Goal: Book appointment/travel/reservation

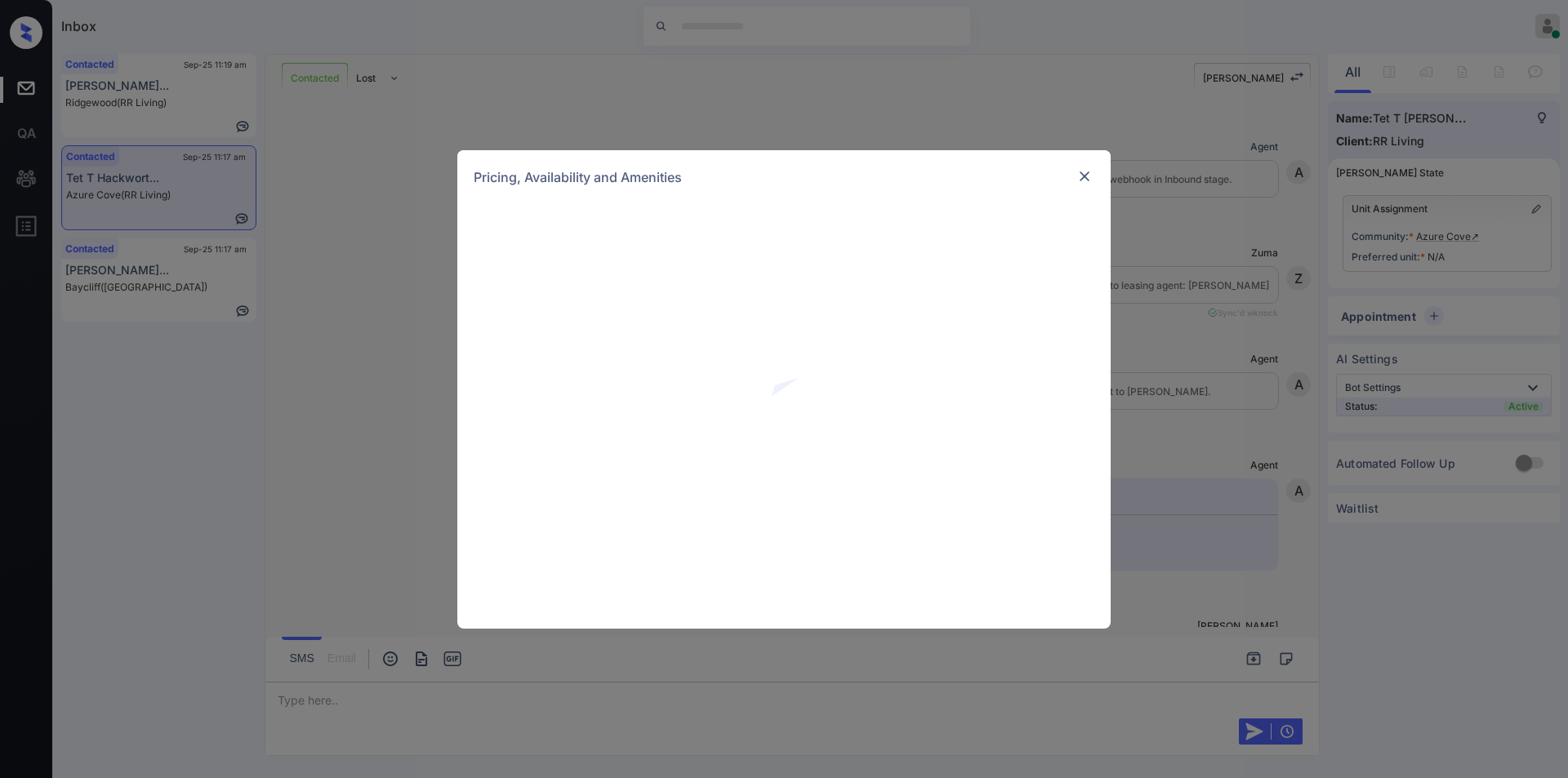
scroll to position [1085, 0]
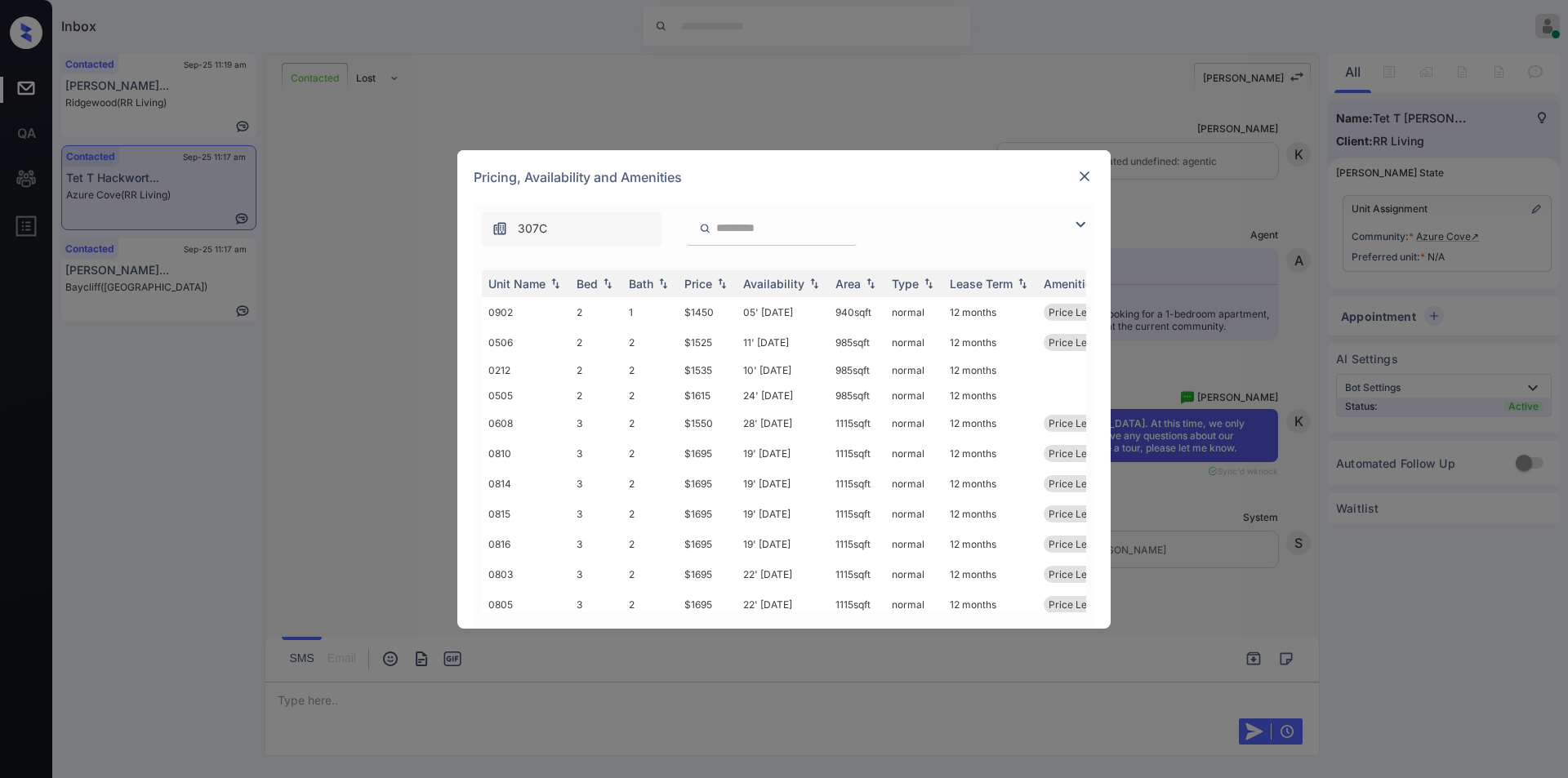
click at [1084, 229] on img at bounding box center [1081, 225] width 20 height 20
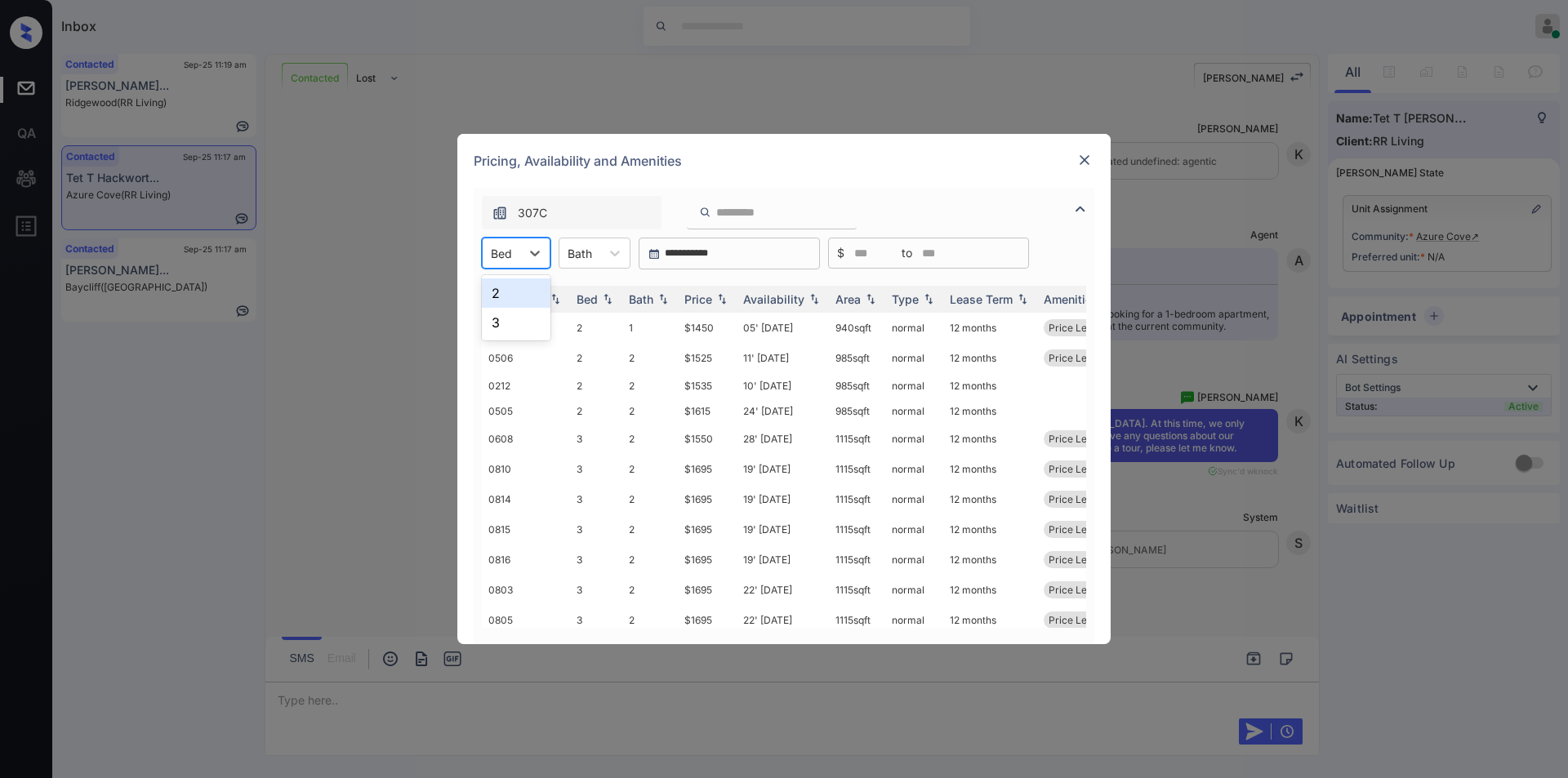
click at [515, 256] on div "Bed" at bounding box center [502, 254] width 38 height 23
click at [504, 299] on div "2" at bounding box center [516, 293] width 69 height 30
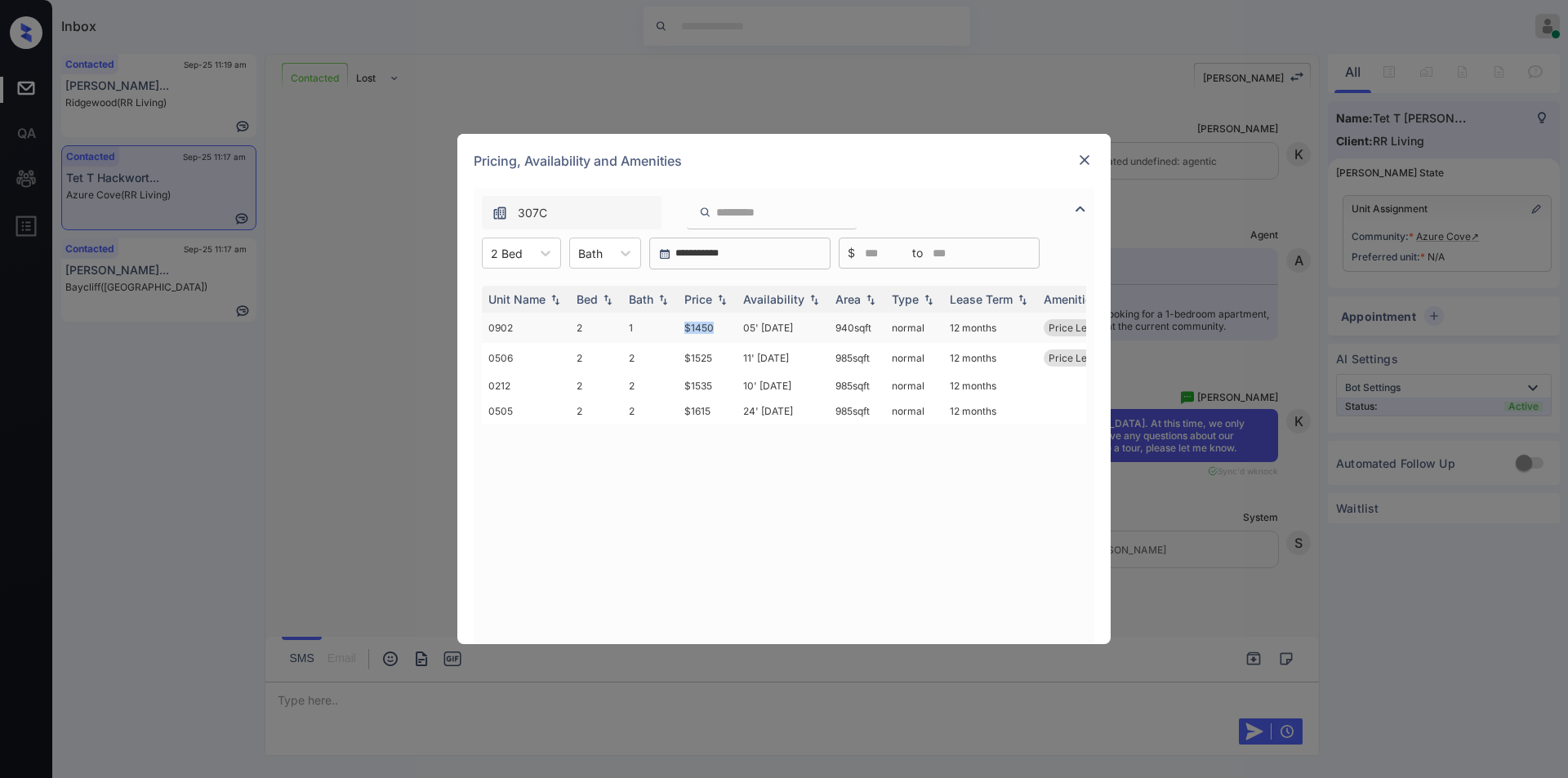
drag, startPoint x: 682, startPoint y: 333, endPoint x: 725, endPoint y: 326, distance: 43.6
click at [725, 326] on td "$1450" at bounding box center [707, 328] width 59 height 30
copy td "$1450"
click at [332, 483] on div "**********" at bounding box center [784, 389] width 1568 height 778
click at [1089, 163] on img at bounding box center [1085, 160] width 16 height 16
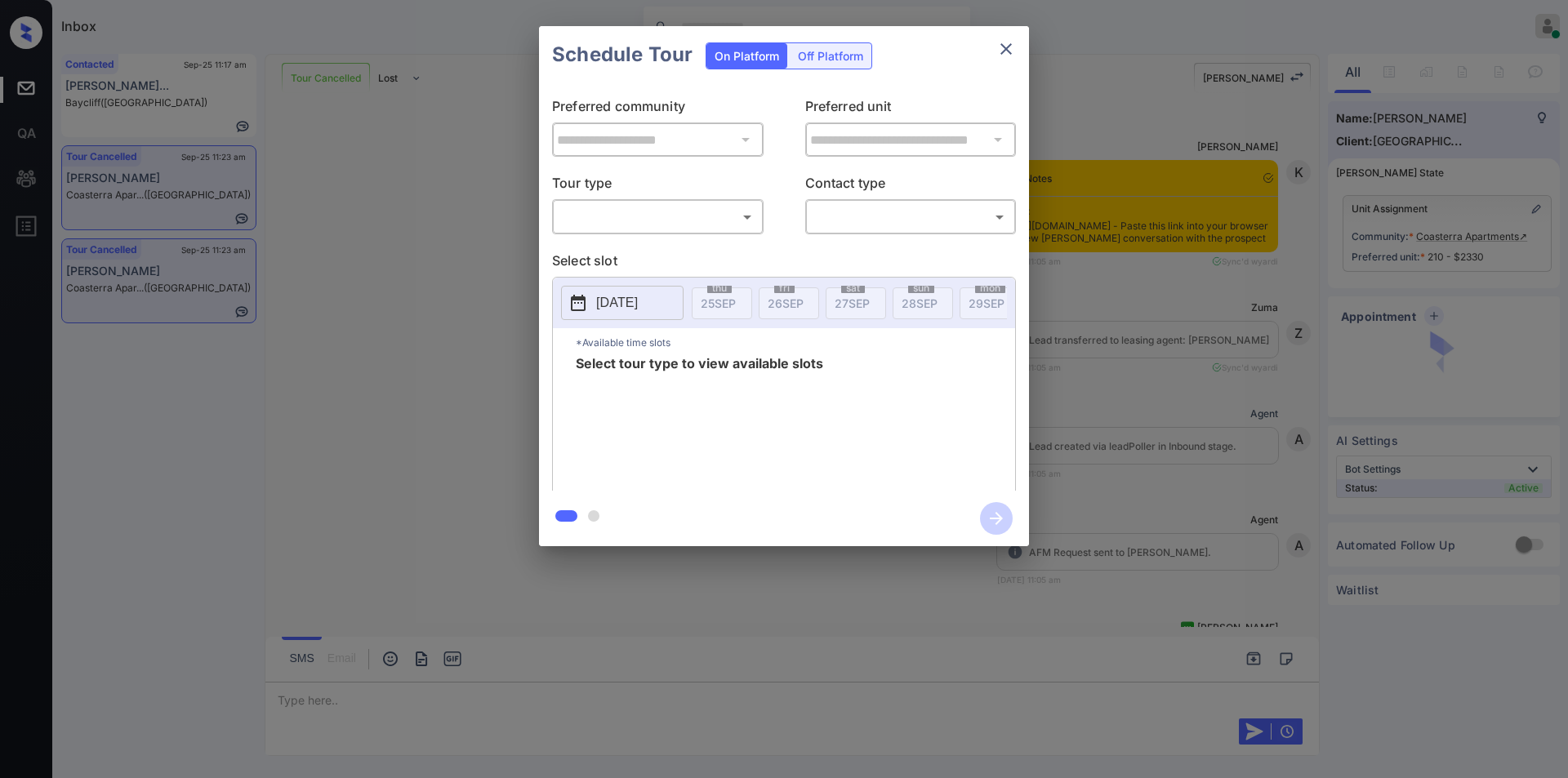
scroll to position [5810, 0]
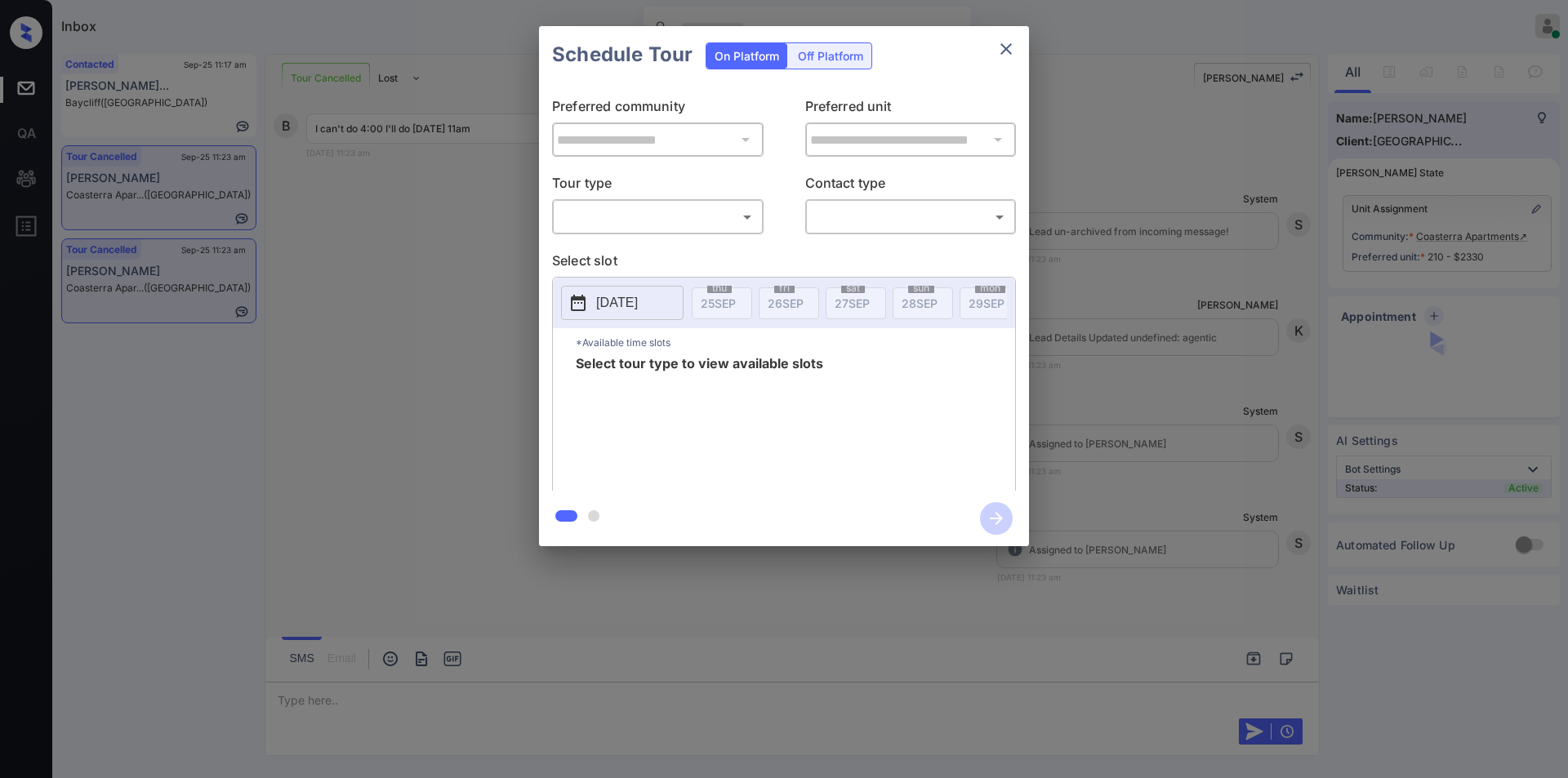
click at [693, 223] on body "Inbox Jiro Alonzo Online Set yourself offline Set yourself on break Profile Swi…" at bounding box center [784, 389] width 1568 height 778
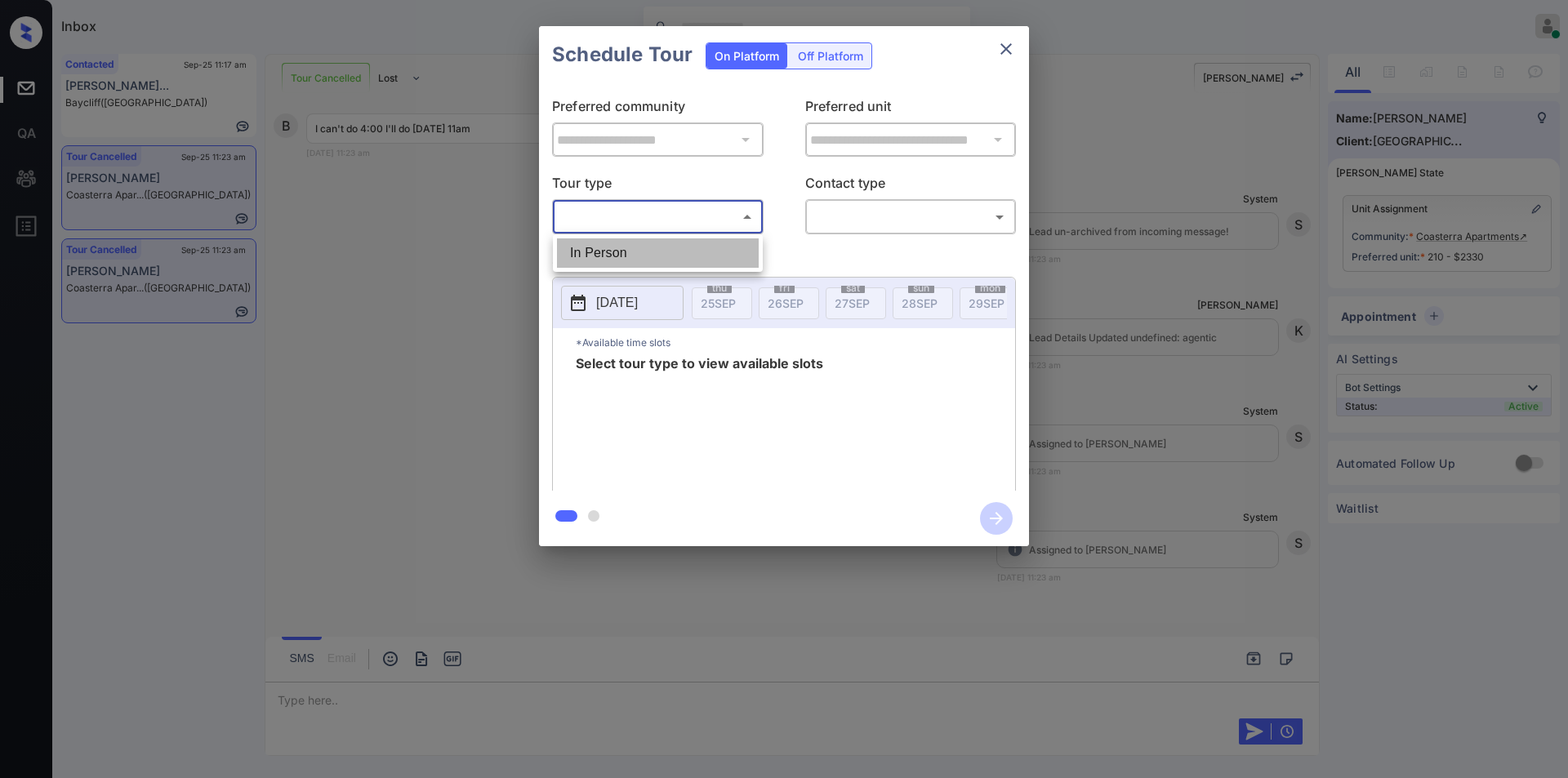
click at [657, 246] on li "In Person" at bounding box center [657, 253] width 202 height 30
type input "********"
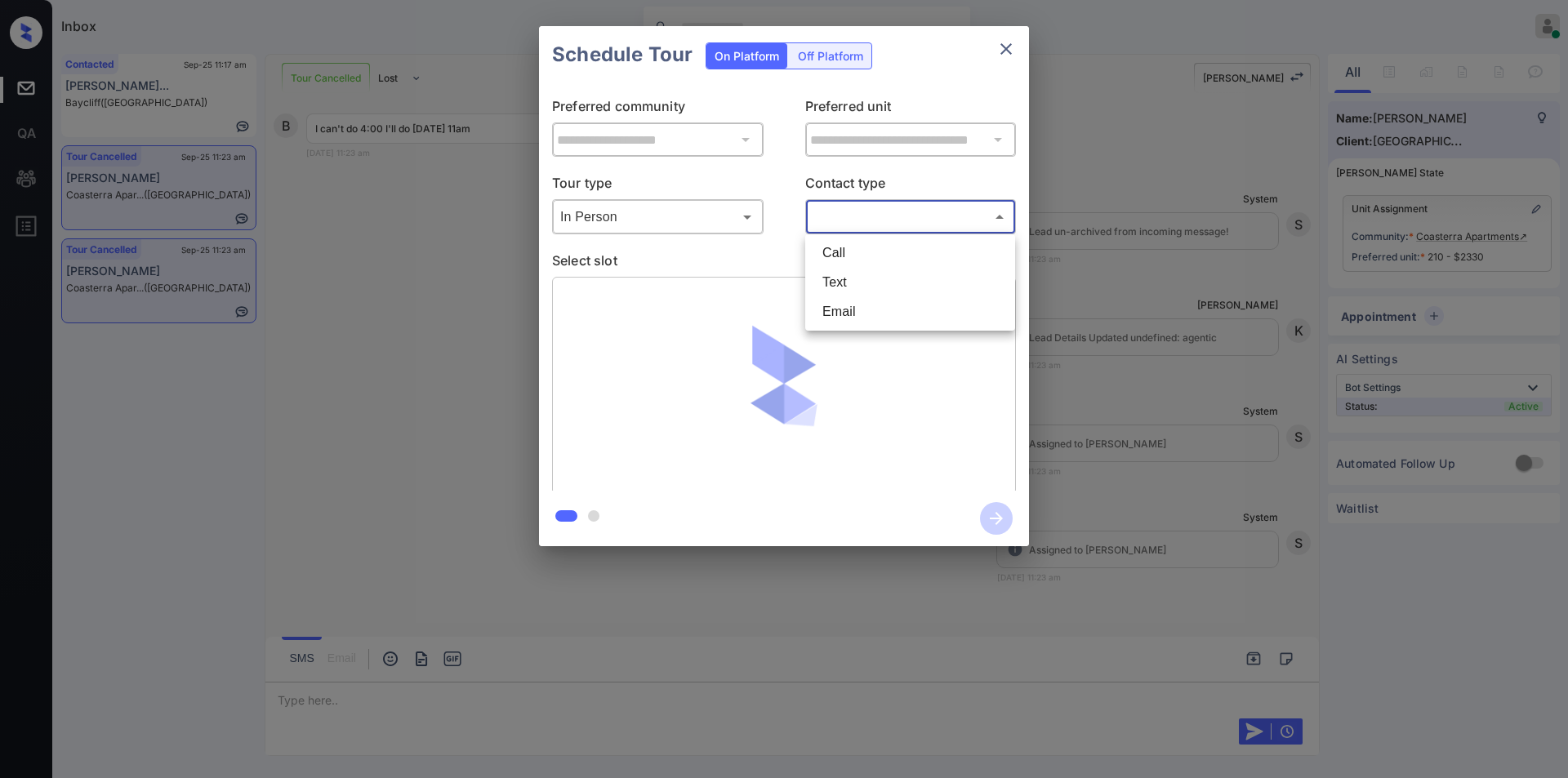
click at [853, 217] on body "Inbox [PERSON_NAME] Online Set yourself offline Set yourself on break Profile S…" at bounding box center [784, 389] width 1568 height 778
click at [842, 277] on li "Text" at bounding box center [910, 282] width 202 height 30
type input "****"
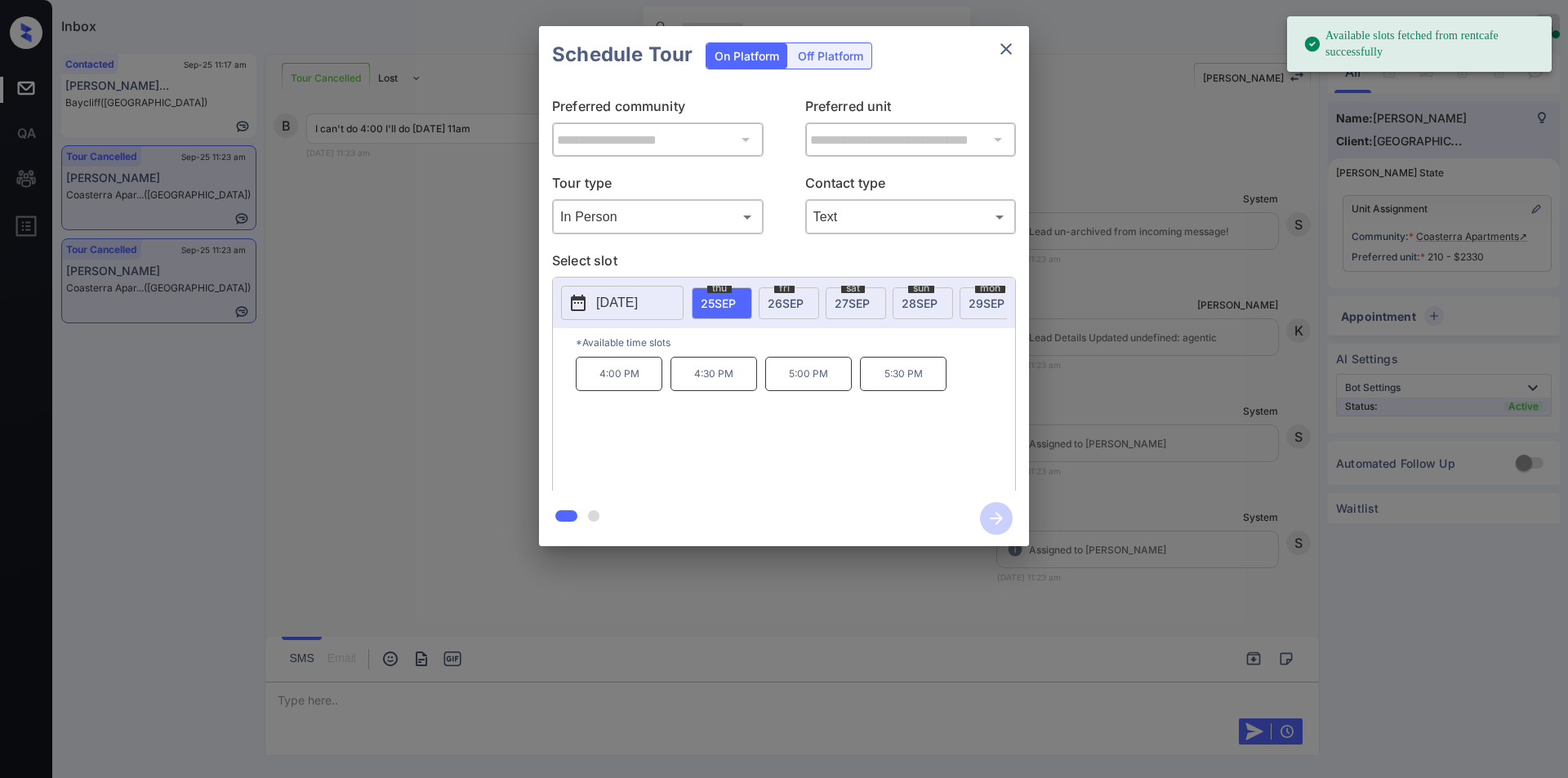
click at [787, 298] on span "26 SEP" at bounding box center [786, 303] width 36 height 13
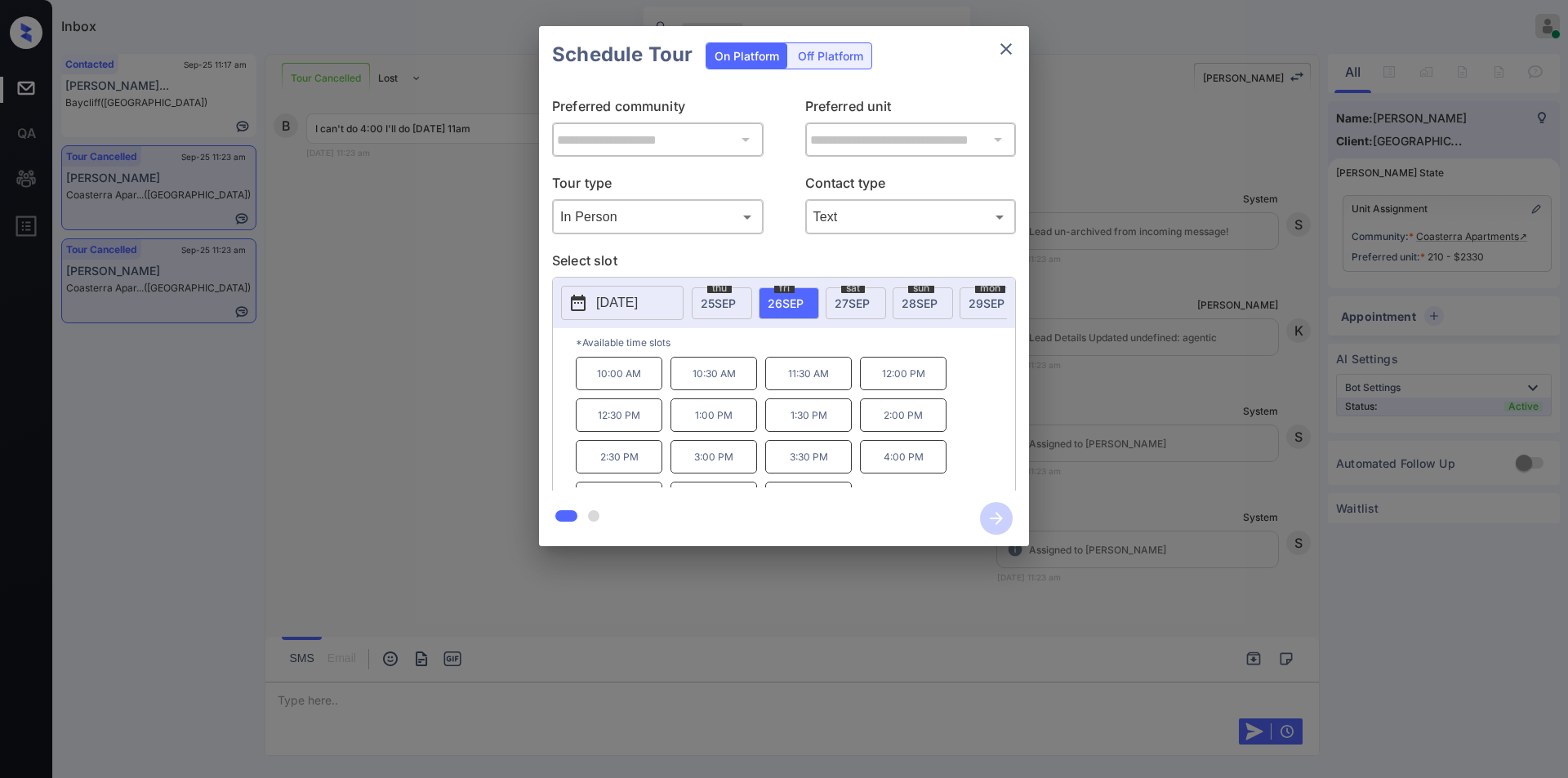
click at [392, 423] on div "**********" at bounding box center [784, 286] width 1568 height 573
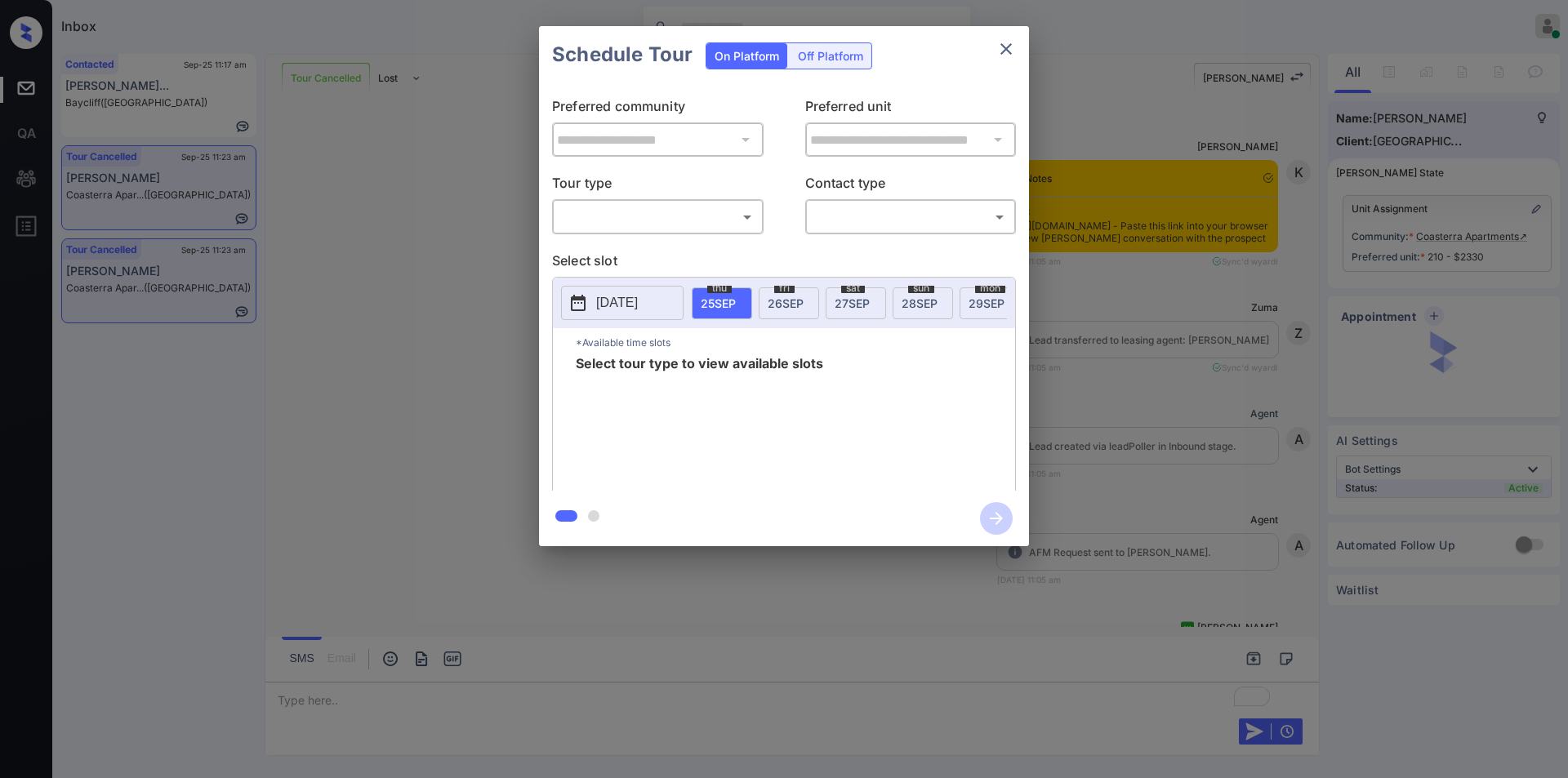
scroll to position [6230, 0]
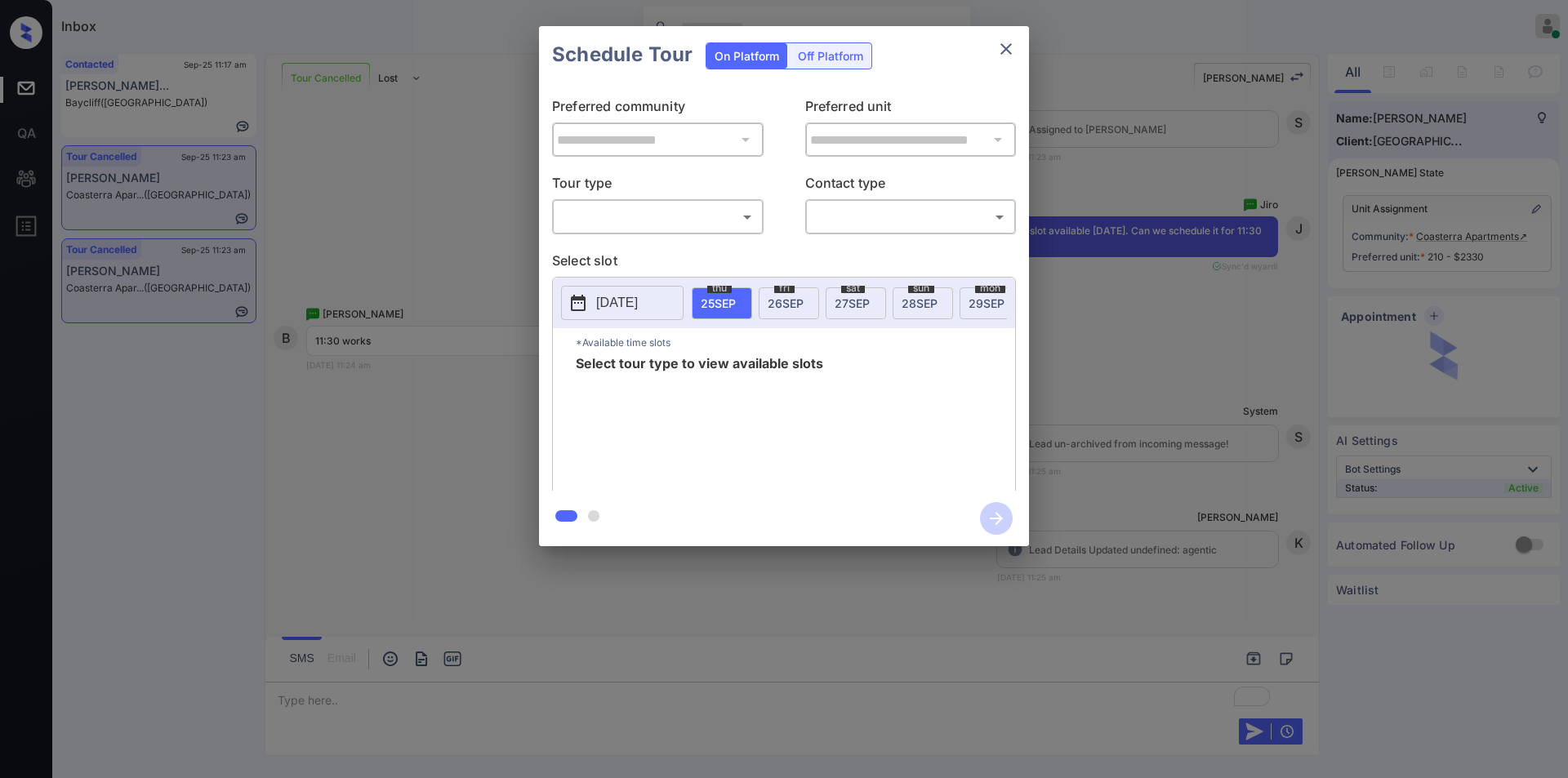
click at [659, 216] on body "Inbox Jiro Alonzo Online Set yourself offline Set yourself on break Profile Swi…" at bounding box center [784, 389] width 1568 height 778
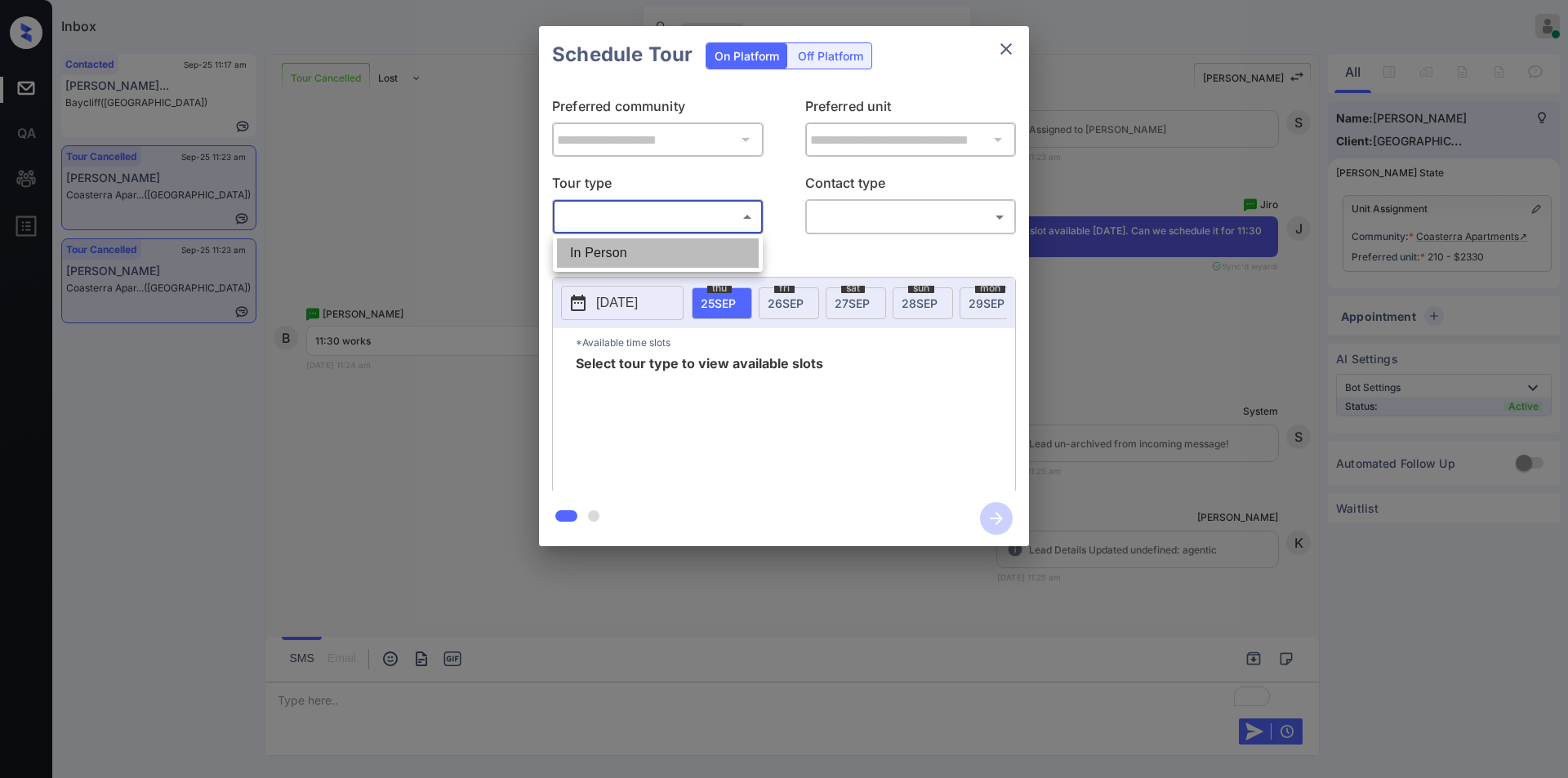
click at [644, 254] on li "In Person" at bounding box center [657, 253] width 202 height 30
type input "********"
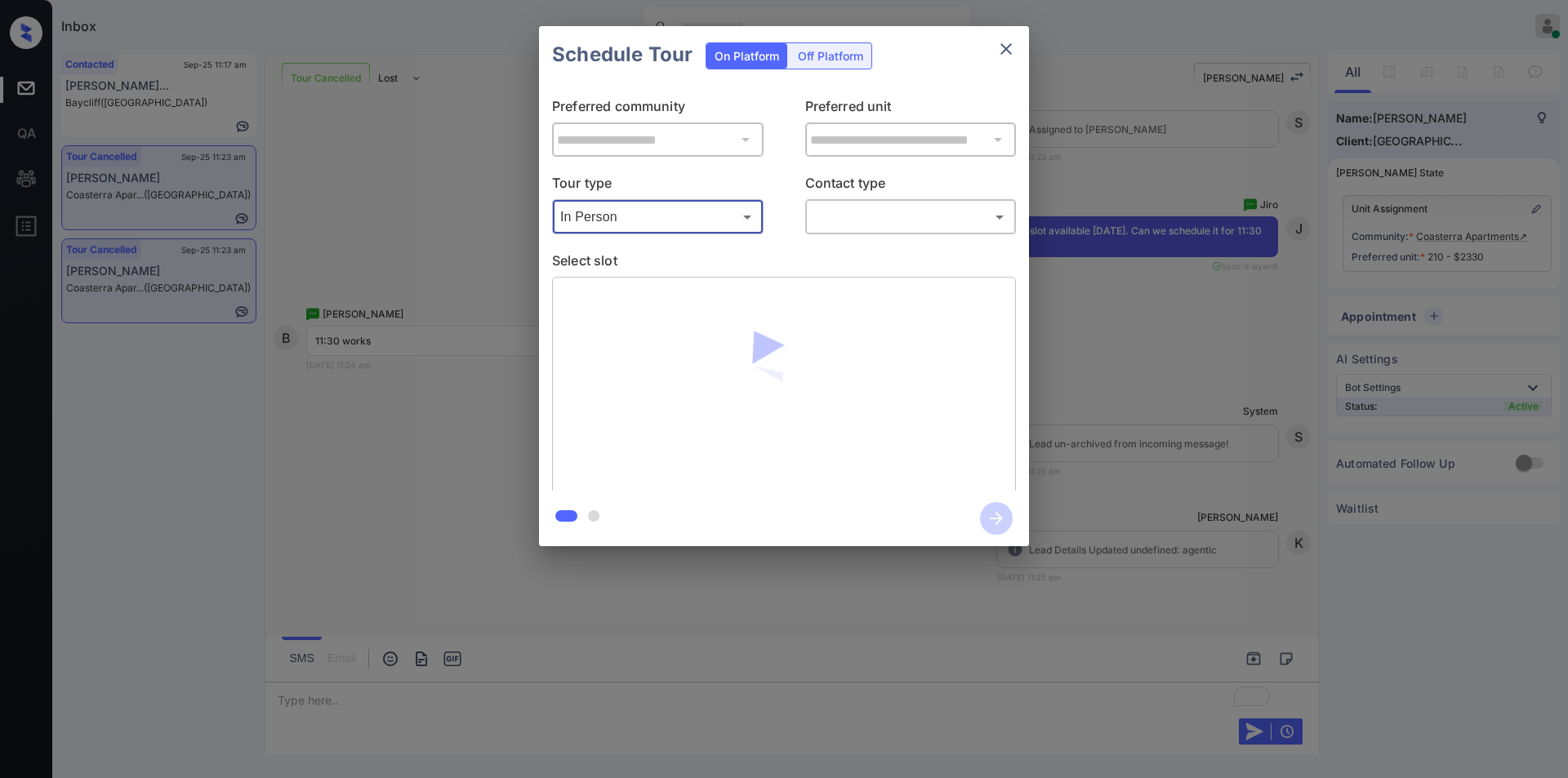
click at [879, 216] on body "Inbox [PERSON_NAME] Online Set yourself offline Set yourself on break Profile S…" at bounding box center [784, 389] width 1568 height 778
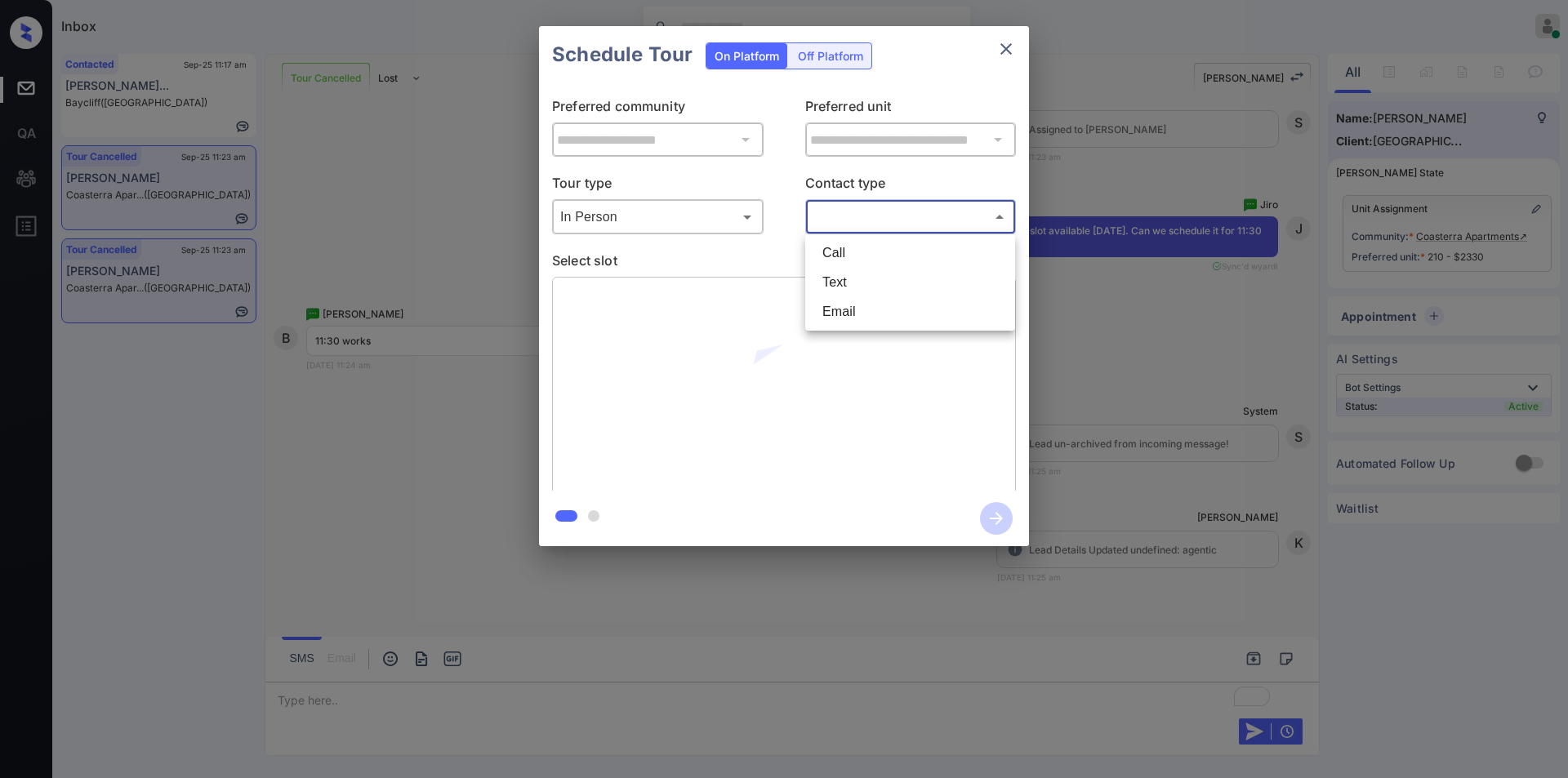
click at [854, 281] on li "Text" at bounding box center [910, 282] width 202 height 30
type input "****"
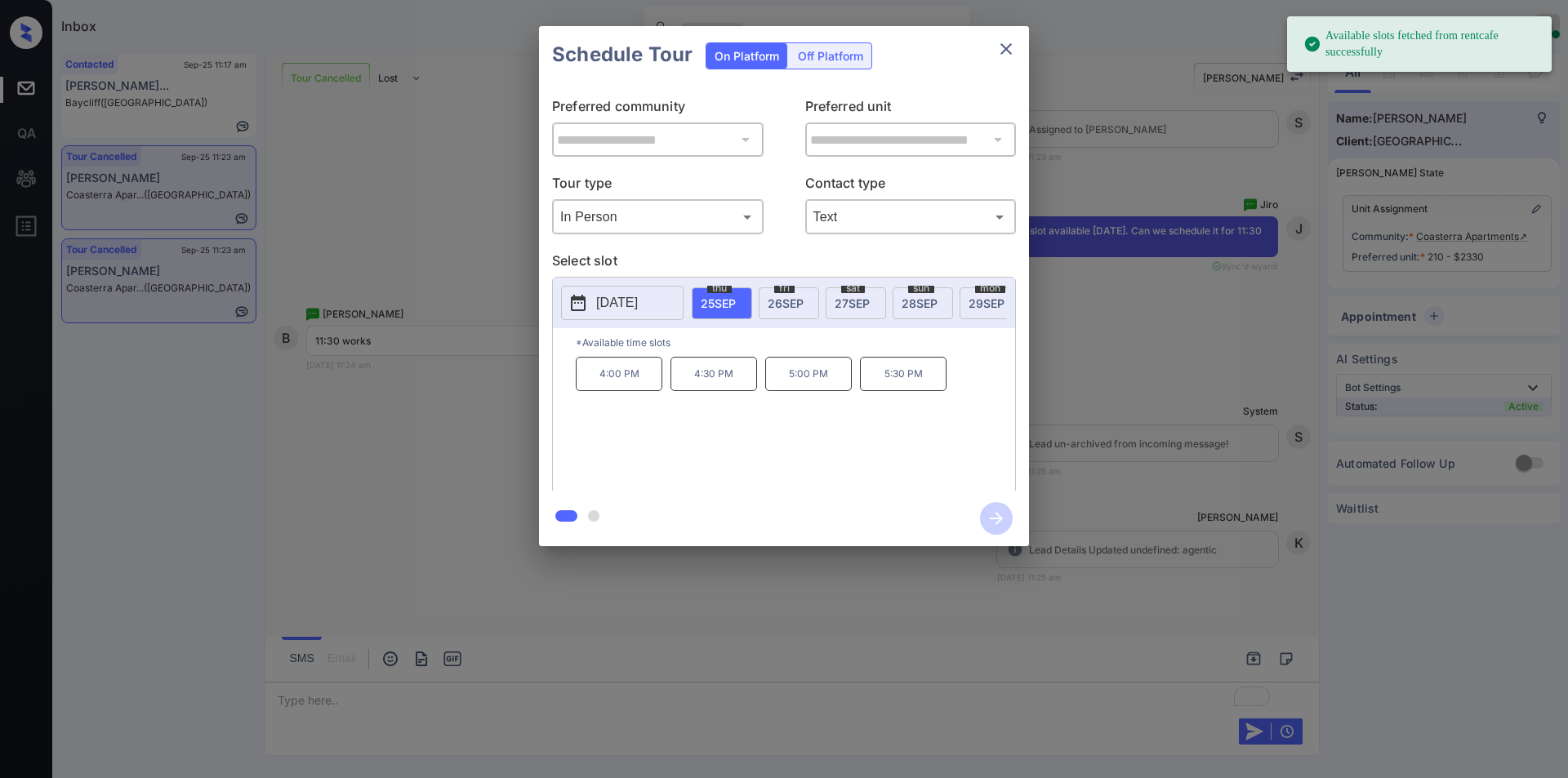
click at [793, 304] on span "26 SEP" at bounding box center [786, 303] width 36 height 13
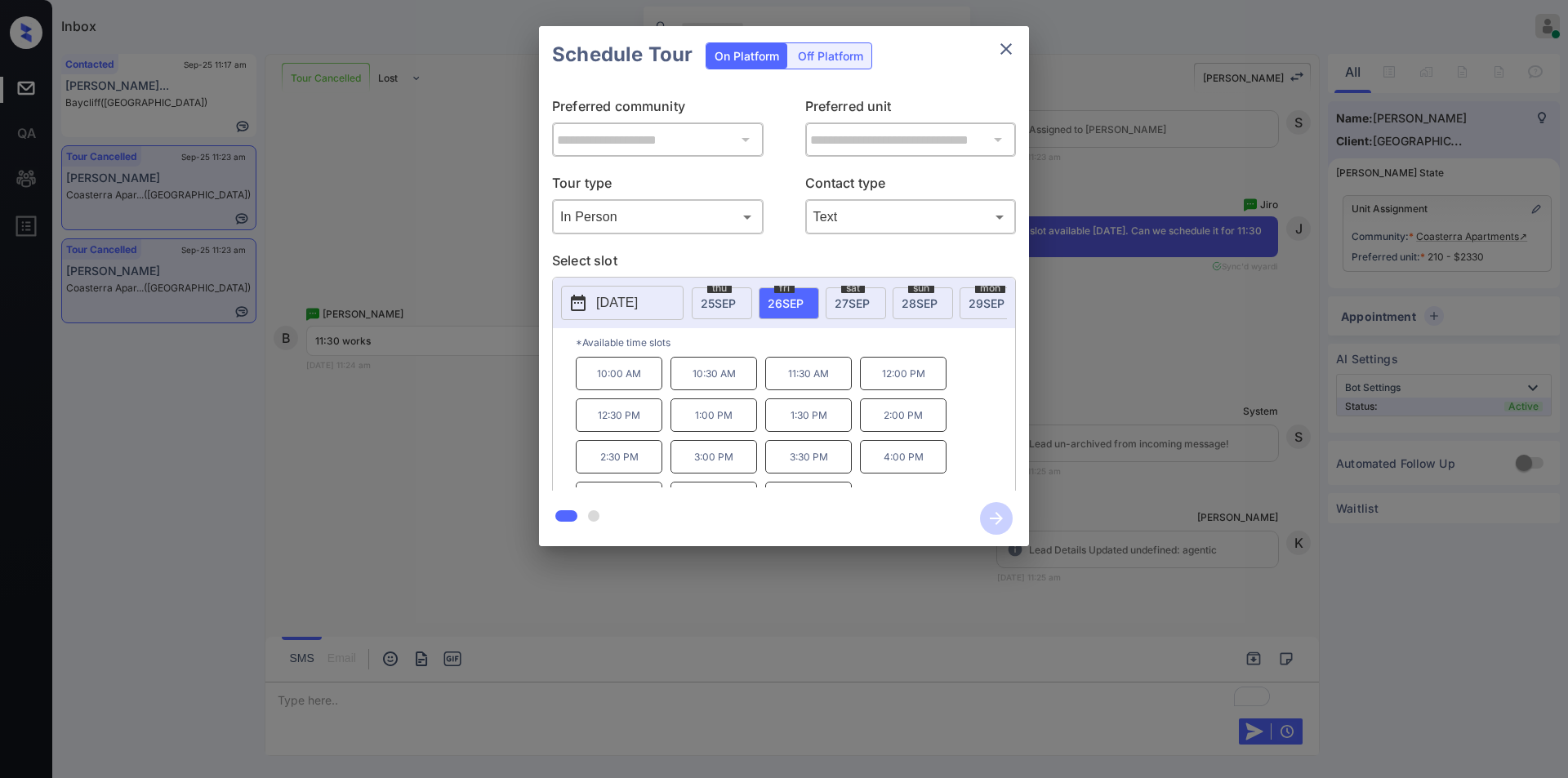
click at [789, 382] on p "11:30 AM" at bounding box center [809, 373] width 87 height 33
click at [998, 523] on icon "button" at bounding box center [996, 518] width 13 height 13
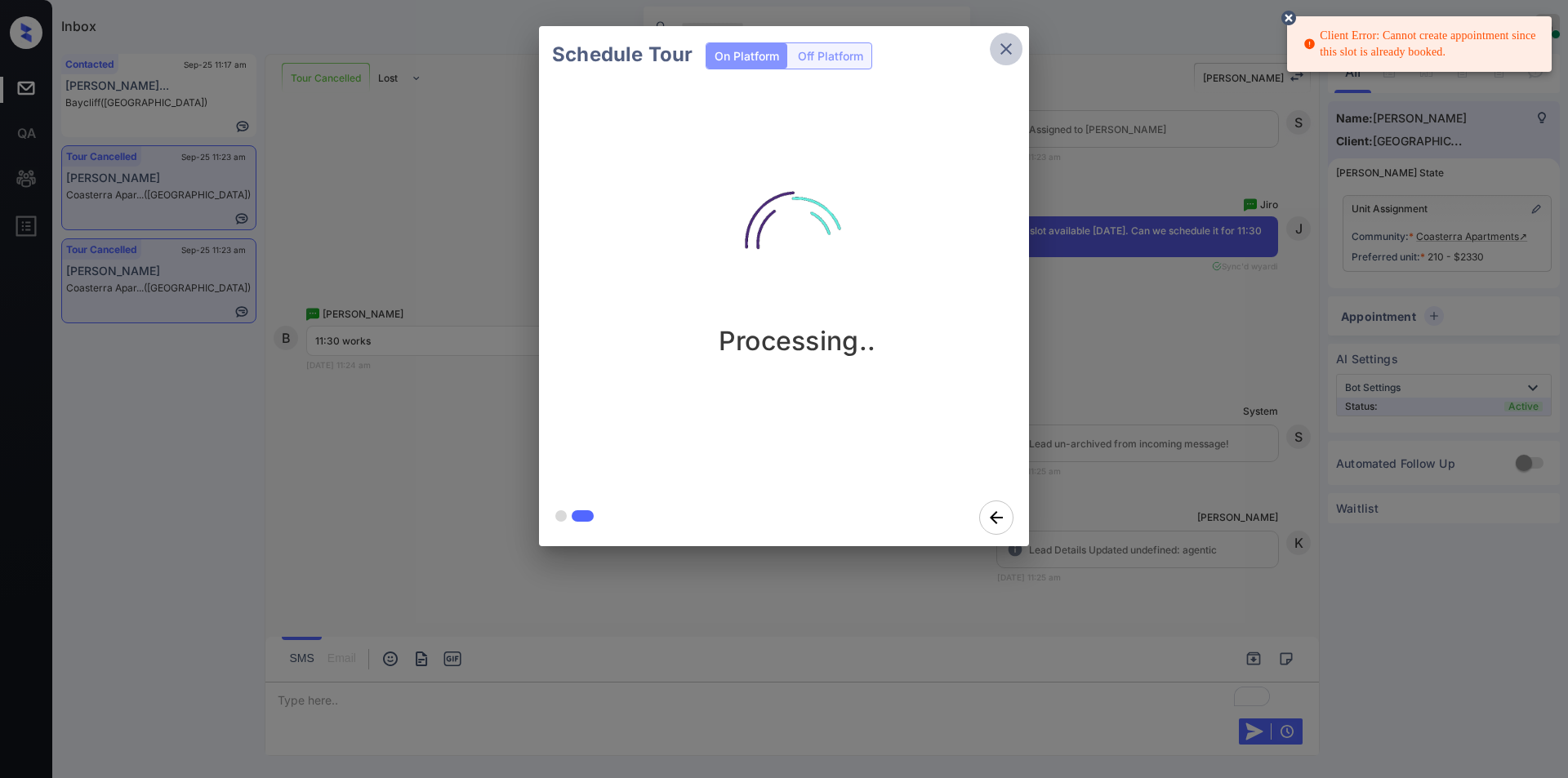
click at [1001, 49] on icon "close" at bounding box center [1007, 49] width 20 height 20
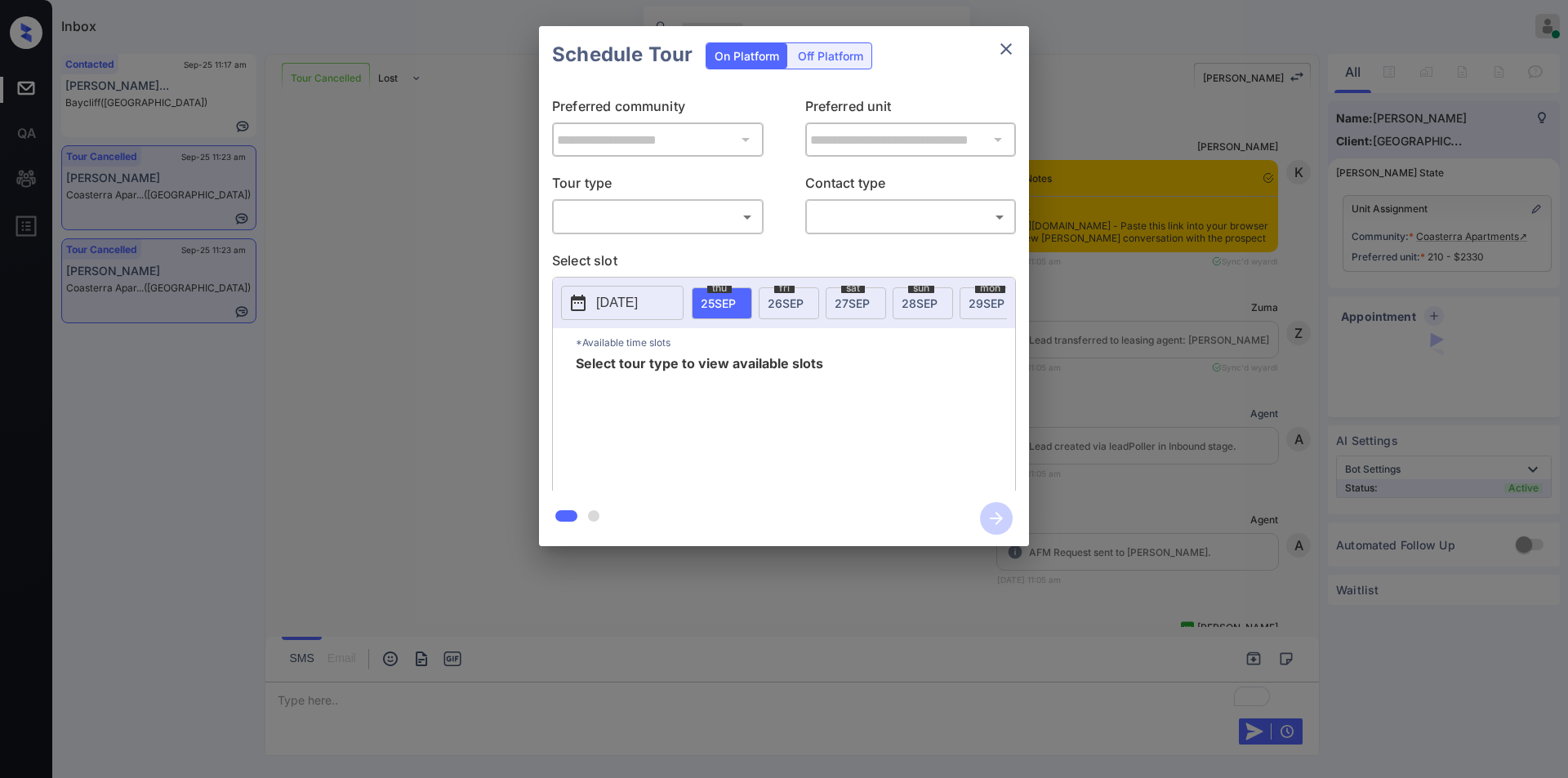
scroll to position [6230, 0]
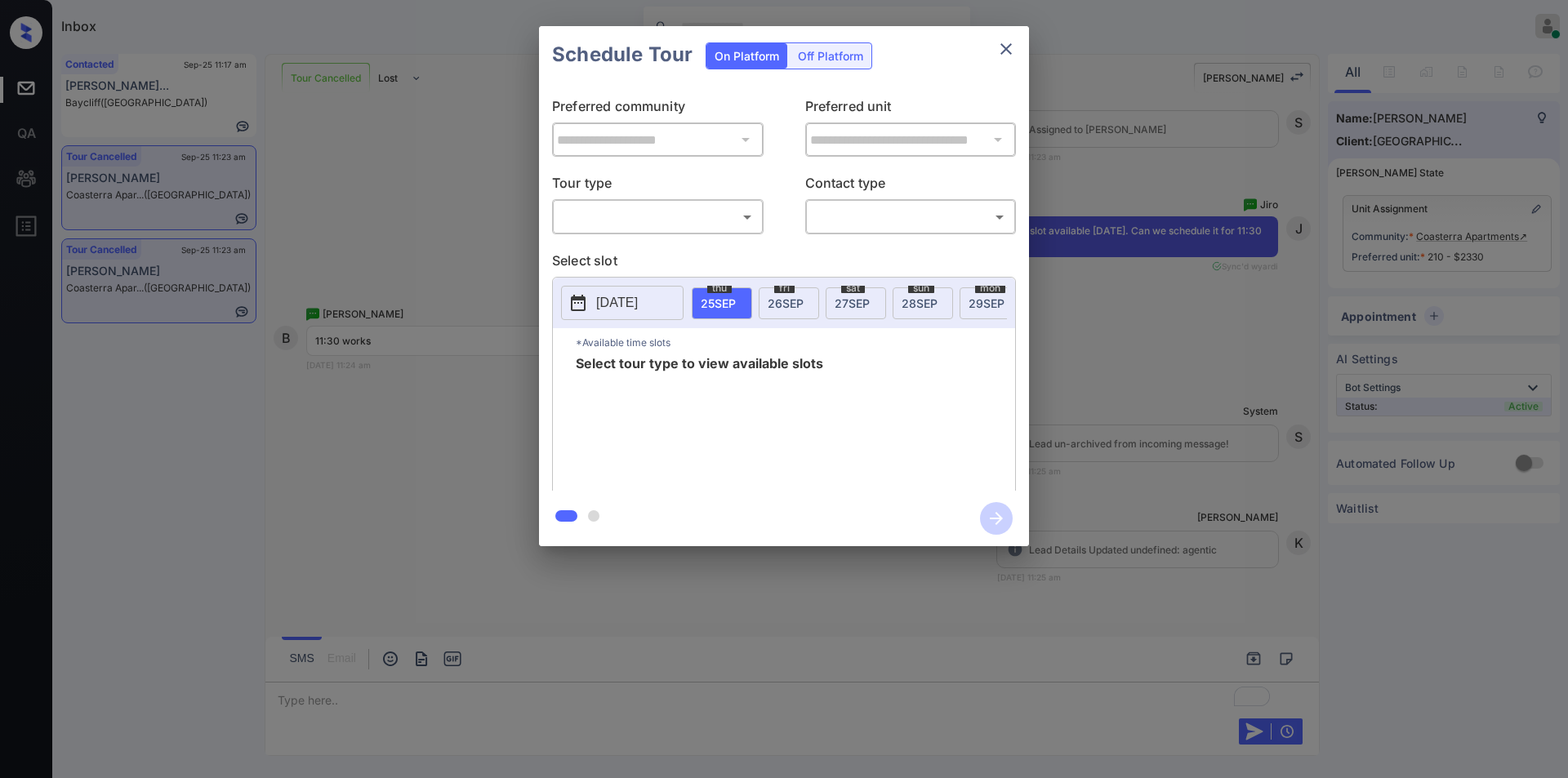
click at [629, 197] on p "Tour type" at bounding box center [658, 186] width 212 height 26
click at [623, 209] on body "Inbox [PERSON_NAME] Online Set yourself offline Set yourself on break Profile S…" at bounding box center [784, 389] width 1568 height 778
click at [617, 241] on li "In Person" at bounding box center [657, 253] width 202 height 30
type input "********"
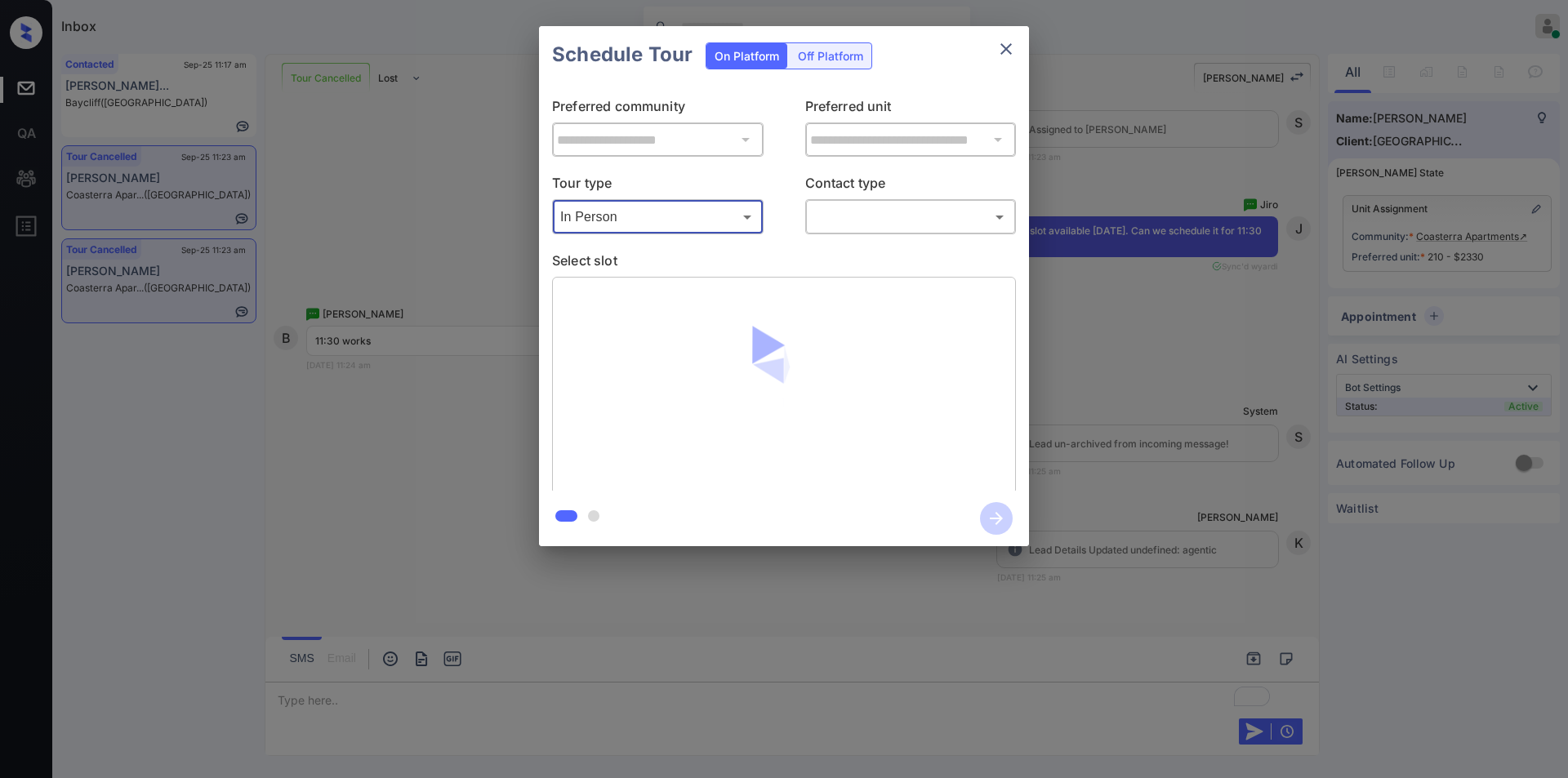
click at [882, 216] on body "Inbox [PERSON_NAME] Online Set yourself offline Set yourself on break Profile S…" at bounding box center [784, 389] width 1568 height 778
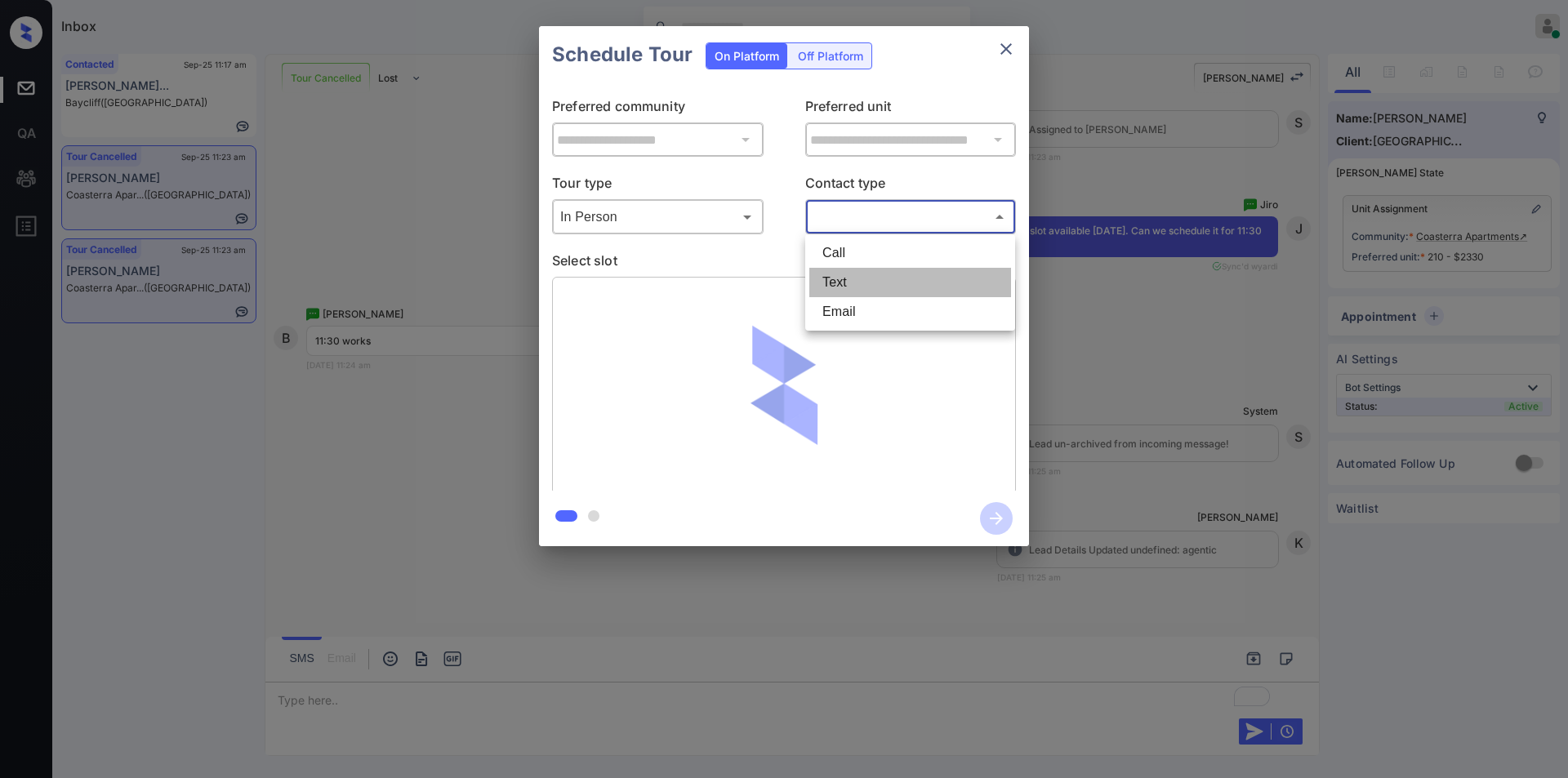
click at [845, 286] on li "Text" at bounding box center [910, 282] width 202 height 30
type input "****"
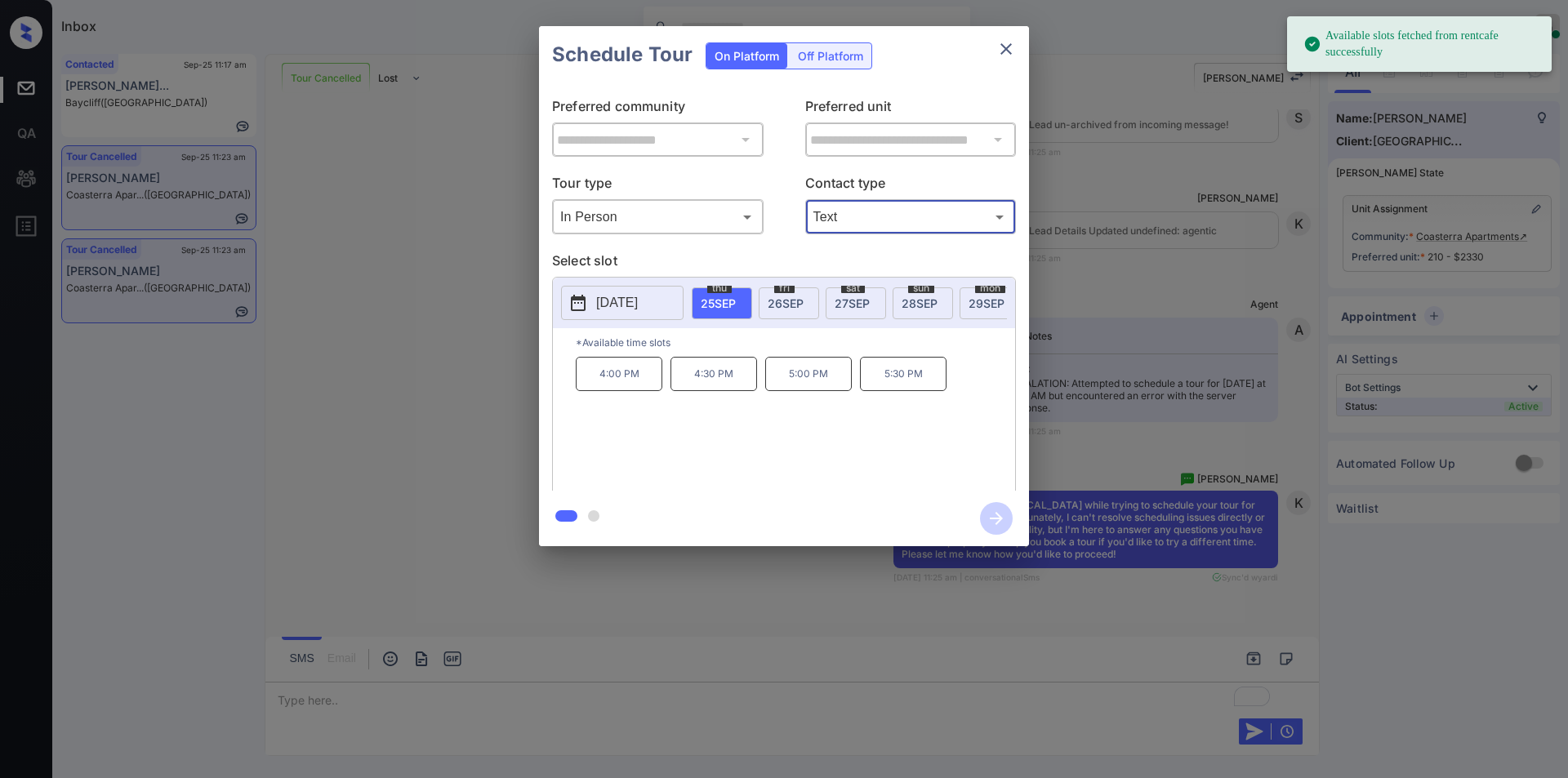
scroll to position [6550, 0]
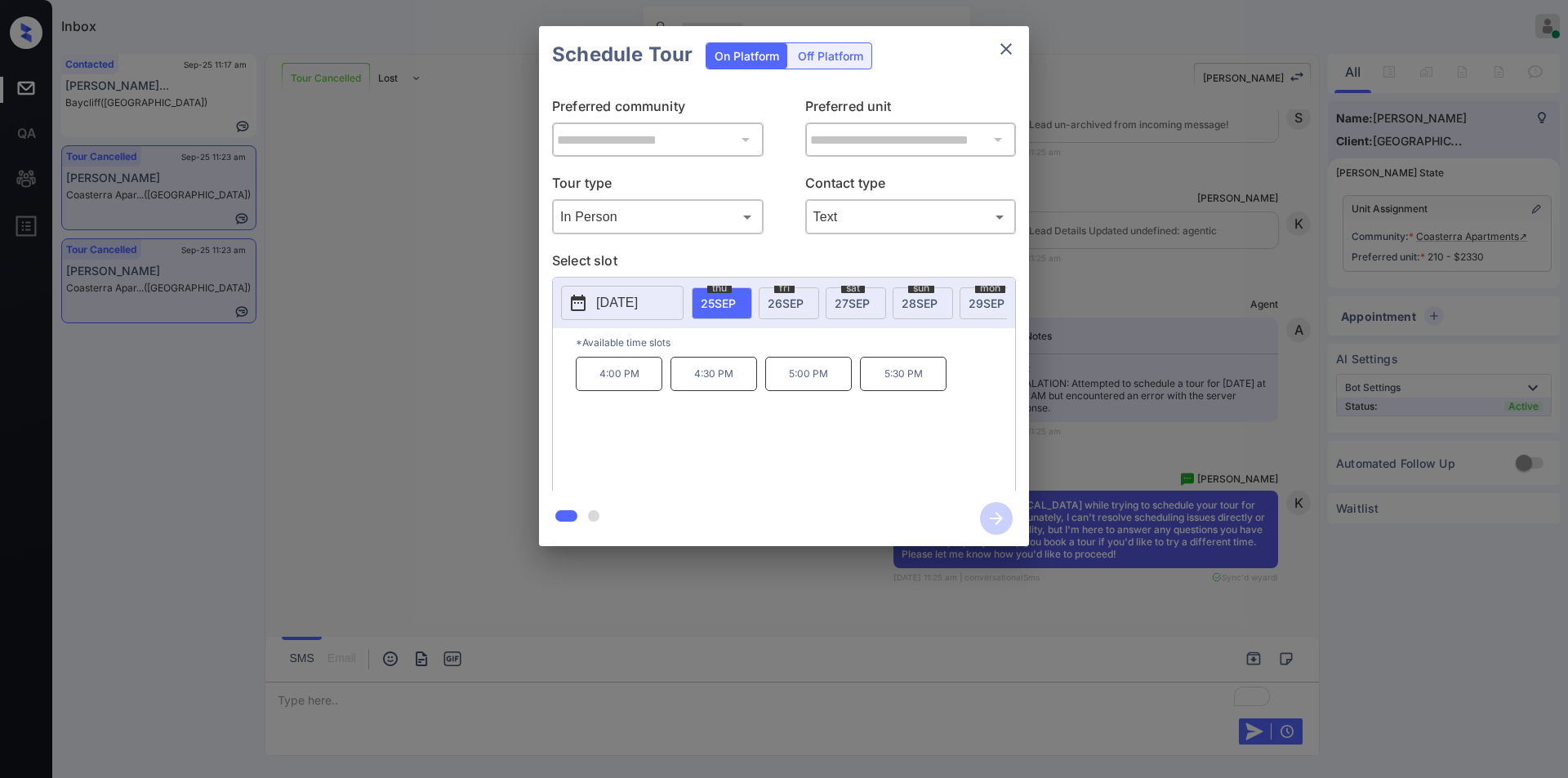
click at [793, 303] on span "[DATE]" at bounding box center [786, 303] width 36 height 13
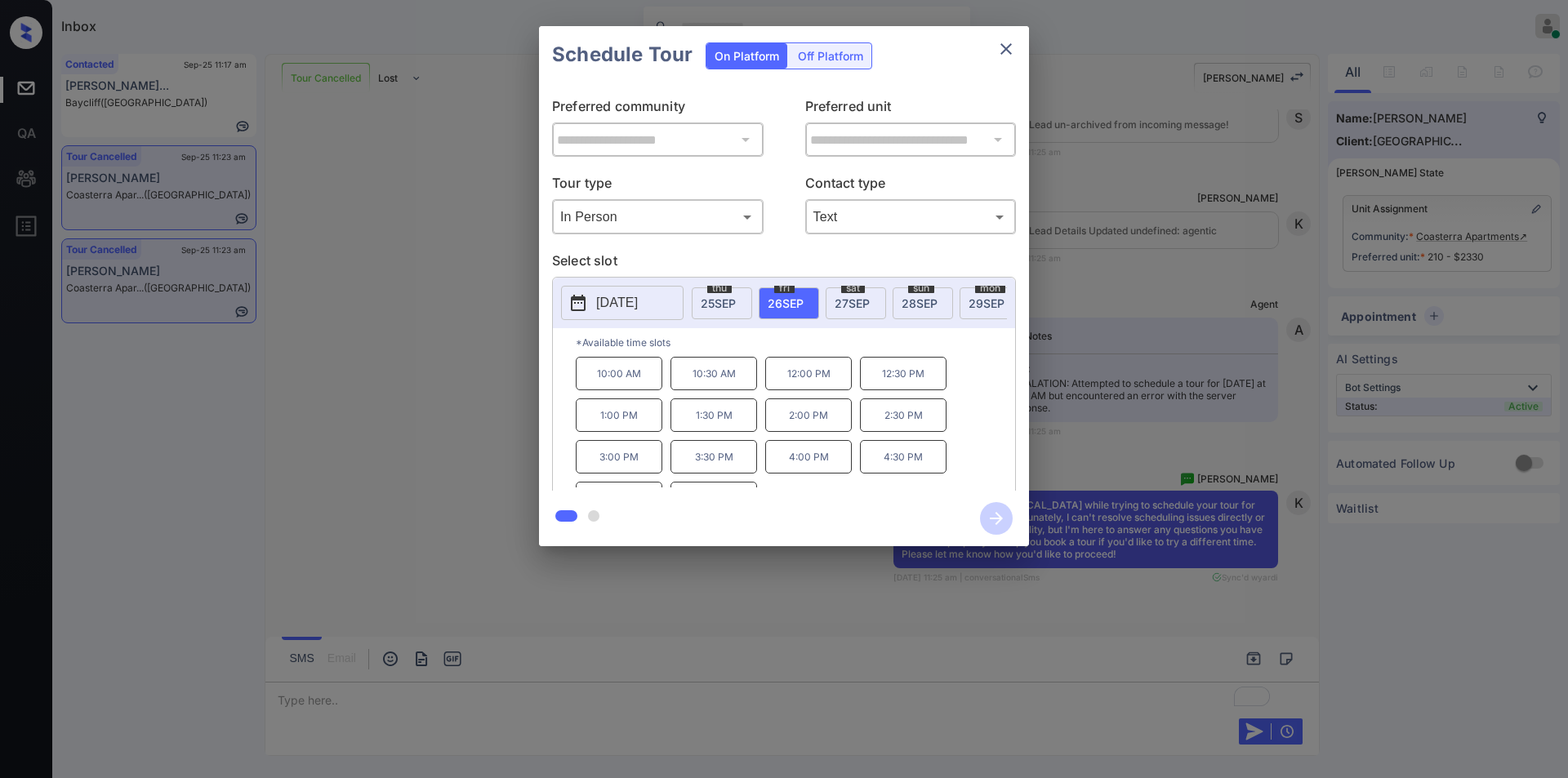
click at [402, 345] on div "**********" at bounding box center [784, 286] width 1568 height 573
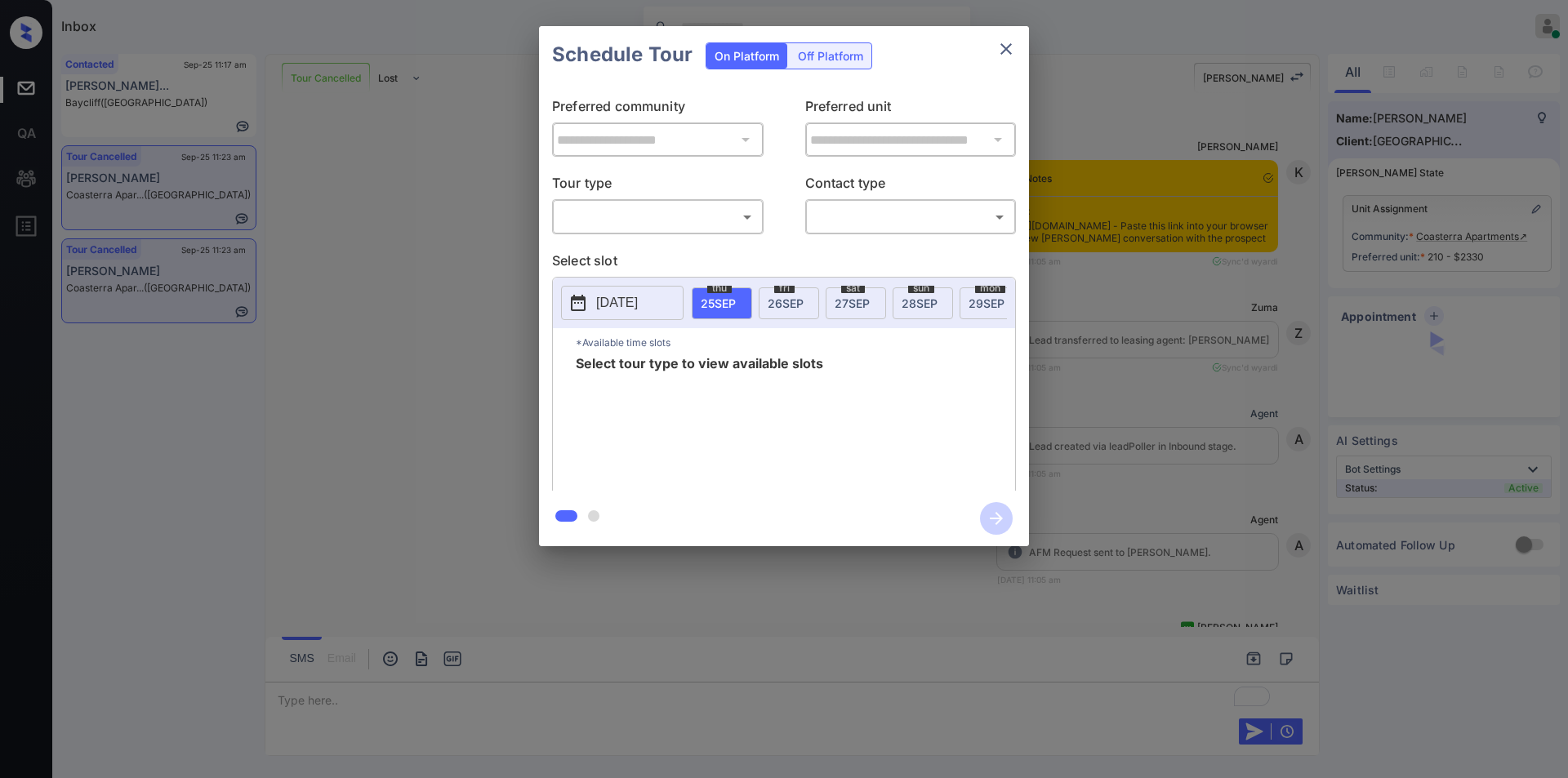
scroll to position [6967, 0]
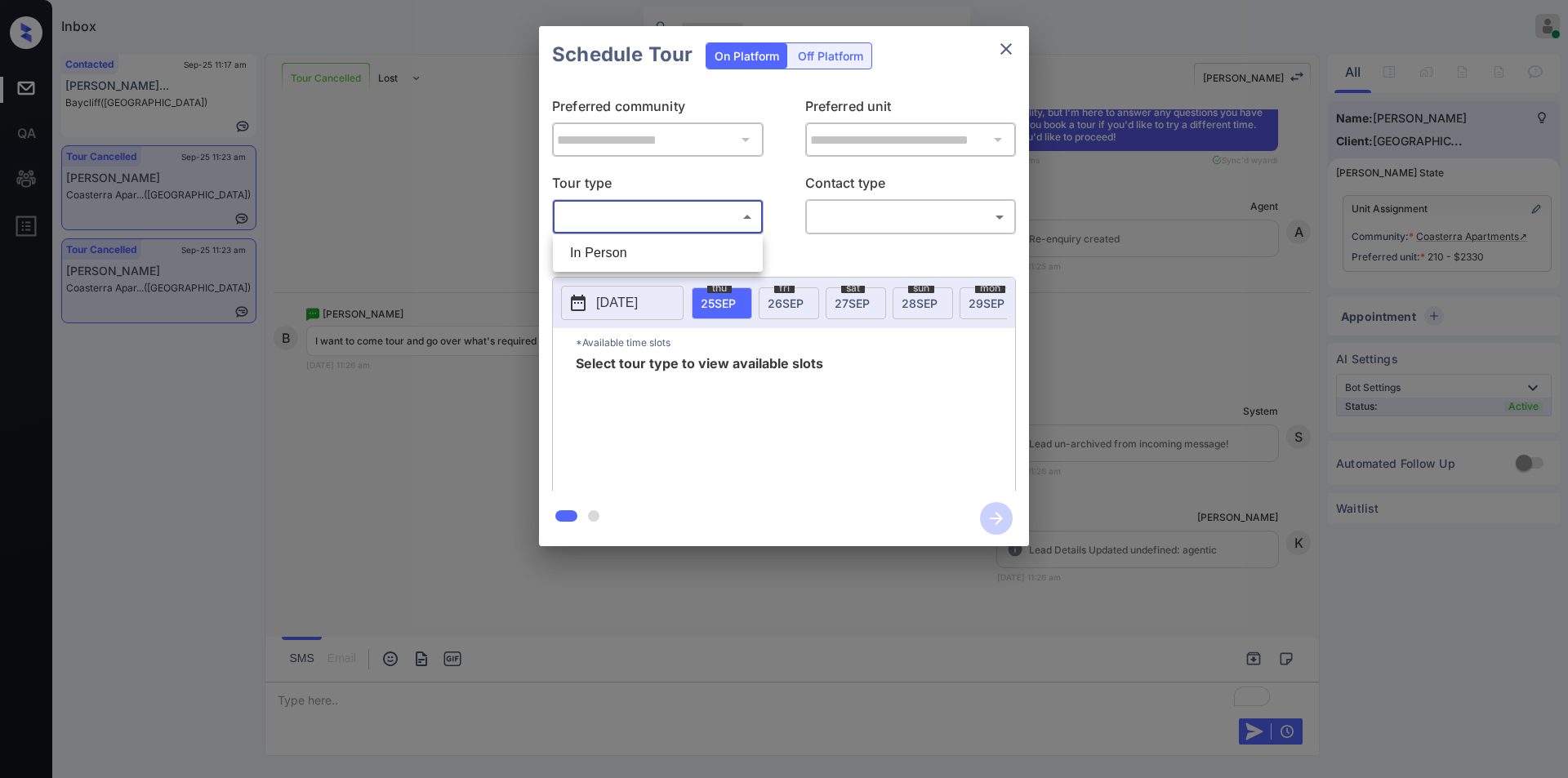
click at [668, 211] on body "Inbox [PERSON_NAME] Online Set yourself offline Set yourself on break Profile S…" at bounding box center [784, 389] width 1568 height 778
drag, startPoint x: 621, startPoint y: 258, endPoint x: 827, endPoint y: 260, distance: 206.0
click at [621, 259] on li "In Person" at bounding box center [657, 253] width 202 height 30
type input "********"
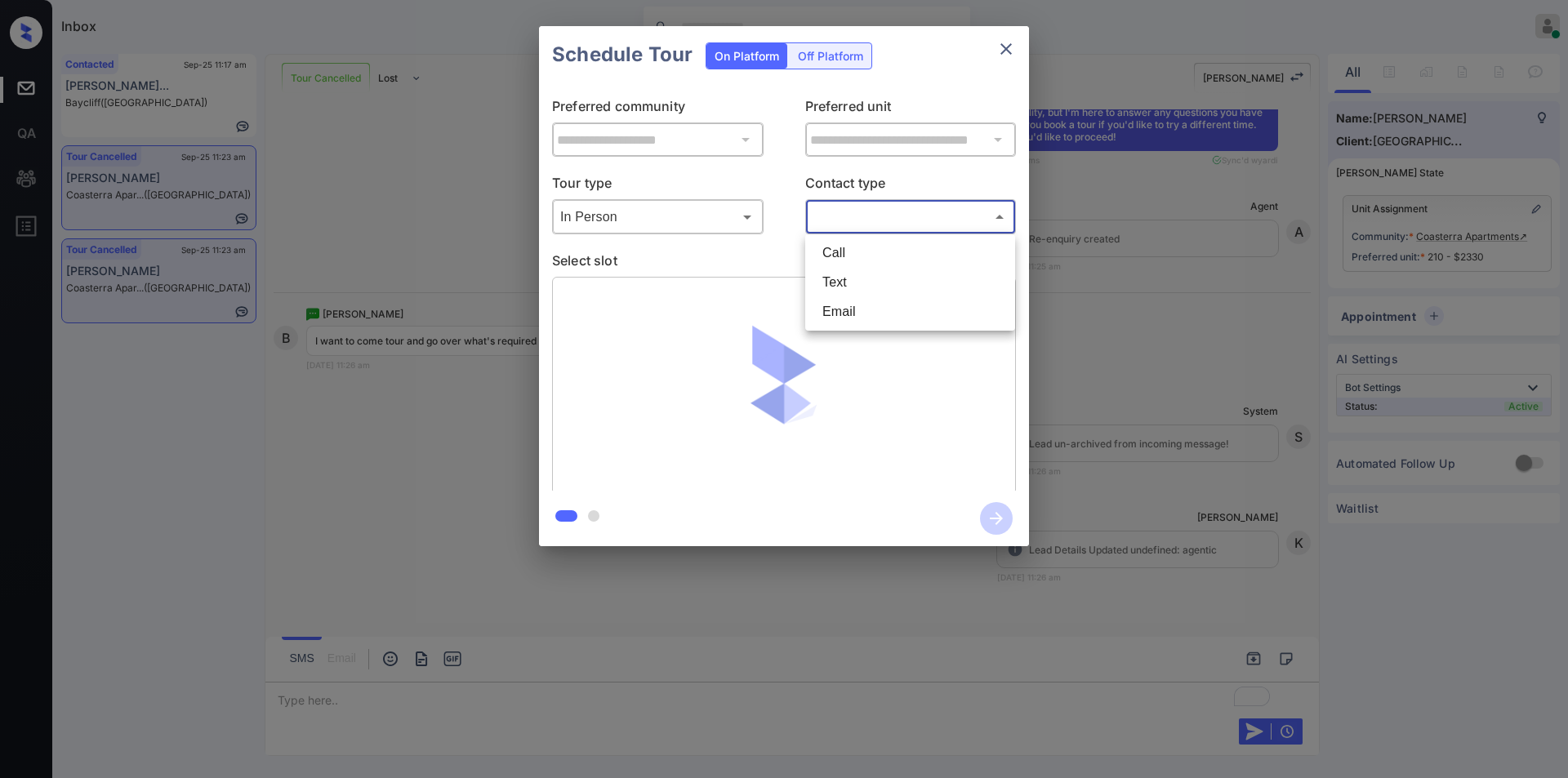
click at [859, 213] on body "Inbox [PERSON_NAME] Online Set yourself offline Set yourself on break Profile S…" at bounding box center [784, 389] width 1568 height 778
click at [828, 286] on li "Text" at bounding box center [910, 282] width 202 height 30
type input "****"
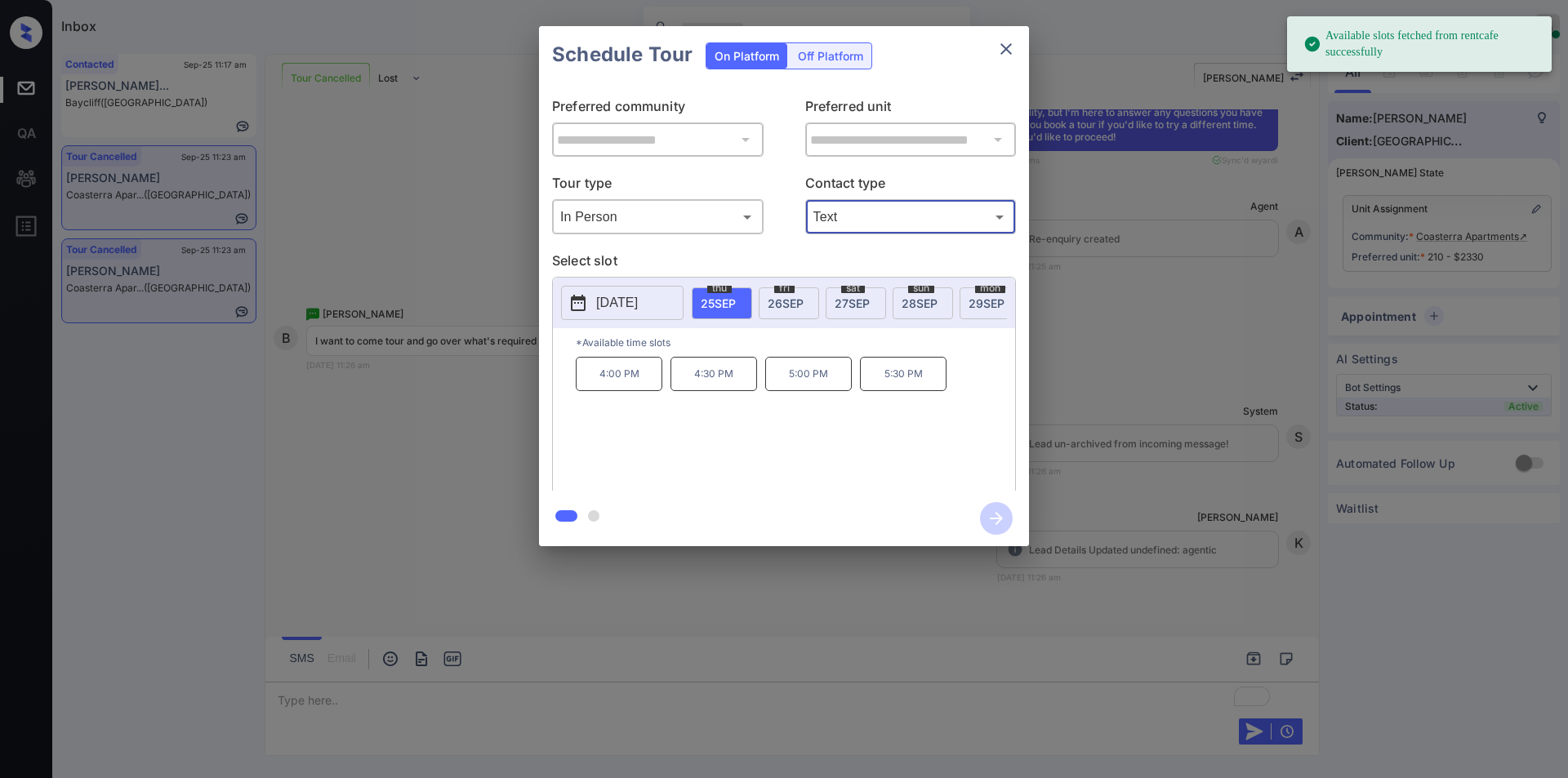
click at [799, 291] on div "[DATE]" at bounding box center [788, 304] width 60 height 32
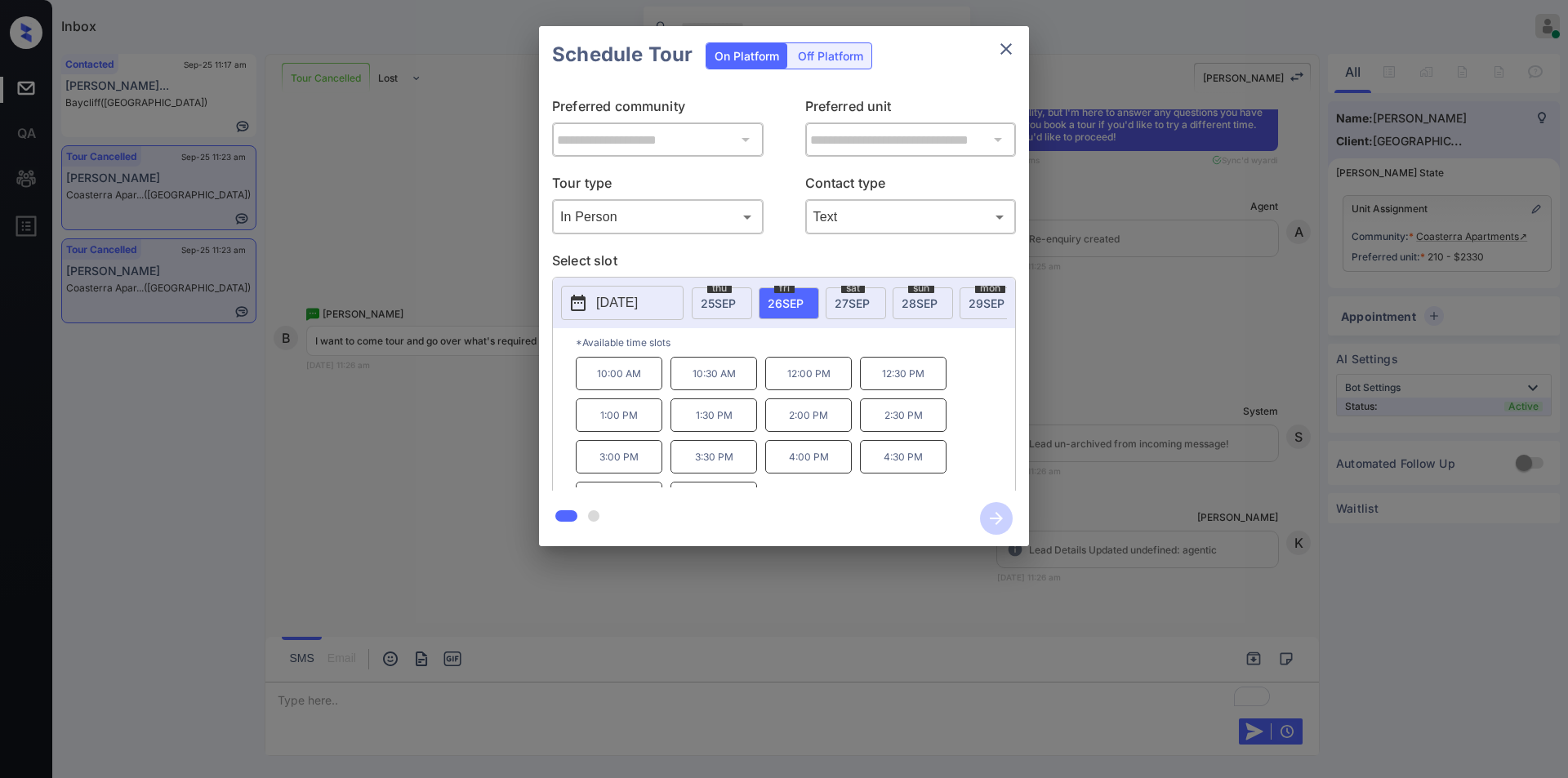
click at [419, 455] on div "**********" at bounding box center [784, 286] width 1568 height 573
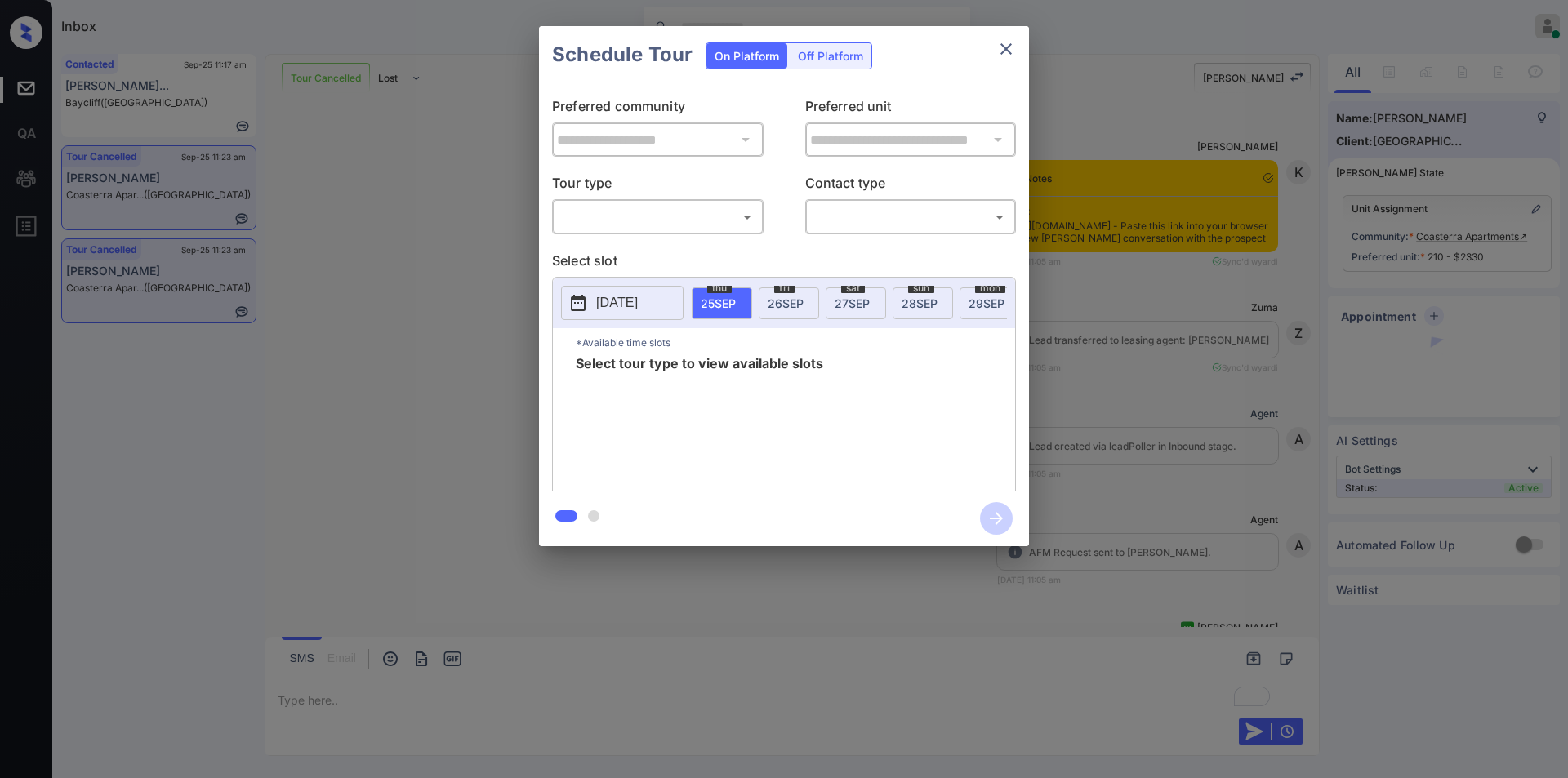
scroll to position [7065, 0]
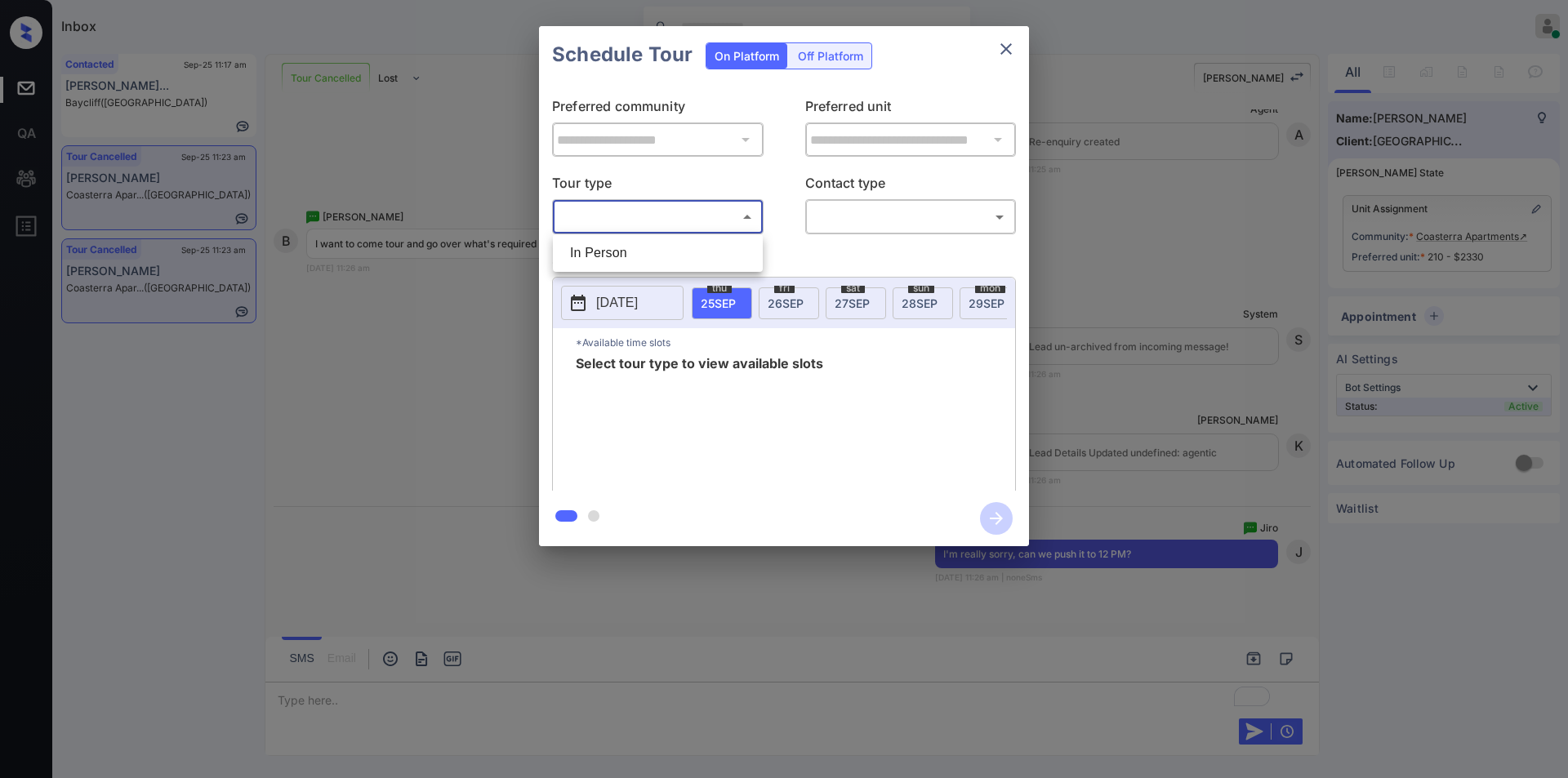
click at [675, 212] on body "Inbox [PERSON_NAME] Online Set yourself offline Set yourself on break Profile S…" at bounding box center [784, 389] width 1568 height 778
click at [633, 255] on li "In Person" at bounding box center [657, 253] width 202 height 30
type input "********"
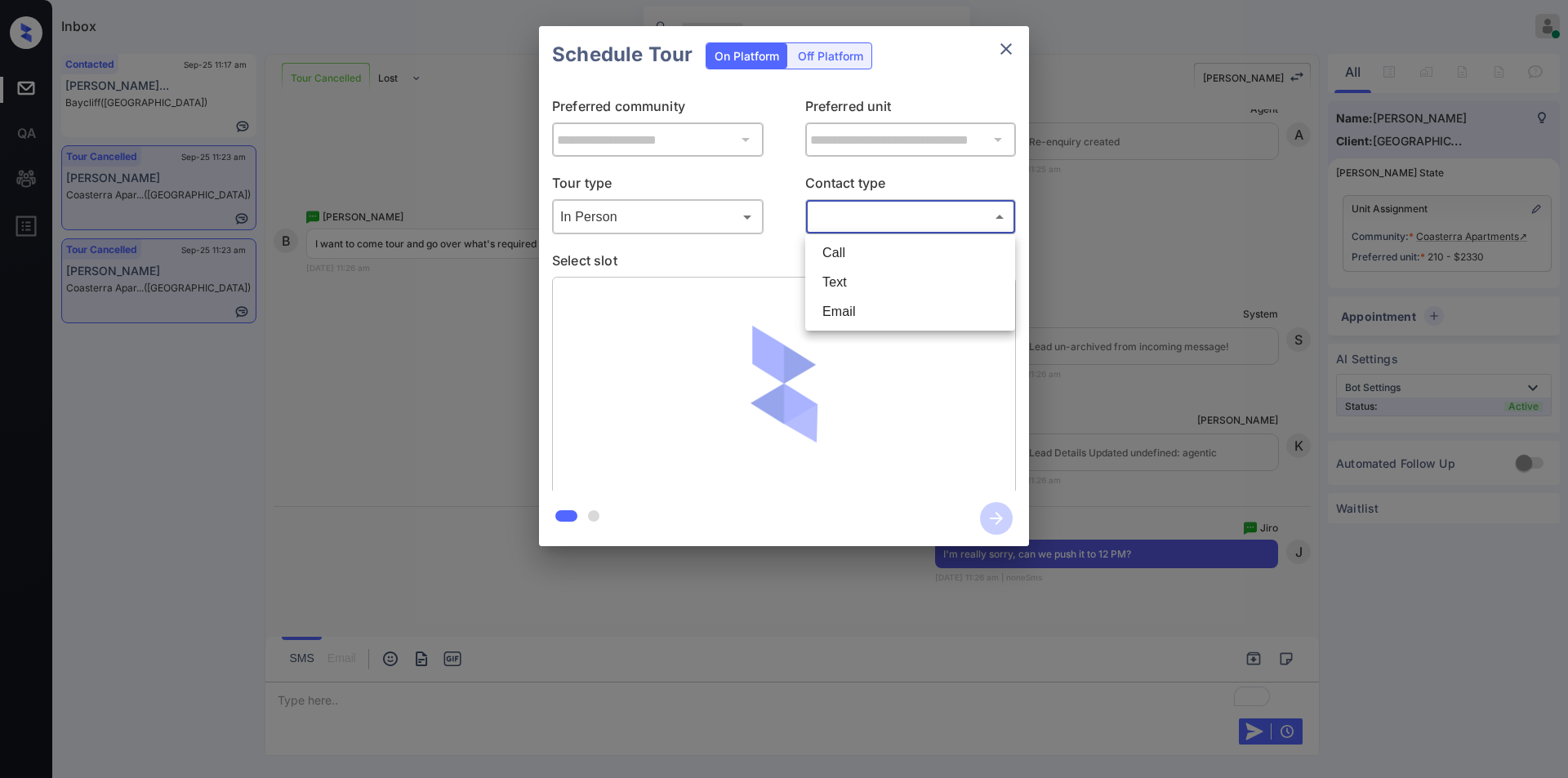
click at [840, 227] on body "Inbox [PERSON_NAME] Online Set yourself offline Set yourself on break Profile S…" at bounding box center [784, 389] width 1568 height 778
click at [849, 287] on li "Text" at bounding box center [910, 282] width 202 height 30
type input "****"
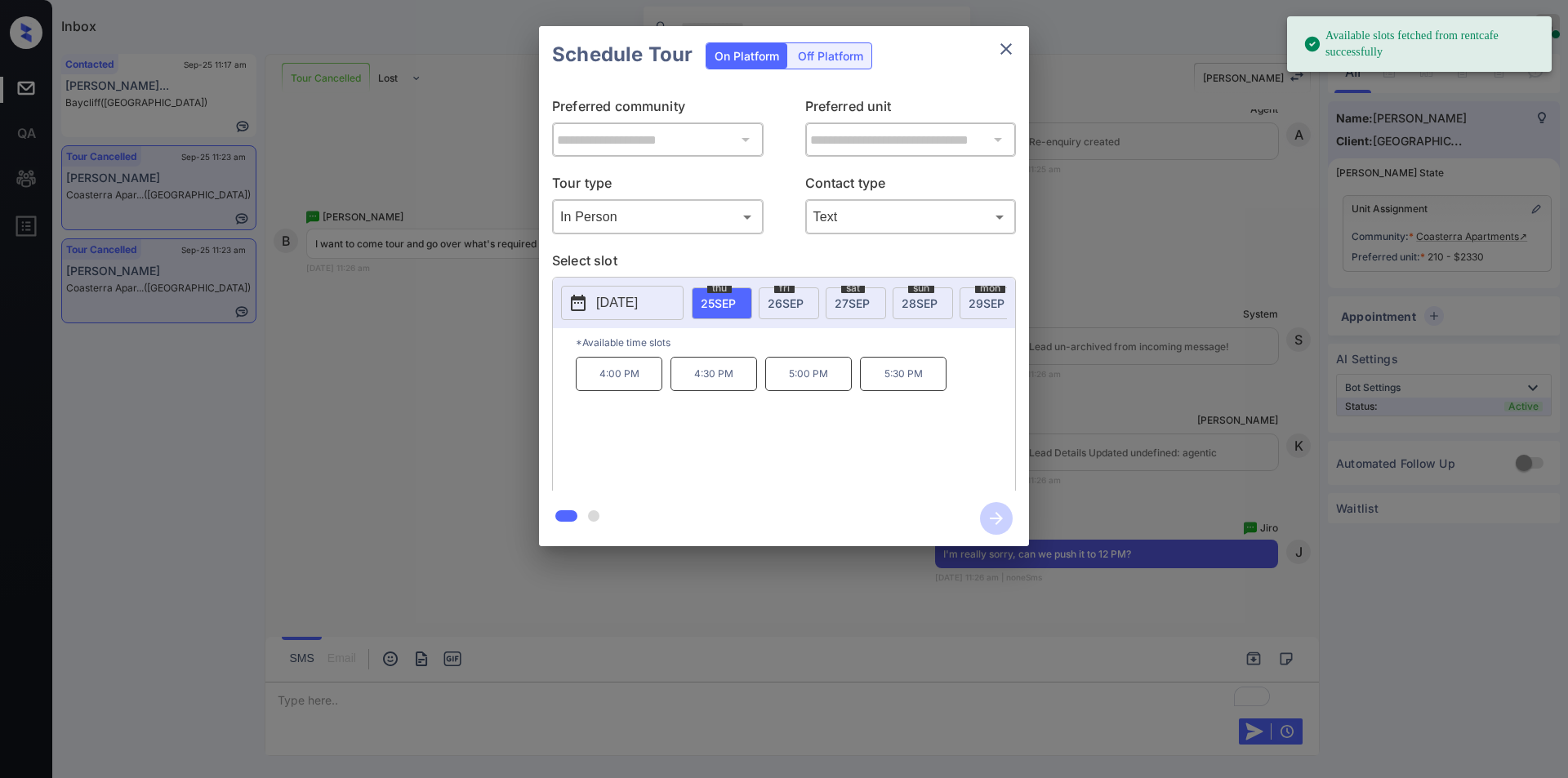
click at [793, 300] on span "26 SEP" at bounding box center [786, 303] width 36 height 13
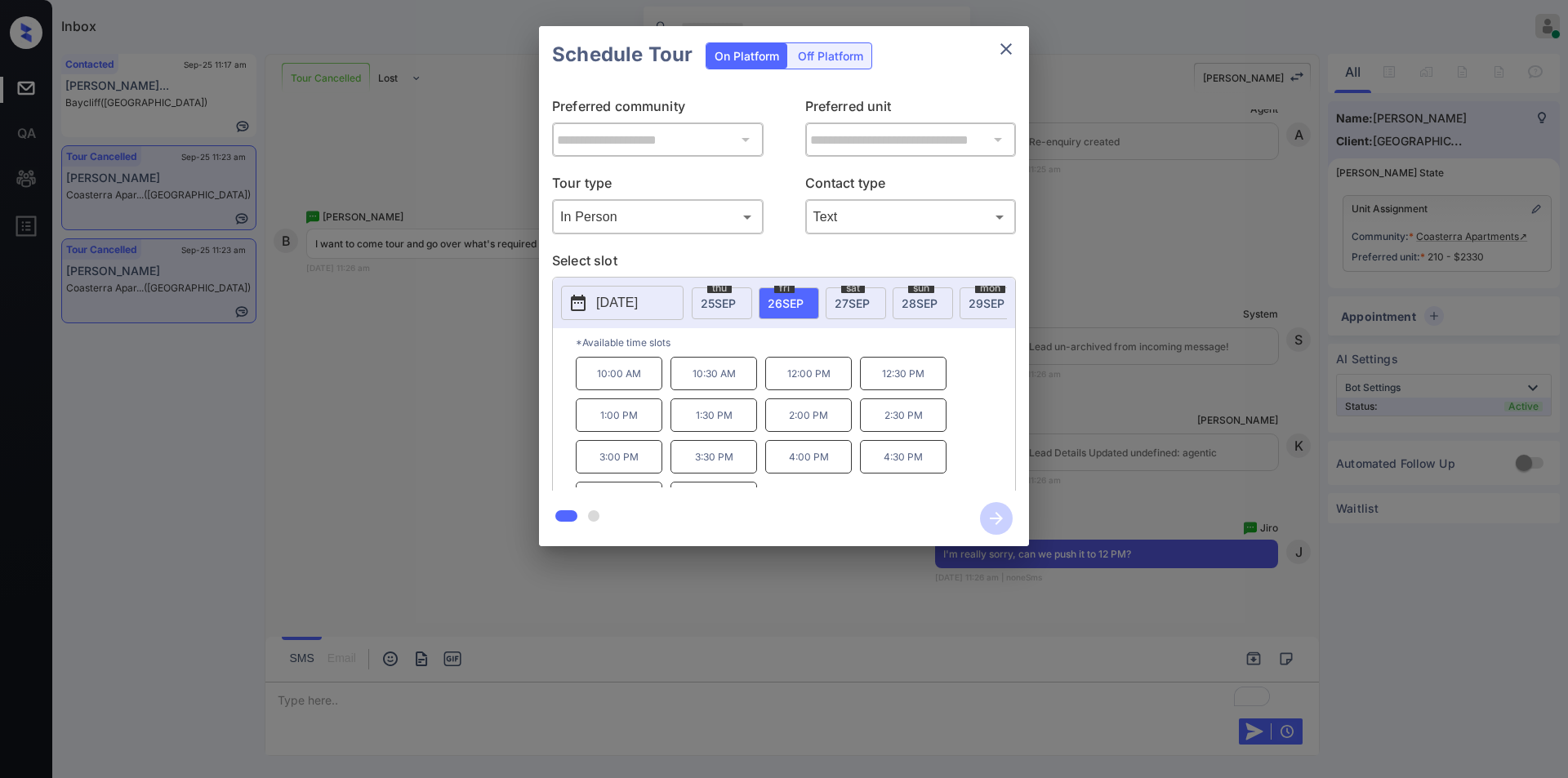
click at [411, 370] on div "**********" at bounding box center [784, 286] width 1568 height 573
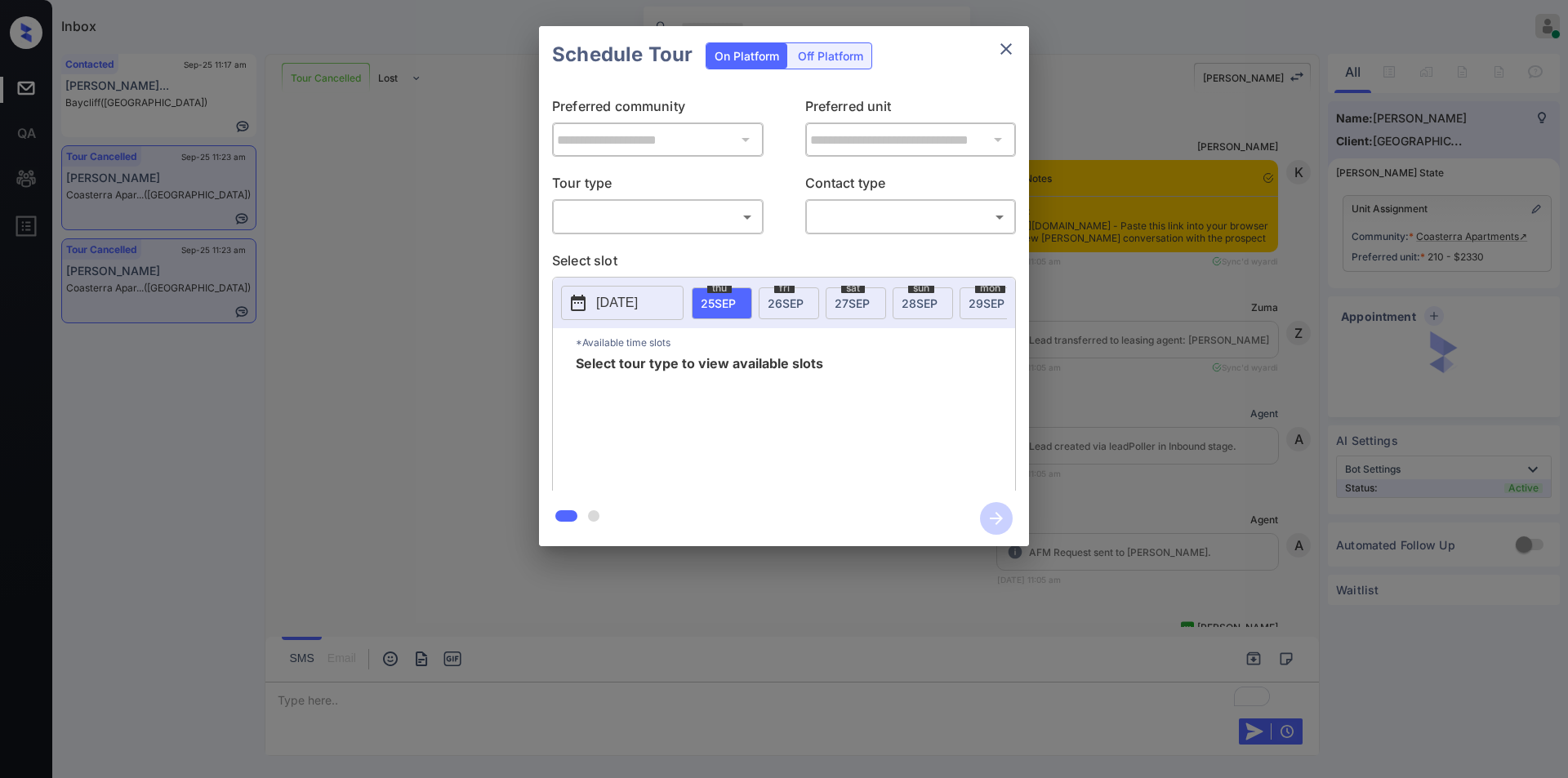
scroll to position [7065, 0]
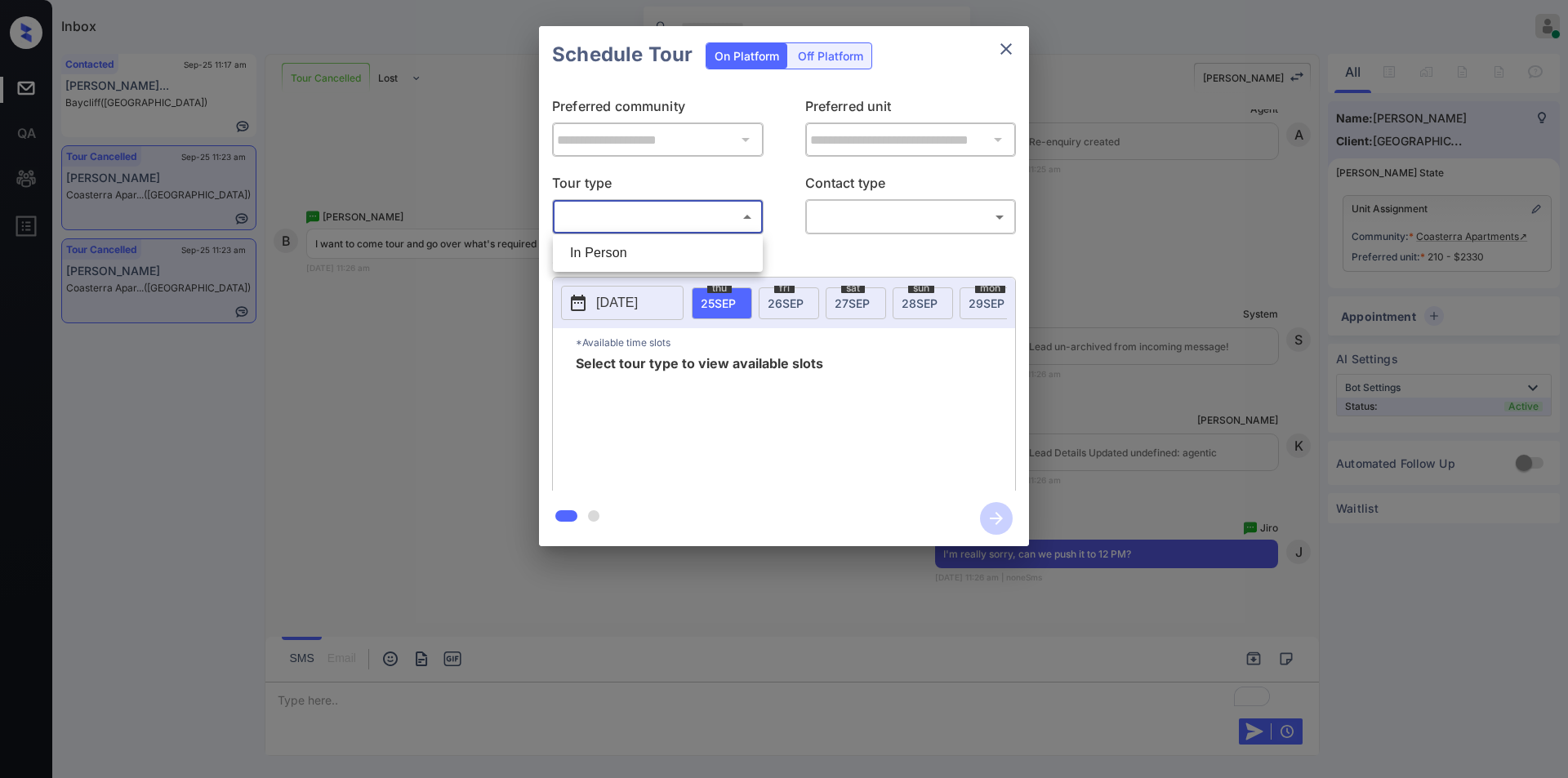
click at [609, 212] on body "Inbox [PERSON_NAME] Online Set yourself offline Set yourself on break Profile S…" at bounding box center [784, 389] width 1568 height 778
click at [594, 236] on ul "In Person" at bounding box center [658, 254] width 210 height 38
click at [582, 259] on li "In Person" at bounding box center [657, 253] width 202 height 30
type input "********"
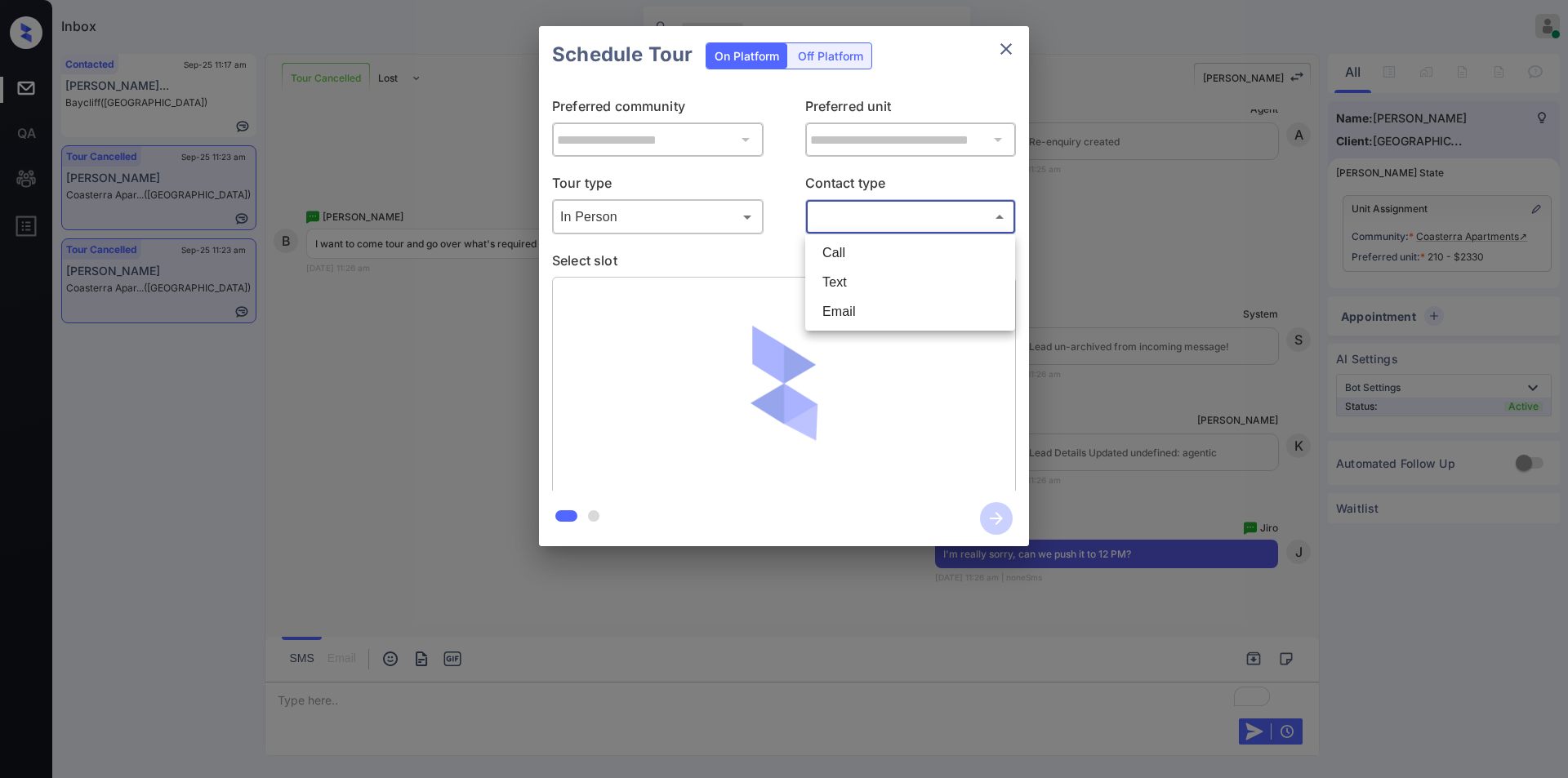
click at [833, 207] on body "Inbox [PERSON_NAME] Online Set yourself offline Set yourself on break Profile S…" at bounding box center [784, 389] width 1568 height 778
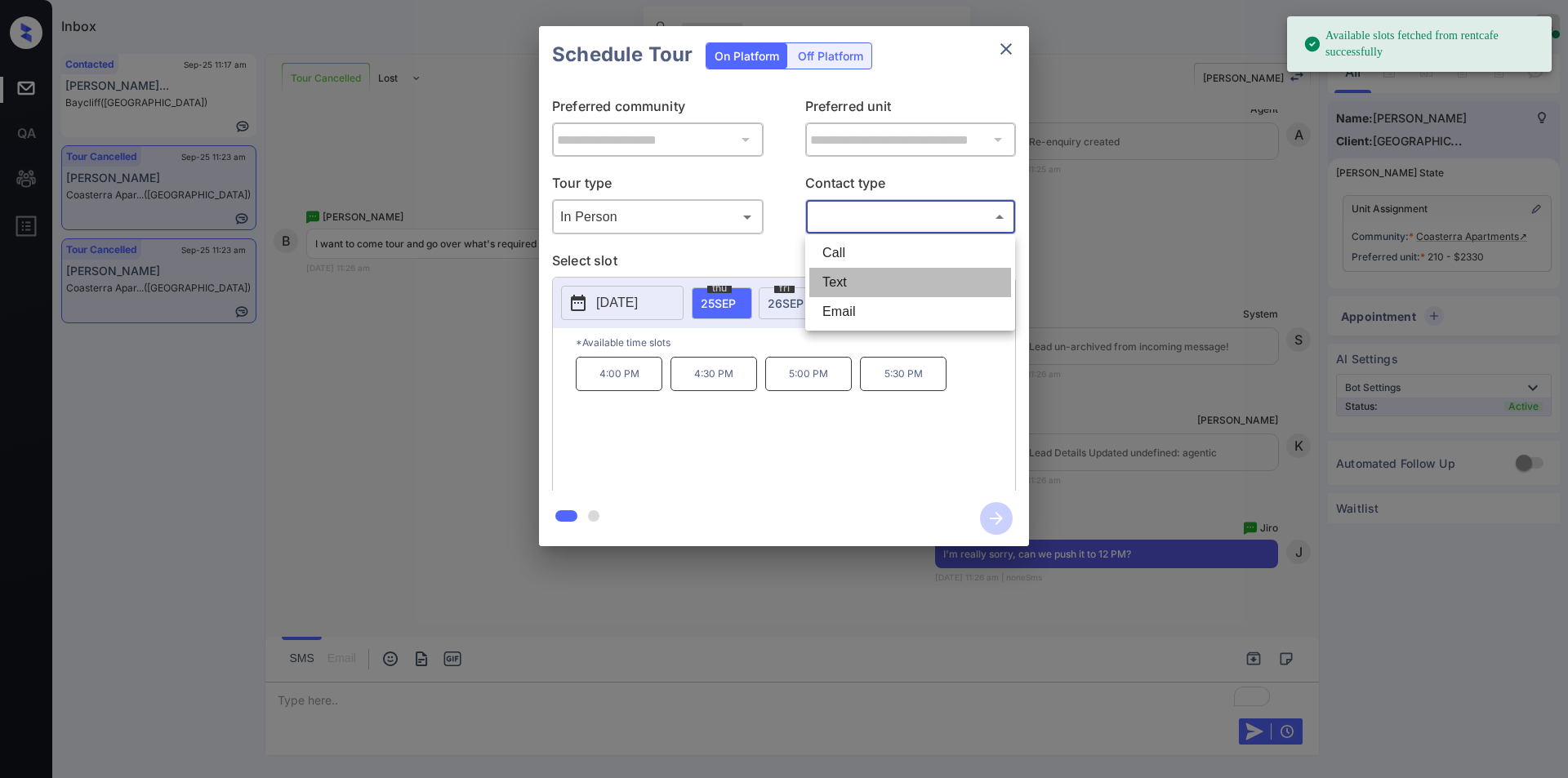
click at [831, 280] on li "Text" at bounding box center [910, 282] width 202 height 30
type input "****"
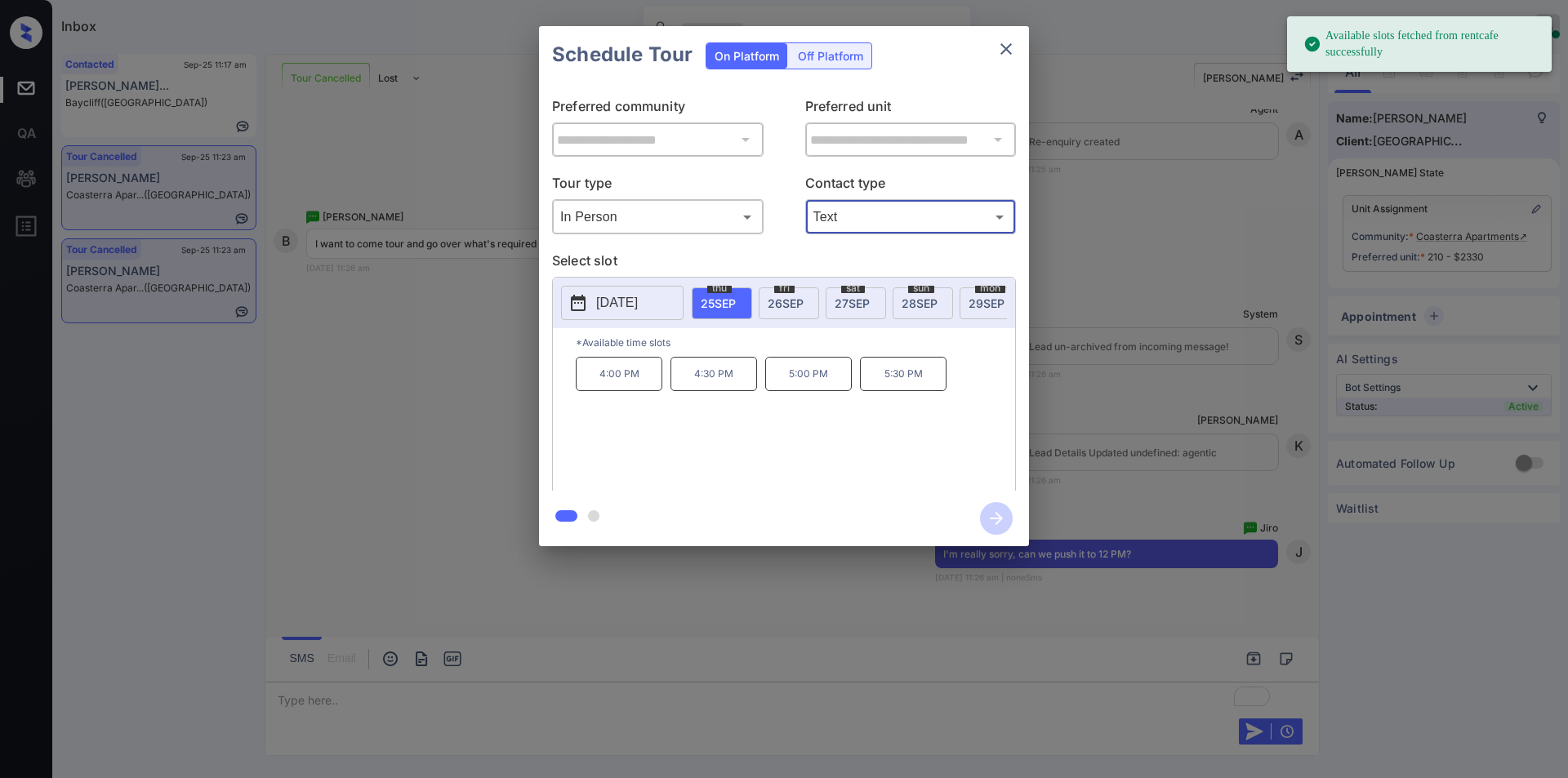
click at [784, 301] on span "[DATE]" at bounding box center [786, 303] width 36 height 13
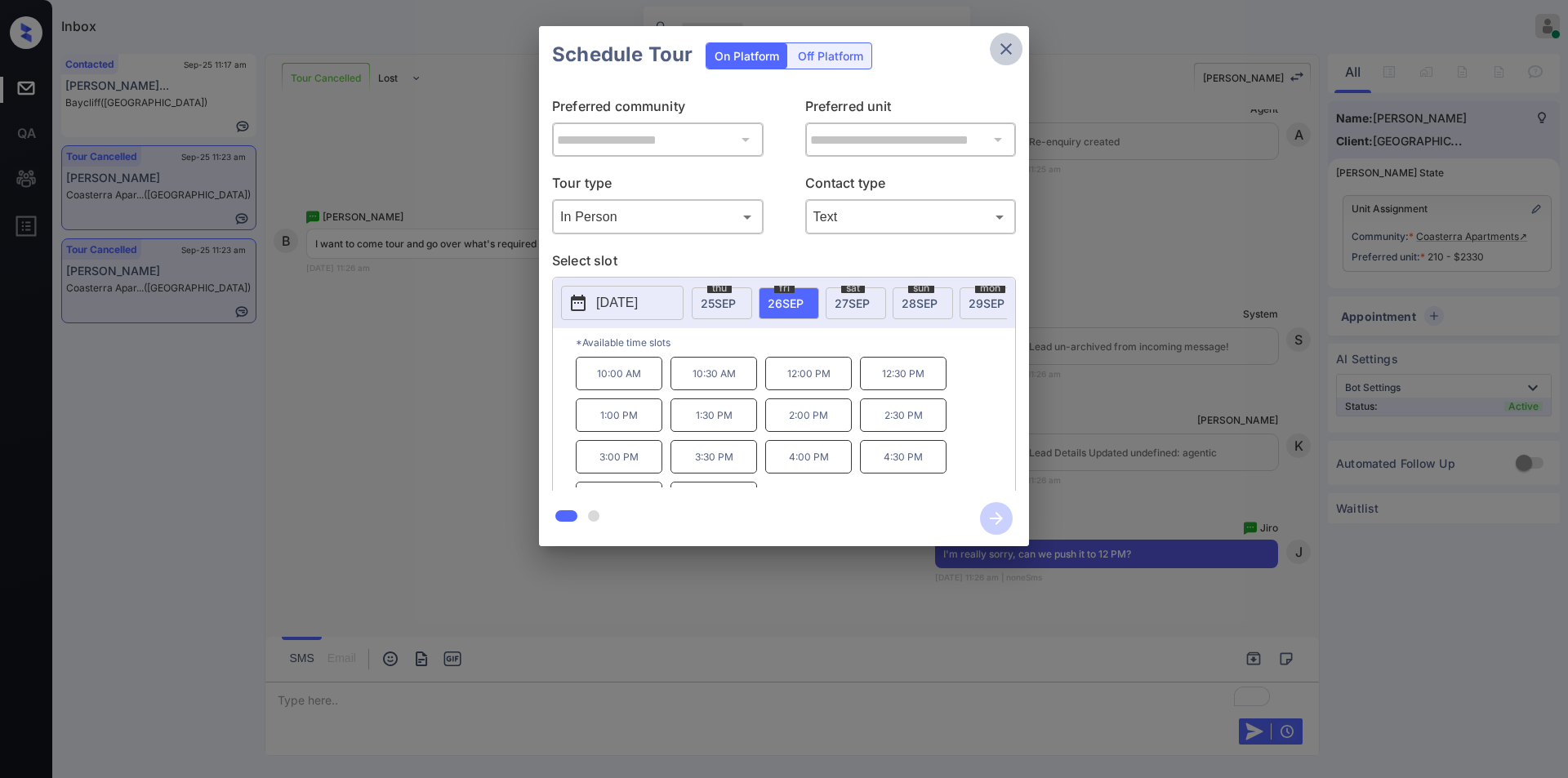
click at [1009, 49] on icon "close" at bounding box center [1007, 49] width 20 height 20
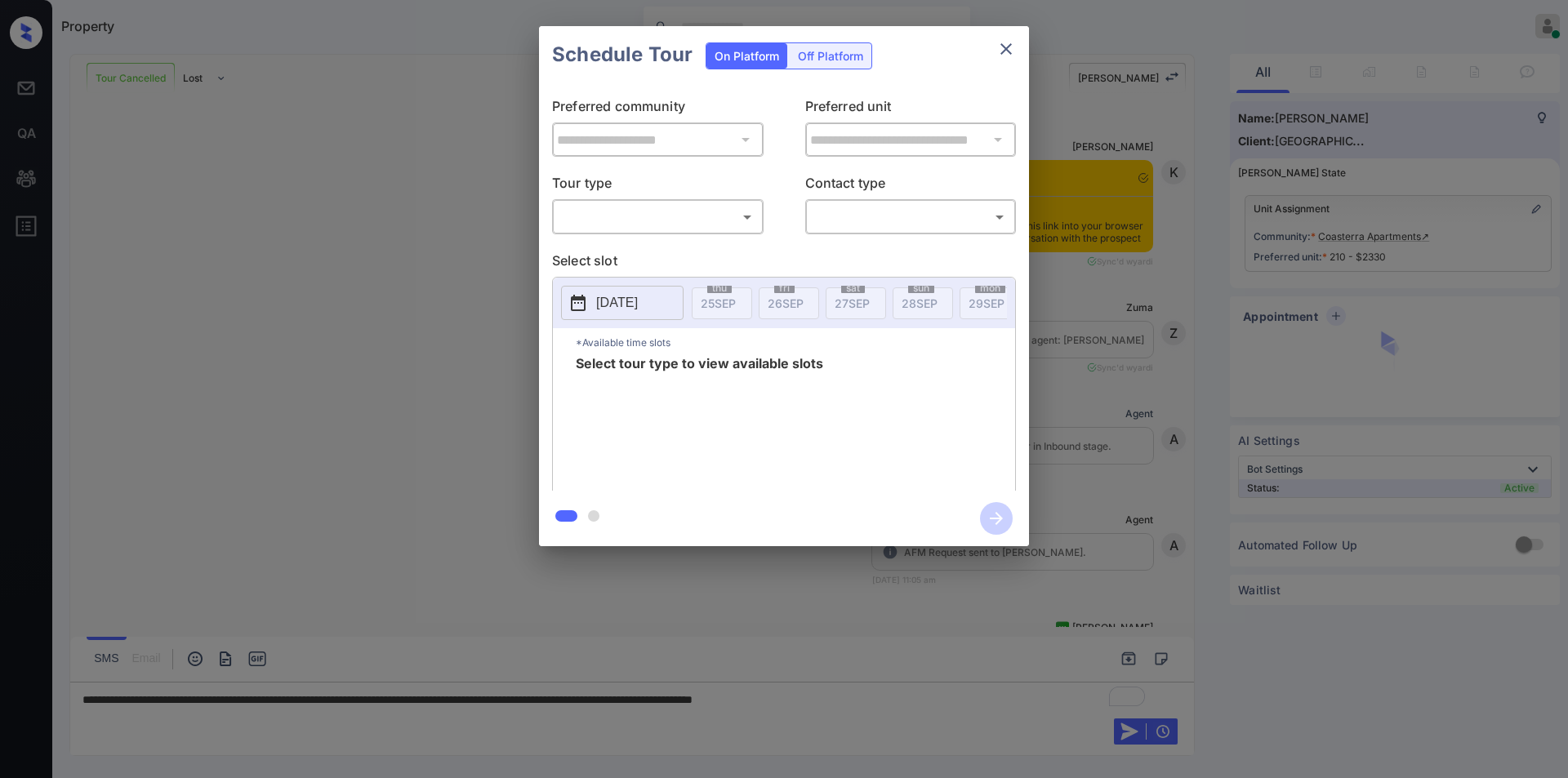
scroll to position [7384, 0]
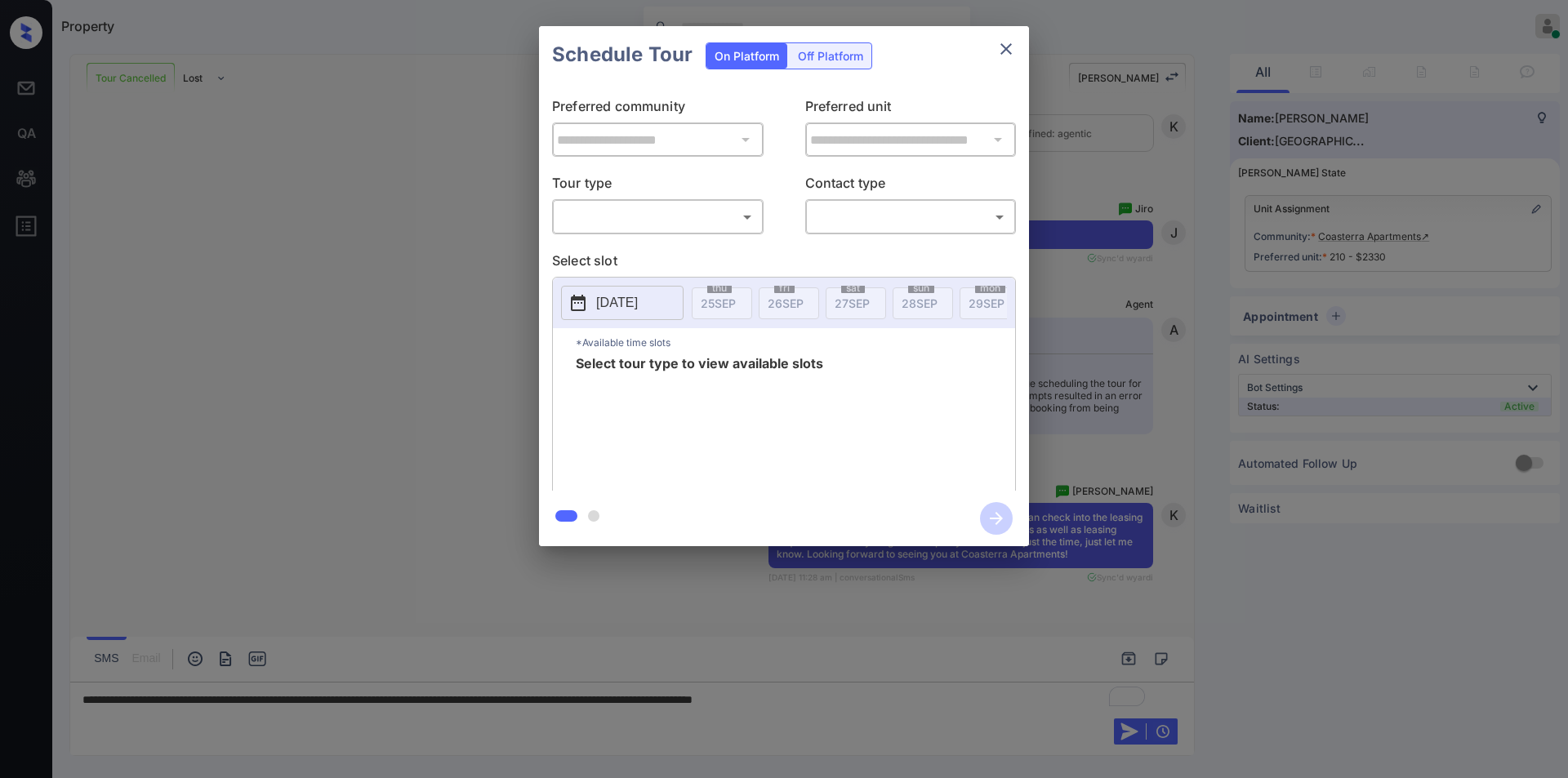
click at [605, 216] on body "Property Jiro Alonzo Online Set yourself offline Set yourself on break Profile …" at bounding box center [784, 389] width 1568 height 778
click at [593, 249] on li "In Person" at bounding box center [657, 253] width 202 height 30
type input "********"
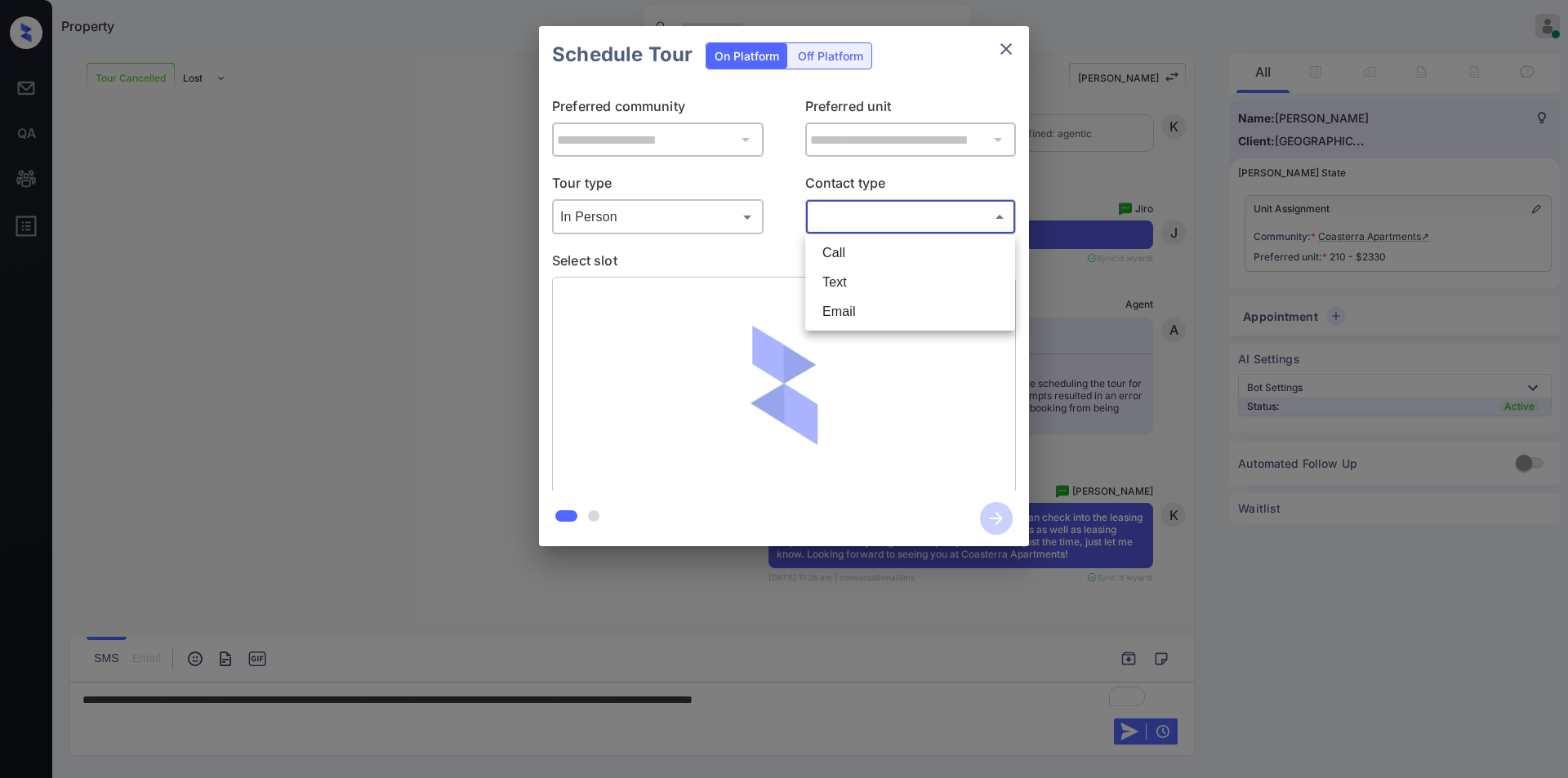
click at [859, 217] on body "Property Jiro Alonzo Online Set yourself offline Set yourself on break Profile …" at bounding box center [784, 389] width 1568 height 778
click at [836, 279] on li "Text" at bounding box center [910, 282] width 202 height 30
type input "****"
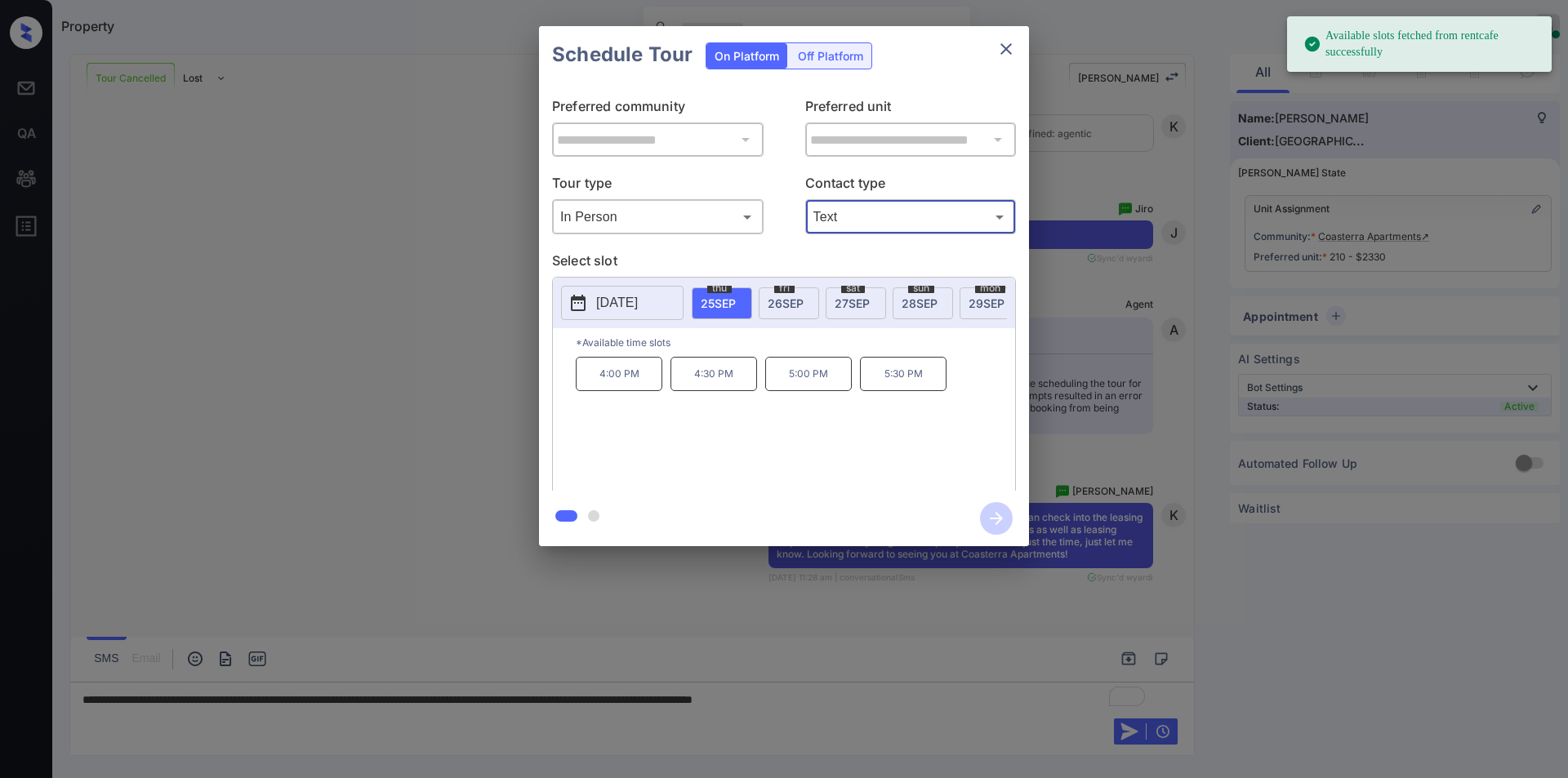
click at [800, 294] on div "fri 26 SEP" at bounding box center [788, 304] width 60 height 32
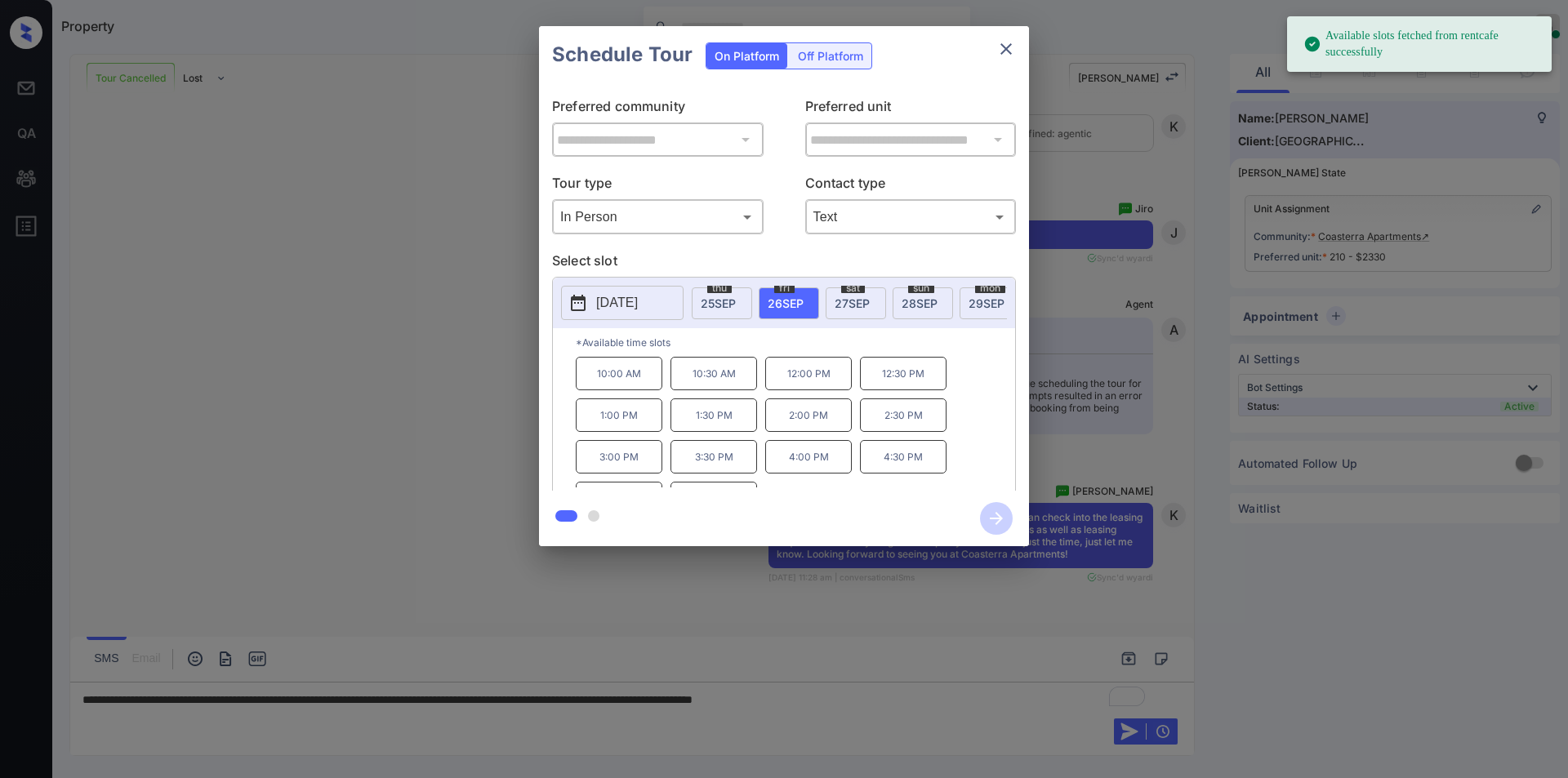
click at [470, 331] on div "**********" at bounding box center [784, 286] width 1568 height 573
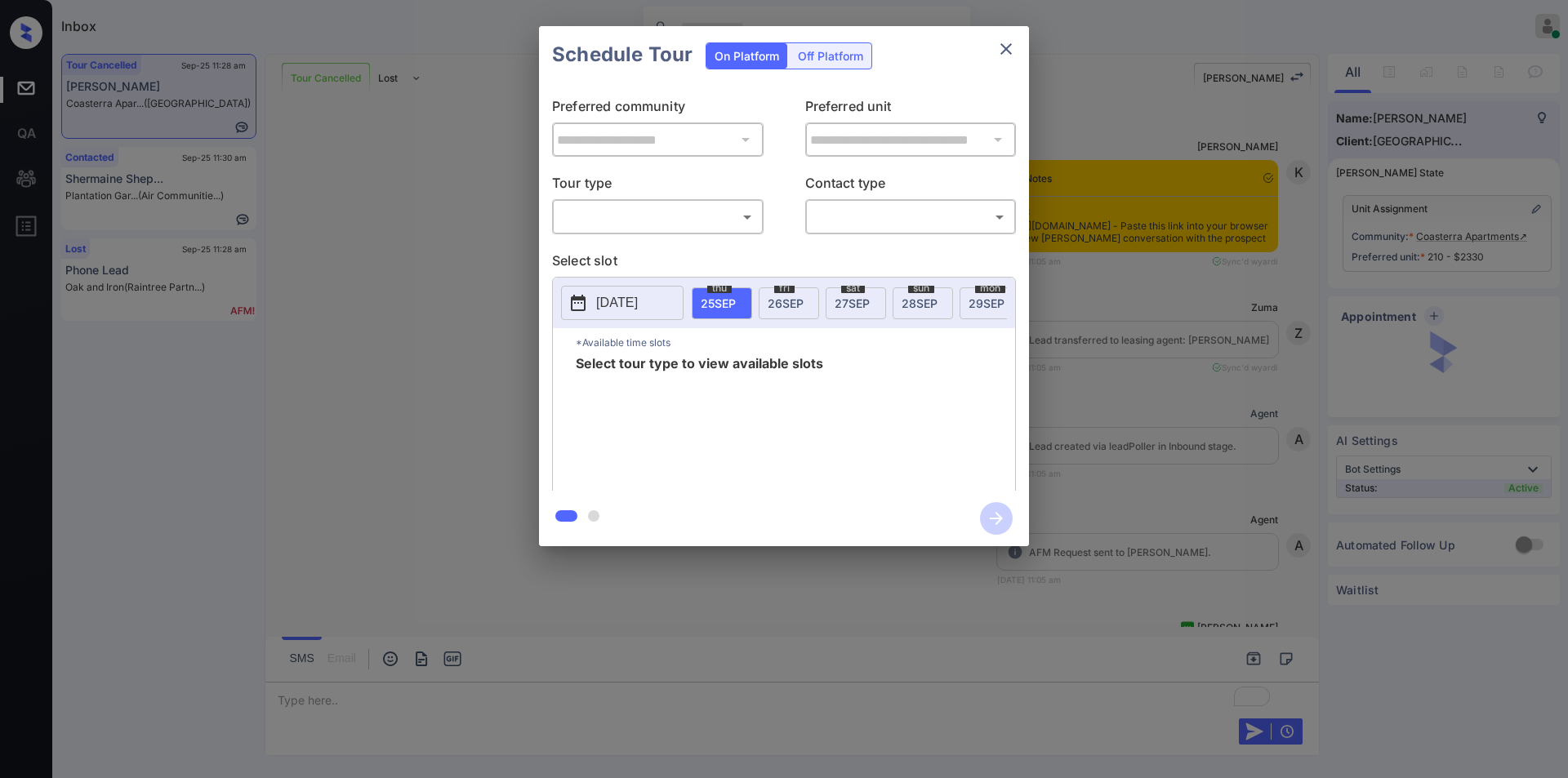
scroll to position [7493, 0]
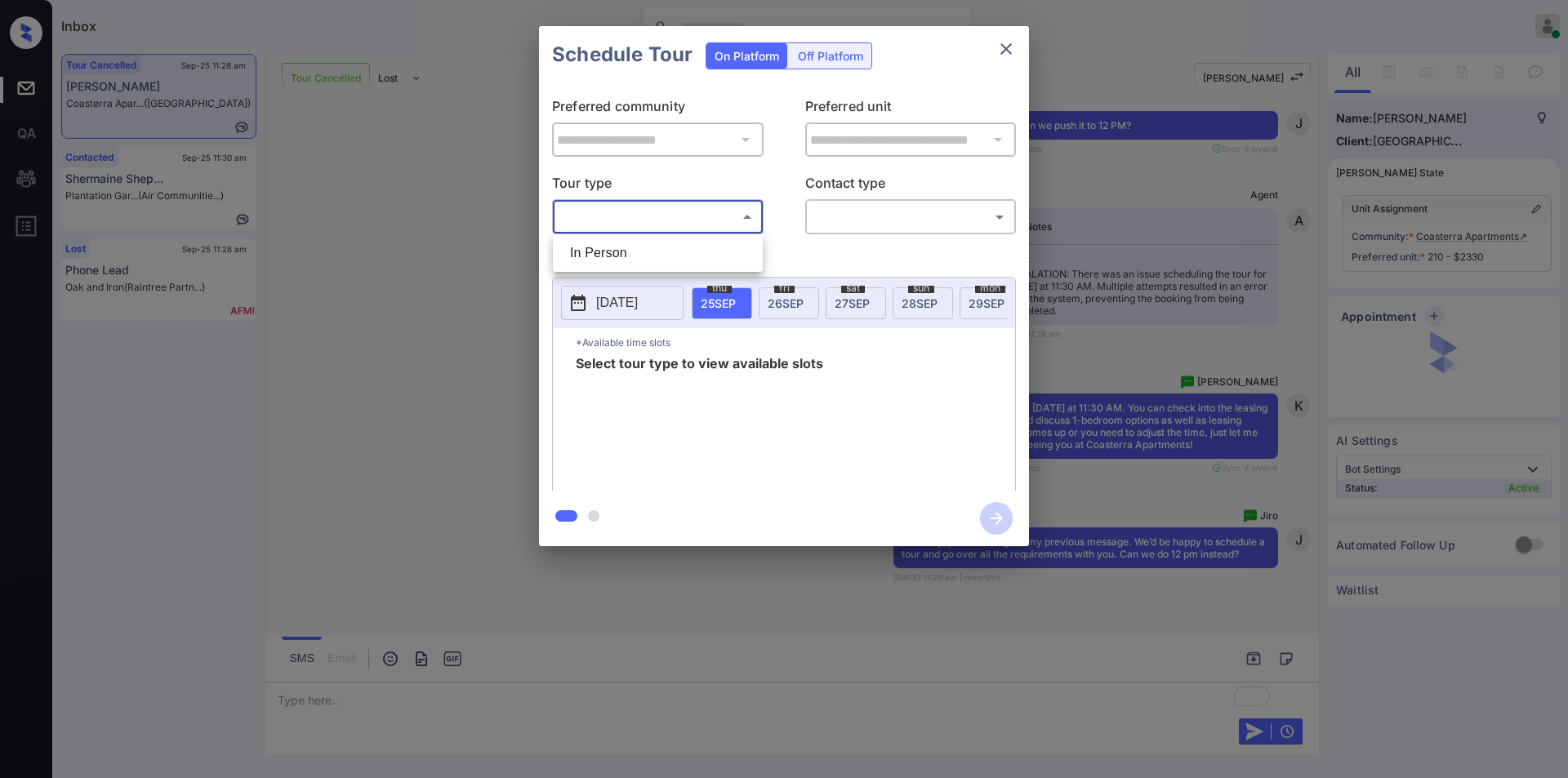
click at [655, 211] on body "Inbox [PERSON_NAME] Online Set yourself offline Set yourself on break Profile S…" at bounding box center [784, 389] width 1568 height 778
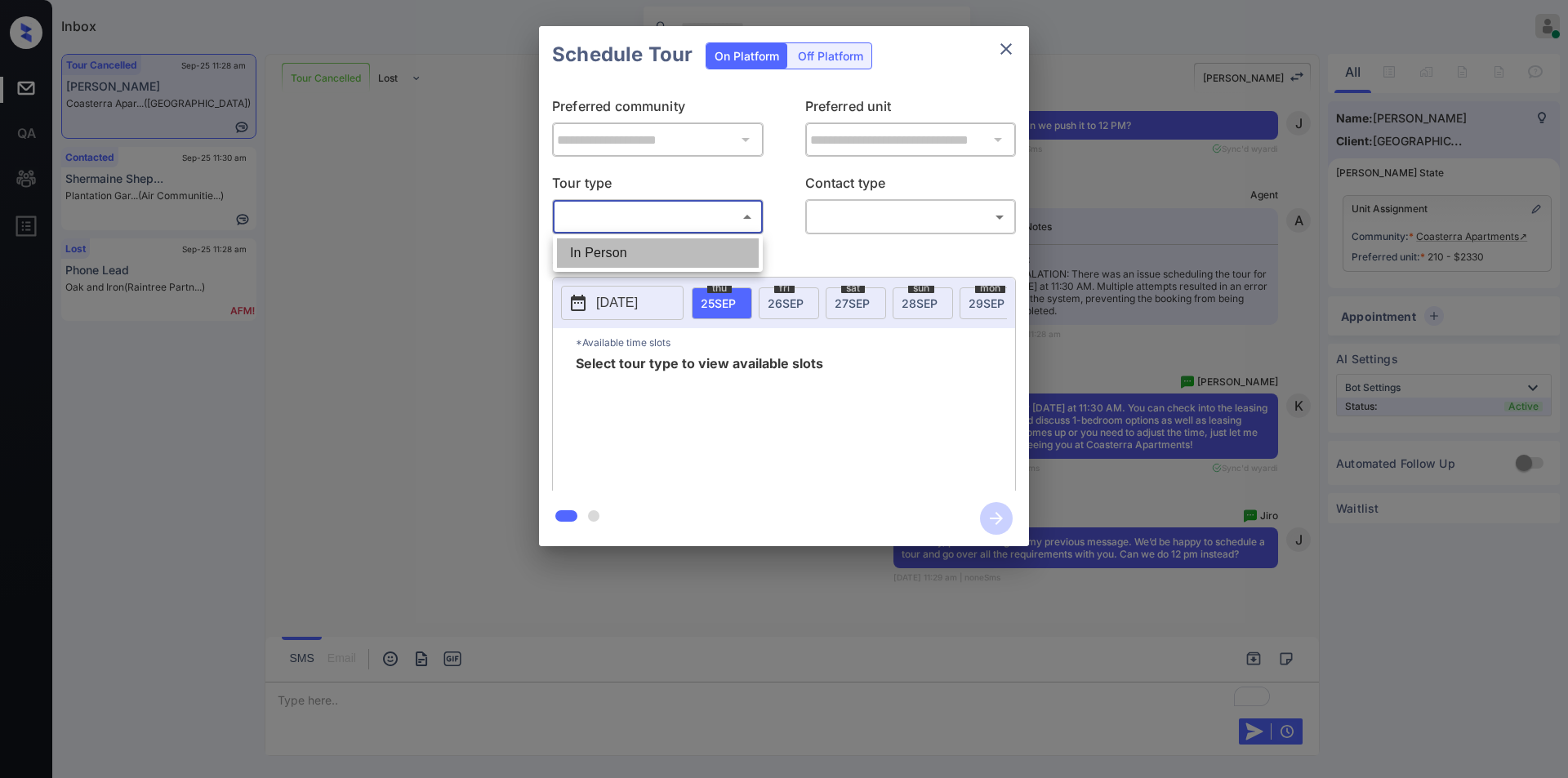
click at [615, 253] on li "In Person" at bounding box center [657, 253] width 202 height 30
type input "********"
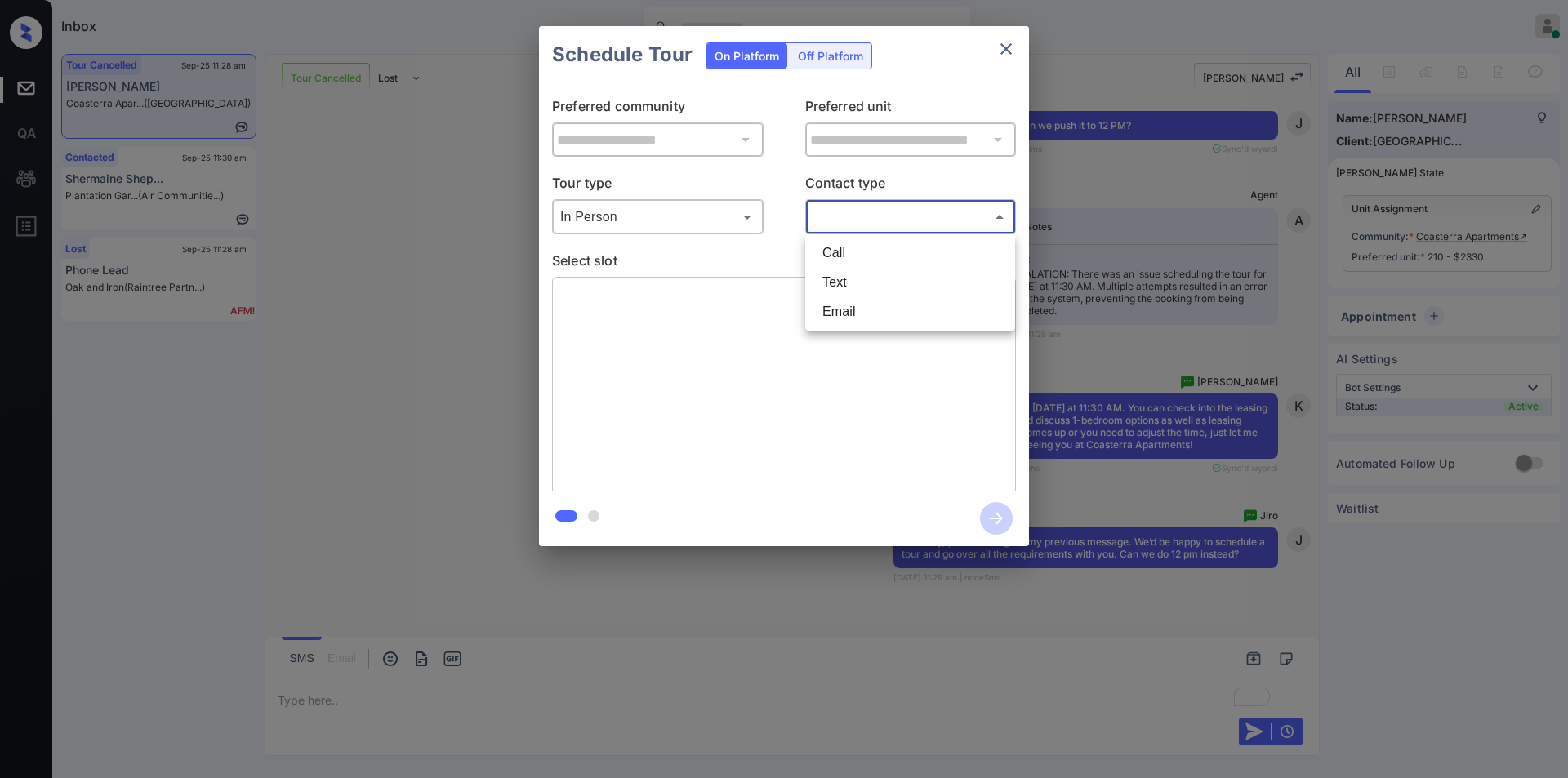
click at [830, 213] on body "Inbox [PERSON_NAME] Online Set yourself offline Set yourself on break Profile S…" at bounding box center [784, 389] width 1568 height 778
click at [829, 280] on li "Text" at bounding box center [910, 282] width 202 height 30
type input "****"
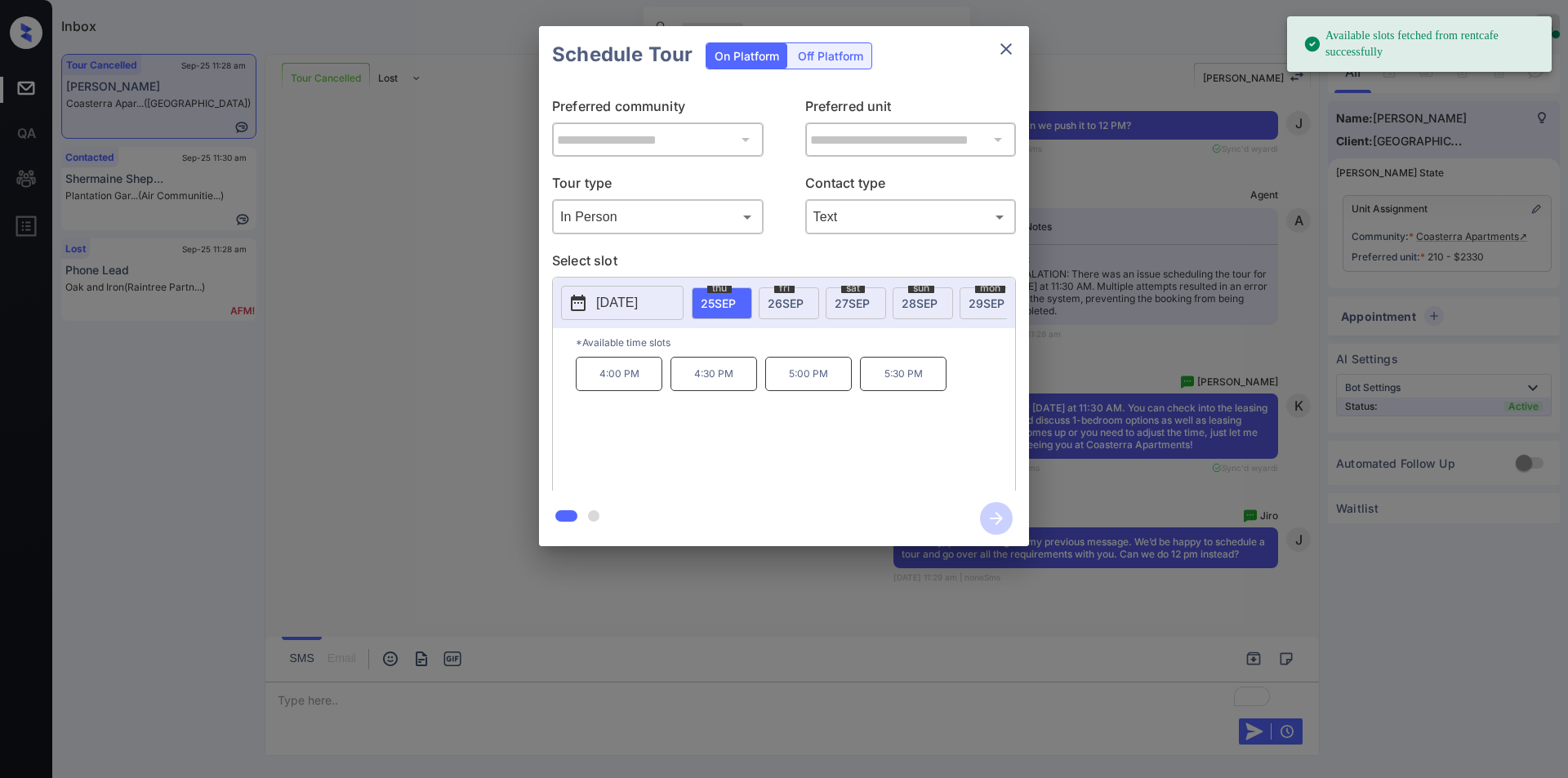
click at [803, 293] on div "fri 26 SEP" at bounding box center [788, 304] width 60 height 32
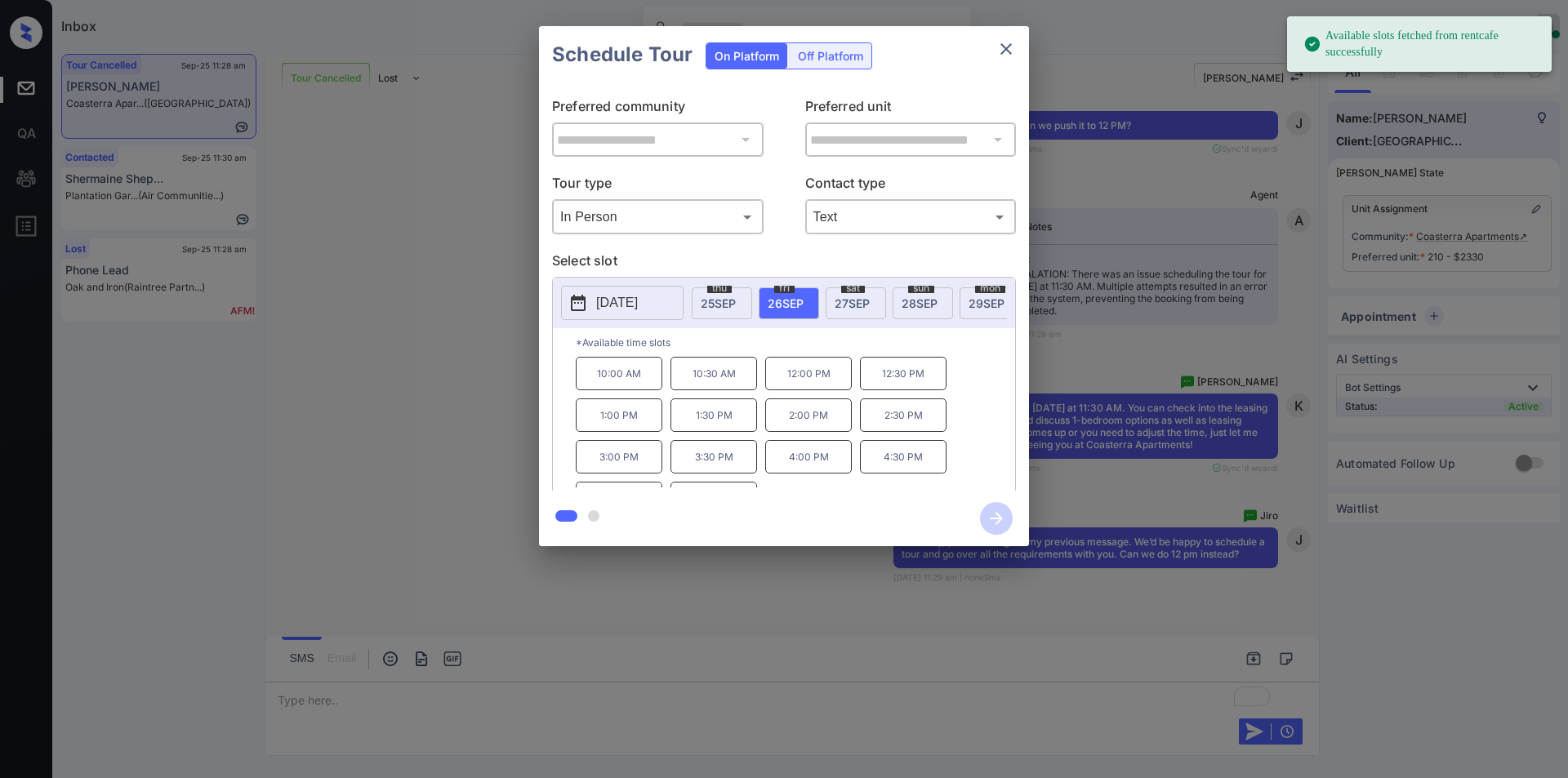
click at [373, 373] on div "**********" at bounding box center [784, 286] width 1568 height 573
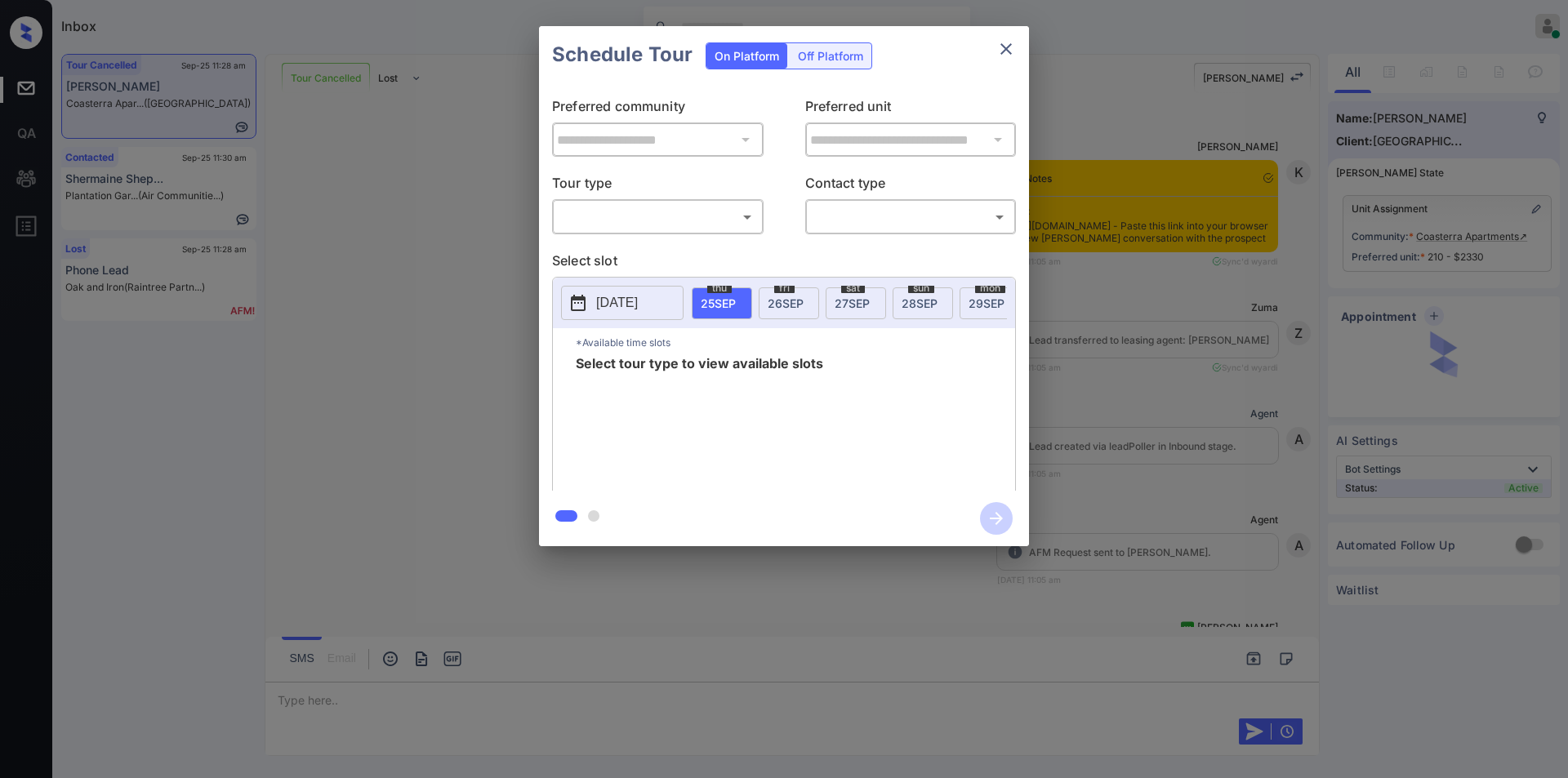
scroll to position [7706, 0]
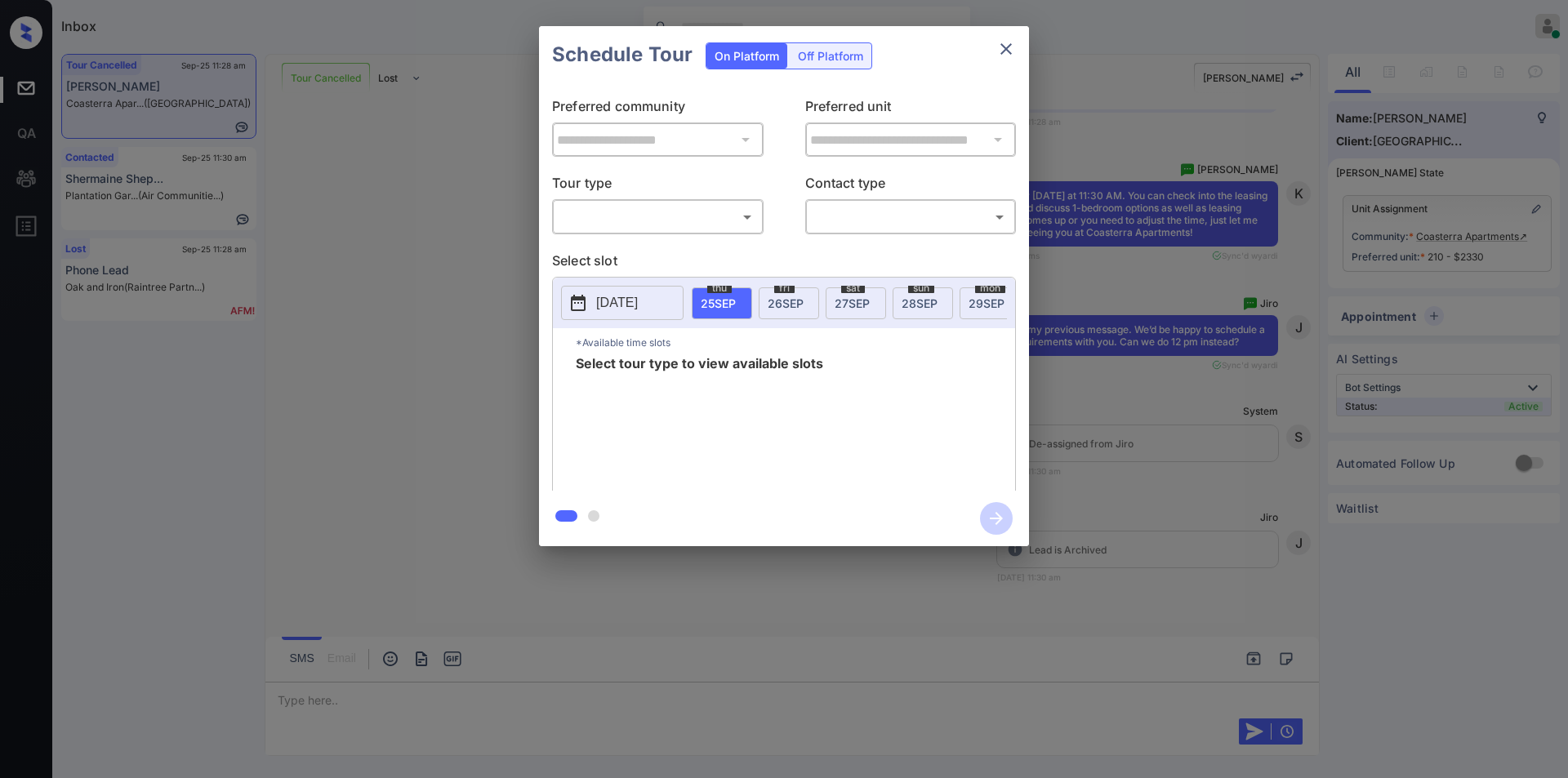
click at [610, 213] on body "Inbox Jiro Alonzo Online Set yourself offline Set yourself on break Profile Swi…" at bounding box center [784, 389] width 1568 height 778
click at [600, 245] on li "In Person" at bounding box center [657, 253] width 202 height 30
type input "********"
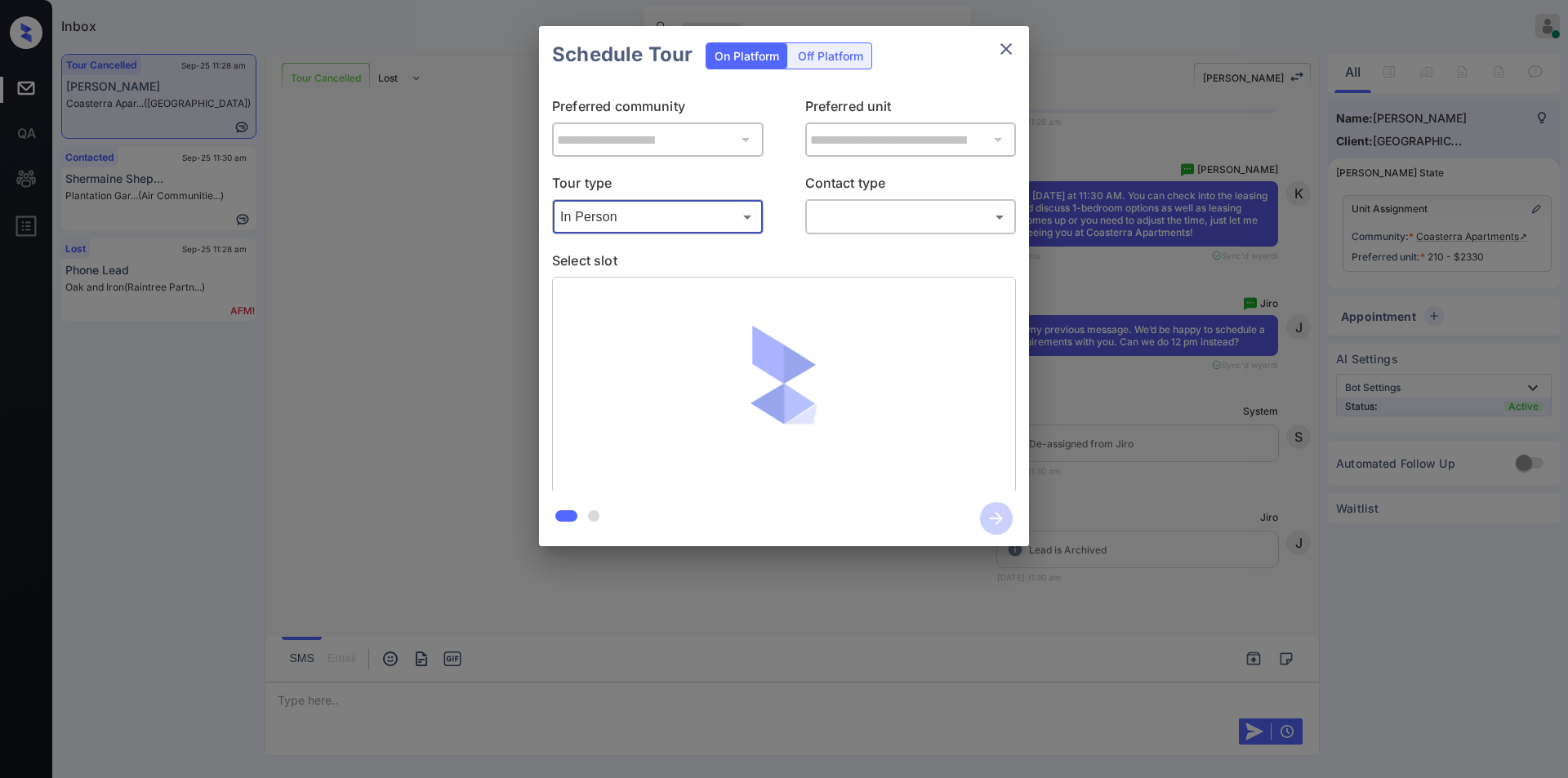
click at [855, 205] on body "Inbox Jiro Alonzo Online Set yourself offline Set yourself on break Profile Swi…" at bounding box center [784, 389] width 1568 height 778
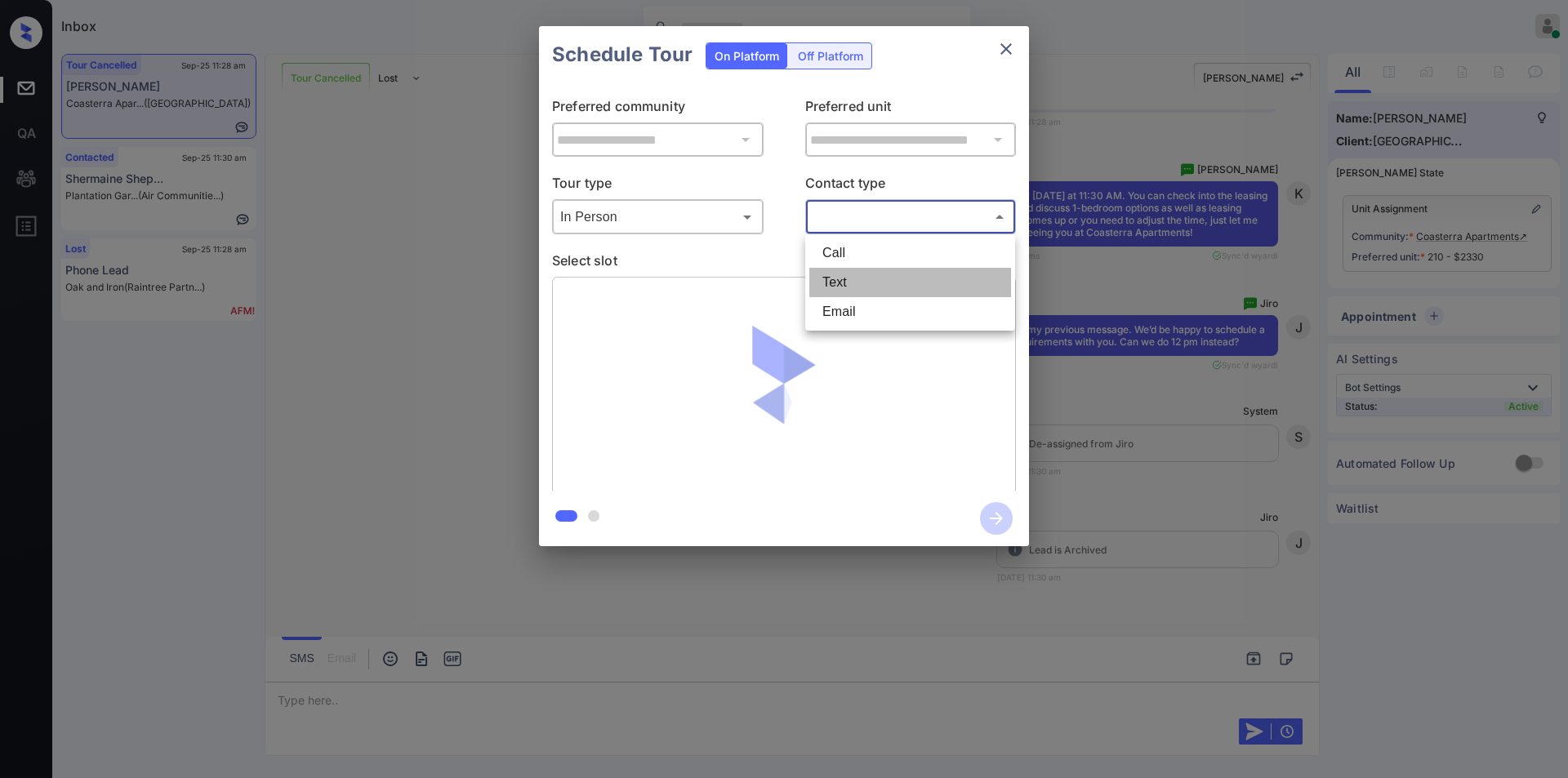
click at [848, 277] on li "Text" at bounding box center [910, 282] width 202 height 30
type input "****"
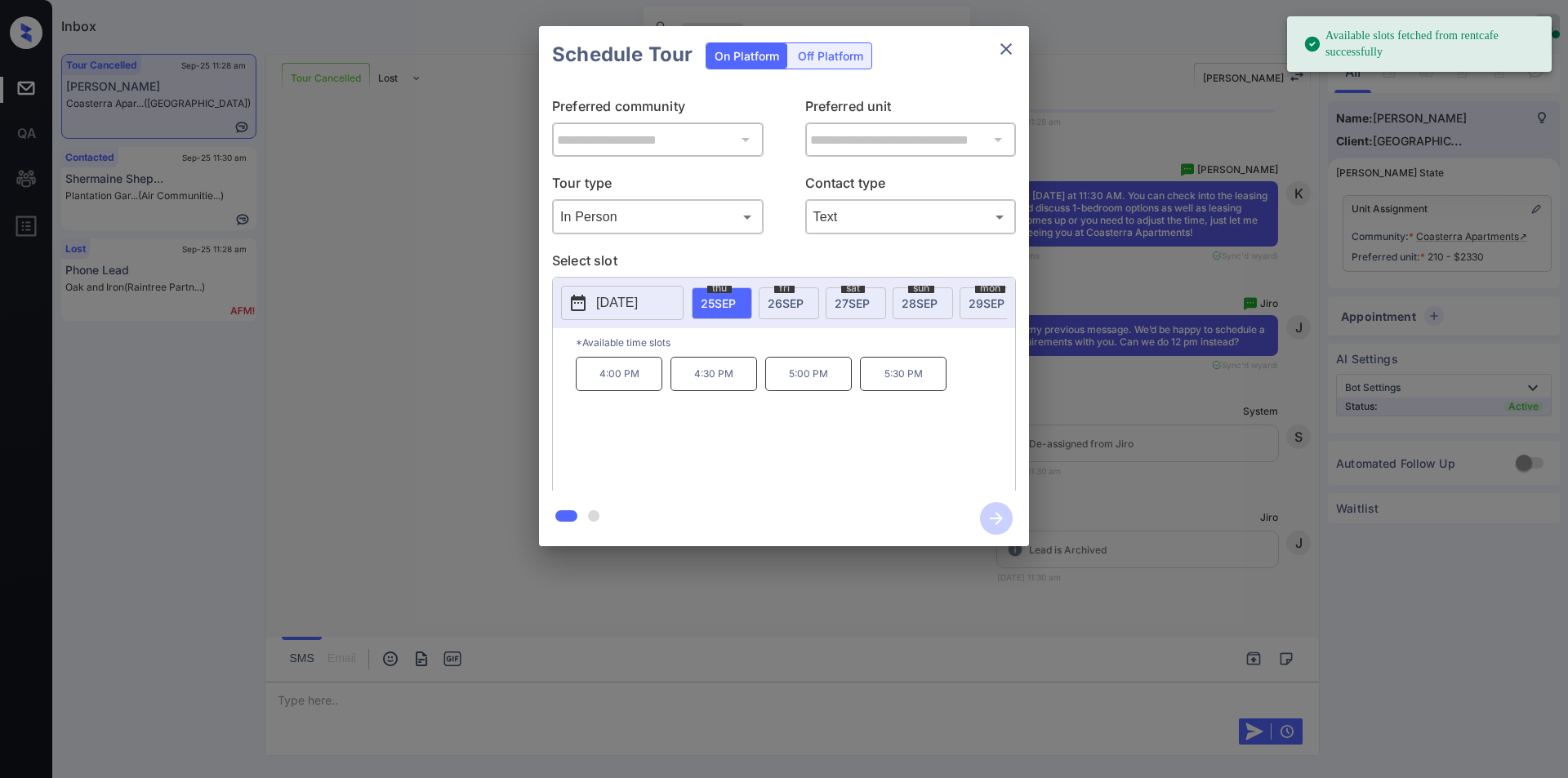
click at [793, 300] on span "26 SEP" at bounding box center [786, 303] width 36 height 13
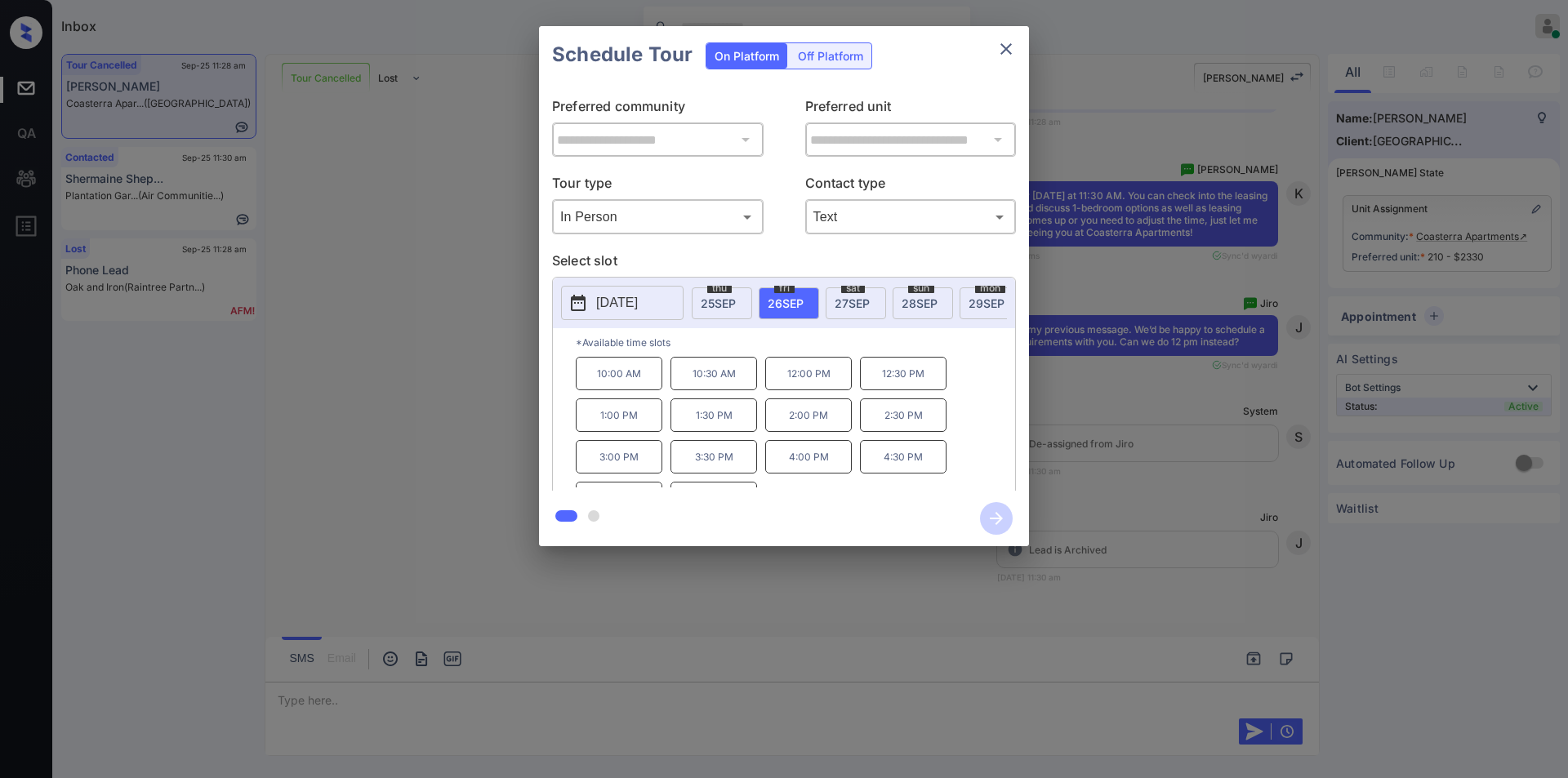
click at [449, 380] on div "**********" at bounding box center [784, 286] width 1568 height 573
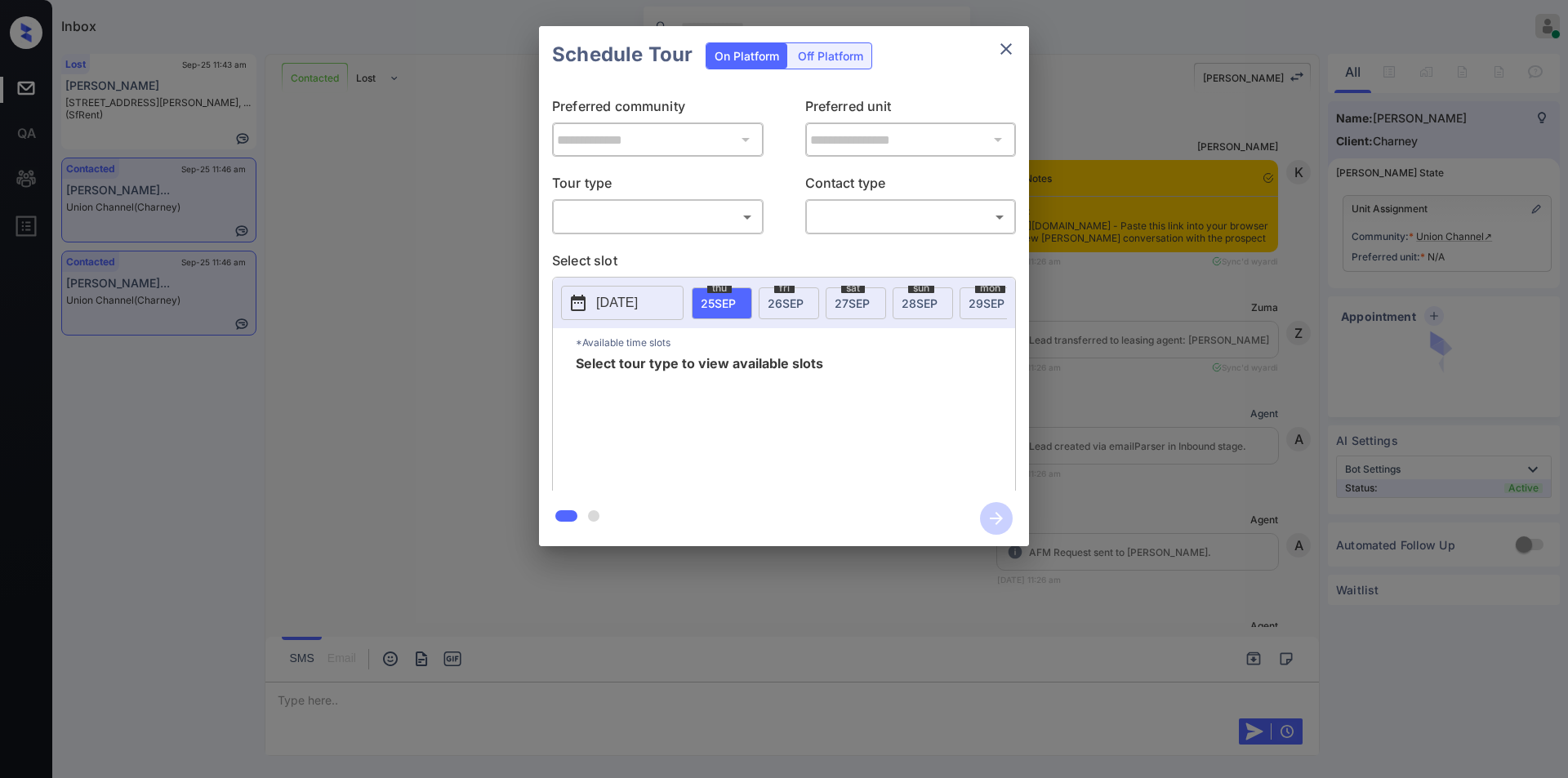
scroll to position [3398, 0]
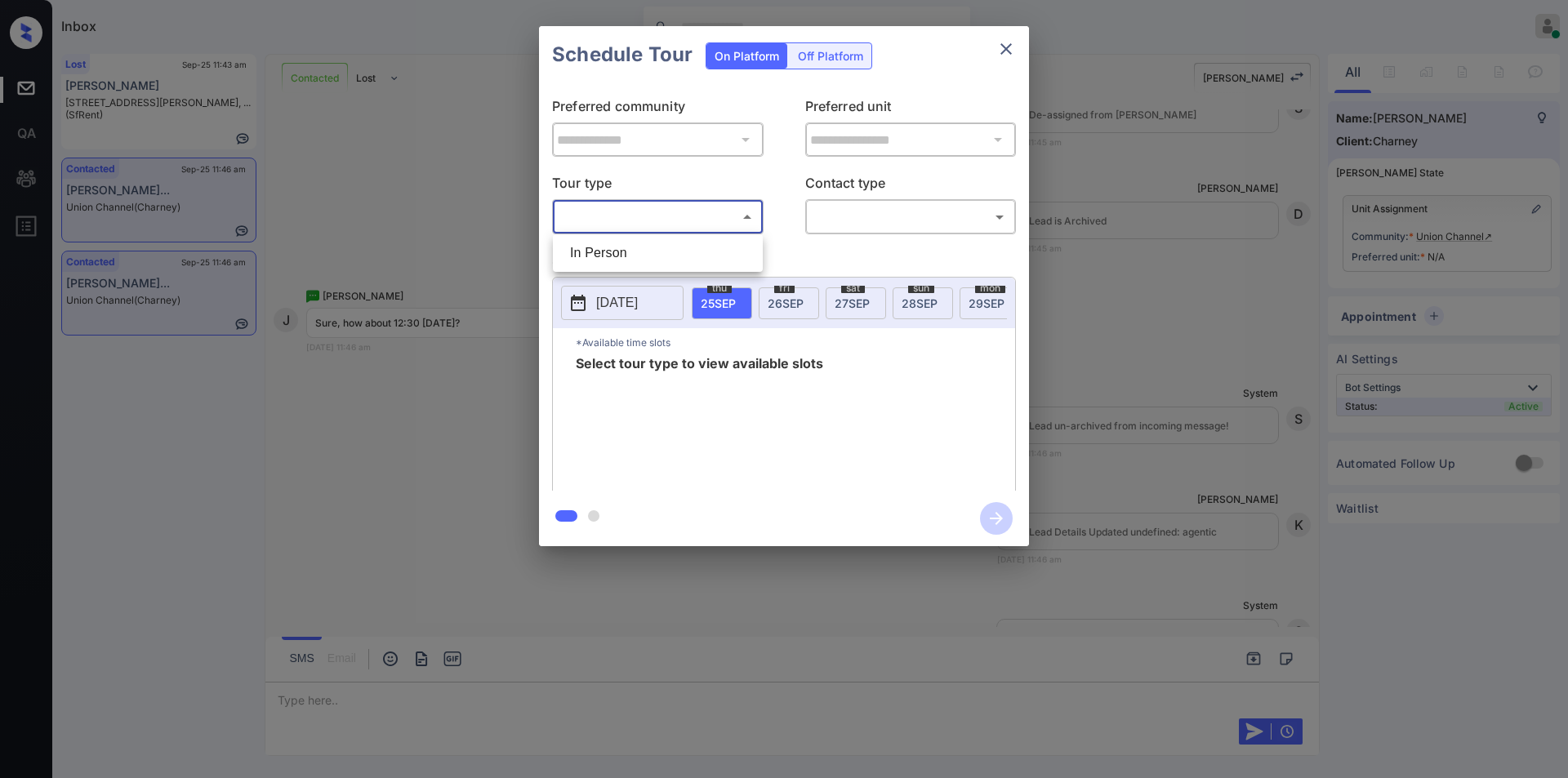
click at [652, 210] on body "Inbox [PERSON_NAME] Online Set yourself offline Set yourself on break Profile S…" at bounding box center [784, 389] width 1568 height 778
click at [631, 257] on li "In Person" at bounding box center [657, 253] width 202 height 30
type input "********"
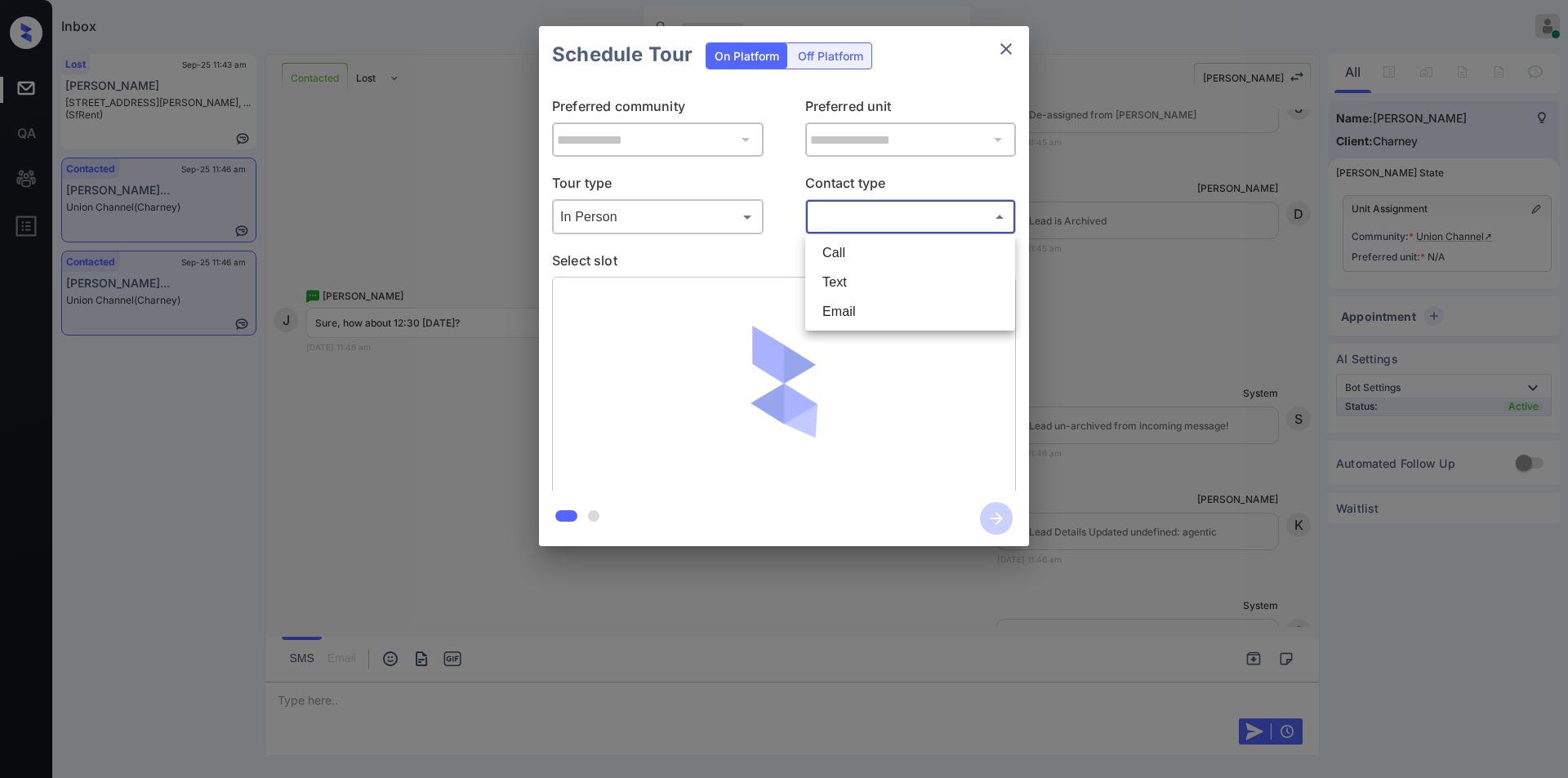
click at [861, 221] on body "Inbox Jiro Alonzo Online Set yourself offline Set yourself on break Profile Swi…" at bounding box center [784, 389] width 1568 height 778
click at [850, 284] on li "Text" at bounding box center [910, 282] width 202 height 30
type input "****"
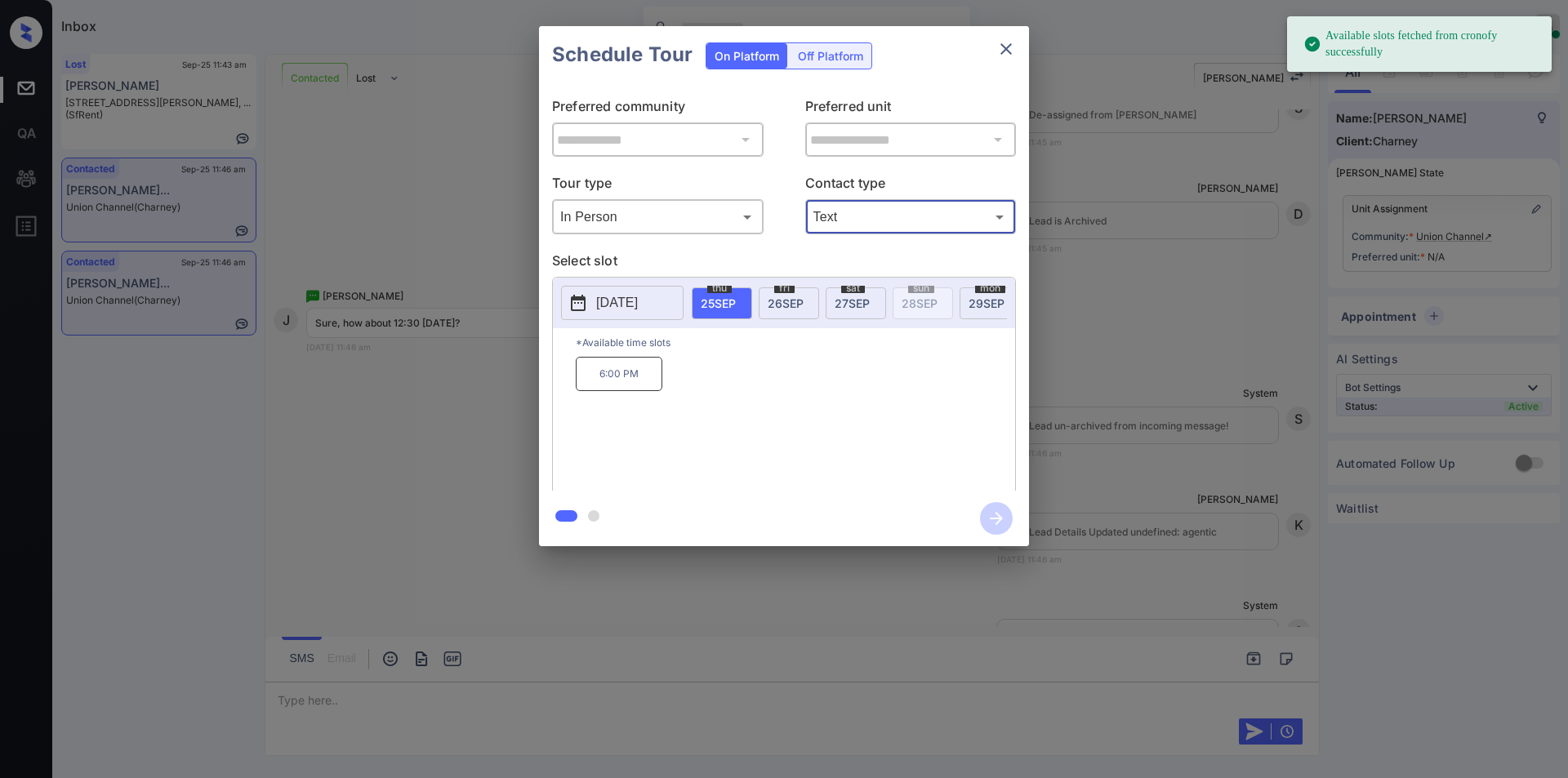
click at [638, 302] on p "2025-09-25" at bounding box center [617, 303] width 41 height 20
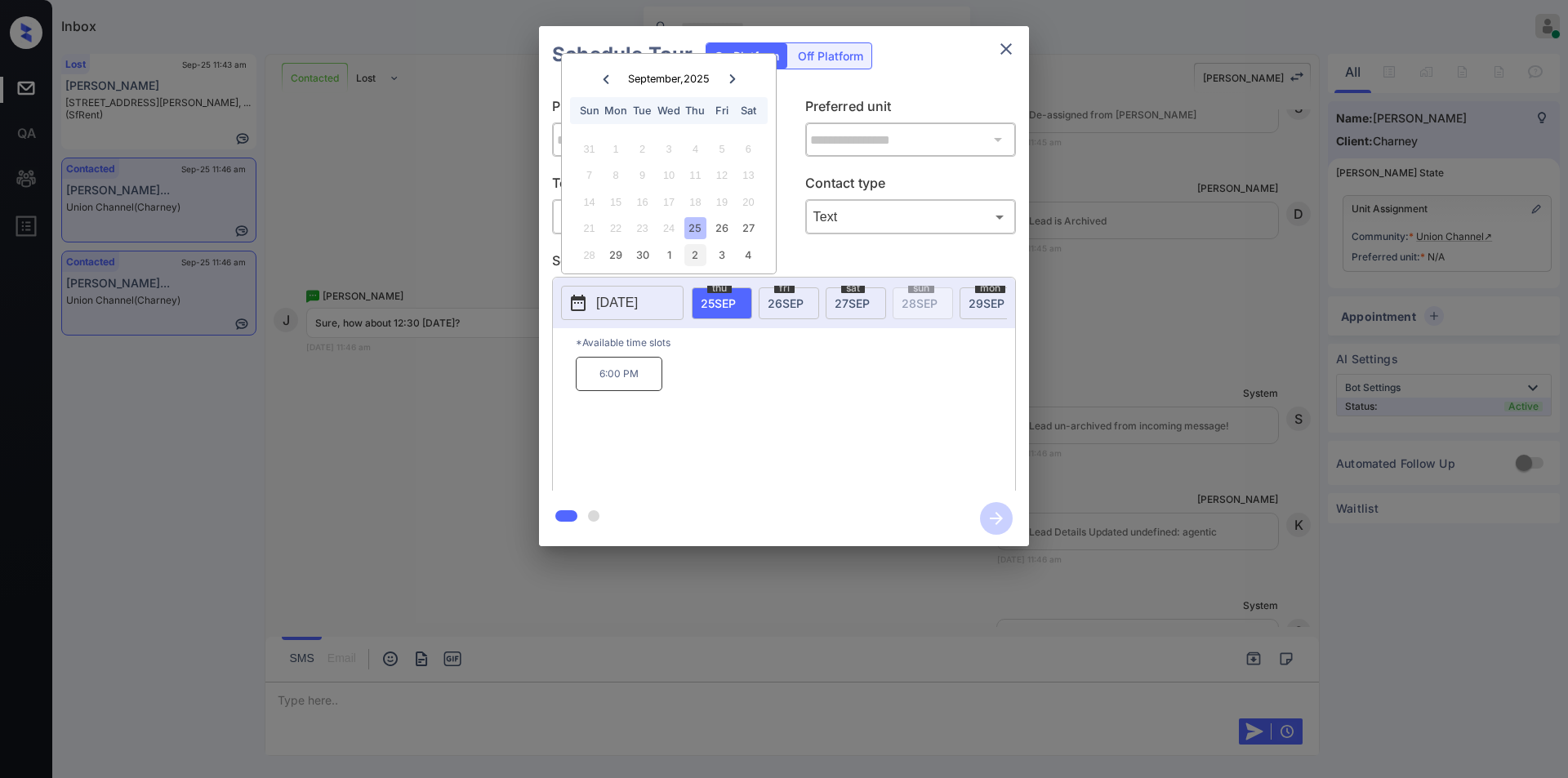
click at [692, 252] on div "2" at bounding box center [696, 255] width 22 height 22
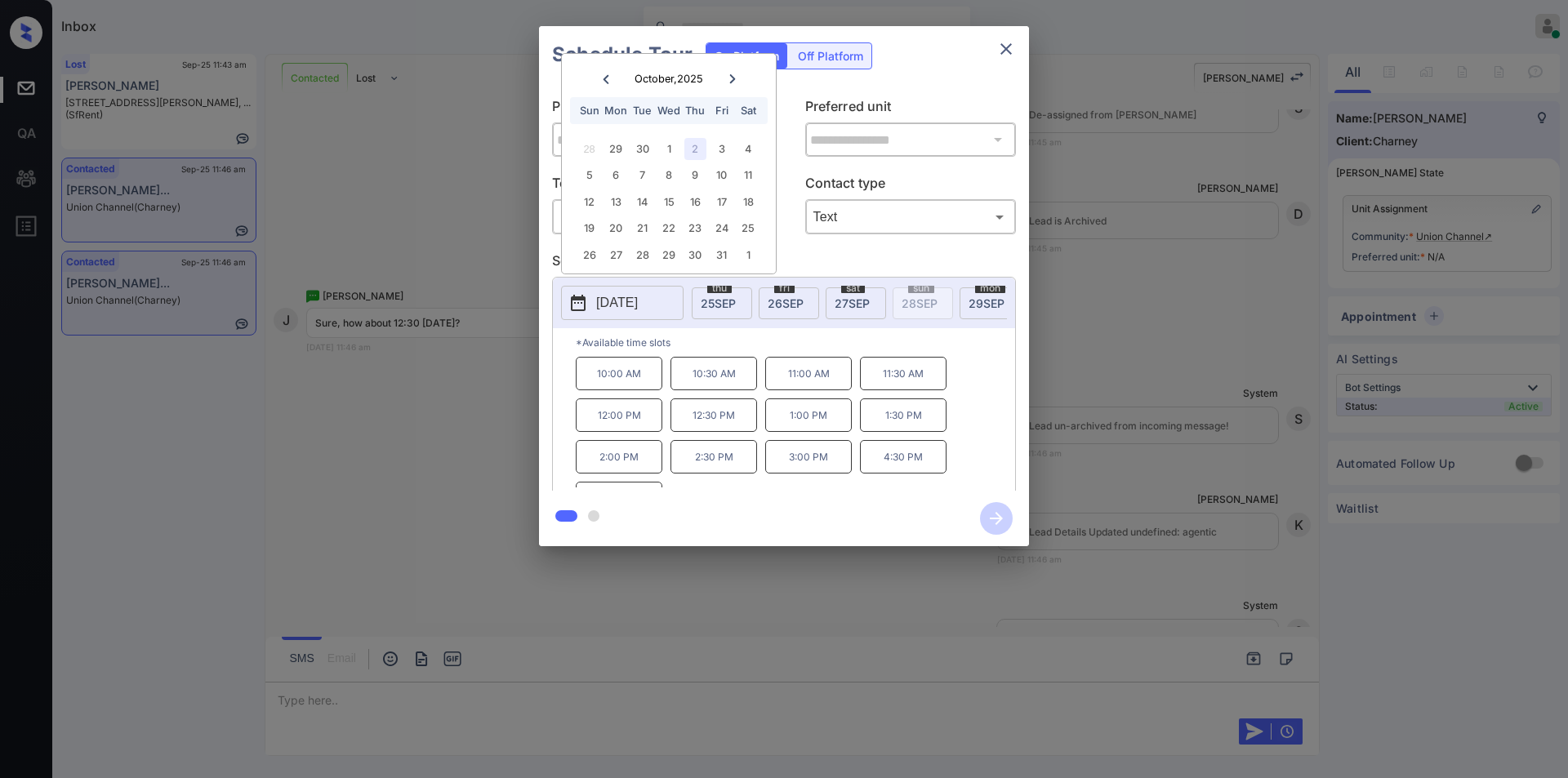
click at [400, 426] on div "**********" at bounding box center [784, 286] width 1568 height 573
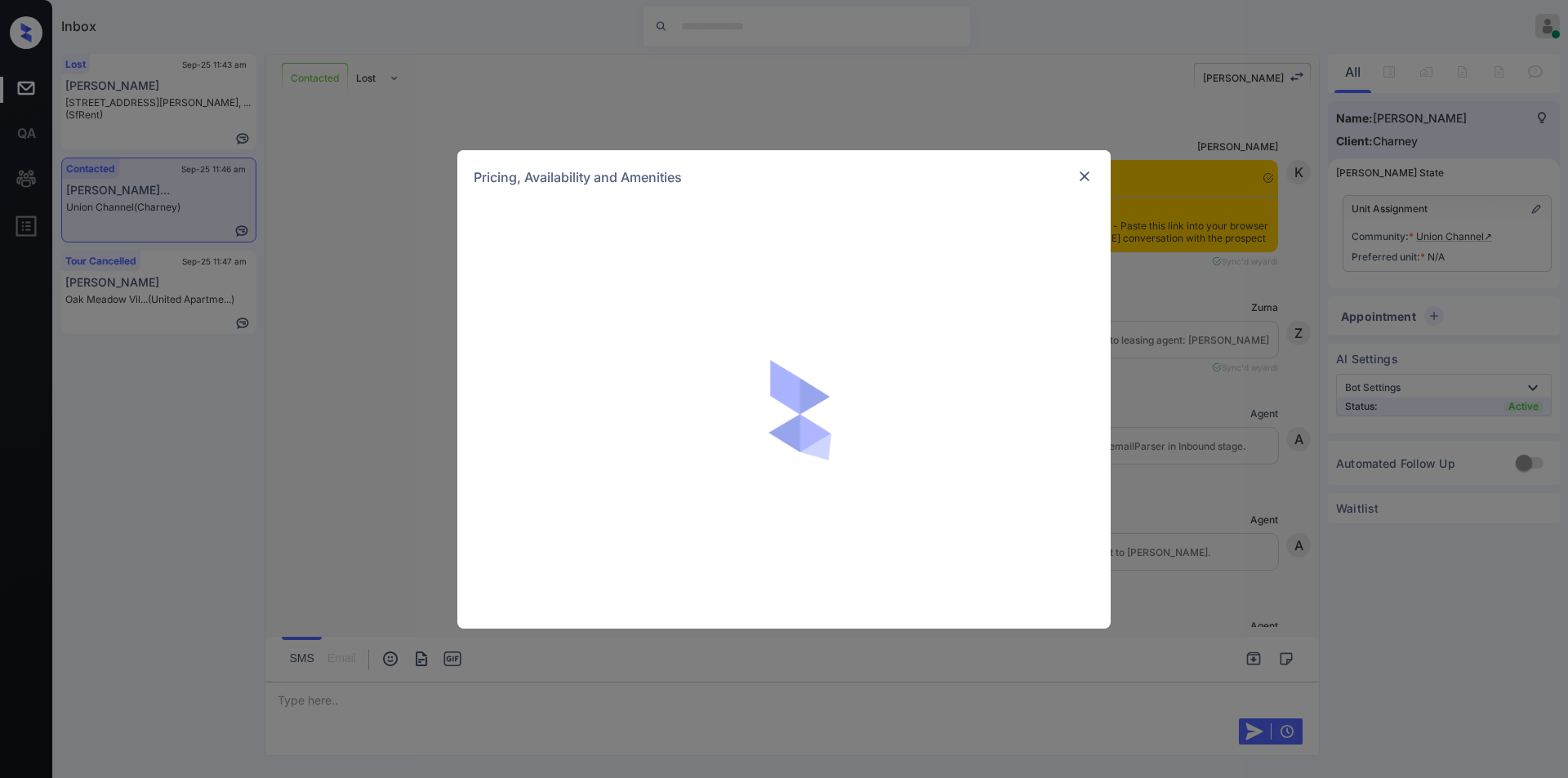
scroll to position [2564, 0]
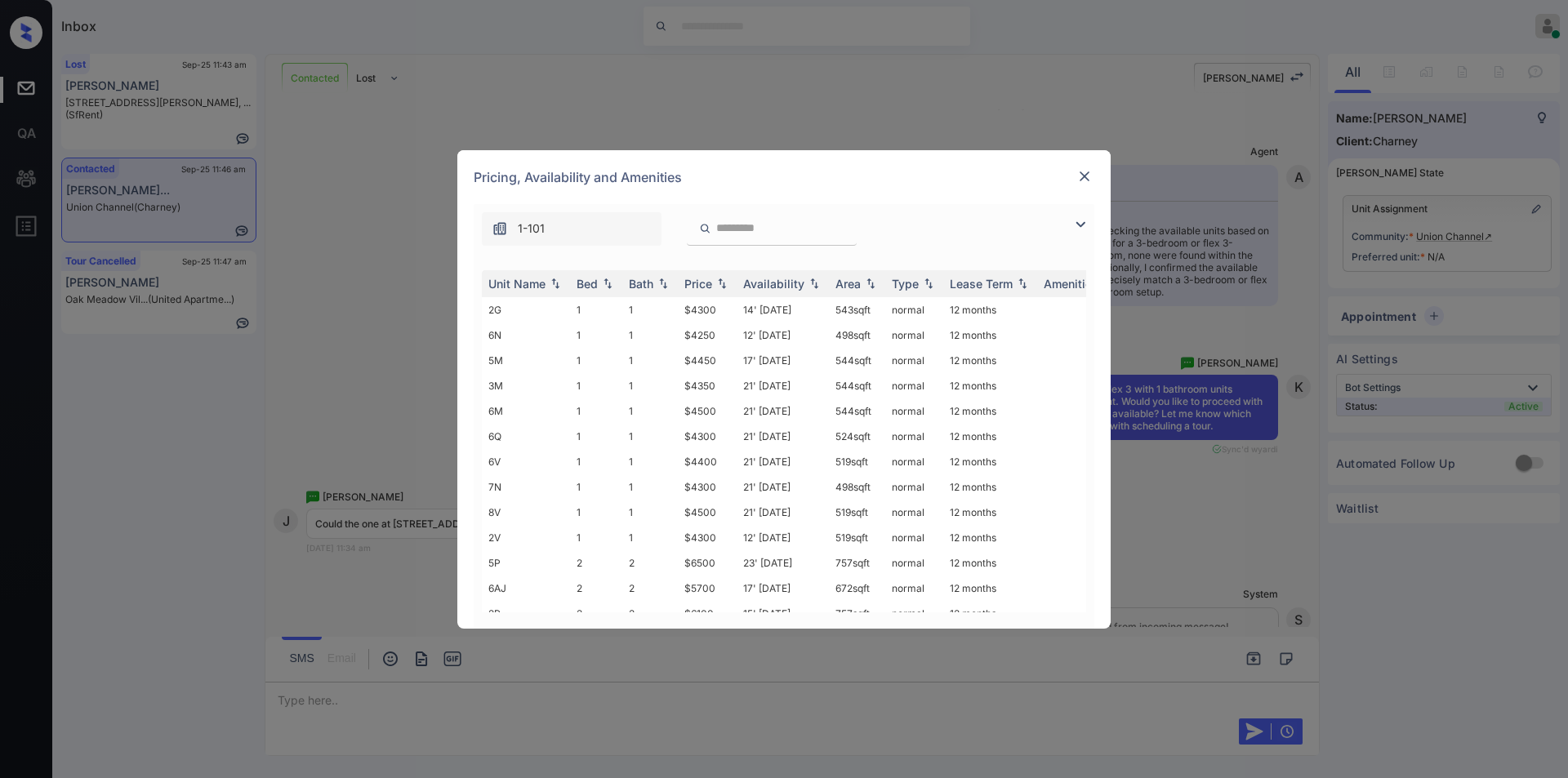
click at [1085, 221] on img at bounding box center [1081, 225] width 20 height 20
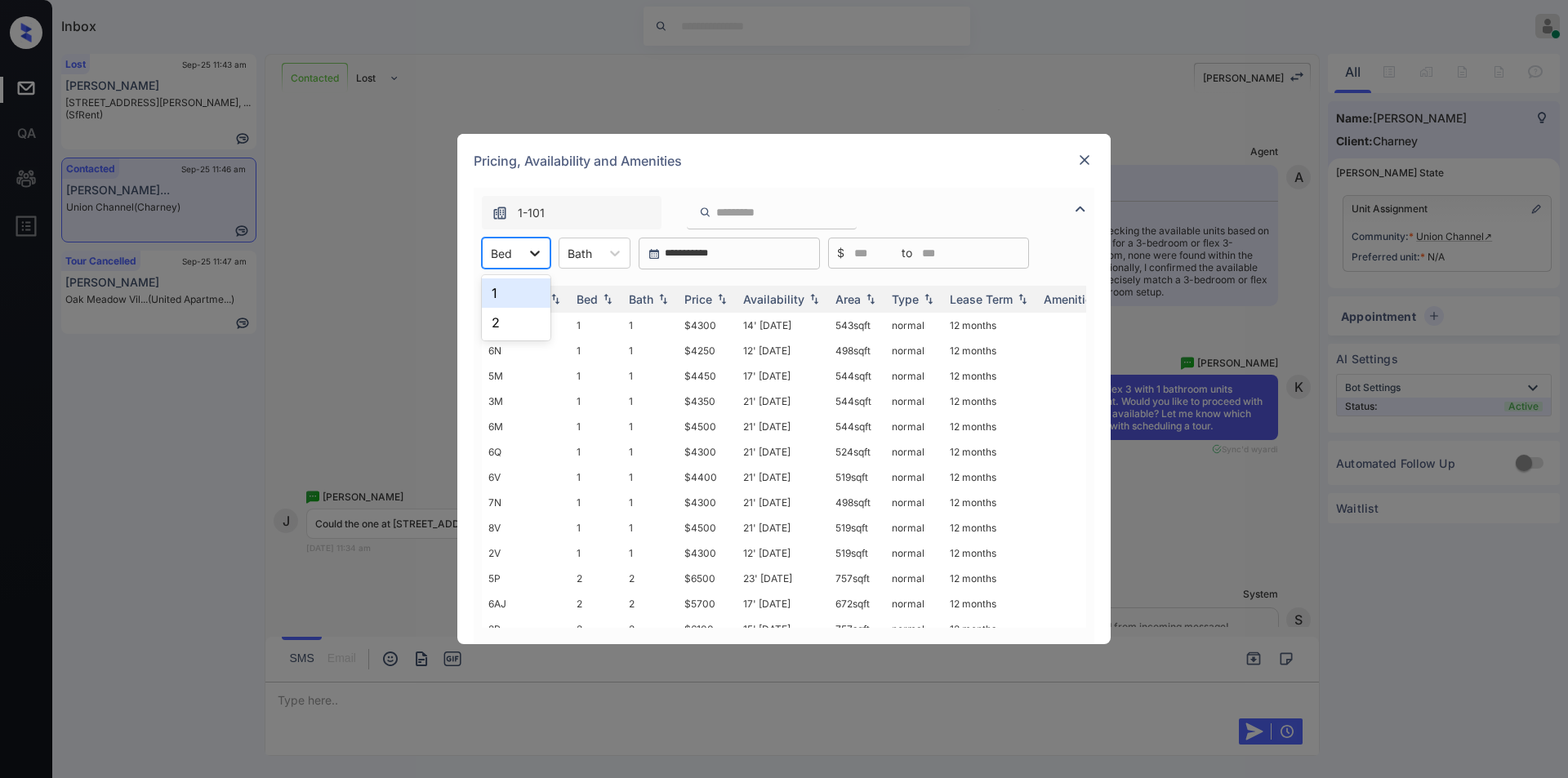
click at [525, 257] on div at bounding box center [534, 253] width 30 height 30
click at [1088, 158] on img at bounding box center [1085, 160] width 16 height 16
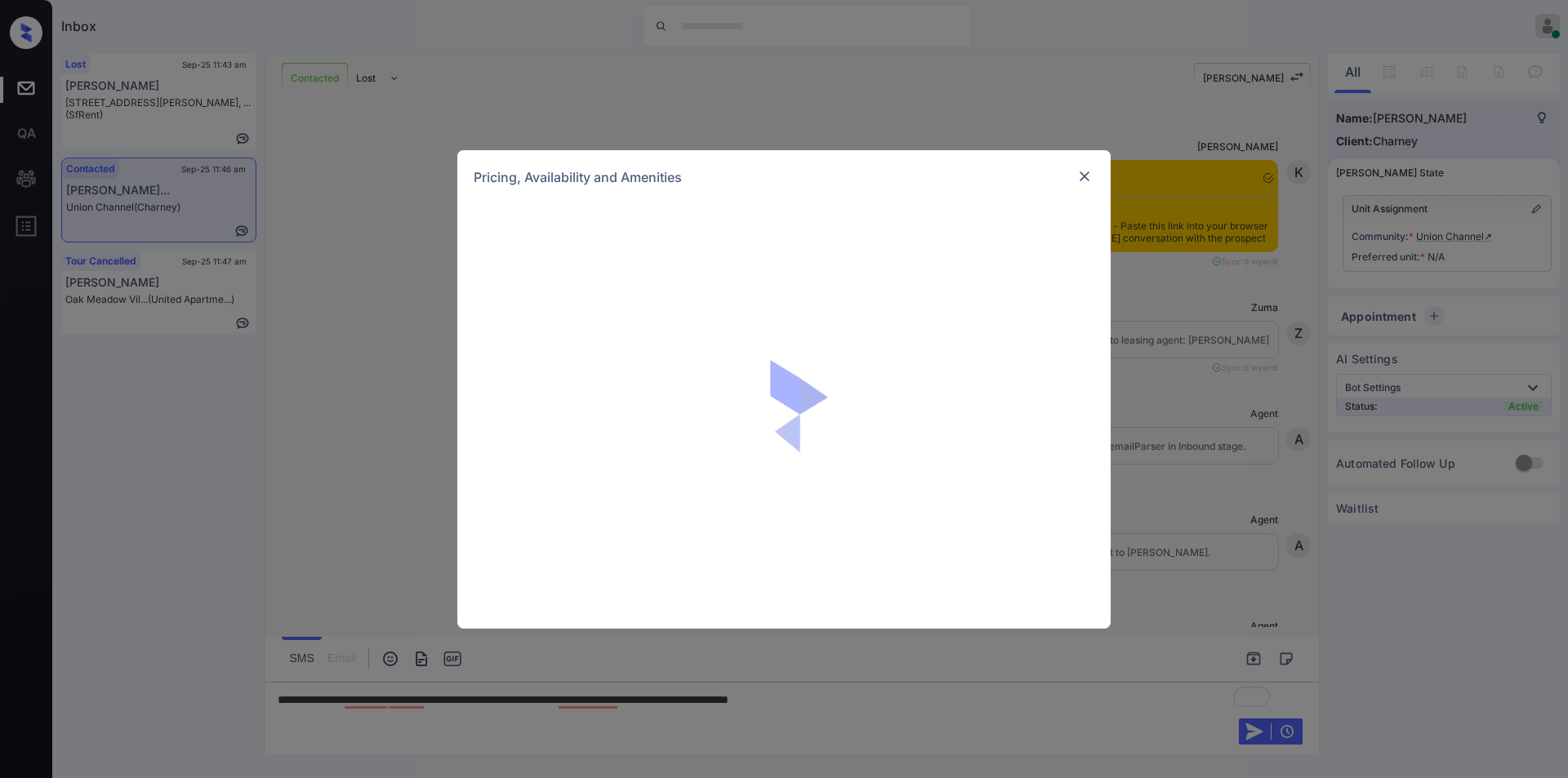
scroll to position [3618, 0]
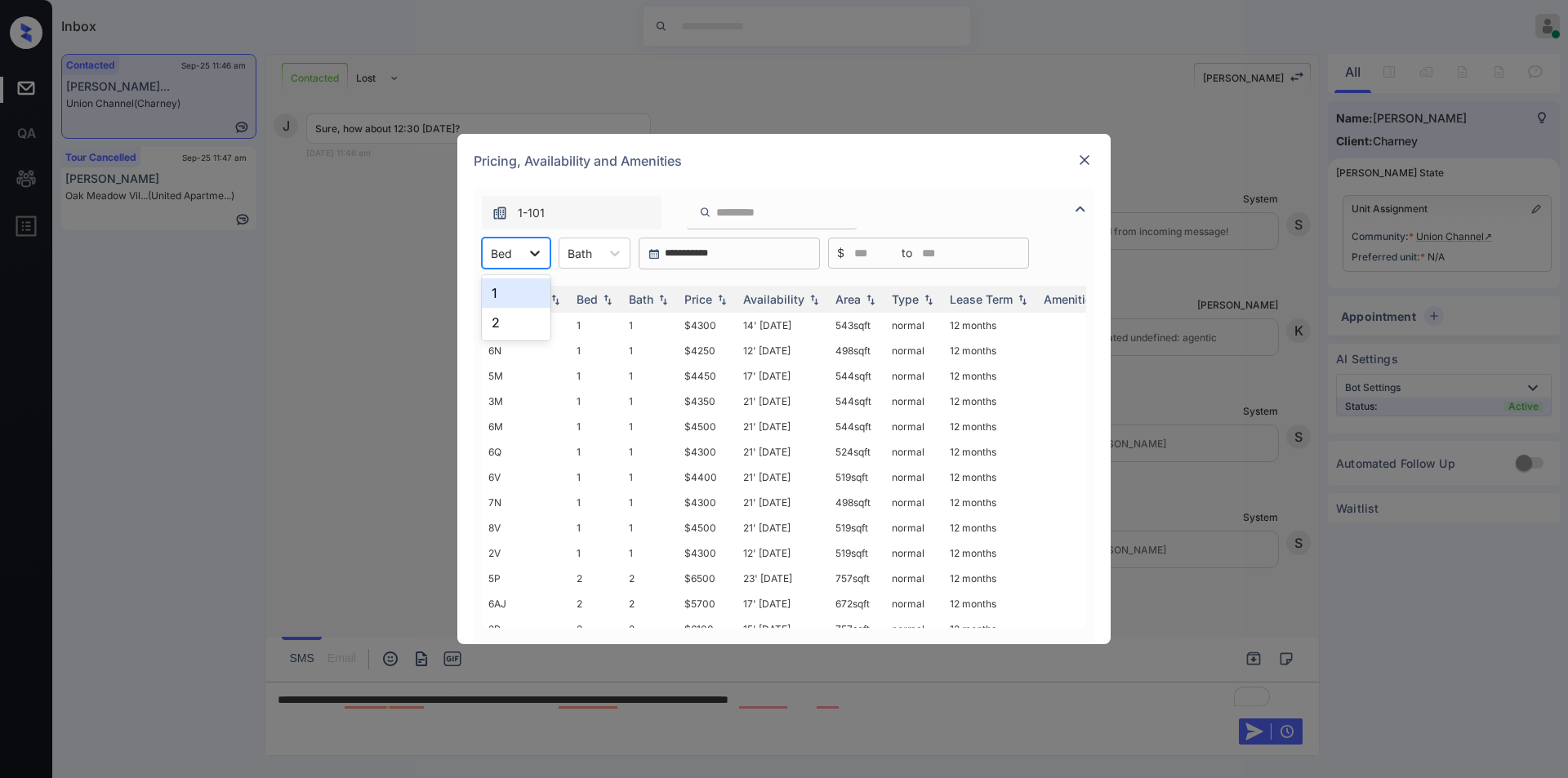
click at [522, 253] on div at bounding box center [534, 253] width 30 height 30
click at [497, 314] on div "2" at bounding box center [516, 323] width 69 height 30
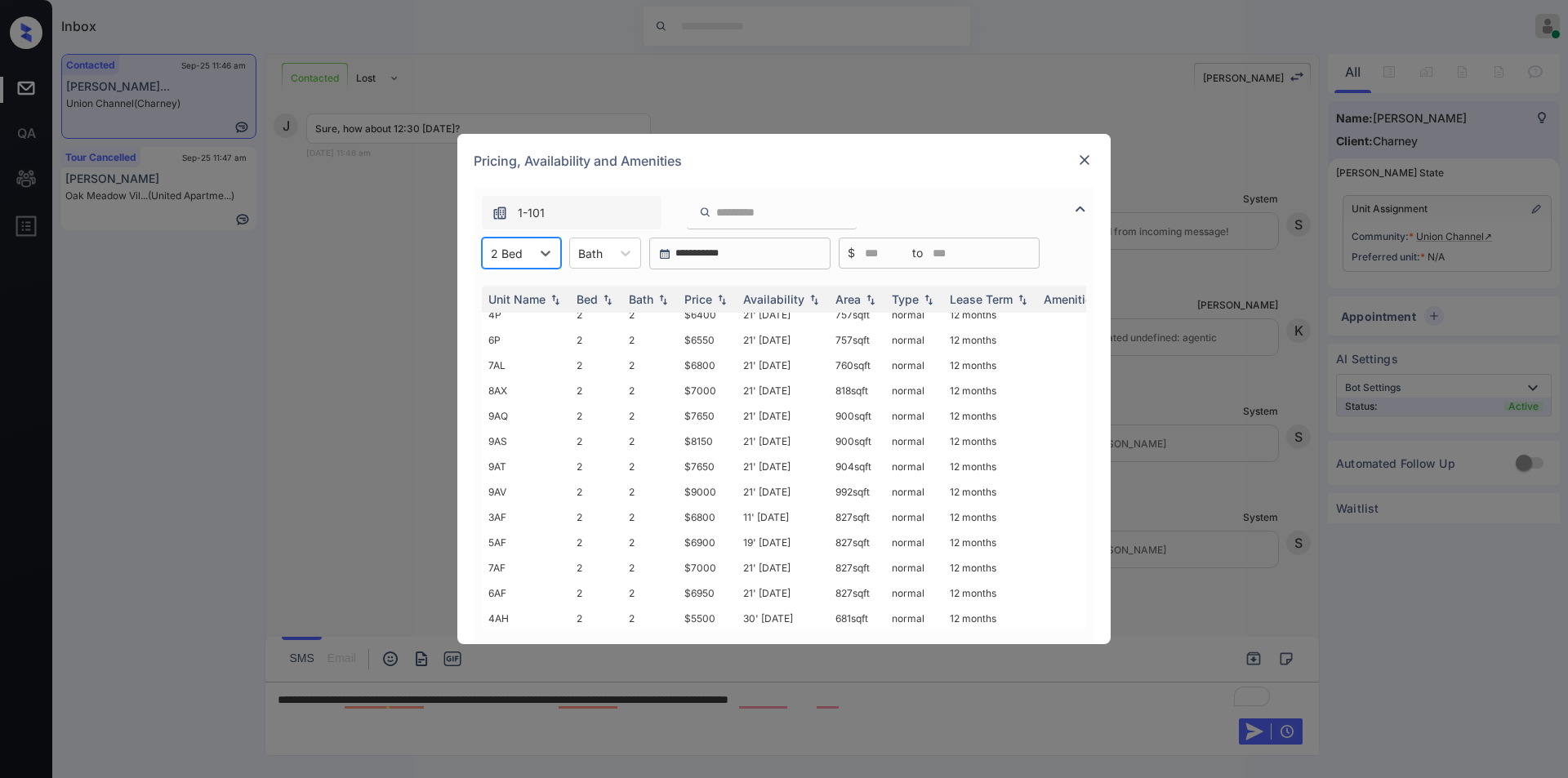
scroll to position [178, 0]
drag, startPoint x: 676, startPoint y: 549, endPoint x: 712, endPoint y: 550, distance: 36.0
click at [712, 552] on tr "4AH 2 2 $5500 30' Jan 25 681 sqft normal 12 months" at bounding box center [909, 565] width 853 height 25
copy tr "$550"
click at [671, 556] on td "2" at bounding box center [650, 565] width 56 height 25
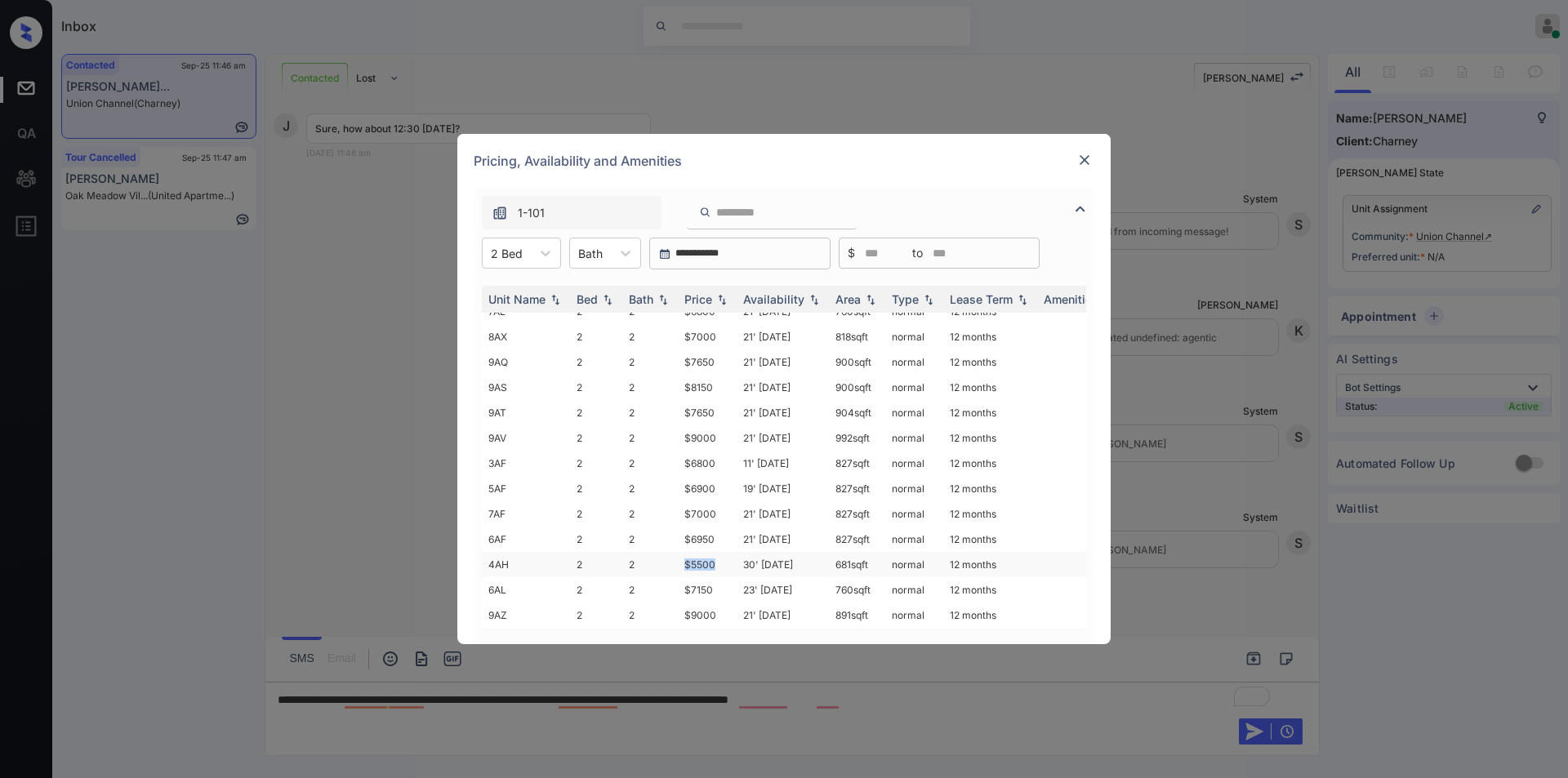
drag, startPoint x: 680, startPoint y: 552, endPoint x: 721, endPoint y: 549, distance: 41.1
click at [721, 552] on td "$5500" at bounding box center [707, 565] width 59 height 25
copy td "$5500"
click at [1084, 161] on img at bounding box center [1085, 160] width 16 height 16
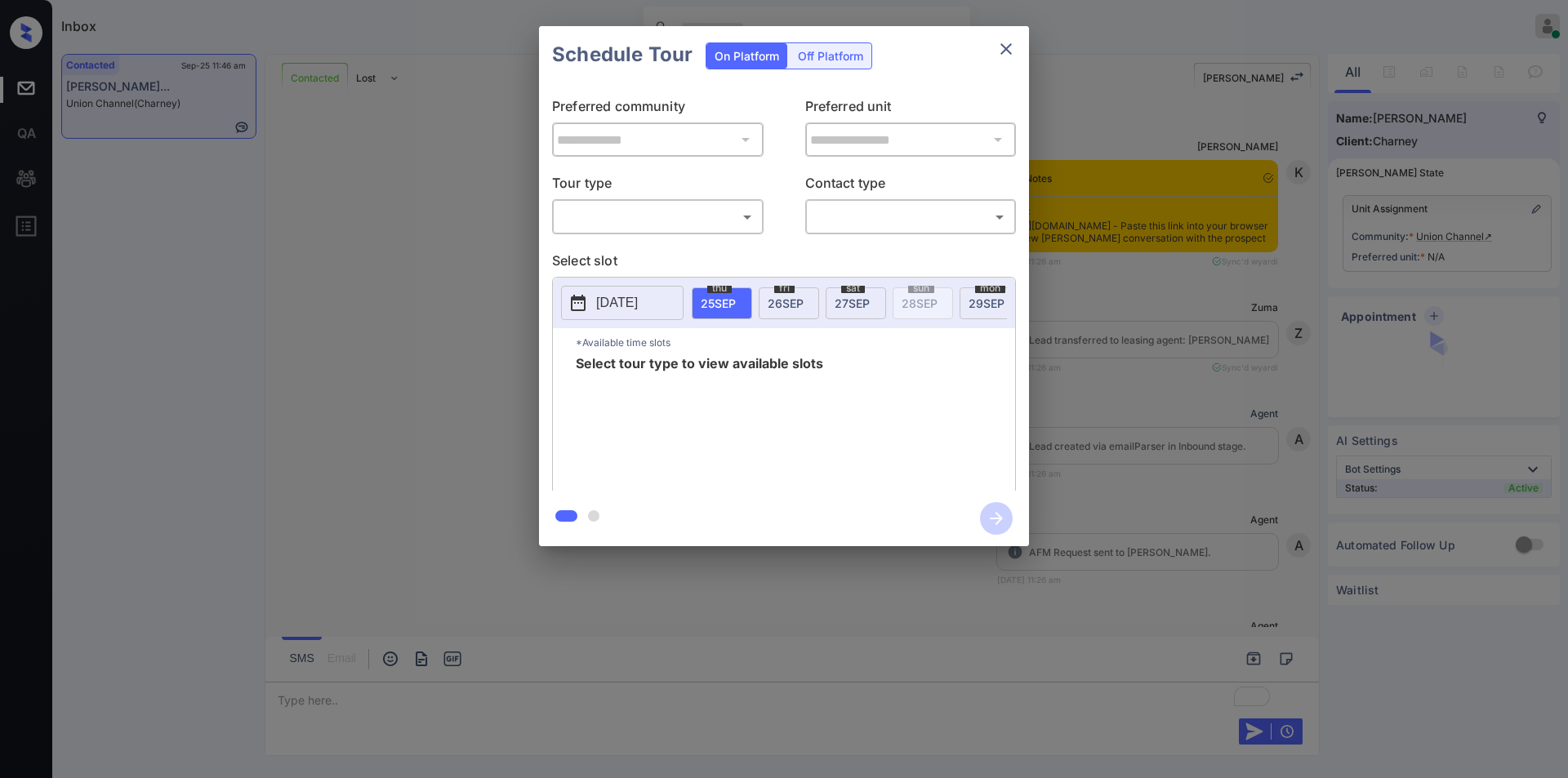
scroll to position [3739, 0]
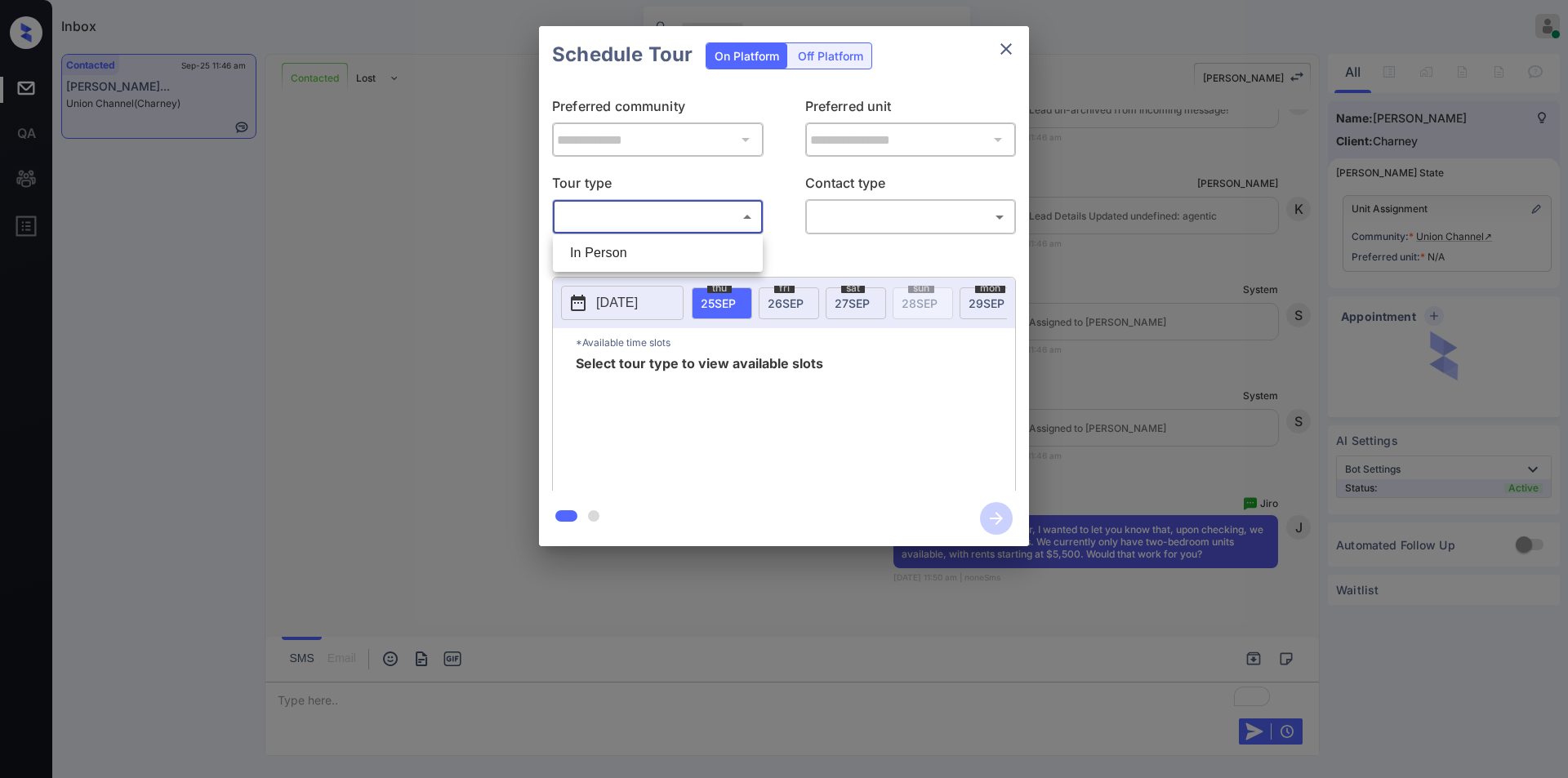
click at [604, 225] on body "Inbox [PERSON_NAME] Online Set yourself offline Set yourself on break Profile S…" at bounding box center [784, 389] width 1568 height 778
click at [610, 246] on li "In Person" at bounding box center [657, 253] width 202 height 30
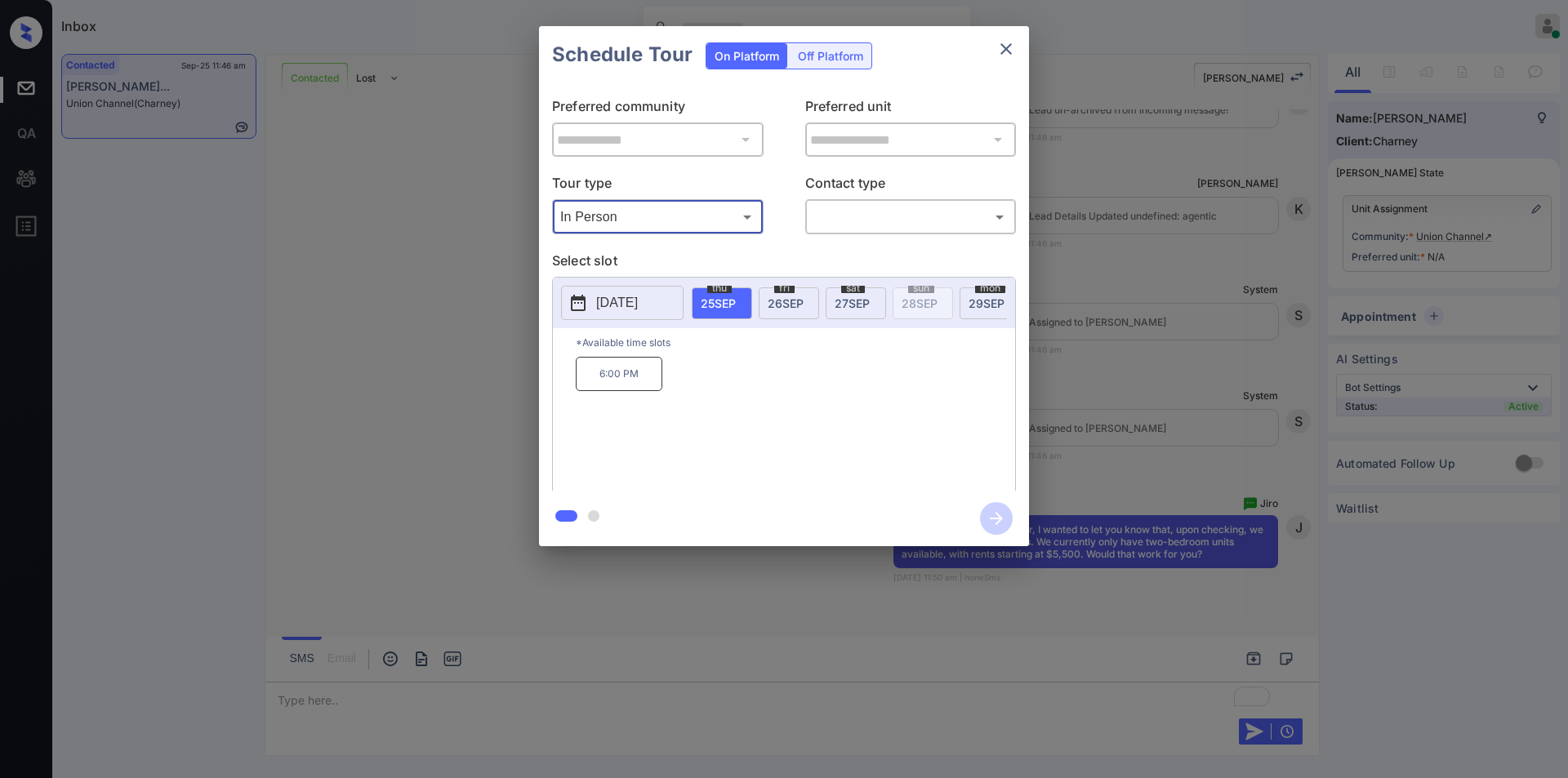
type input "********"
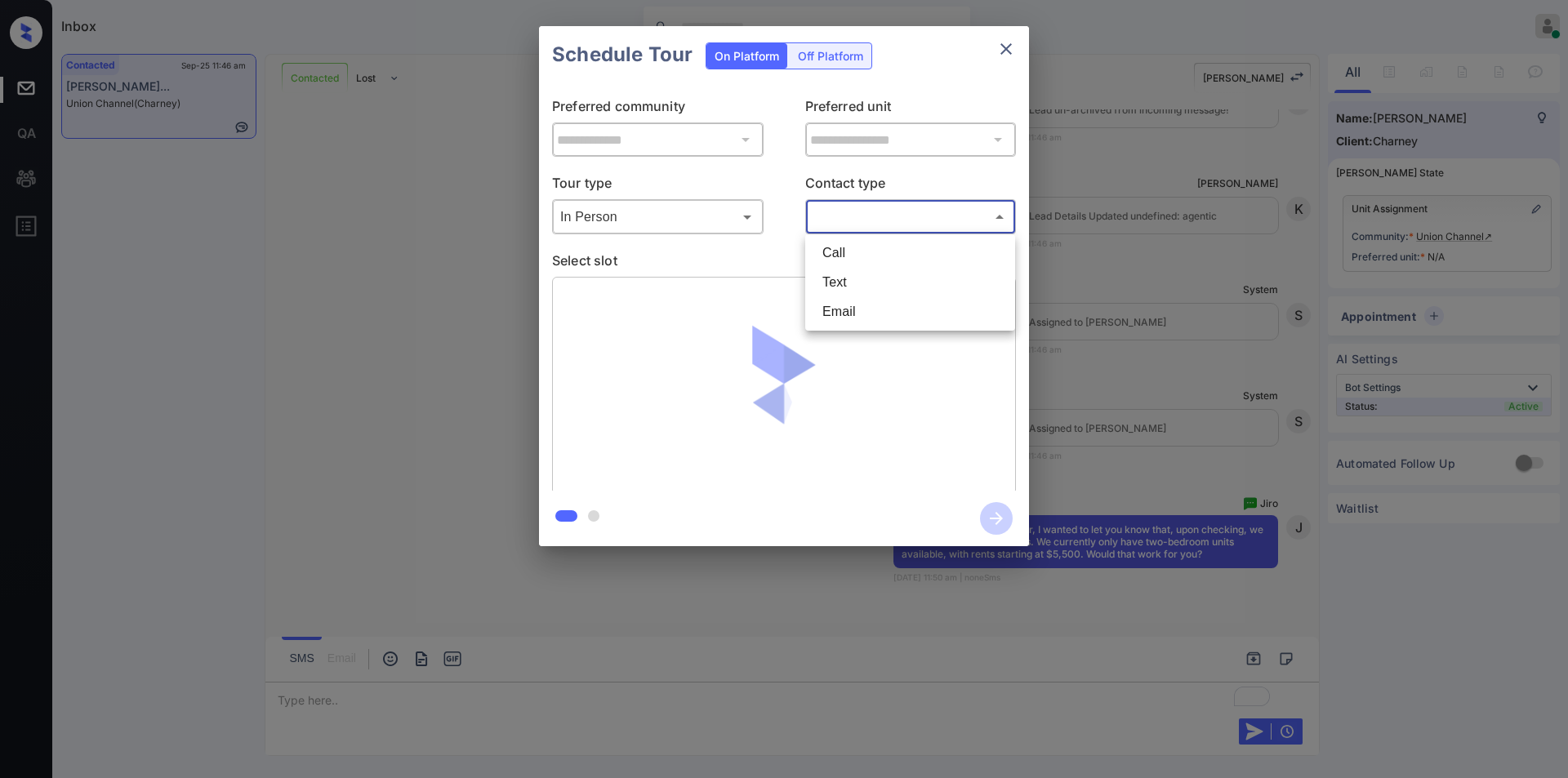
click at [857, 216] on body "Inbox Jiro Alonzo Online Set yourself offline Set yourself on break Profile Swi…" at bounding box center [784, 389] width 1568 height 778
click at [871, 286] on li "Text" at bounding box center [910, 282] width 202 height 30
type input "****"
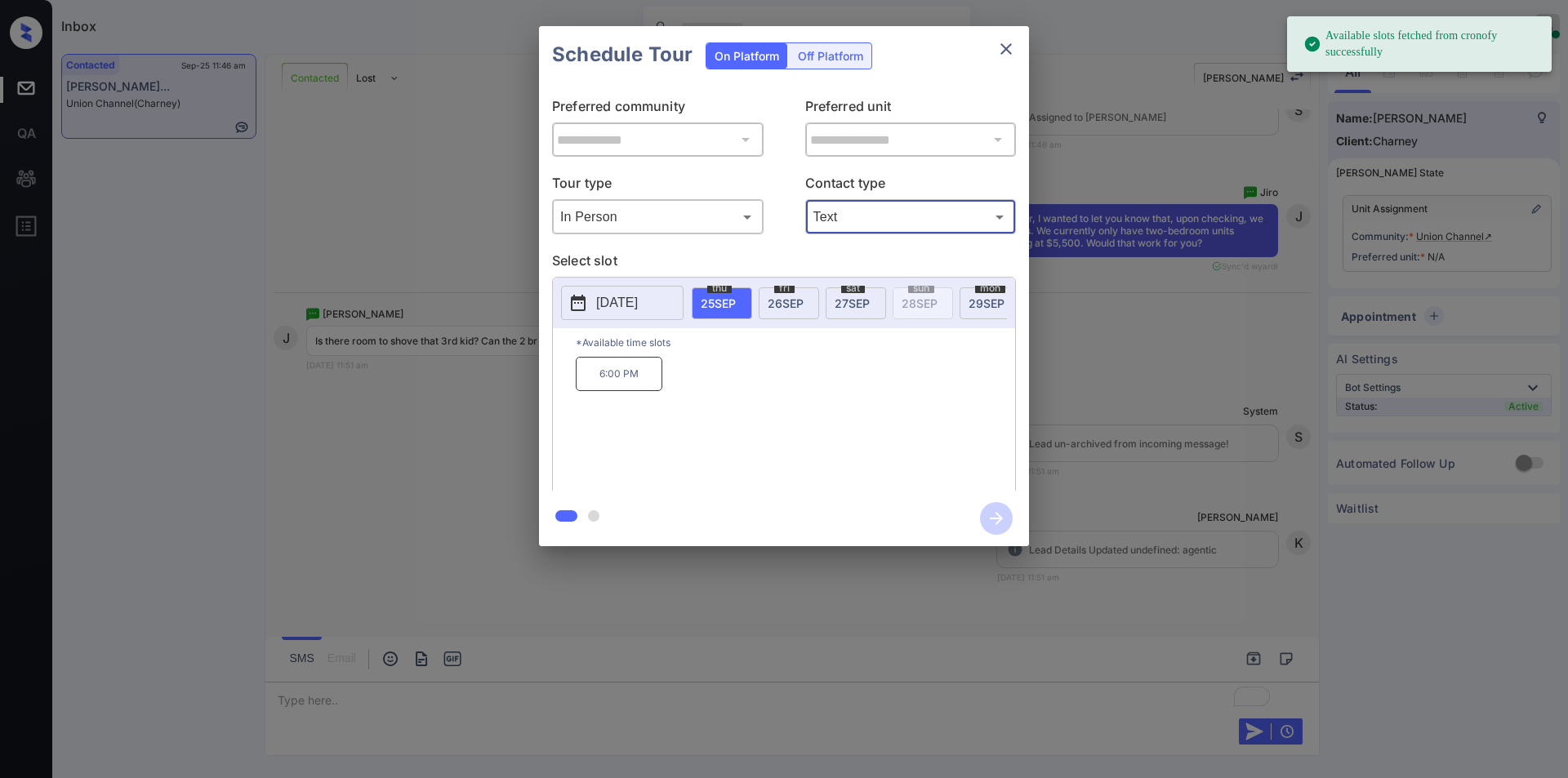
scroll to position [4050, 0]
click at [370, 392] on div "**********" at bounding box center [784, 286] width 1568 height 573
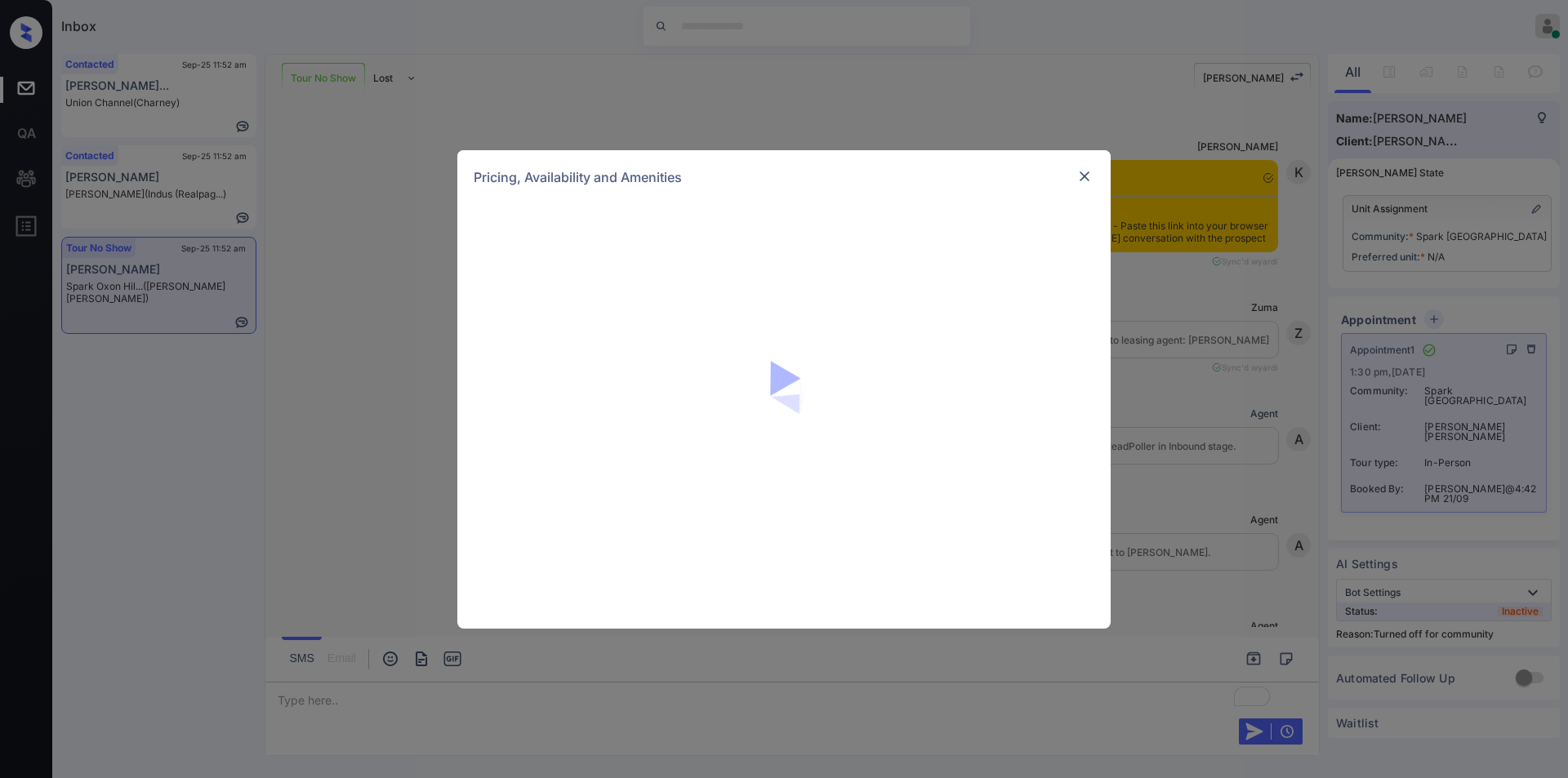
scroll to position [16800, 0]
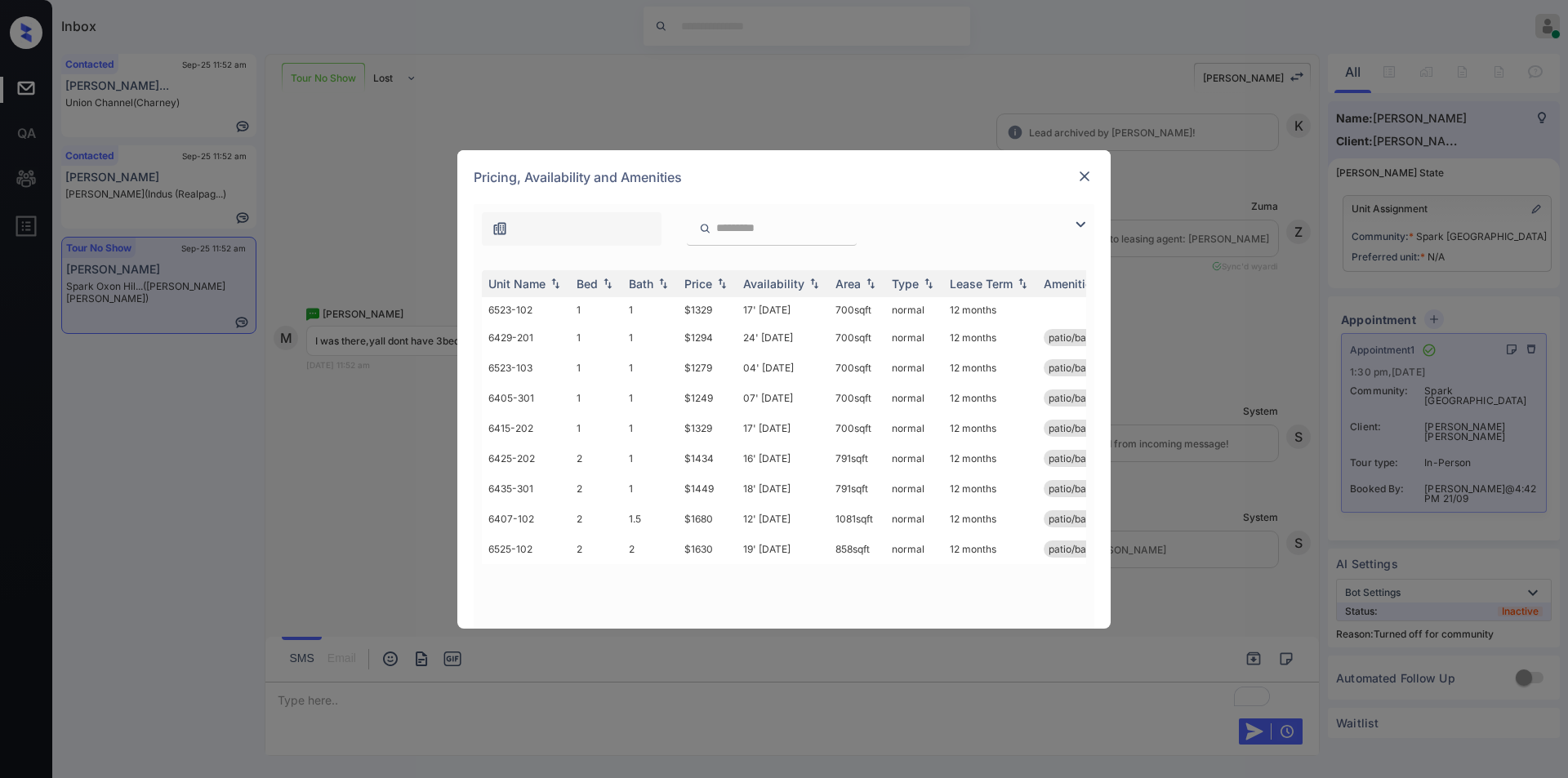
click at [1085, 222] on img at bounding box center [1081, 225] width 20 height 20
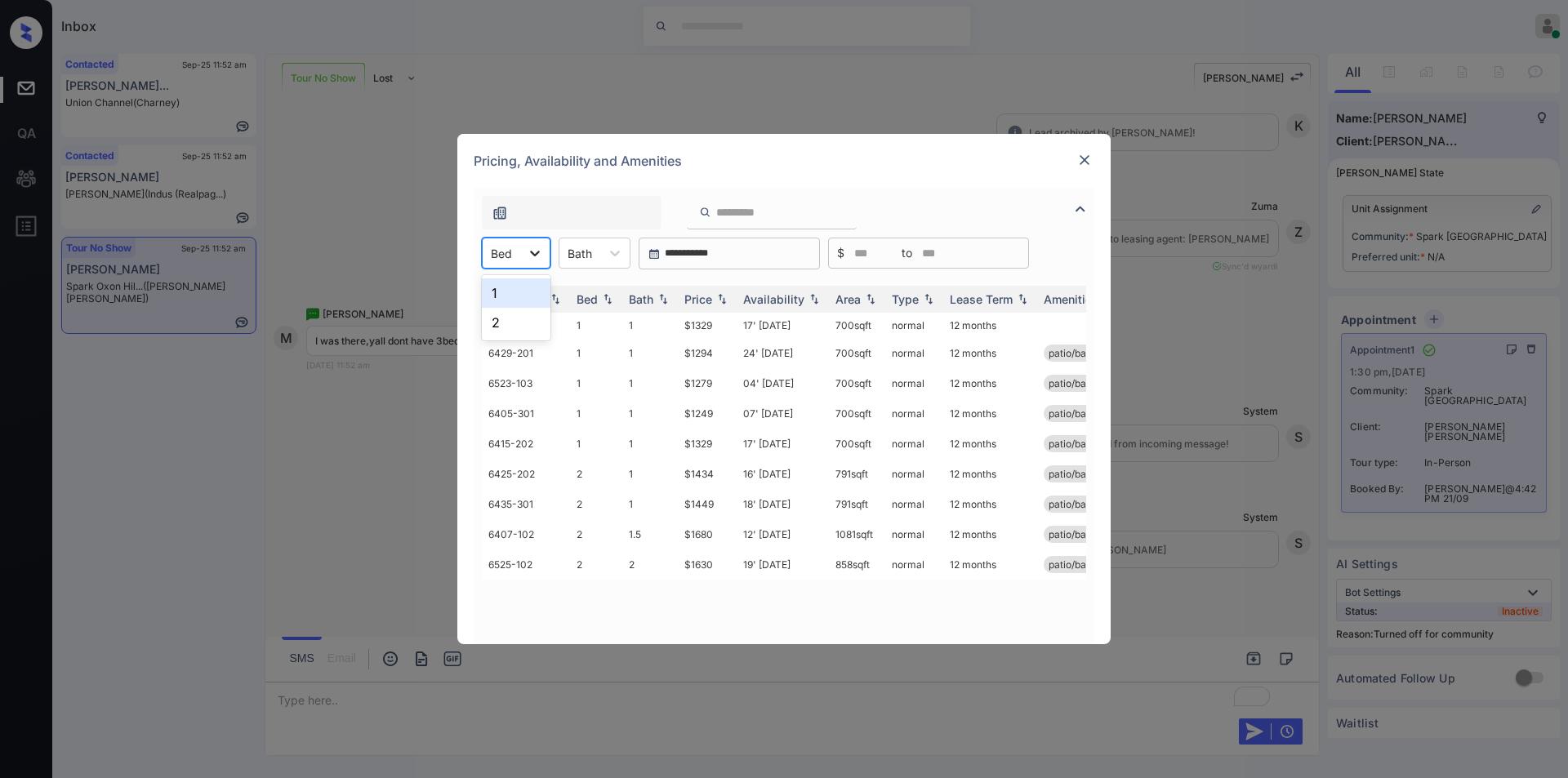
click at [527, 262] on div at bounding box center [534, 253] width 30 height 30
click at [1087, 166] on img at bounding box center [1085, 160] width 16 height 16
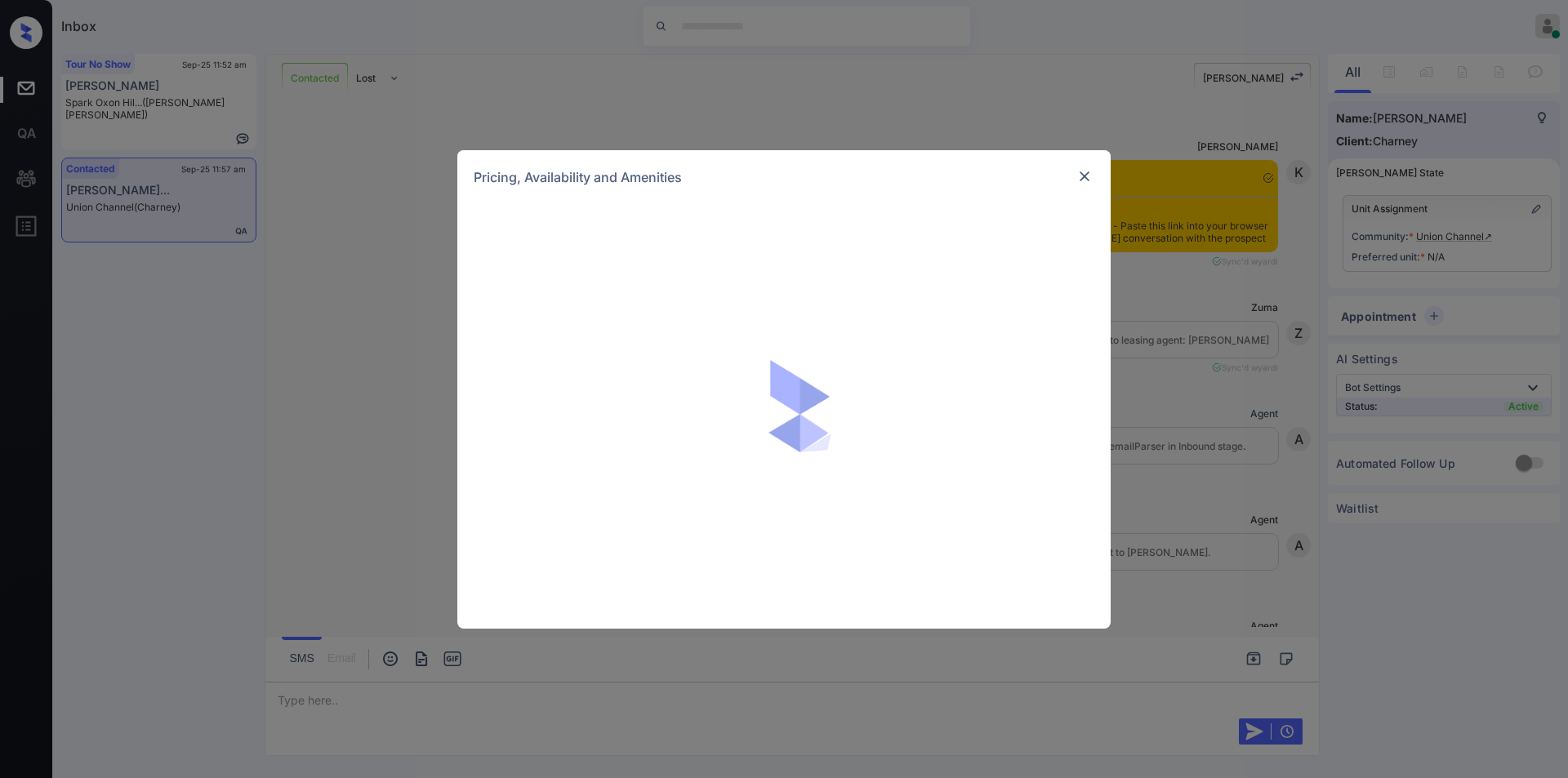
scroll to position [5451, 0]
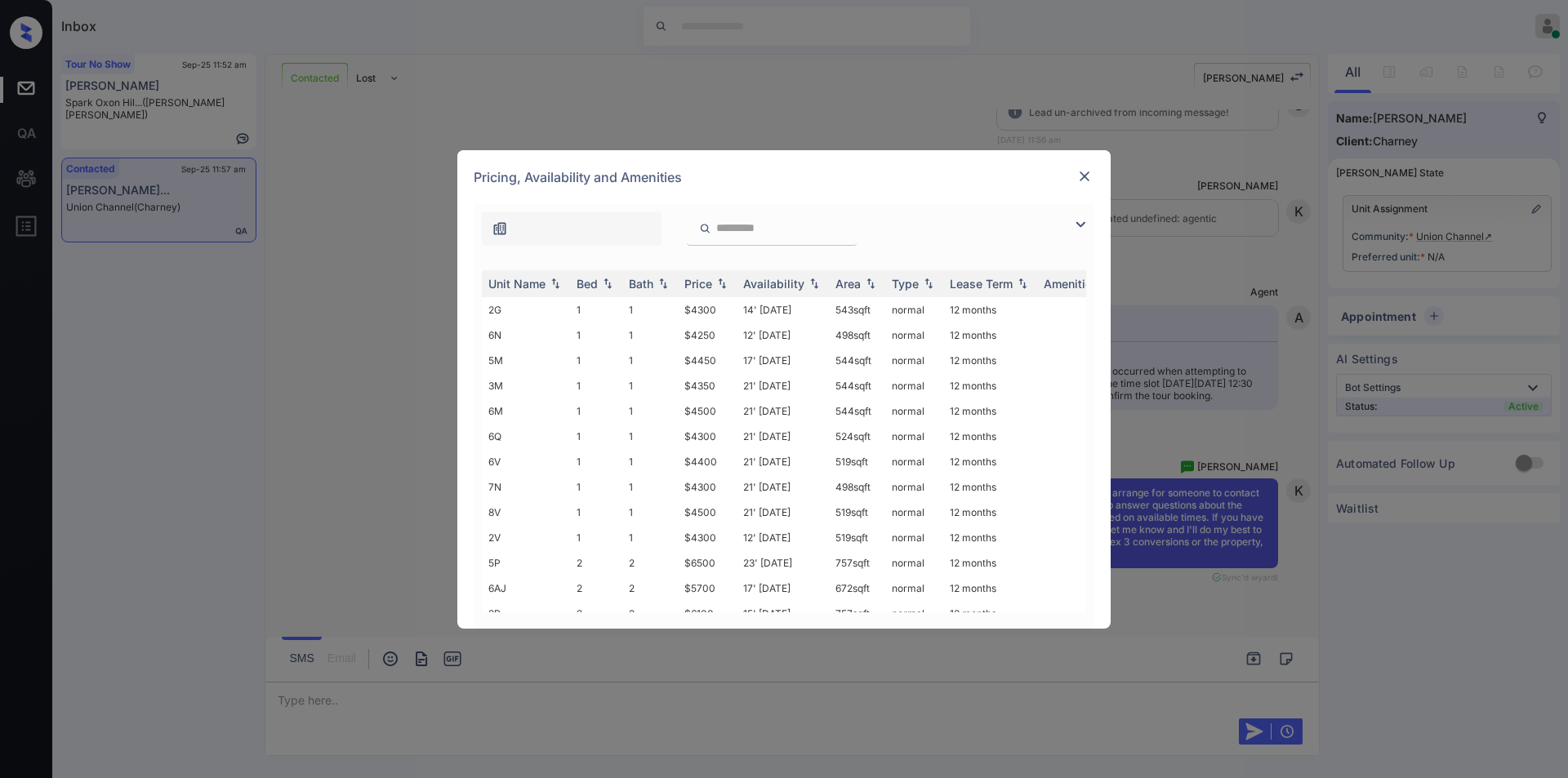
click at [1071, 228] on img at bounding box center [1081, 225] width 20 height 20
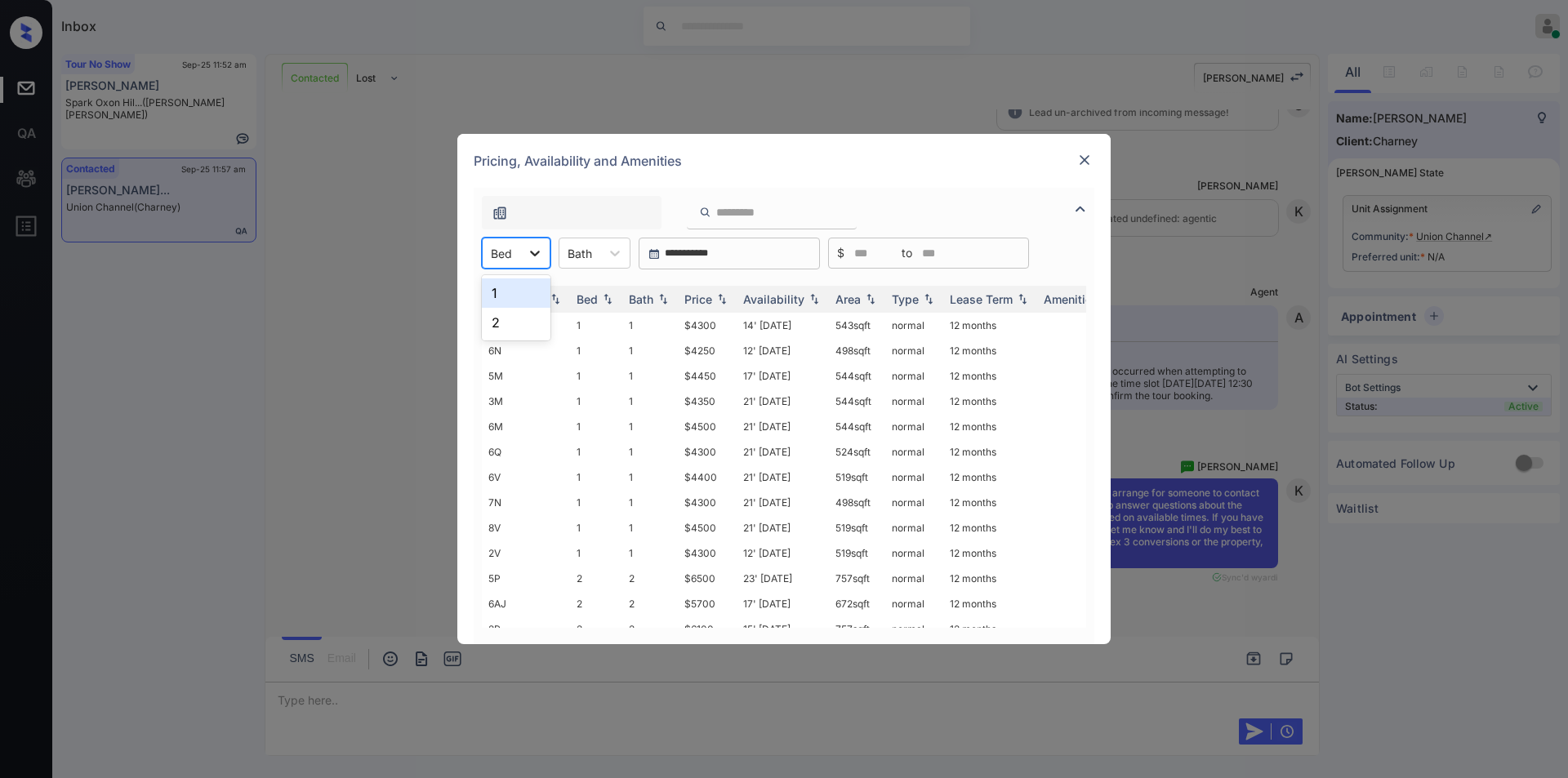
click at [522, 255] on div at bounding box center [534, 253] width 30 height 30
click at [500, 319] on div "2" at bounding box center [516, 323] width 69 height 30
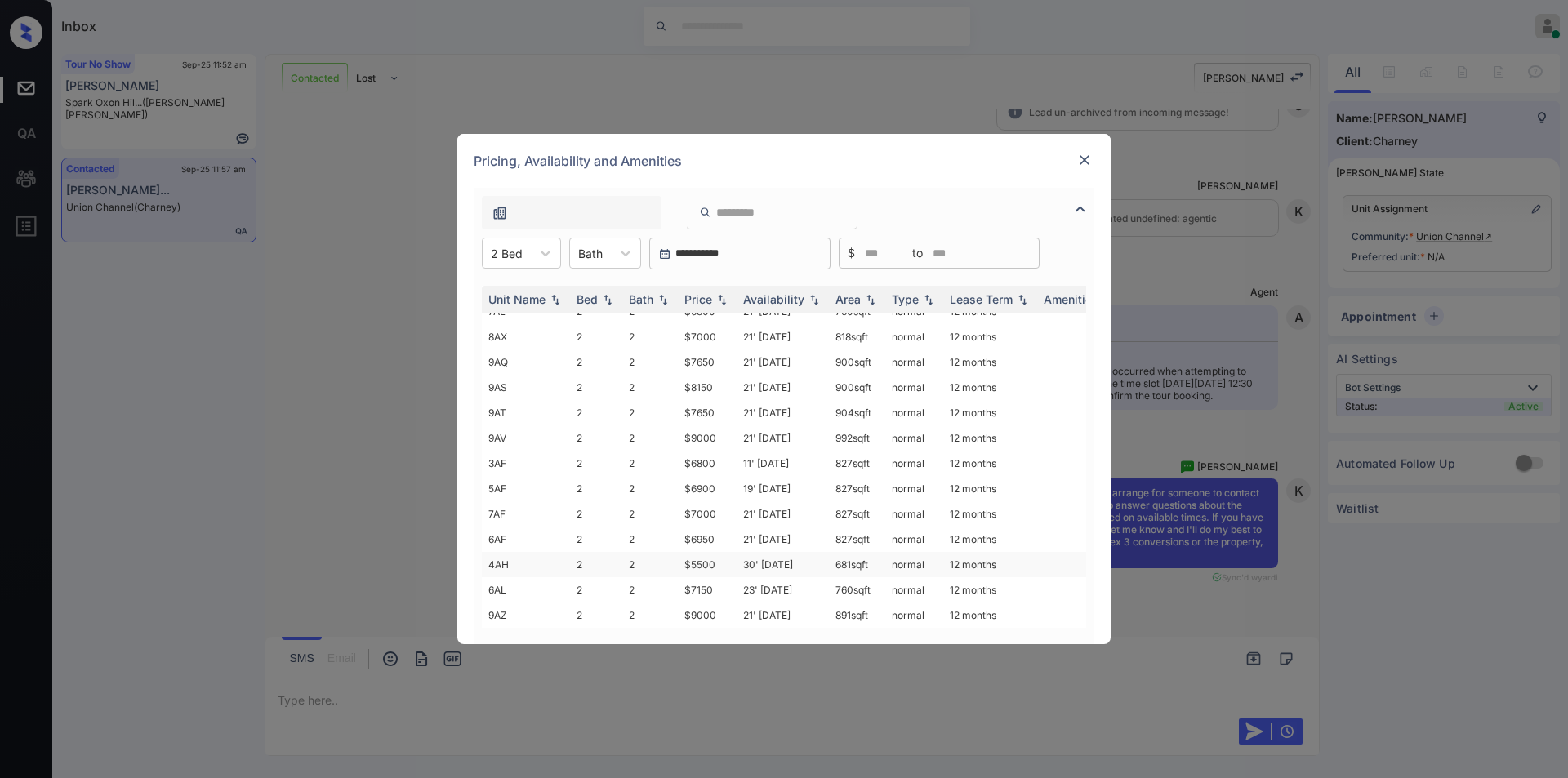
click at [695, 552] on td "$5500" at bounding box center [707, 565] width 59 height 25
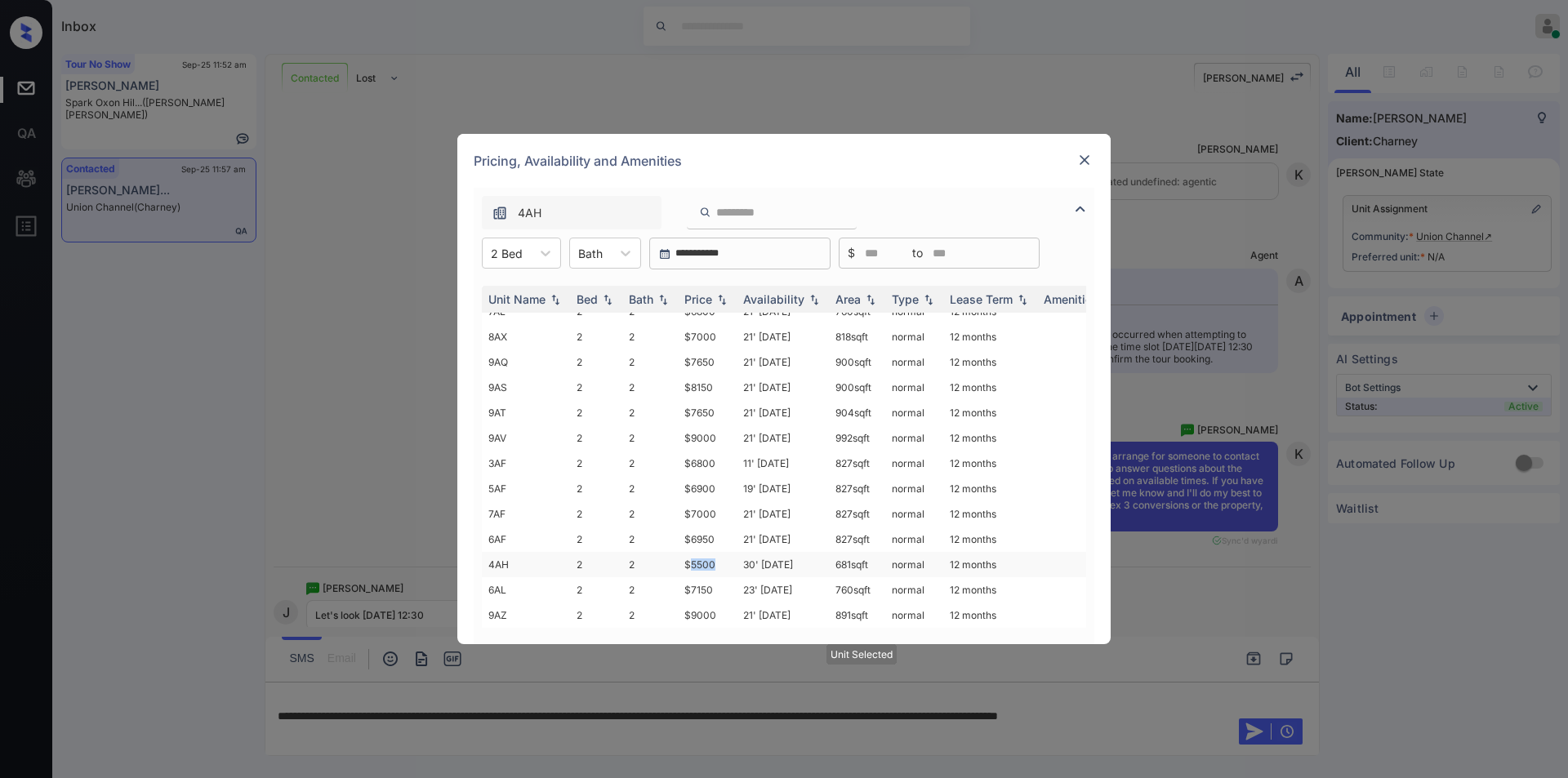
scroll to position [5762, 0]
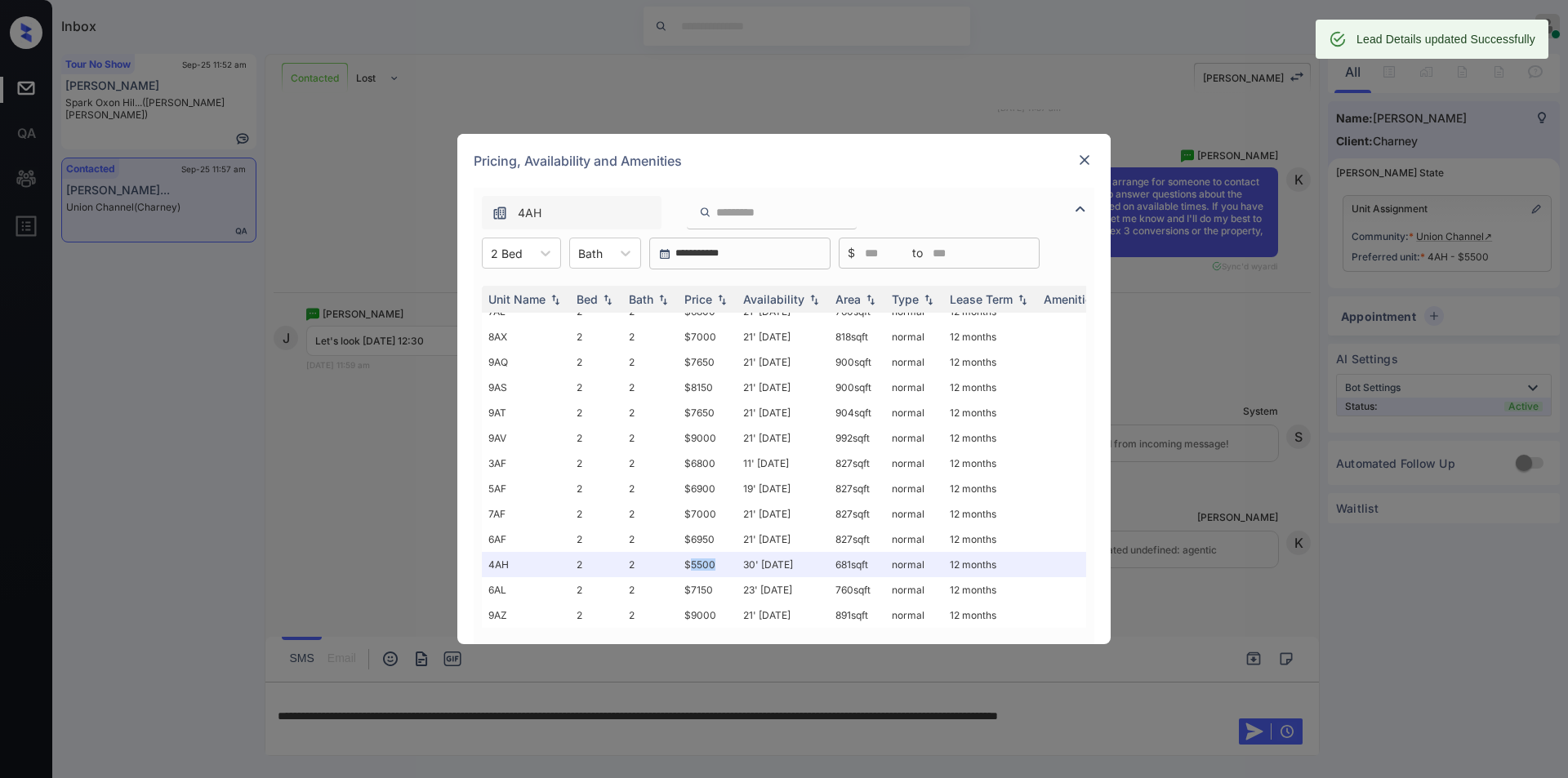
click at [1088, 158] on img at bounding box center [1085, 160] width 16 height 16
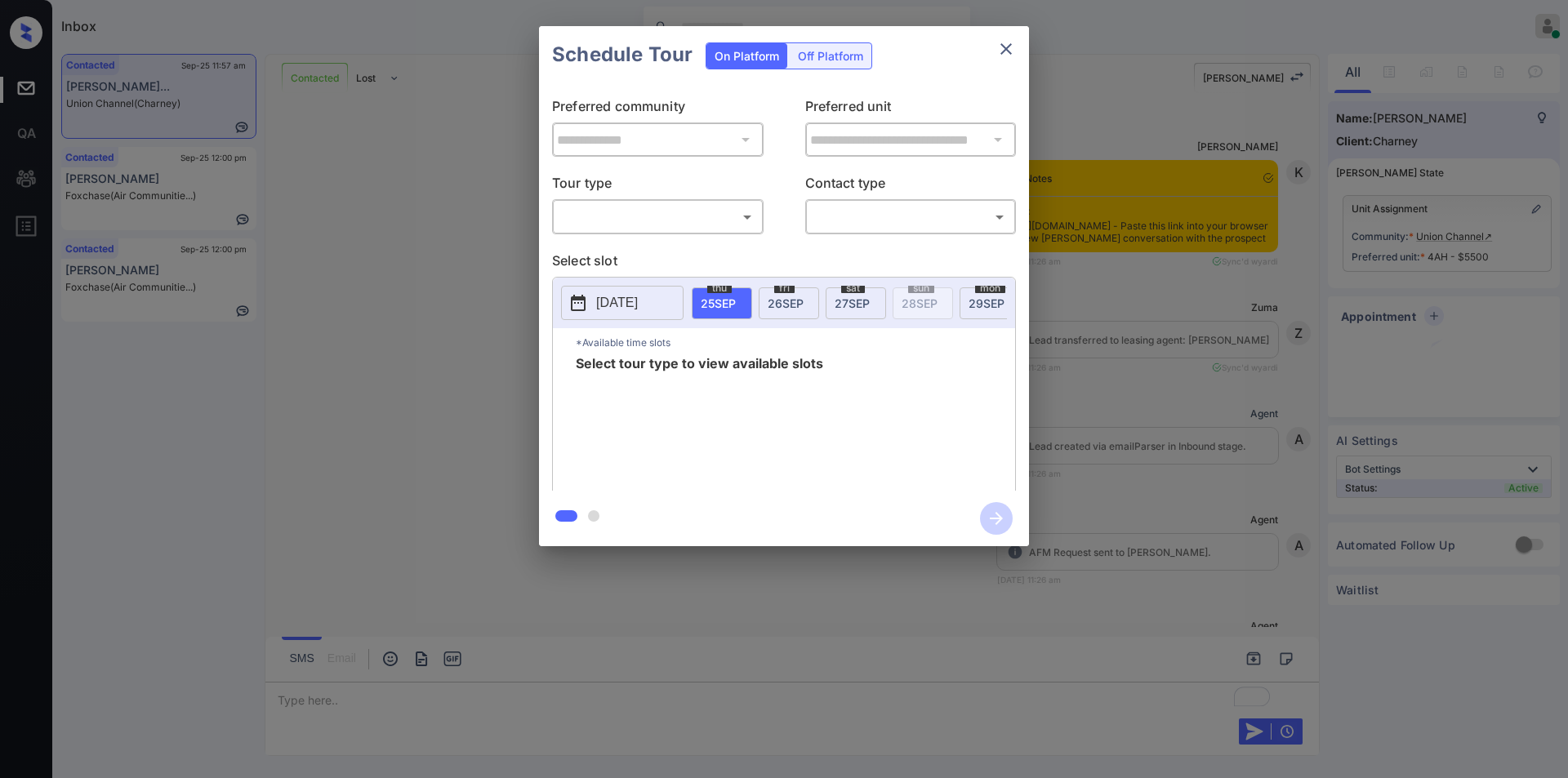
scroll to position [5869, 0]
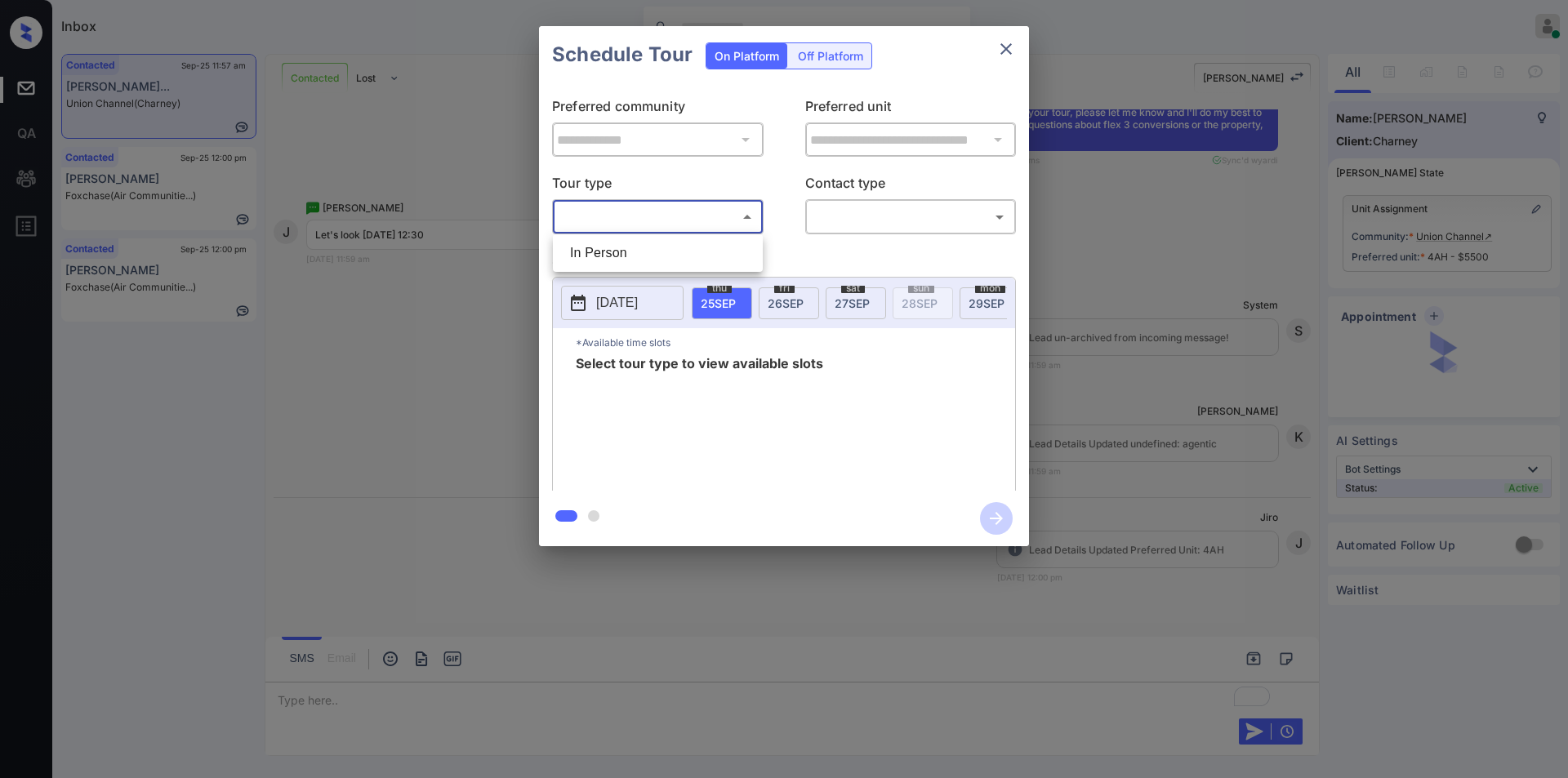
click at [601, 213] on body "Inbox Jiro Alonzo Online Set yourself offline Set yourself on break Profile Swi…" at bounding box center [784, 389] width 1568 height 778
click at [590, 250] on li "In Person" at bounding box center [657, 253] width 202 height 30
type input "********"
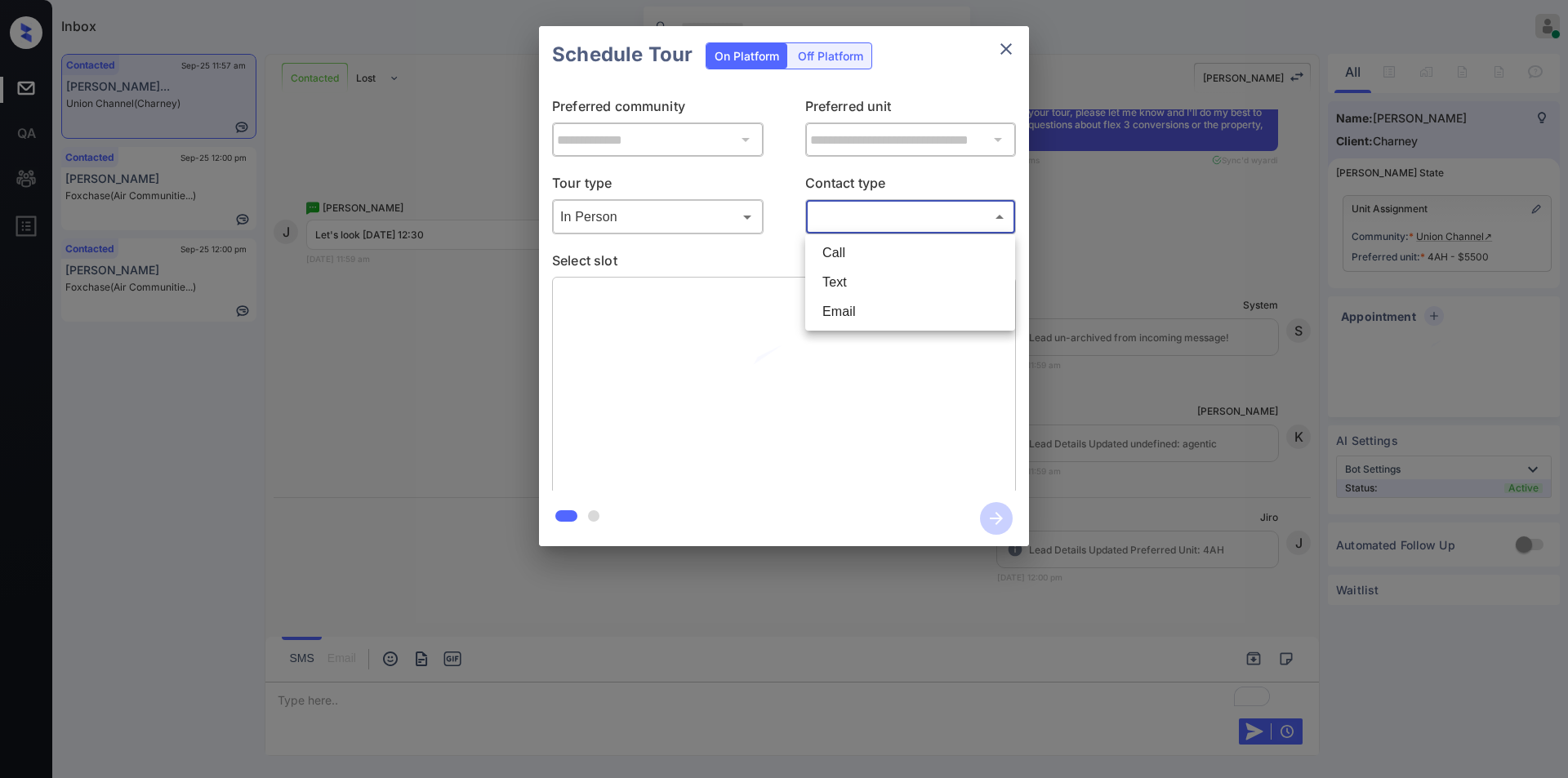
click at [837, 218] on body "Inbox Jiro Alonzo Online Set yourself offline Set yourself on break Profile Swi…" at bounding box center [784, 389] width 1568 height 778
click at [841, 293] on li "Text" at bounding box center [910, 282] width 202 height 30
type input "****"
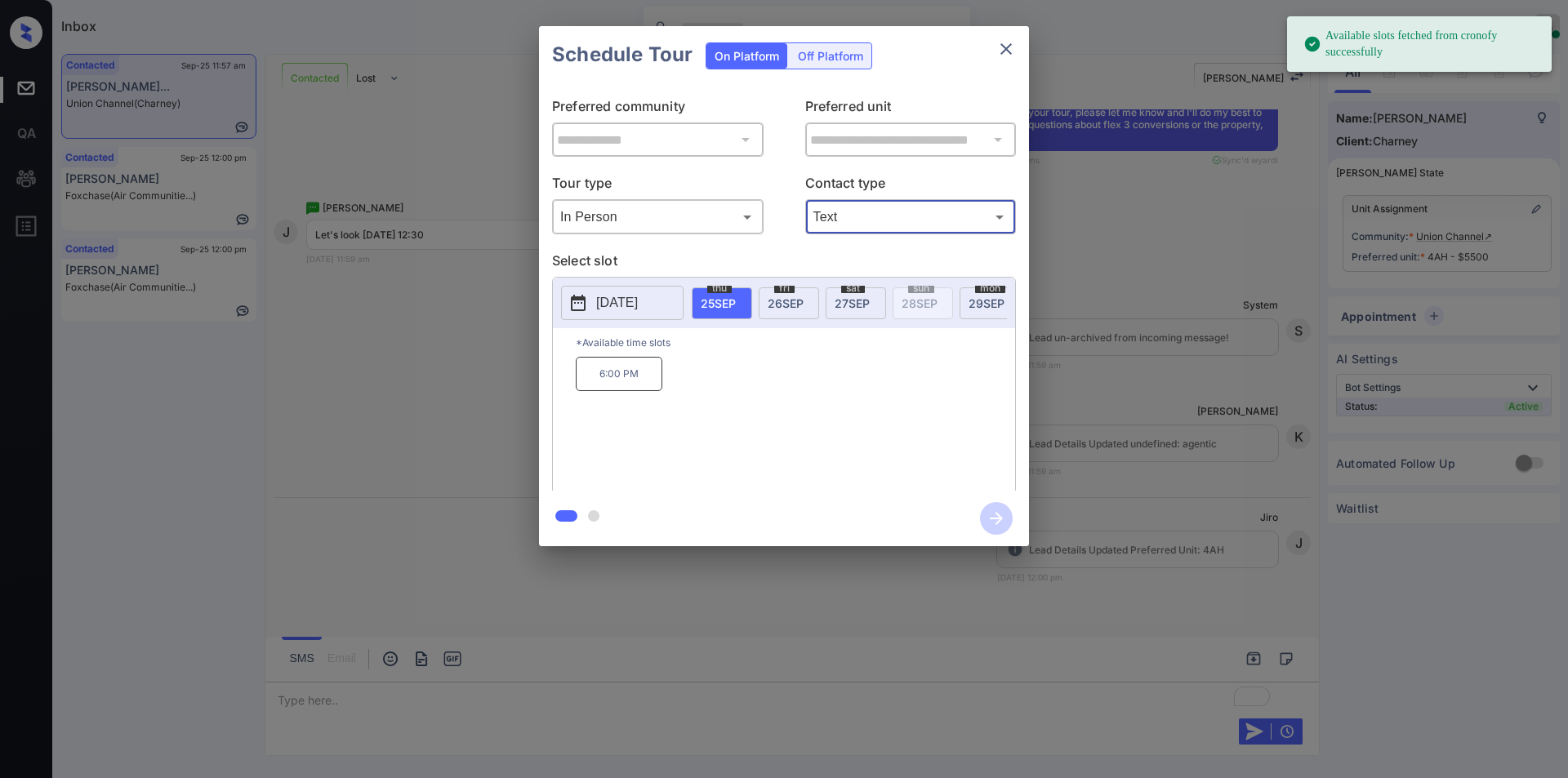
click at [665, 307] on button "[DATE]" at bounding box center [622, 303] width 123 height 34
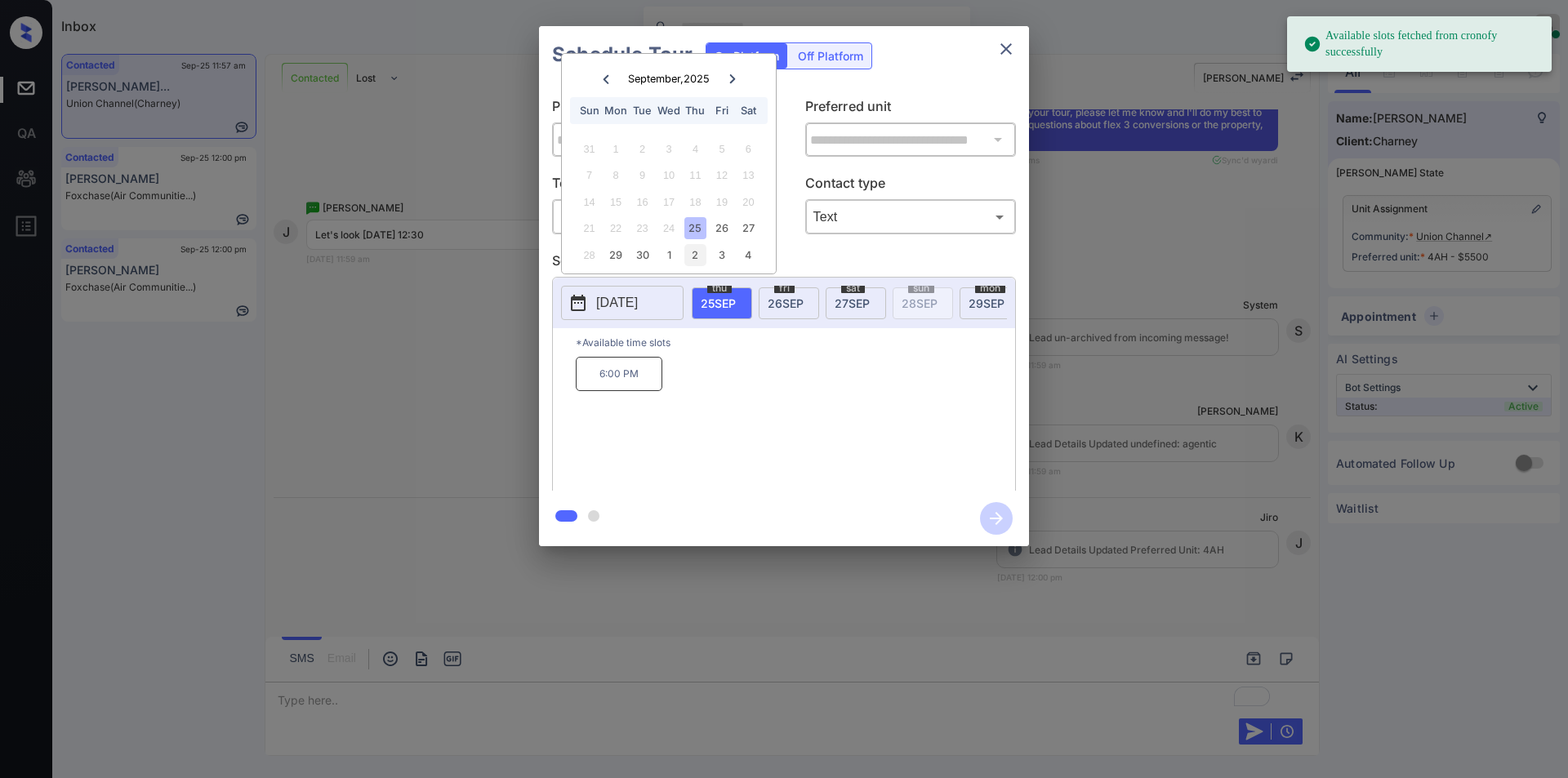
click at [697, 253] on div "2" at bounding box center [696, 255] width 22 height 22
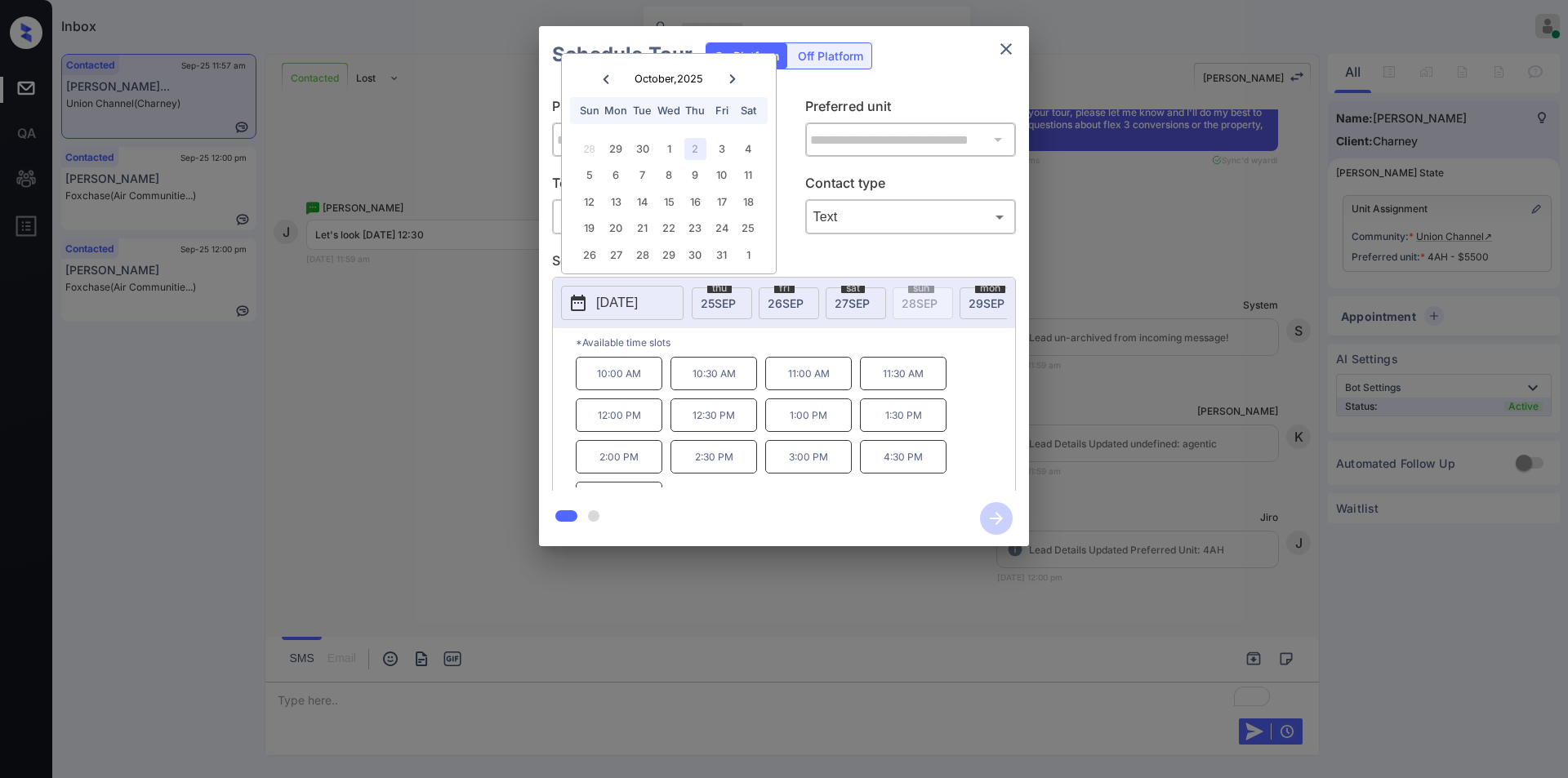
click at [722, 414] on p "12:30 PM" at bounding box center [714, 415] width 87 height 33
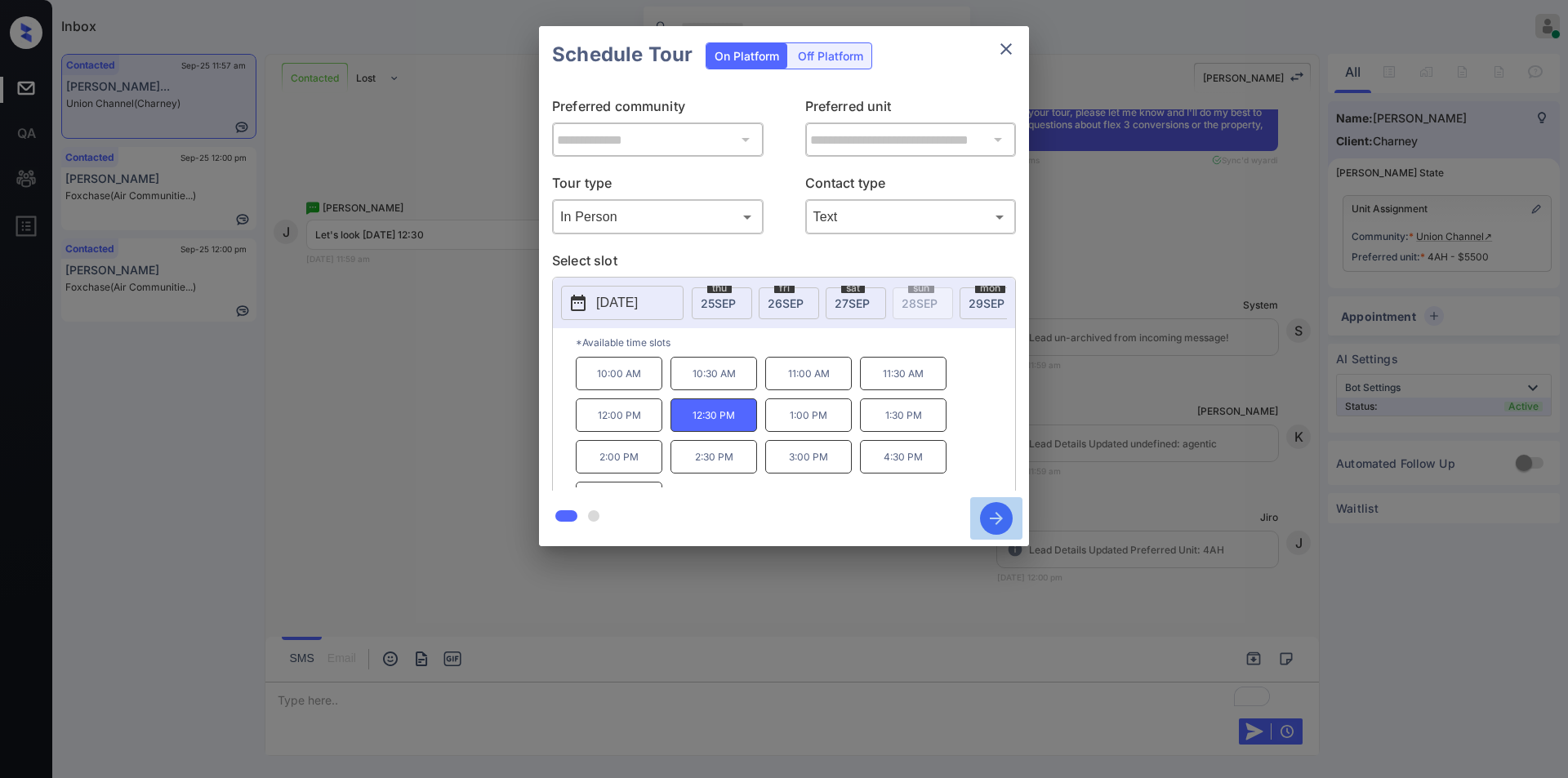
click at [1002, 520] on icon "button" at bounding box center [996, 518] width 32 height 32
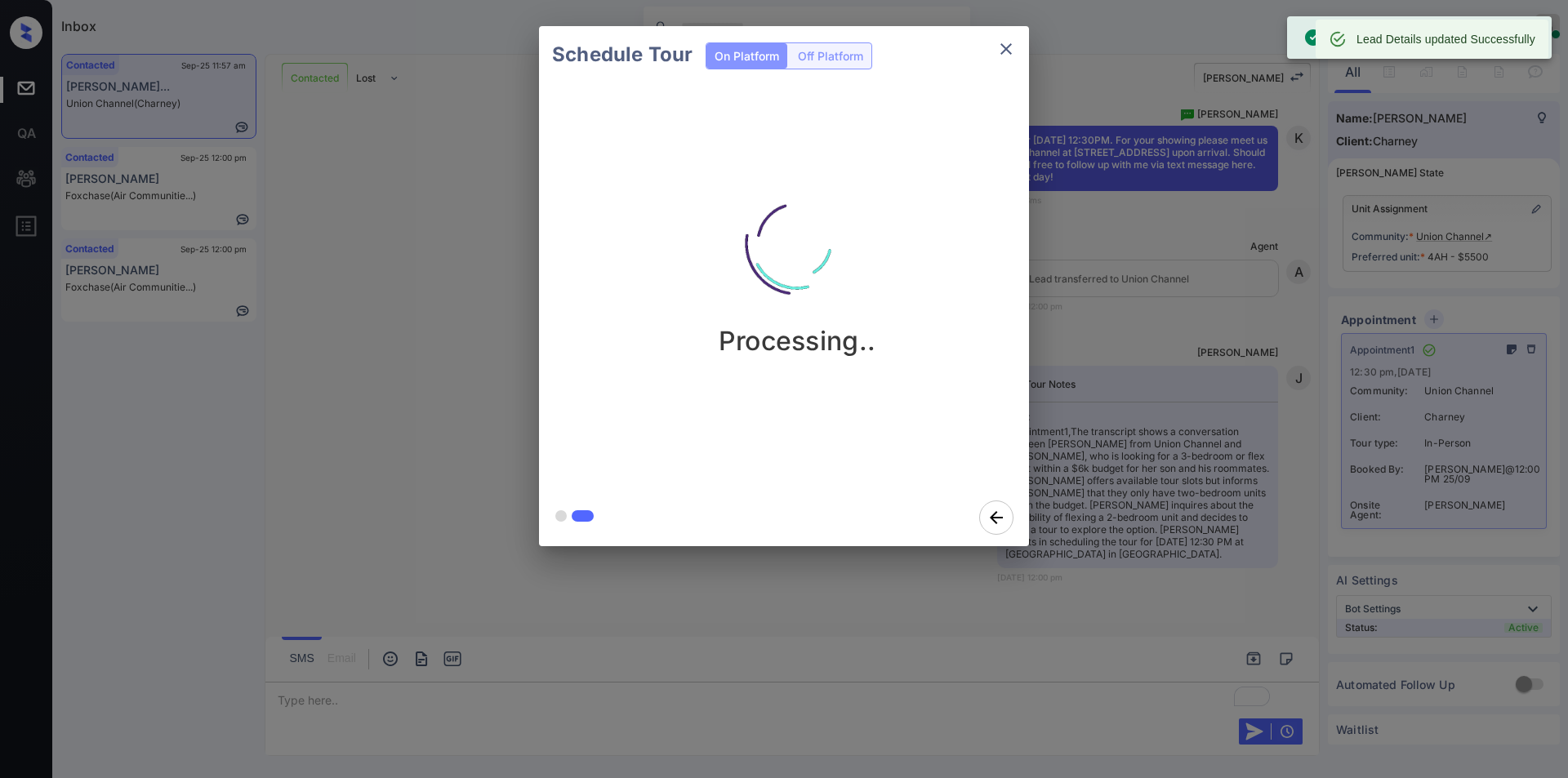
scroll to position [6583, 0]
click at [1004, 50] on icon "close" at bounding box center [1007, 49] width 20 height 20
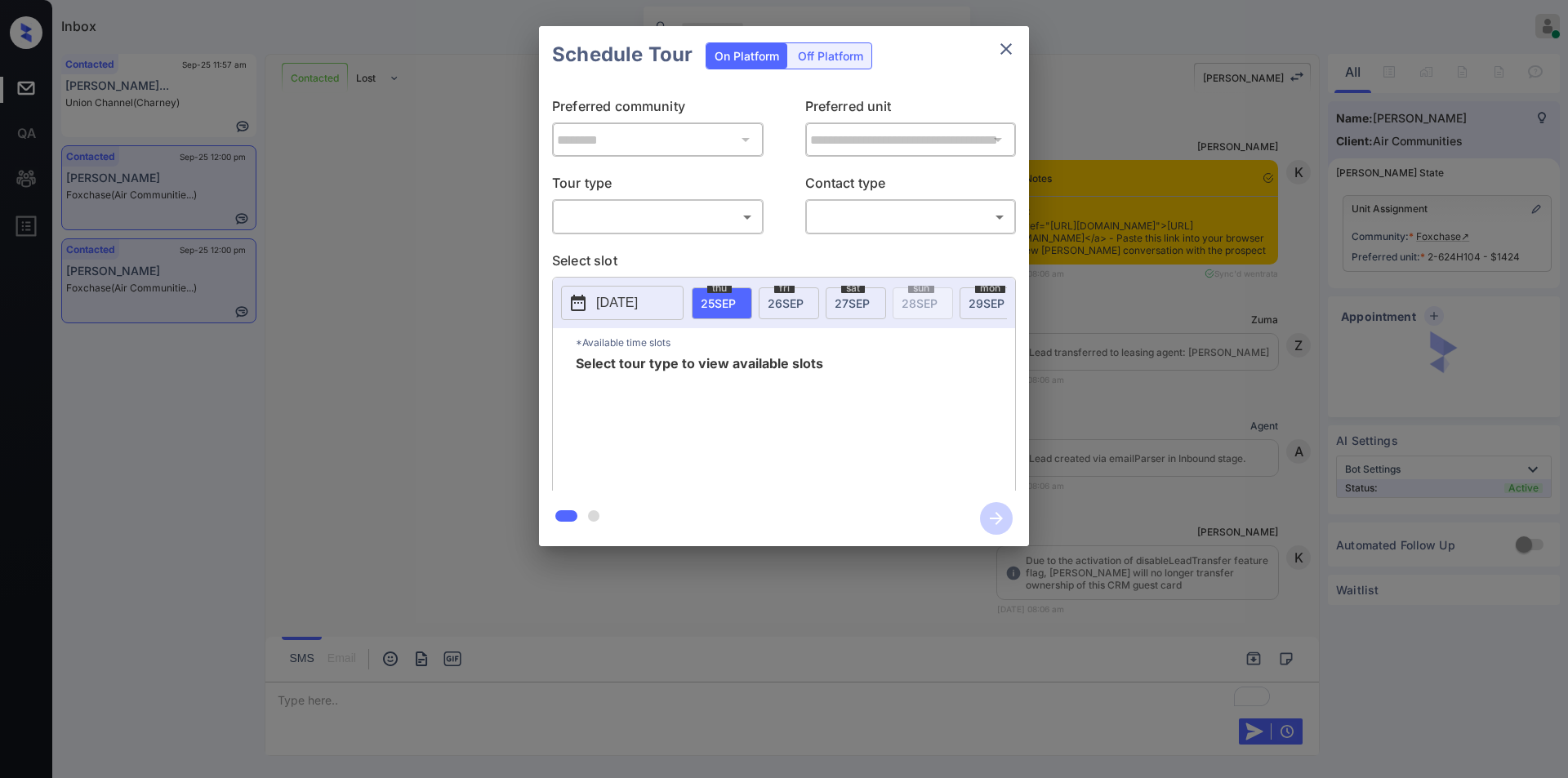
scroll to position [3170, 0]
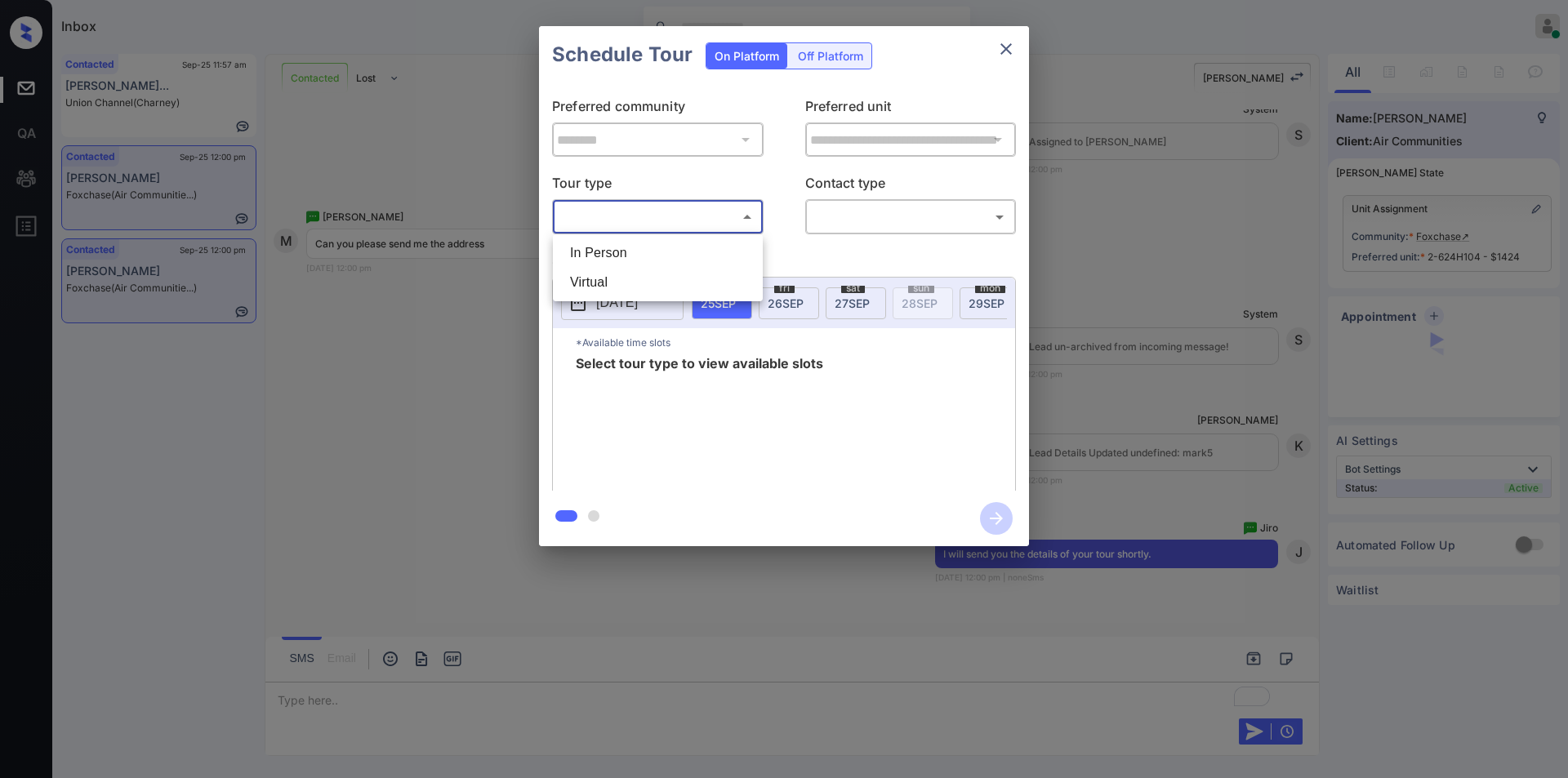
click at [639, 218] on body "Inbox Jiro Alonzo Online Set yourself offline Set yourself on break Profile Swi…" at bounding box center [784, 389] width 1568 height 778
click at [616, 249] on li "In Person" at bounding box center [657, 253] width 202 height 30
type input "********"
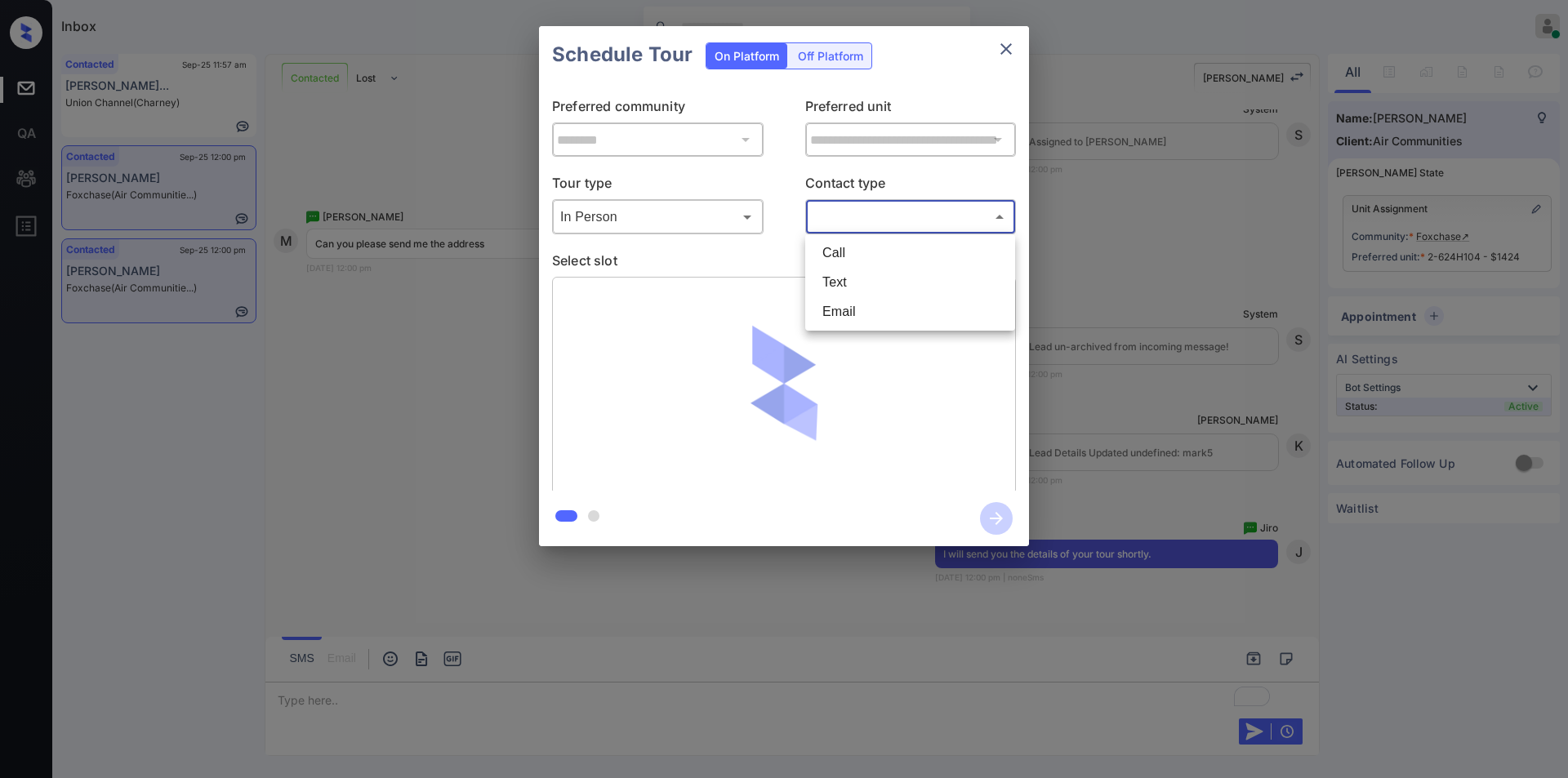
click at [835, 224] on body "Inbox Jiro Alonzo Online Set yourself offline Set yourself on break Profile Swi…" at bounding box center [784, 389] width 1568 height 778
click at [851, 289] on li "Text" at bounding box center [910, 282] width 202 height 30
type input "****"
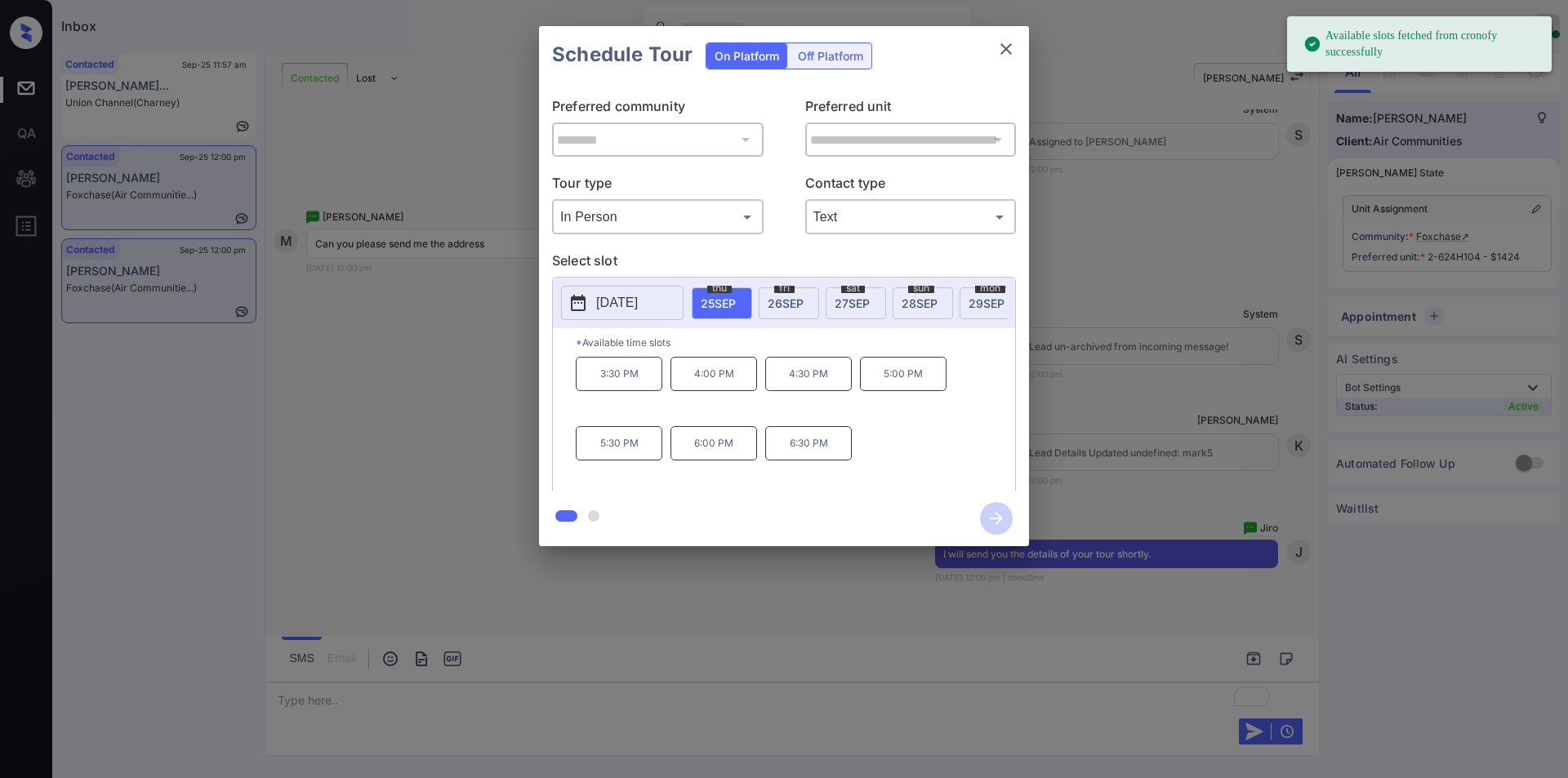
click at [855, 298] on span "27 SEP" at bounding box center [852, 303] width 35 height 13
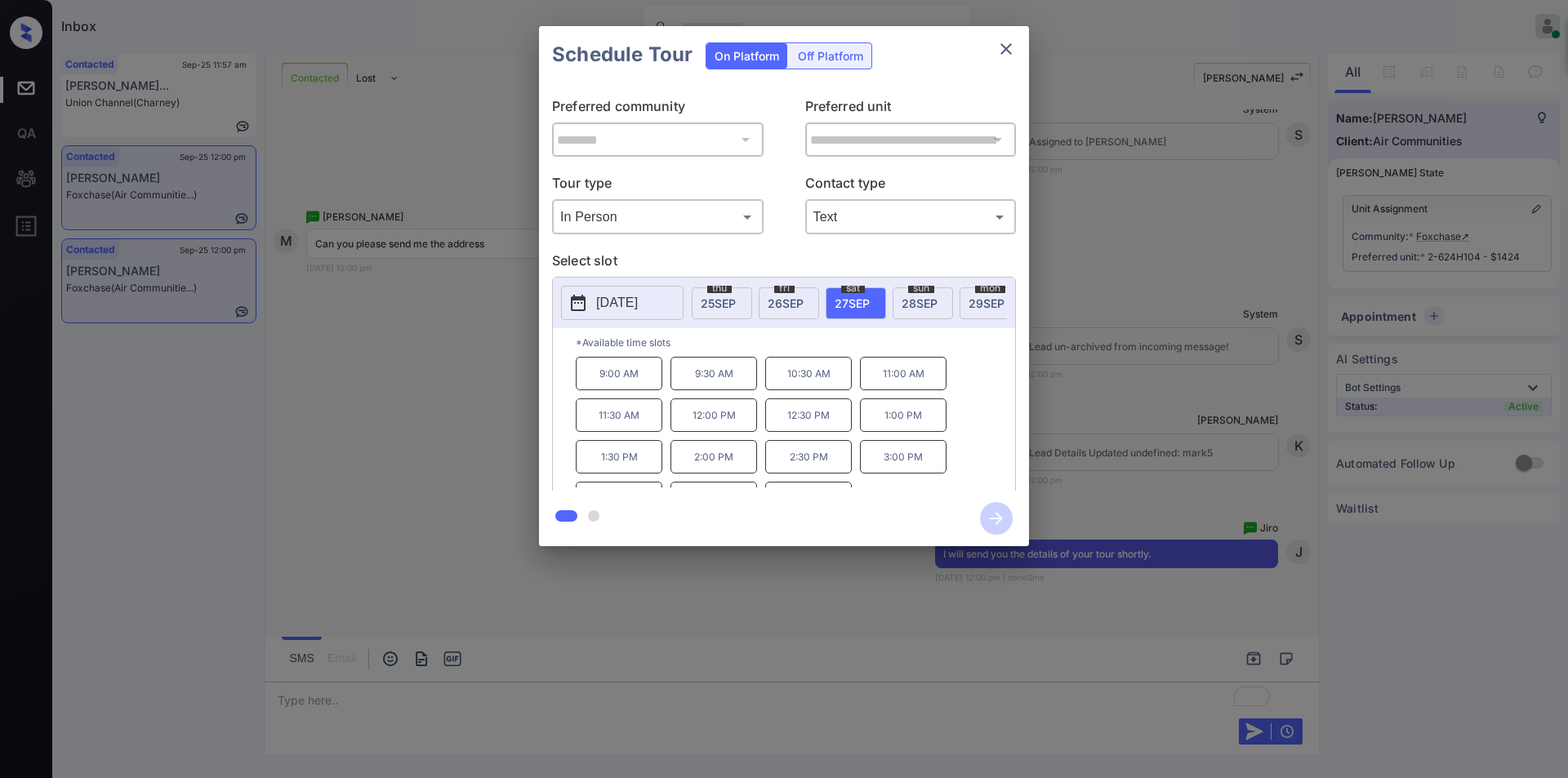
click at [822, 390] on p "10:30 AM" at bounding box center [809, 373] width 87 height 33
click at [997, 514] on icon "button" at bounding box center [996, 518] width 13 height 13
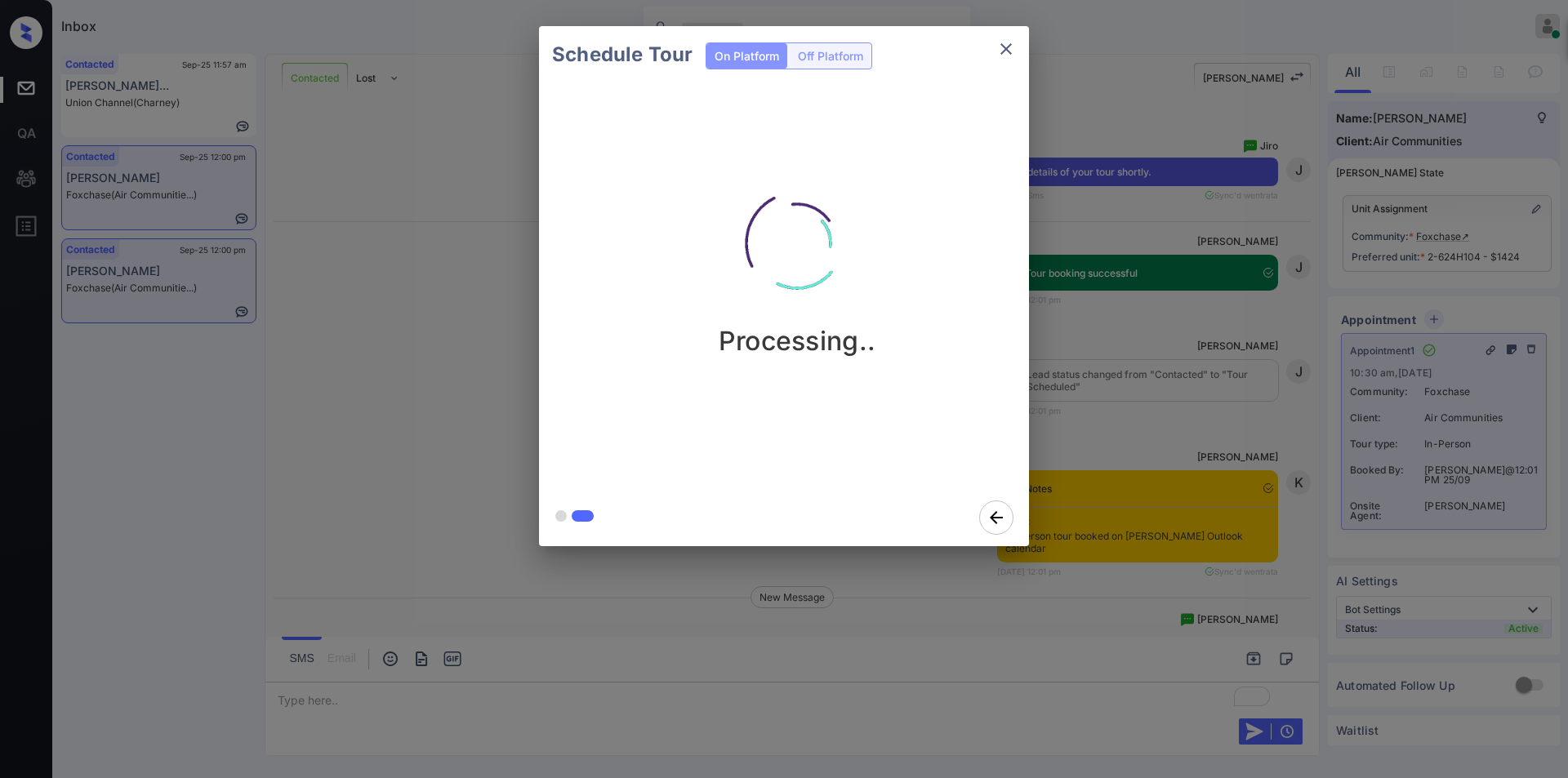
scroll to position [3535, 0]
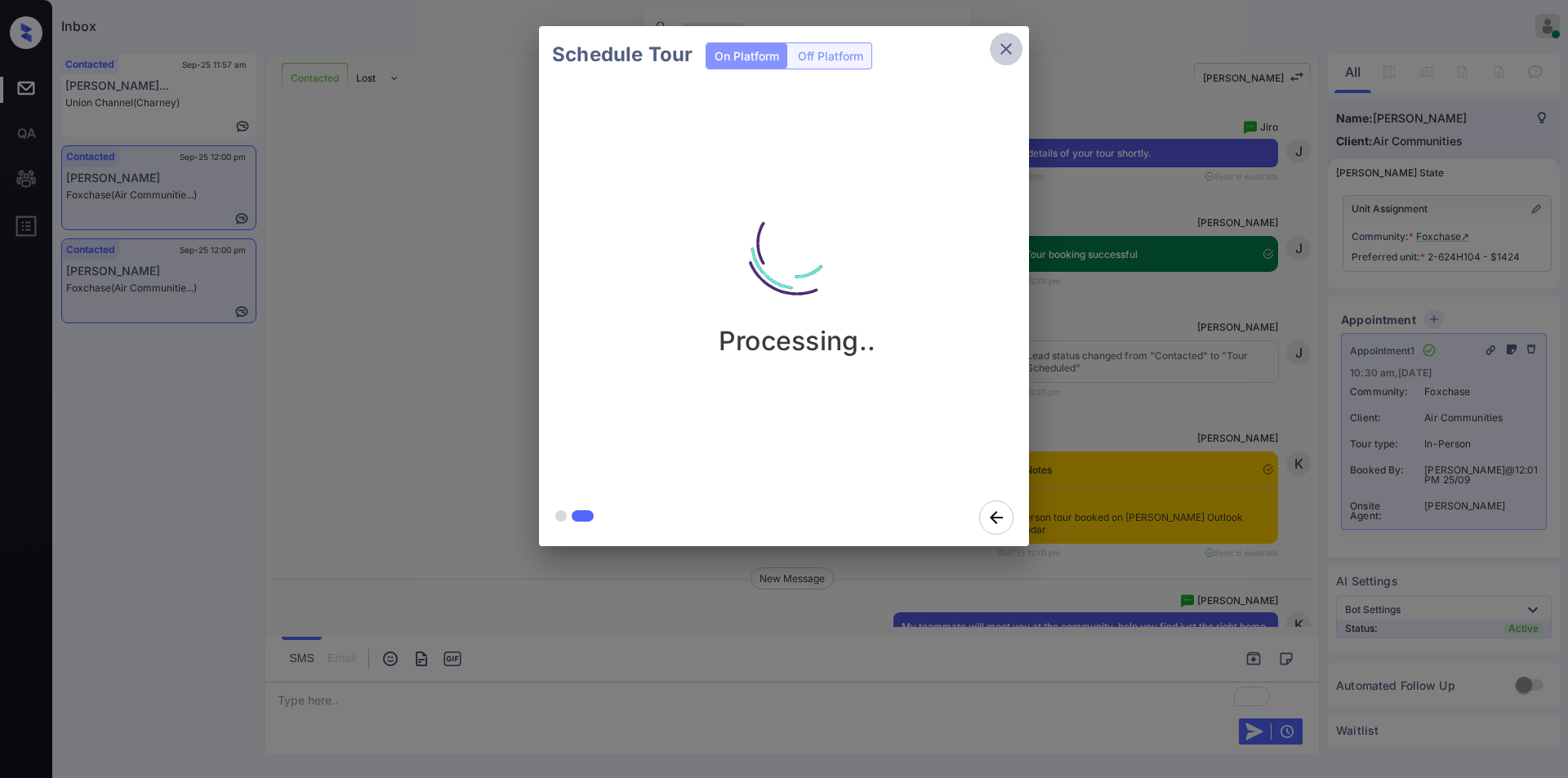
click at [1004, 42] on icon "close" at bounding box center [1007, 49] width 20 height 20
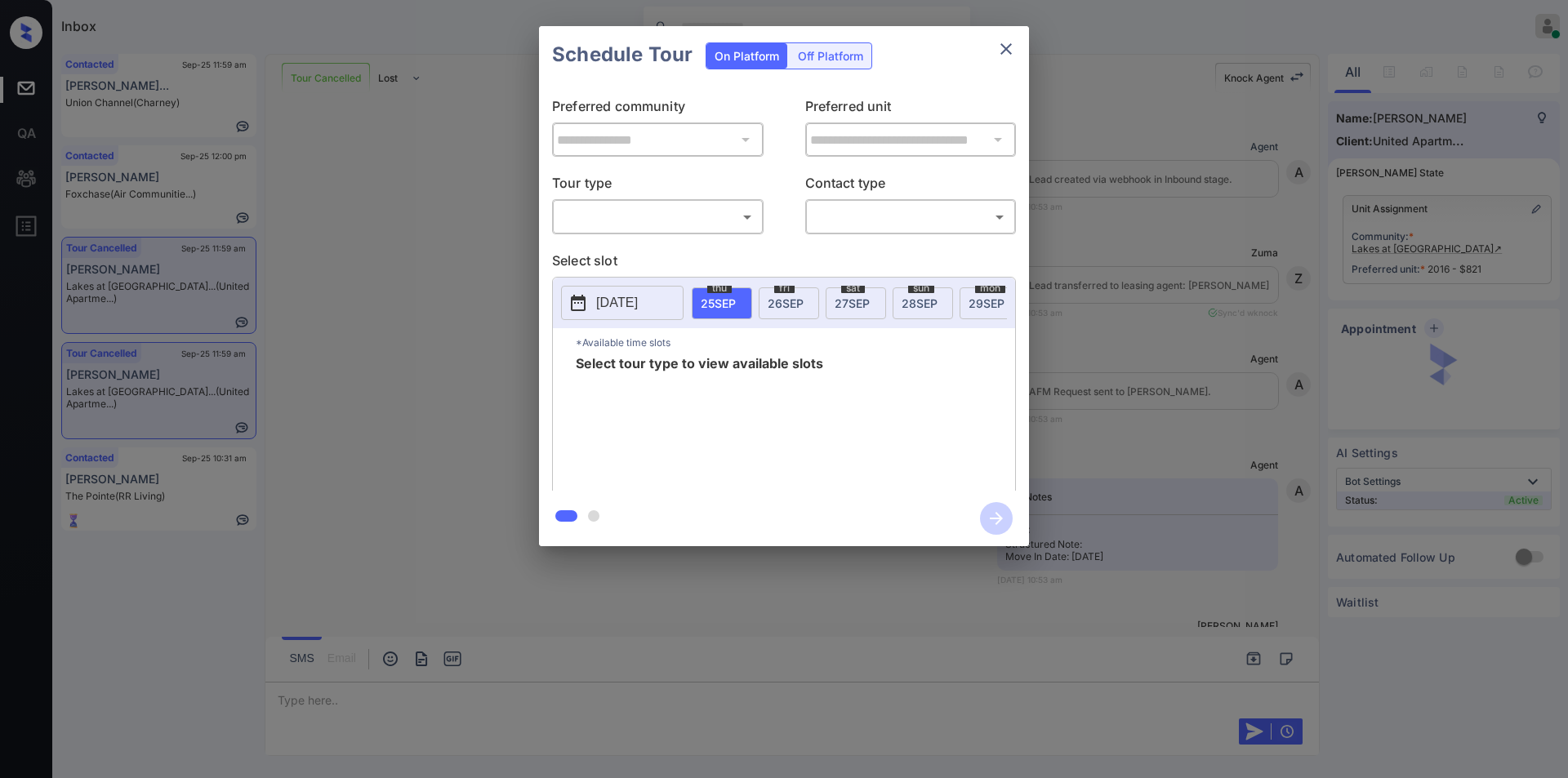
scroll to position [7674, 0]
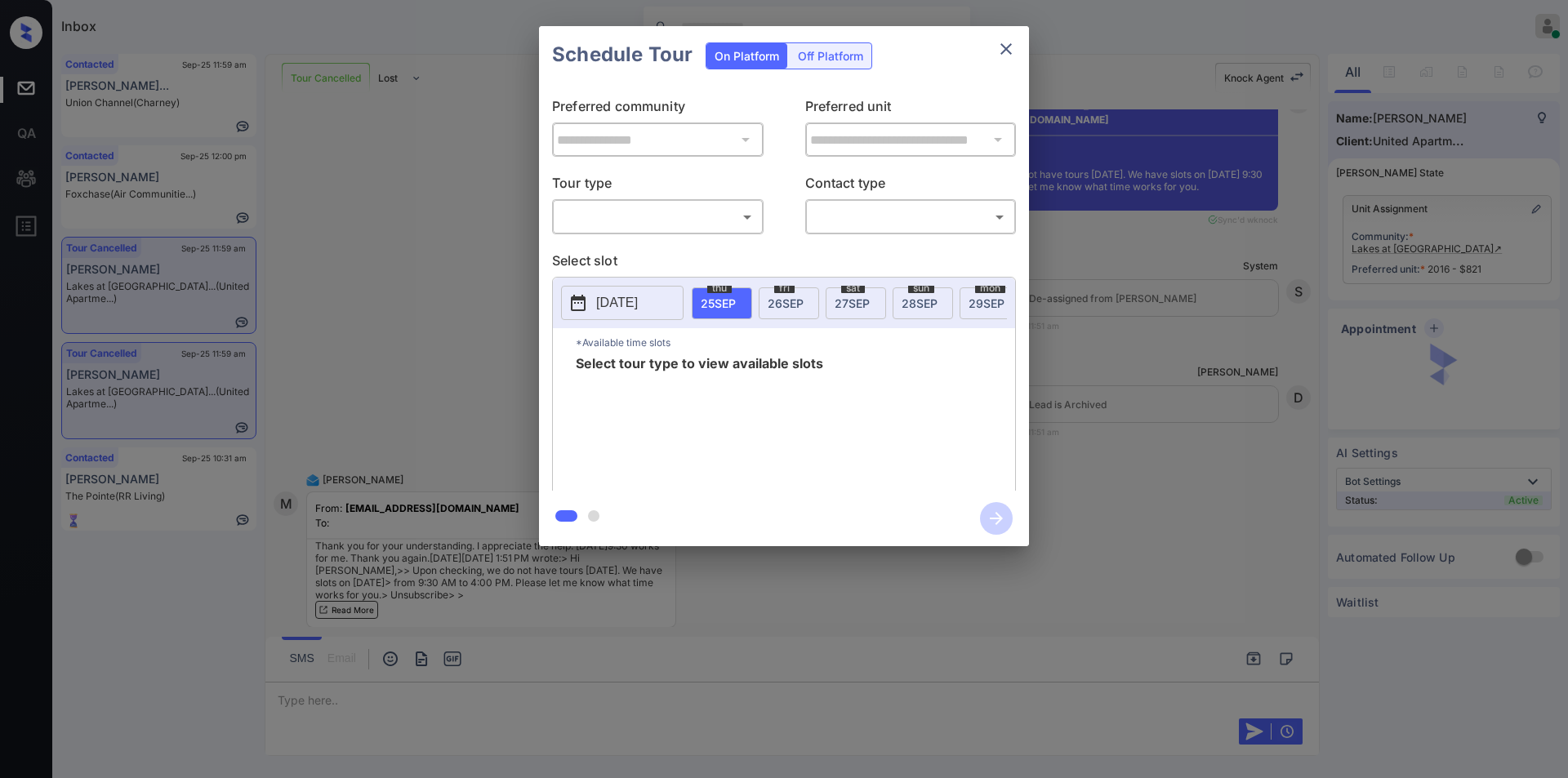
click at [638, 218] on body "Inbox [PERSON_NAME] Online Set yourself offline Set yourself on break Profile S…" at bounding box center [784, 389] width 1568 height 778
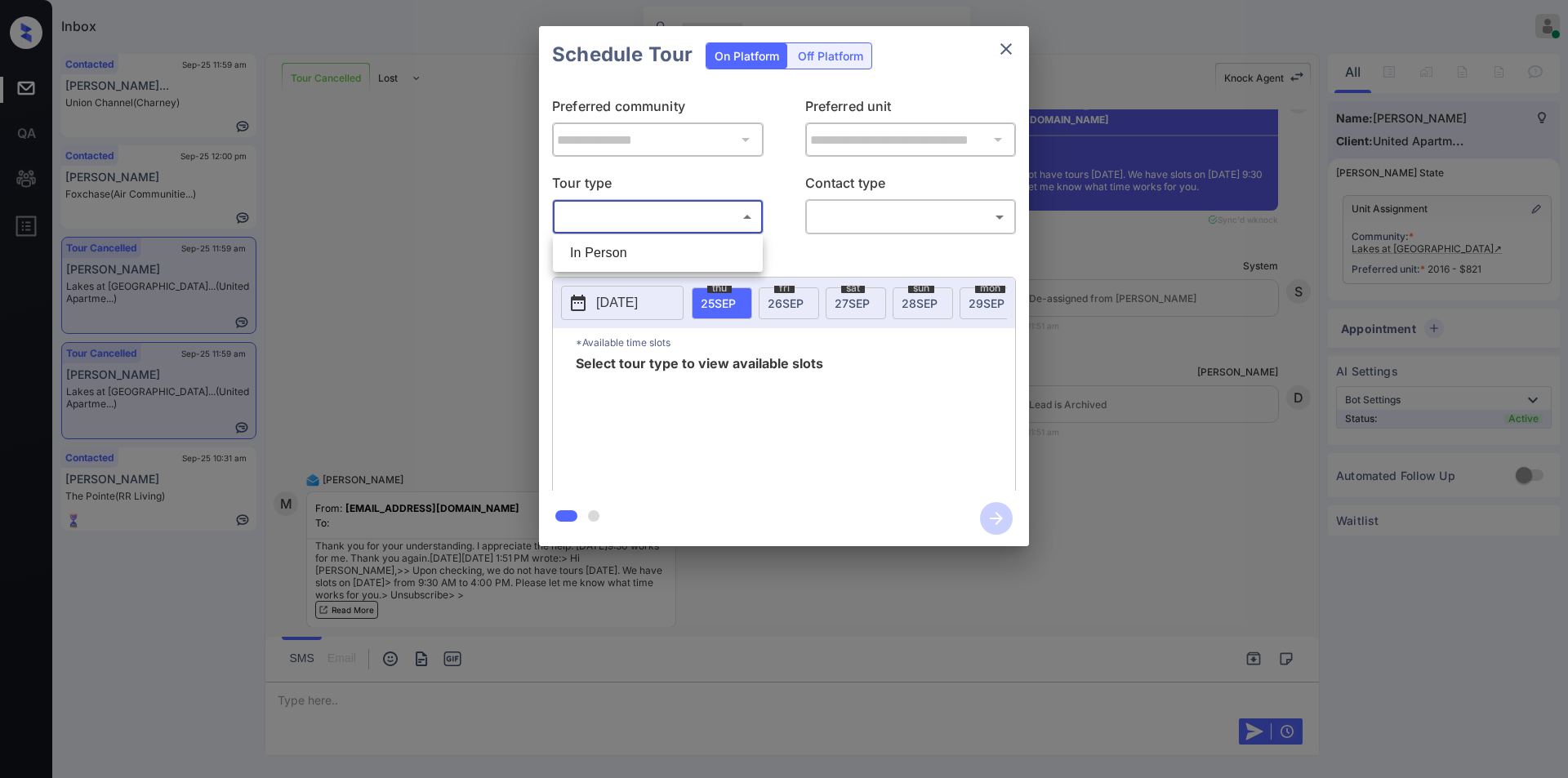
click at [616, 261] on li "In Person" at bounding box center [657, 253] width 202 height 30
type input "********"
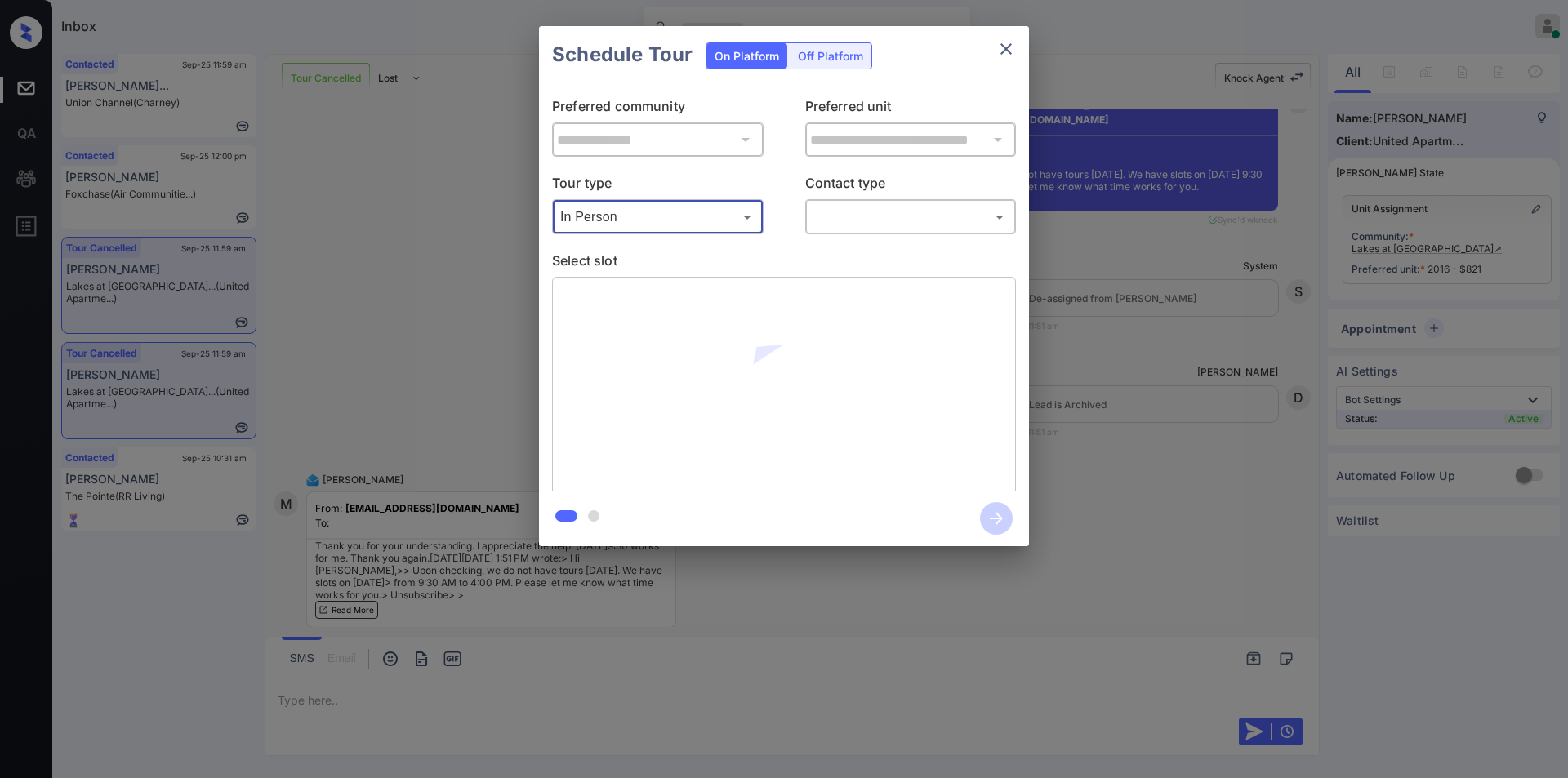
click at [854, 213] on body "Inbox Jiro Alonzo Online Set yourself offline Set yourself on break Profile Swi…" at bounding box center [784, 389] width 1568 height 778
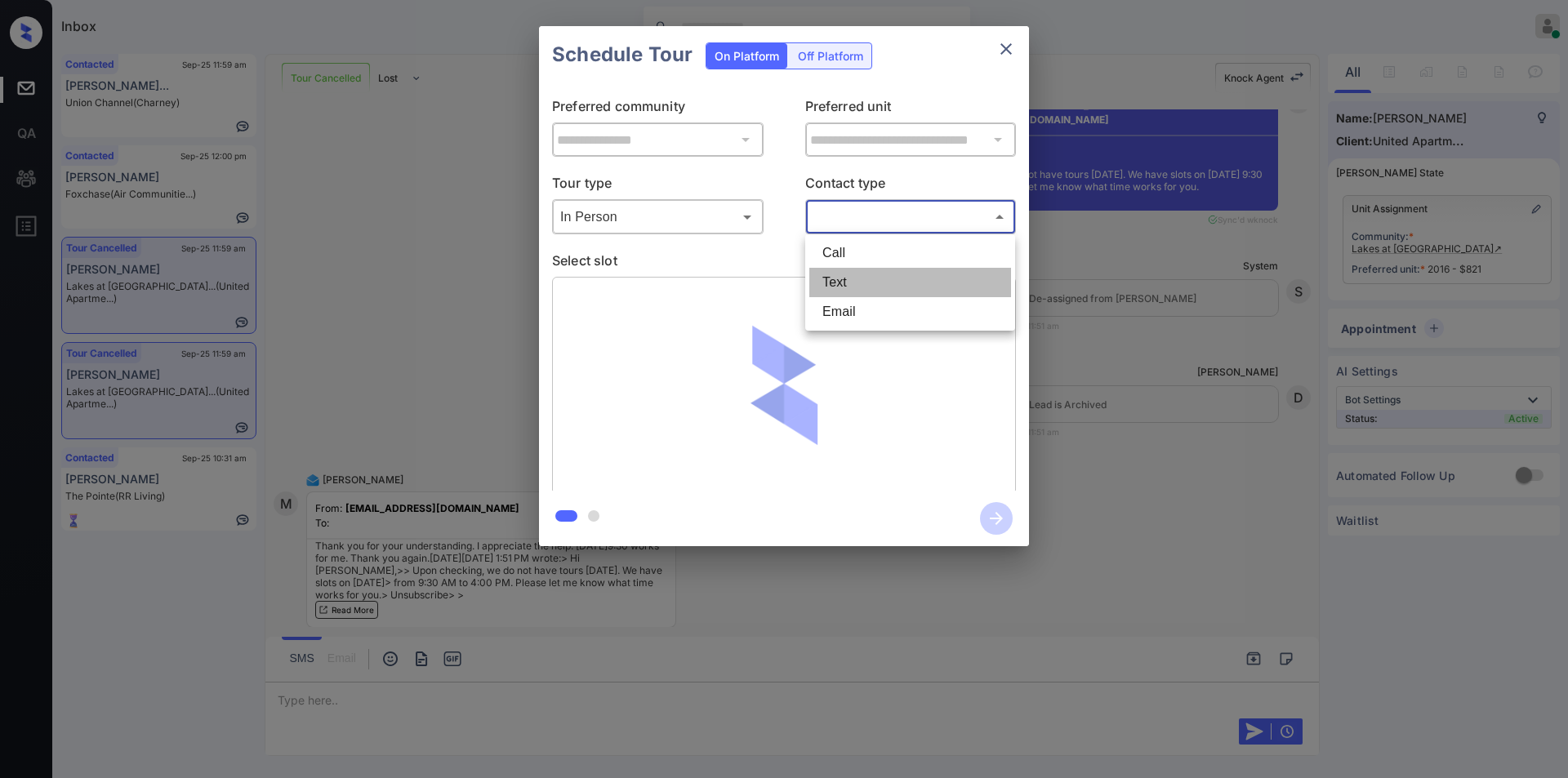
click at [858, 287] on li "Text" at bounding box center [910, 282] width 202 height 30
click at [878, 204] on body "Inbox Jiro Alonzo Online Set yourself offline Set yourself on break Profile Swi…" at bounding box center [784, 389] width 1568 height 778
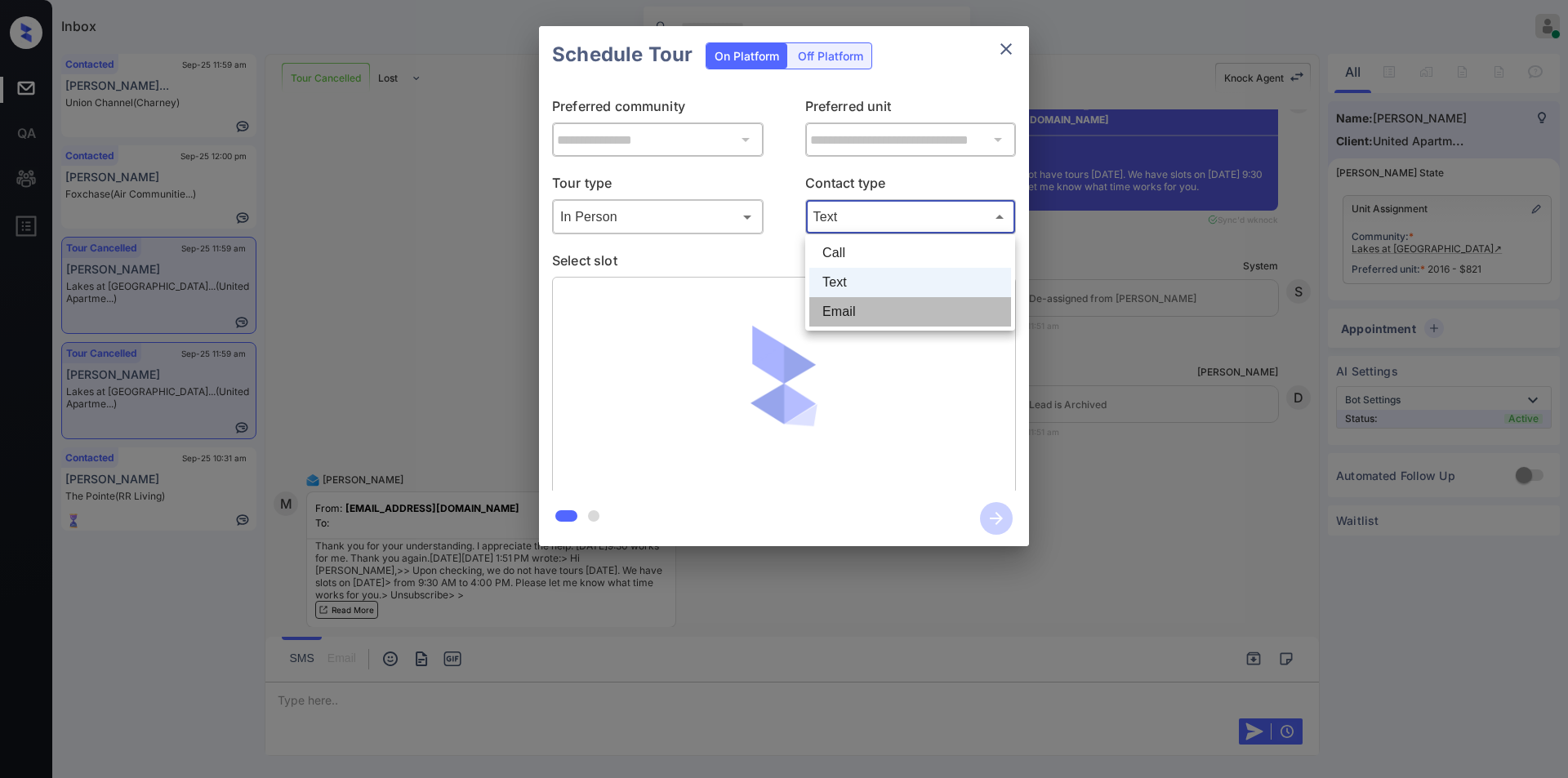
click at [852, 313] on li "Email" at bounding box center [910, 312] width 202 height 30
type input "*****"
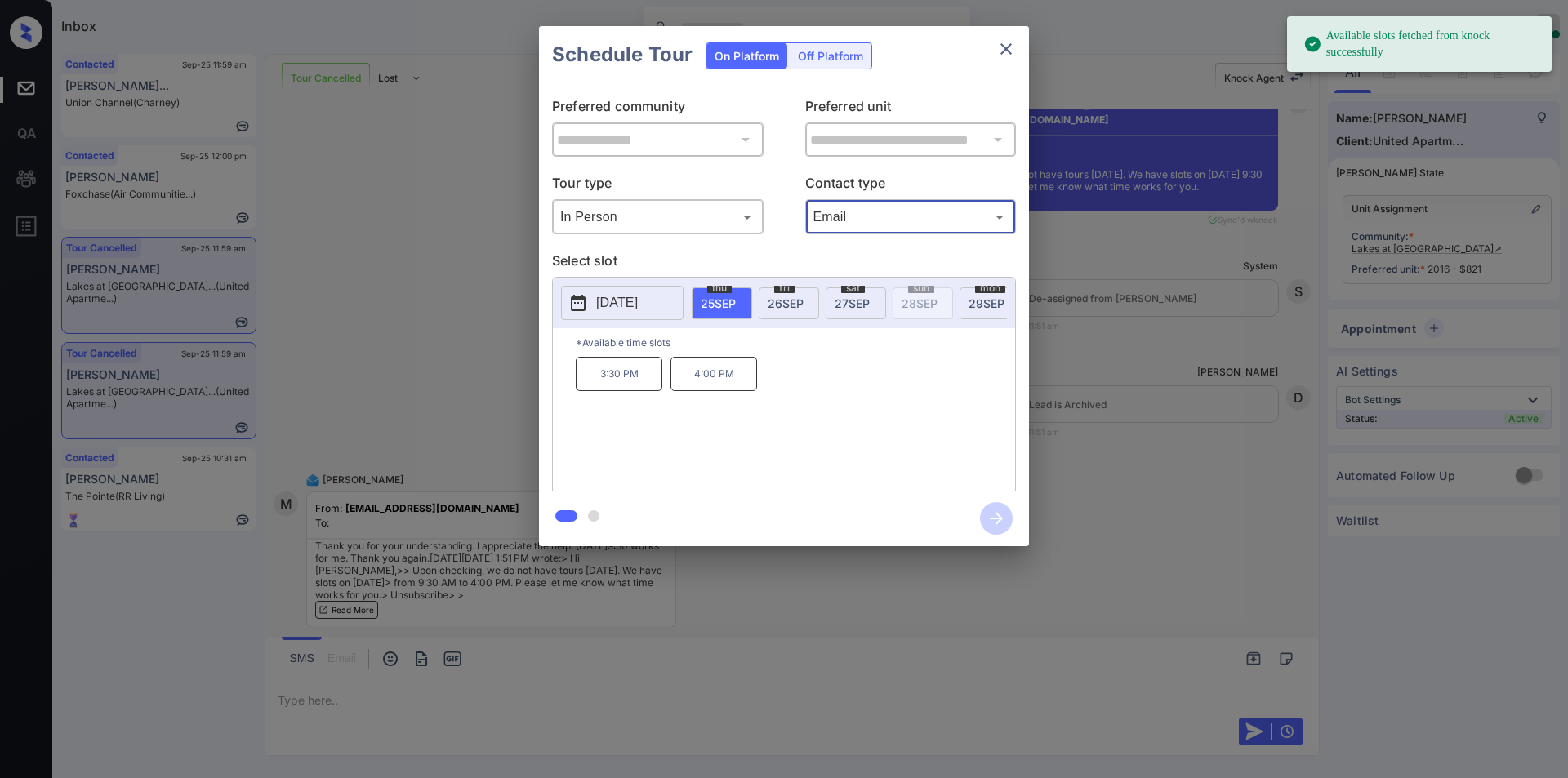
click at [619, 304] on p "2025-09-25" at bounding box center [617, 303] width 41 height 20
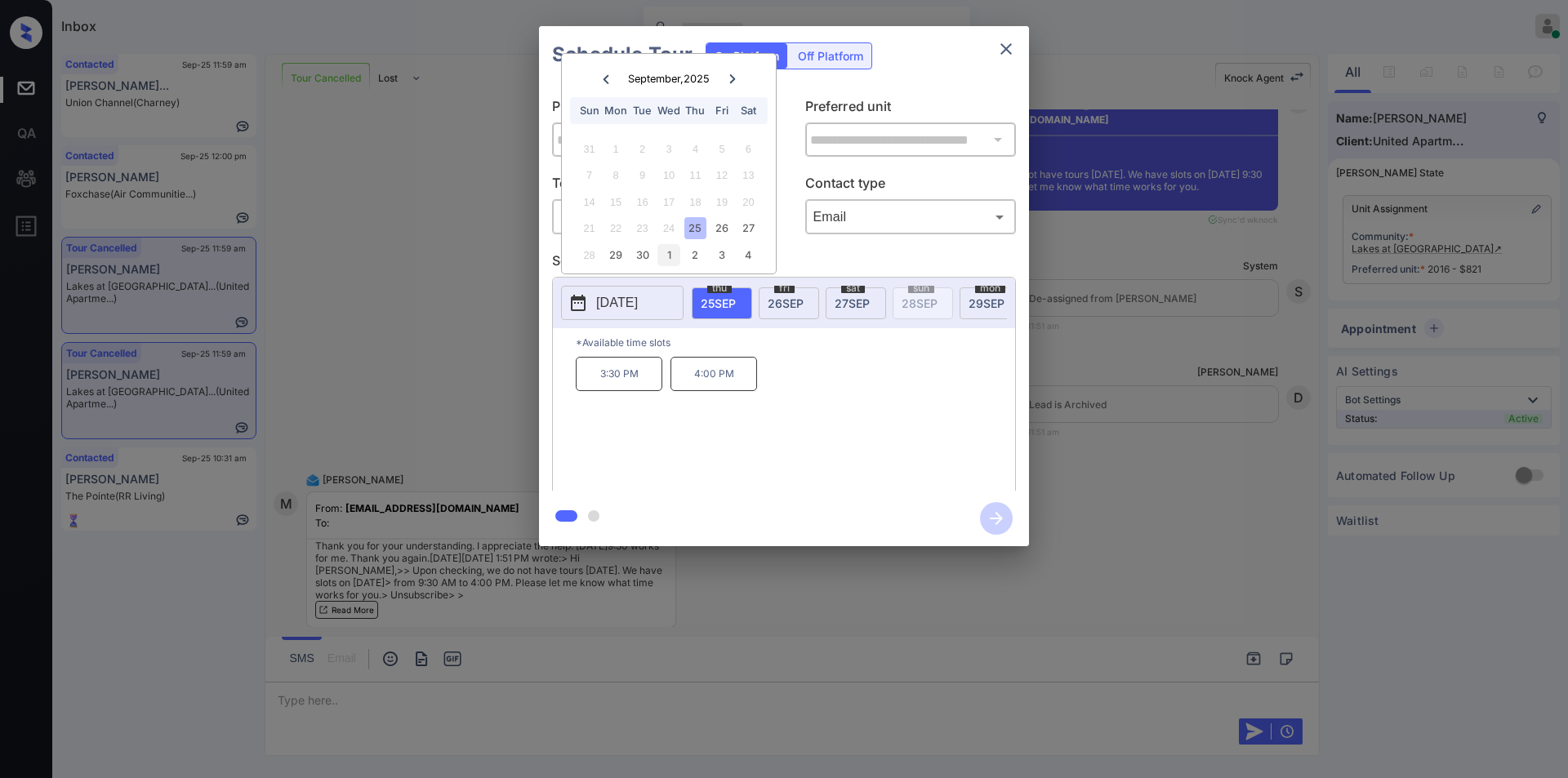
click at [674, 254] on div "1" at bounding box center [669, 255] width 22 height 22
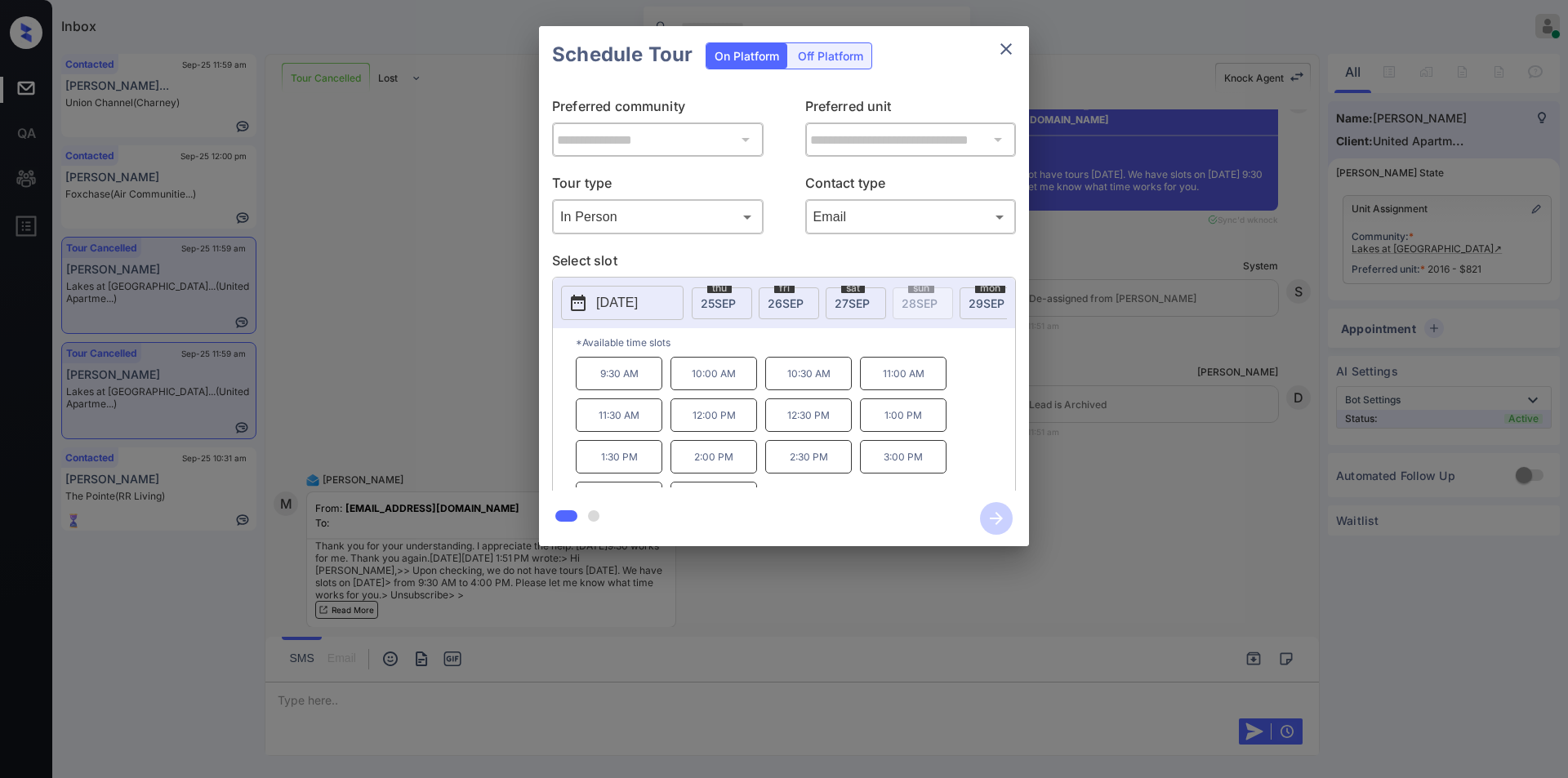
click at [611, 391] on p "9:30 AM" at bounding box center [619, 373] width 87 height 33
click at [992, 517] on icon "button" at bounding box center [996, 518] width 32 height 32
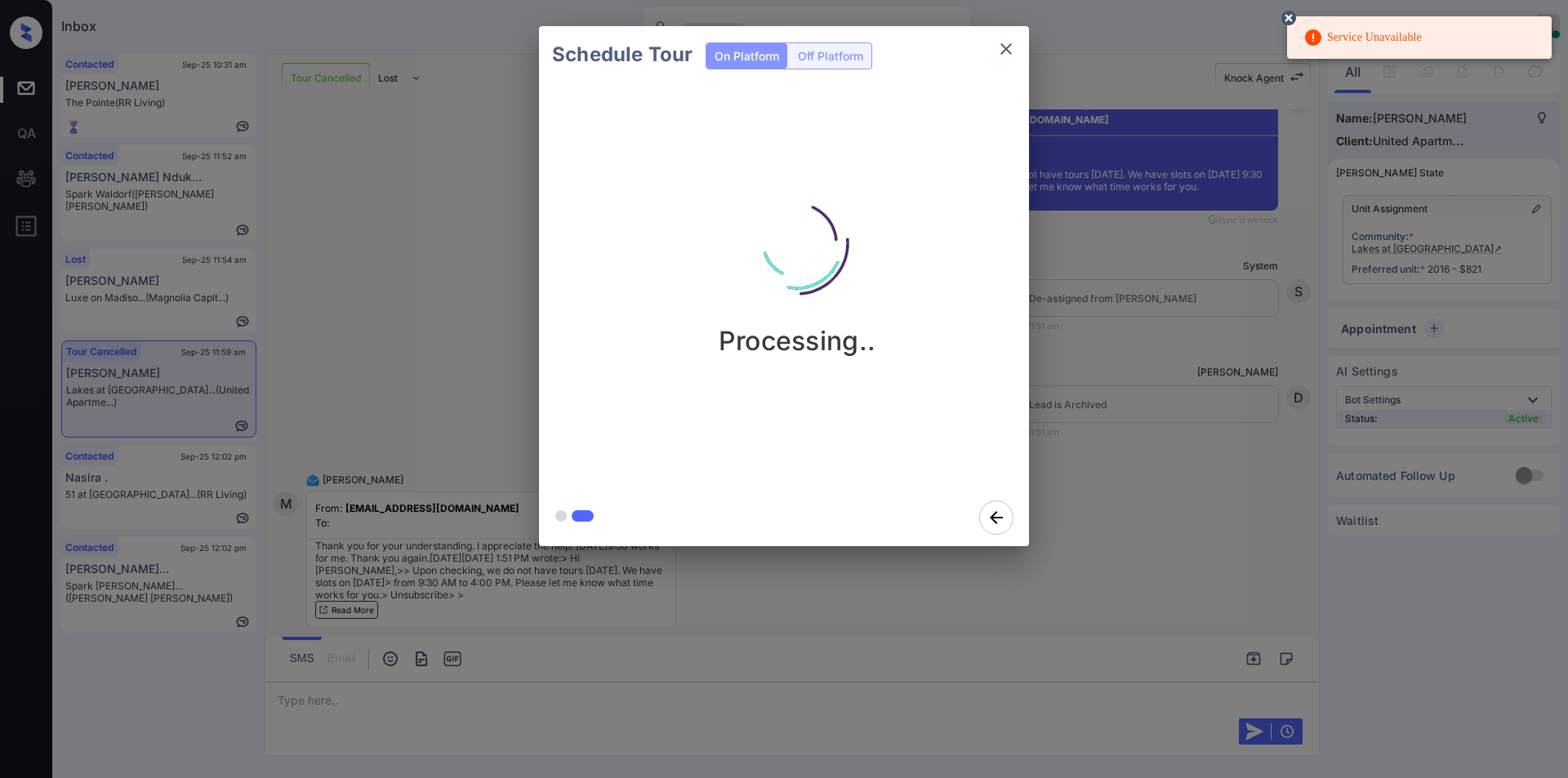
click at [1005, 49] on icon "close" at bounding box center [1007, 49] width 20 height 20
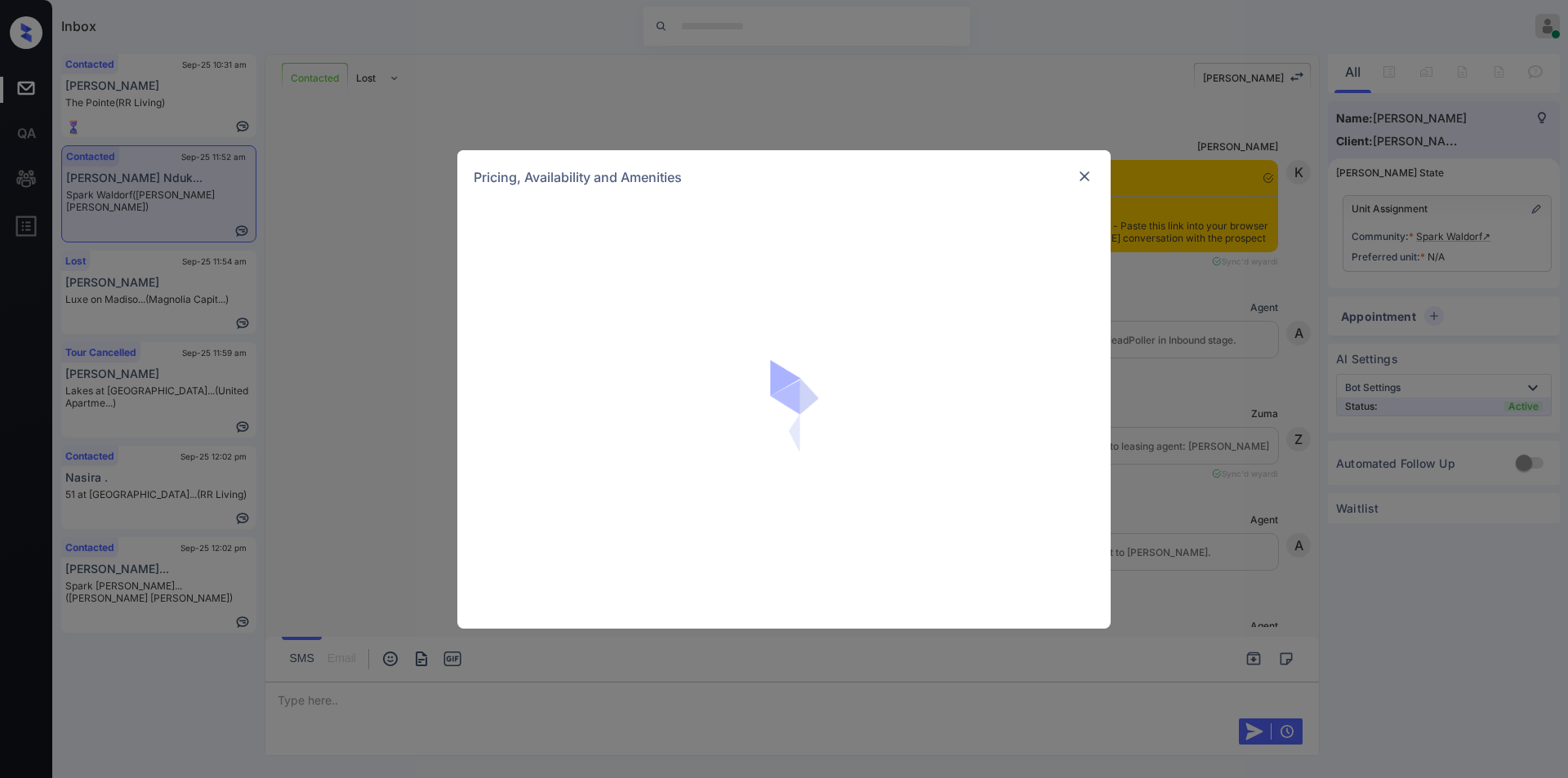
scroll to position [2736, 0]
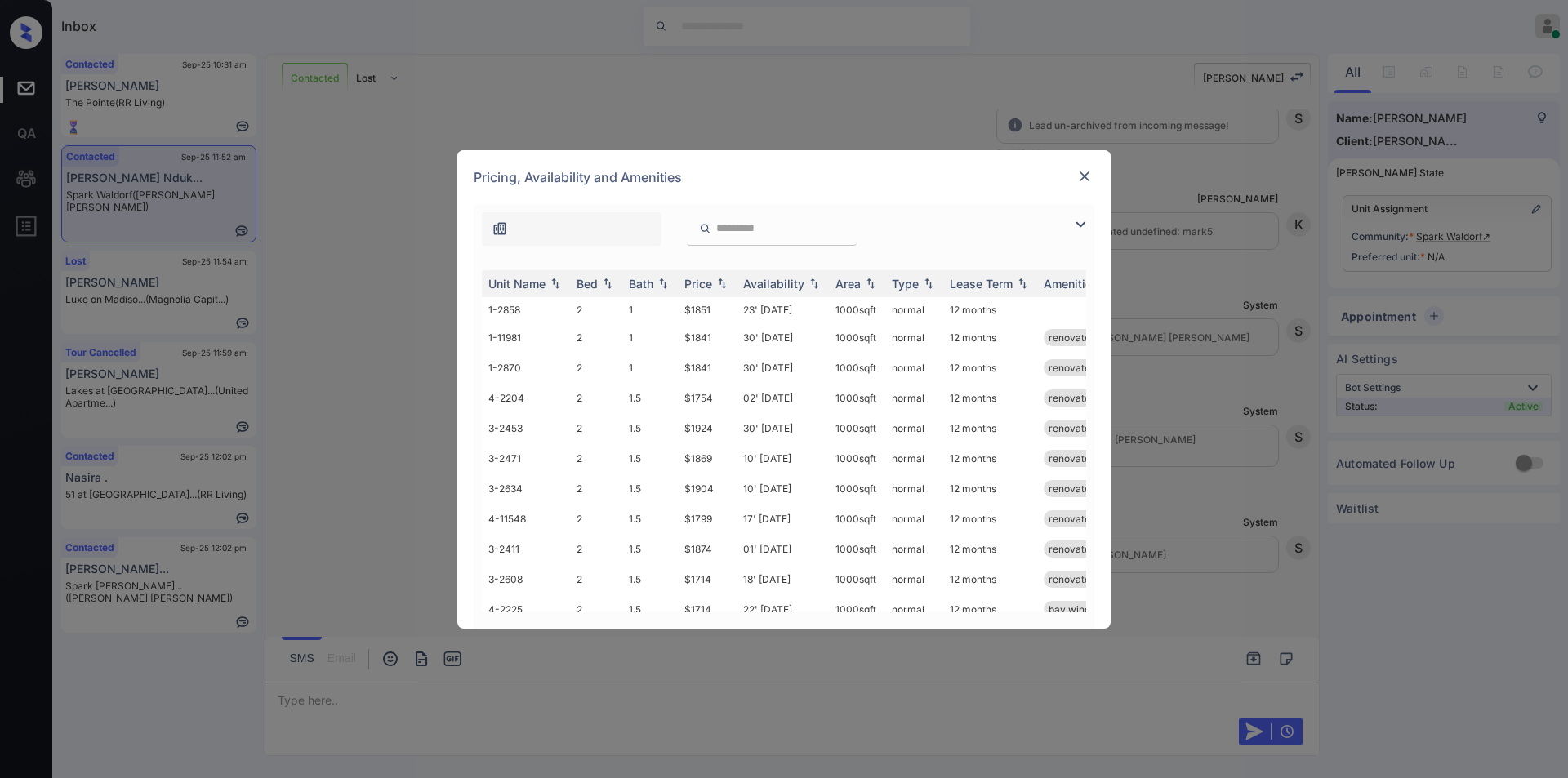
click at [1081, 220] on img at bounding box center [1081, 225] width 20 height 20
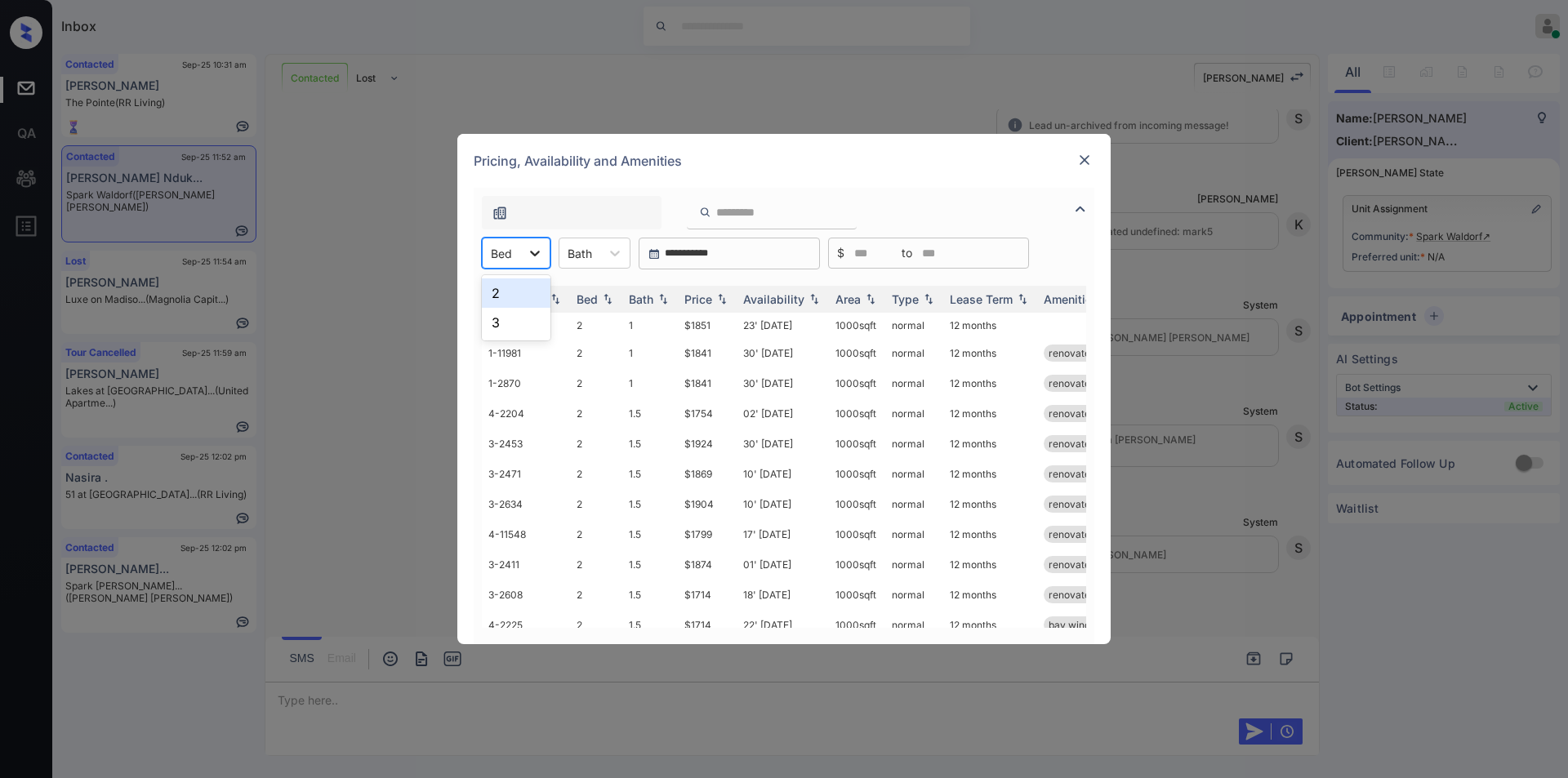
click at [524, 259] on div at bounding box center [534, 253] width 30 height 30
click at [510, 298] on div "2" at bounding box center [516, 293] width 69 height 30
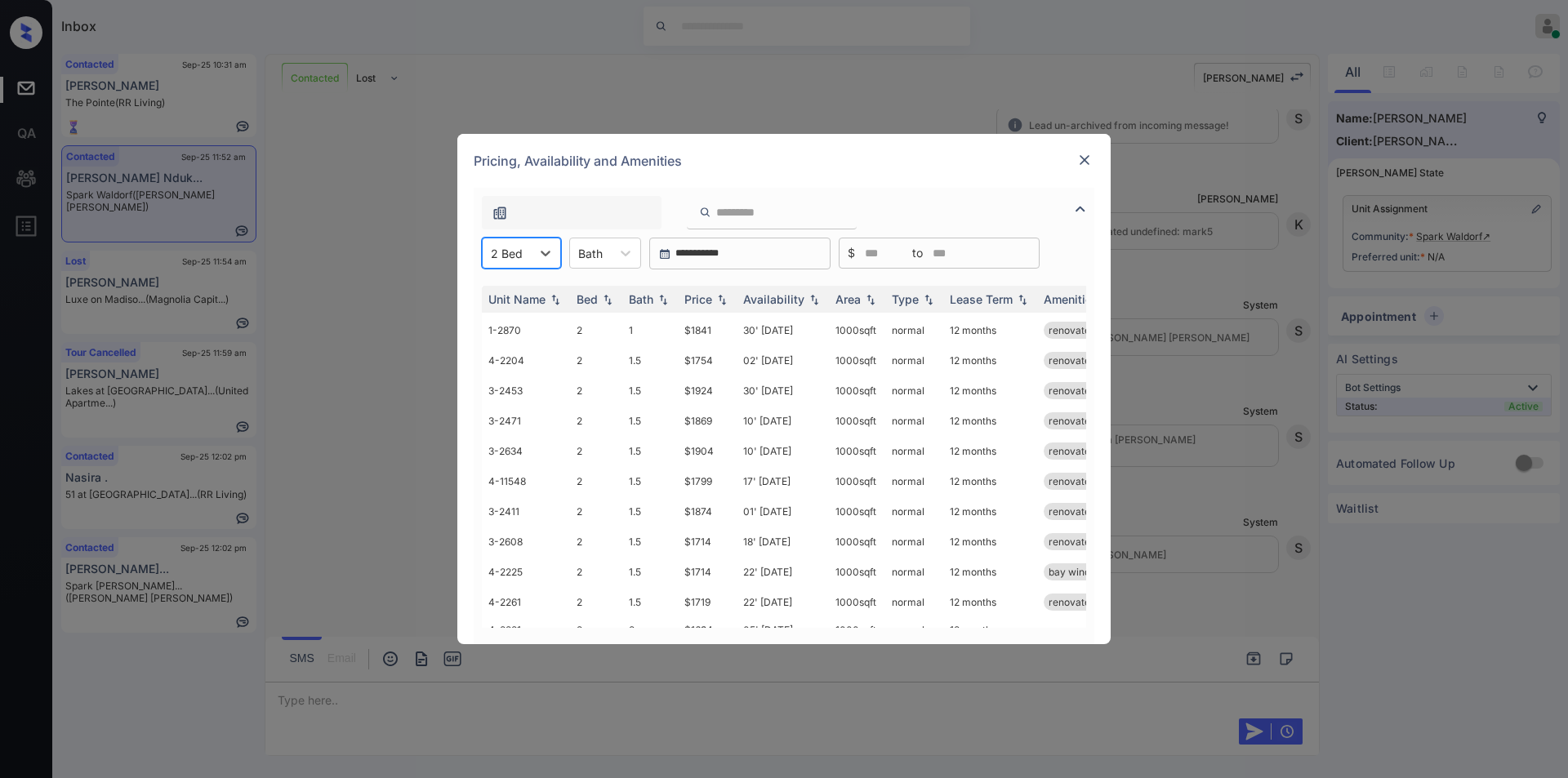
scroll to position [106, 0]
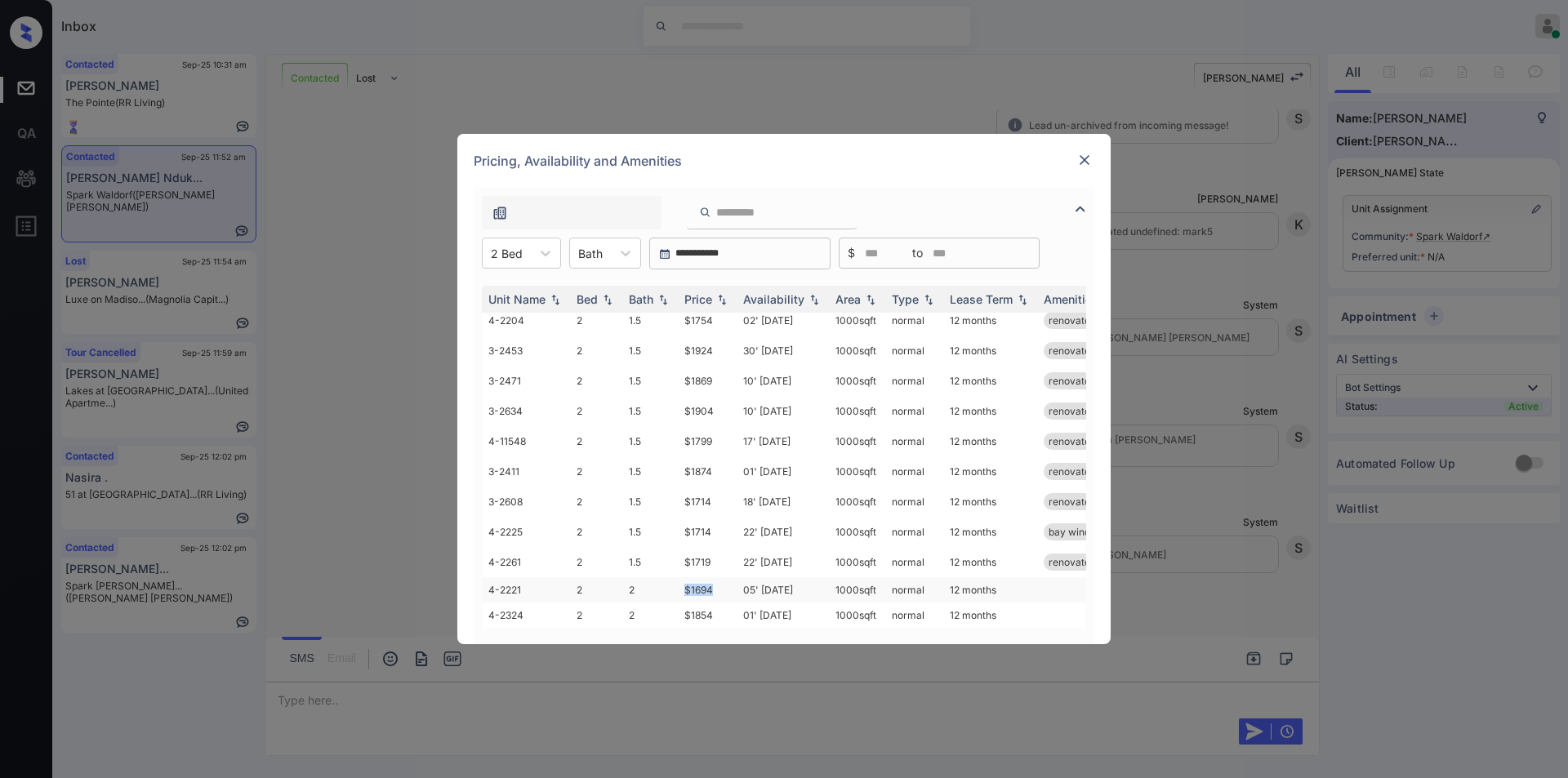
drag, startPoint x: 683, startPoint y: 588, endPoint x: 715, endPoint y: 580, distance: 33.0
click at [715, 580] on td "$1694" at bounding box center [707, 590] width 59 height 25
copy td "$1694"
click at [689, 577] on td "$1694" at bounding box center [707, 590] width 59 height 25
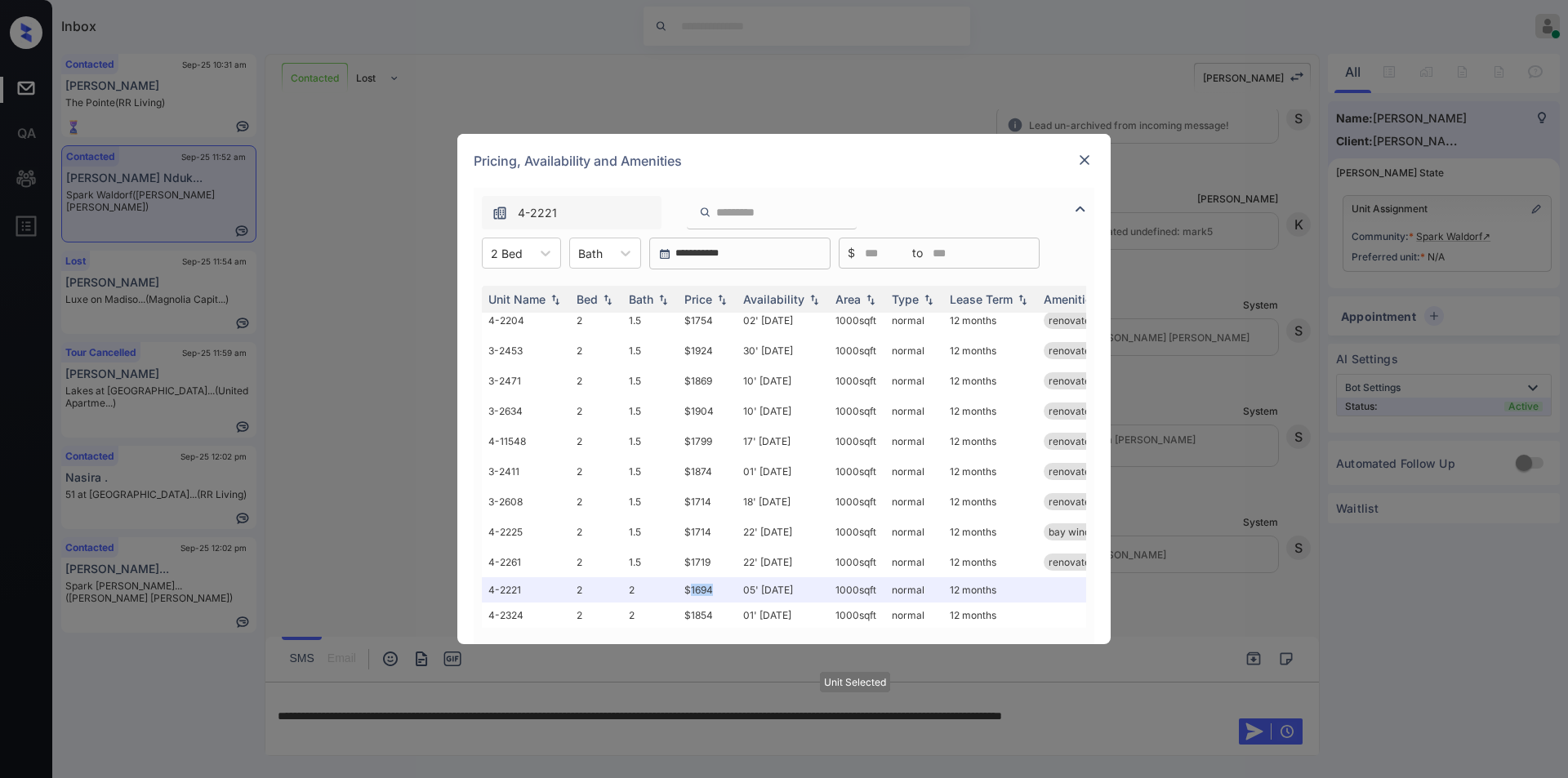
click at [1090, 153] on img at bounding box center [1085, 160] width 16 height 16
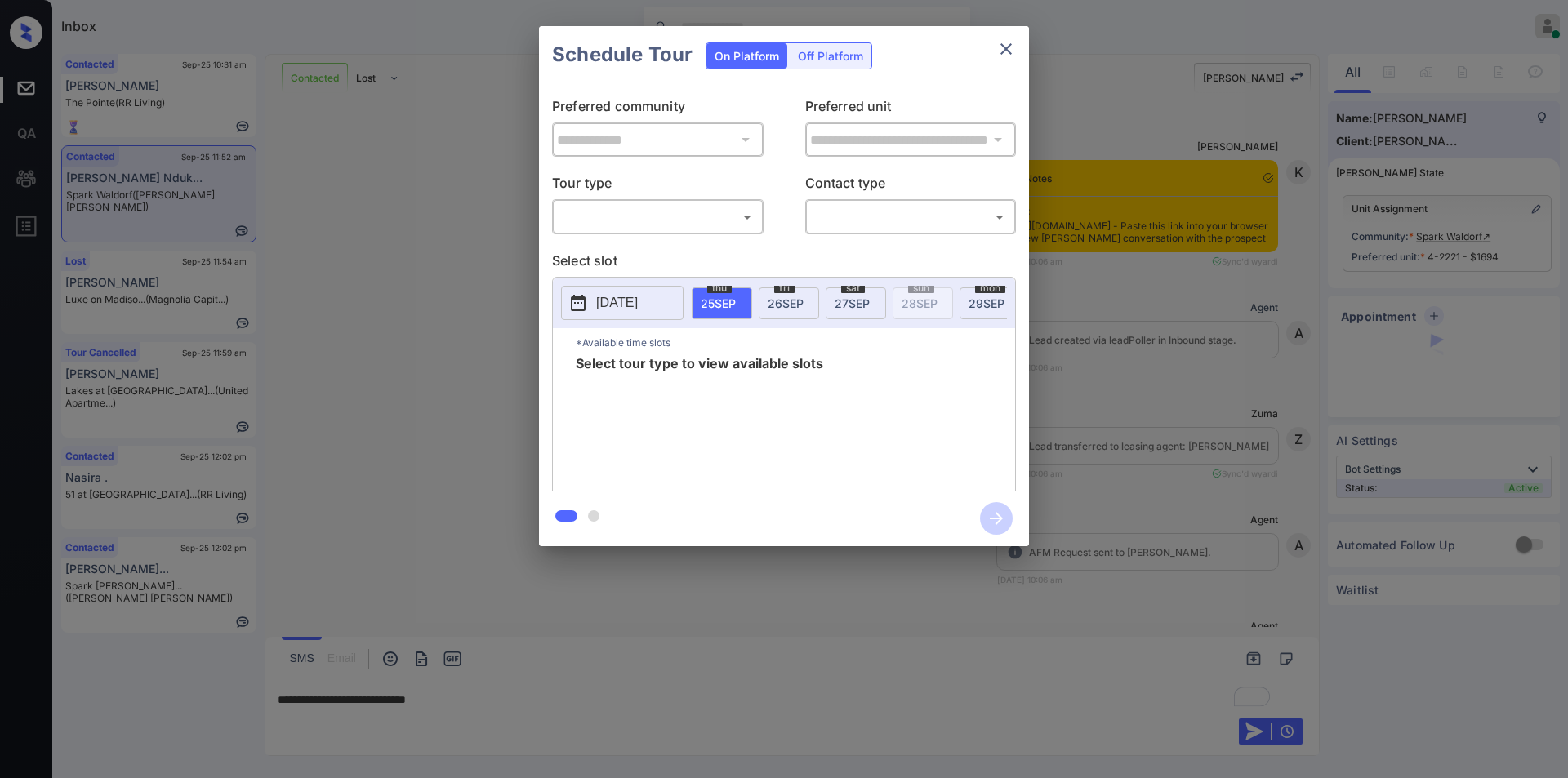
scroll to position [2842, 0]
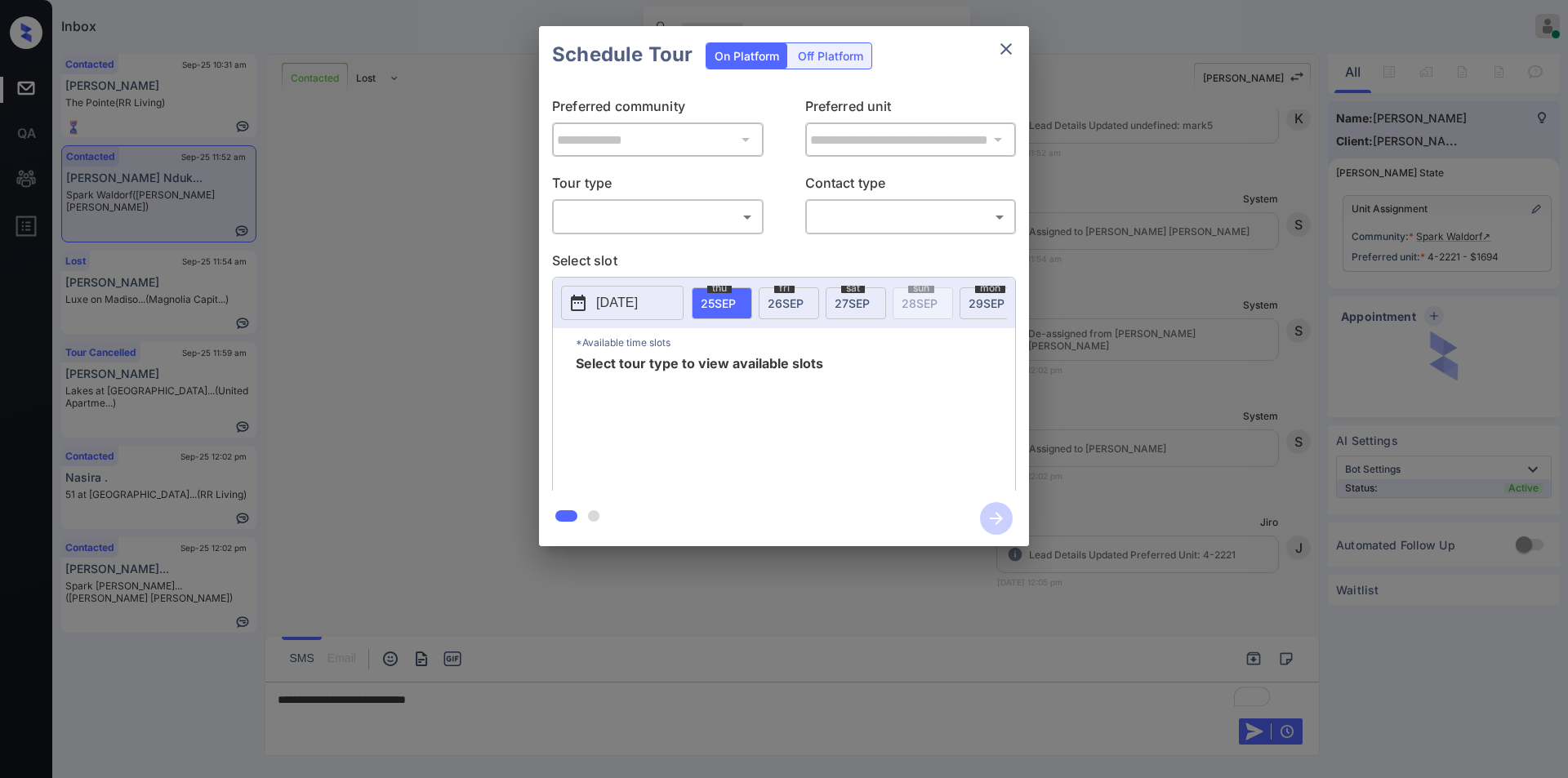
click at [638, 226] on body "Inbox [PERSON_NAME] Online Set yourself offline Set yourself on break Profile S…" at bounding box center [784, 389] width 1568 height 778
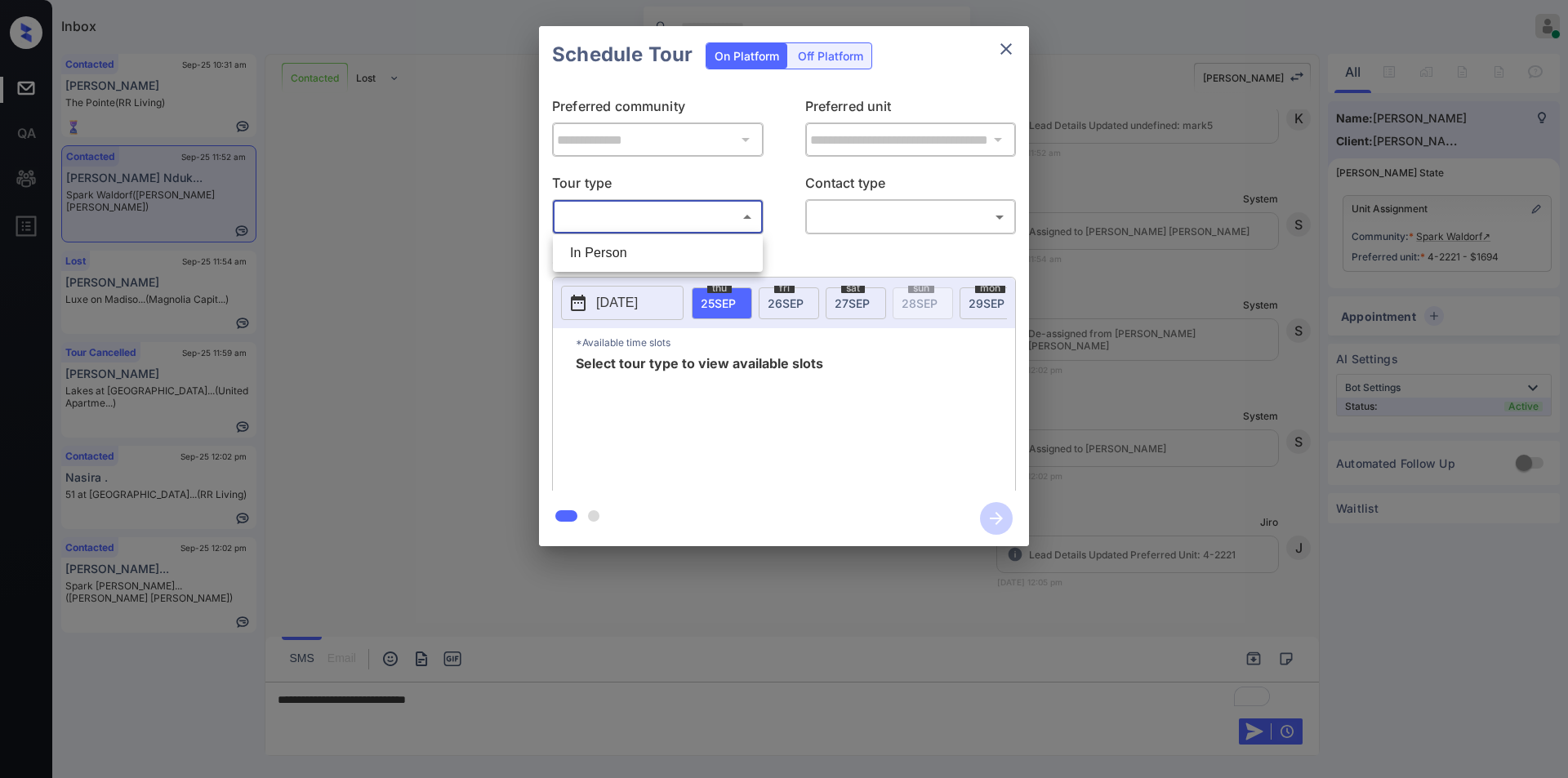
click at [593, 256] on li "In Person" at bounding box center [657, 253] width 202 height 30
type input "********"
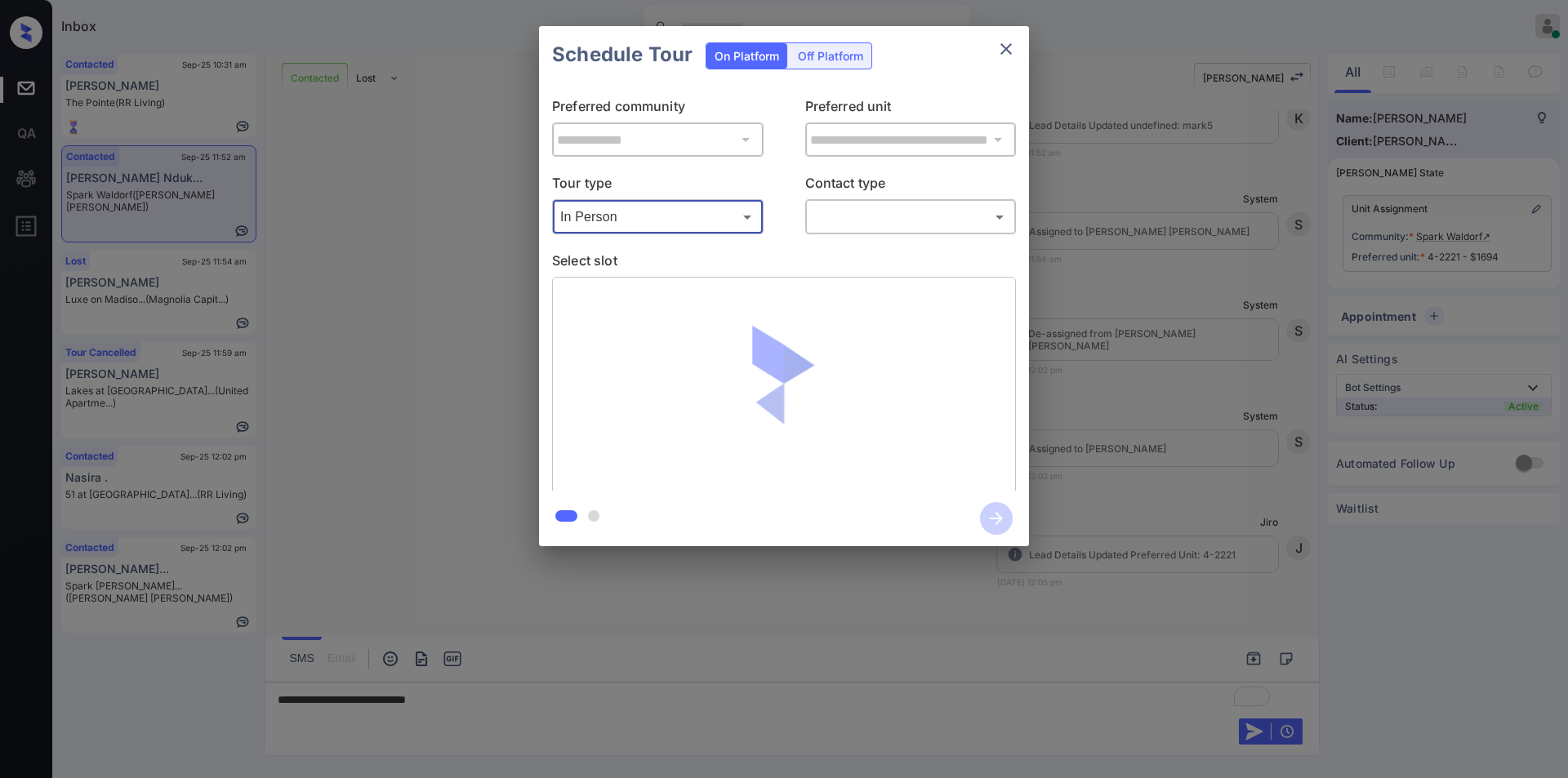
click at [863, 205] on body "Inbox [PERSON_NAME] Online Set yourself offline Set yourself on break Profile S…" at bounding box center [784, 389] width 1568 height 778
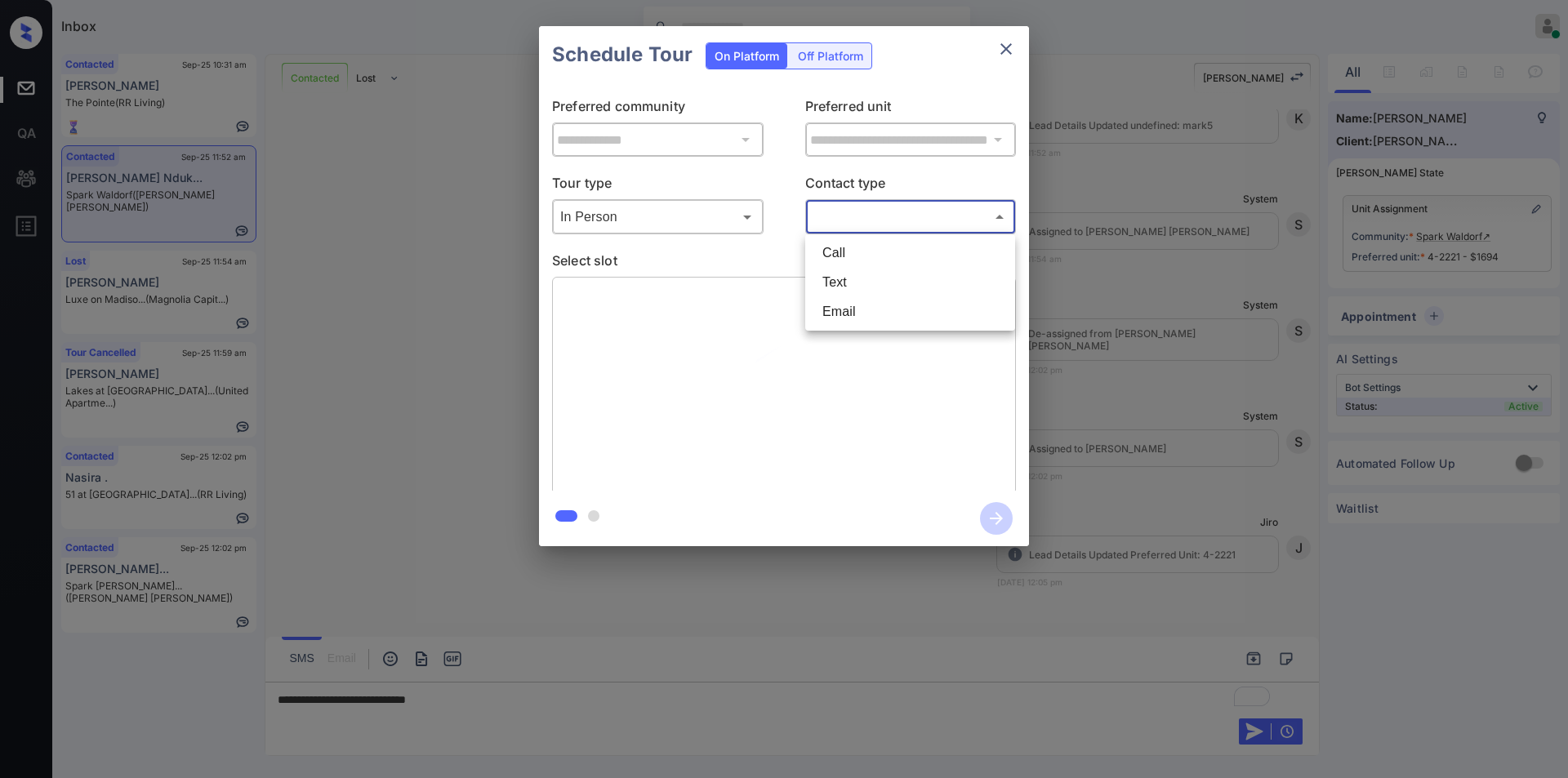
click at [853, 291] on li "Text" at bounding box center [910, 282] width 202 height 30
type input "****"
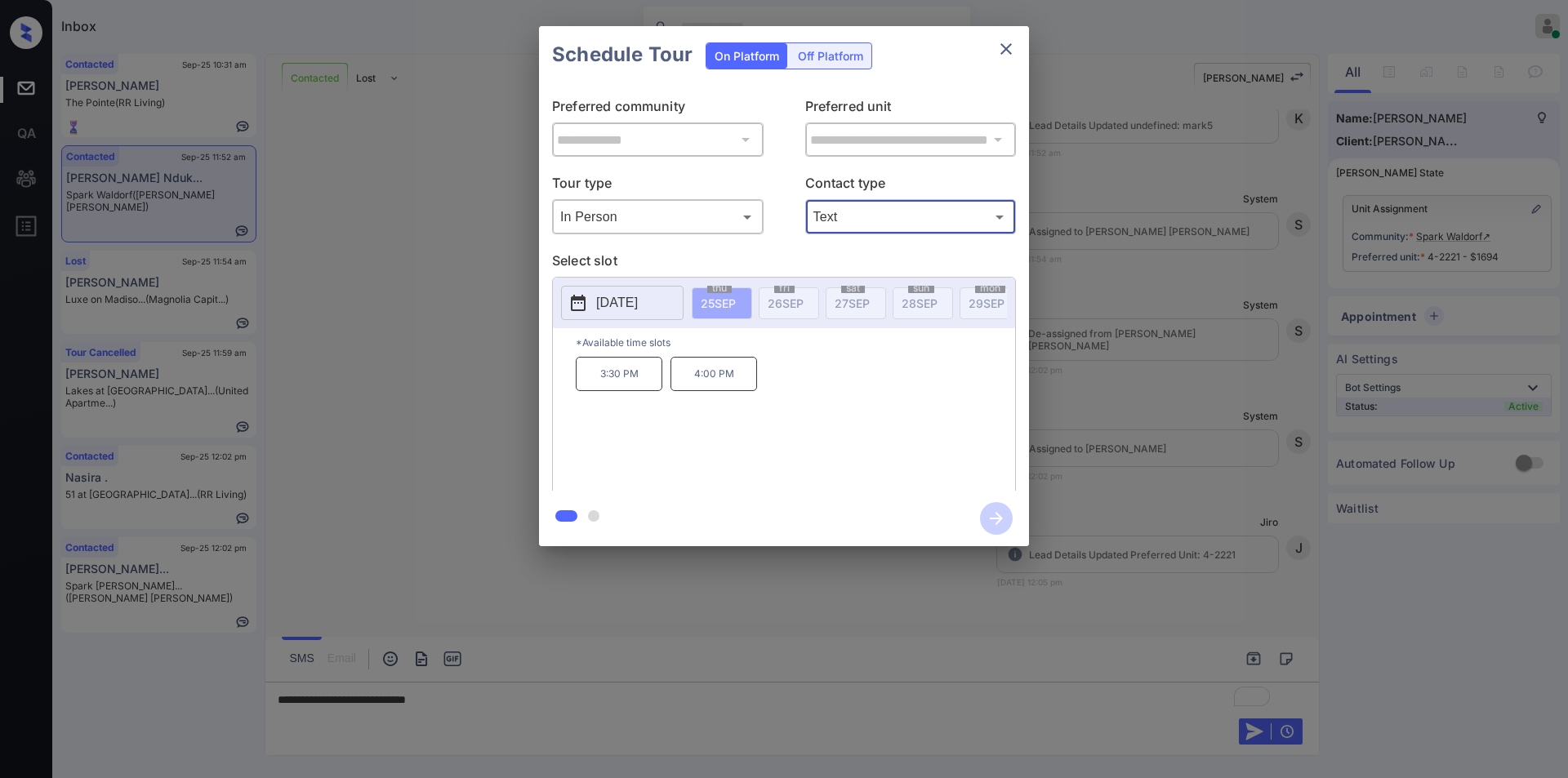
click at [656, 208] on body "Inbox [PERSON_NAME] Online Set yourself offline Set yourself on break Profile S…" at bounding box center [784, 389] width 1568 height 778
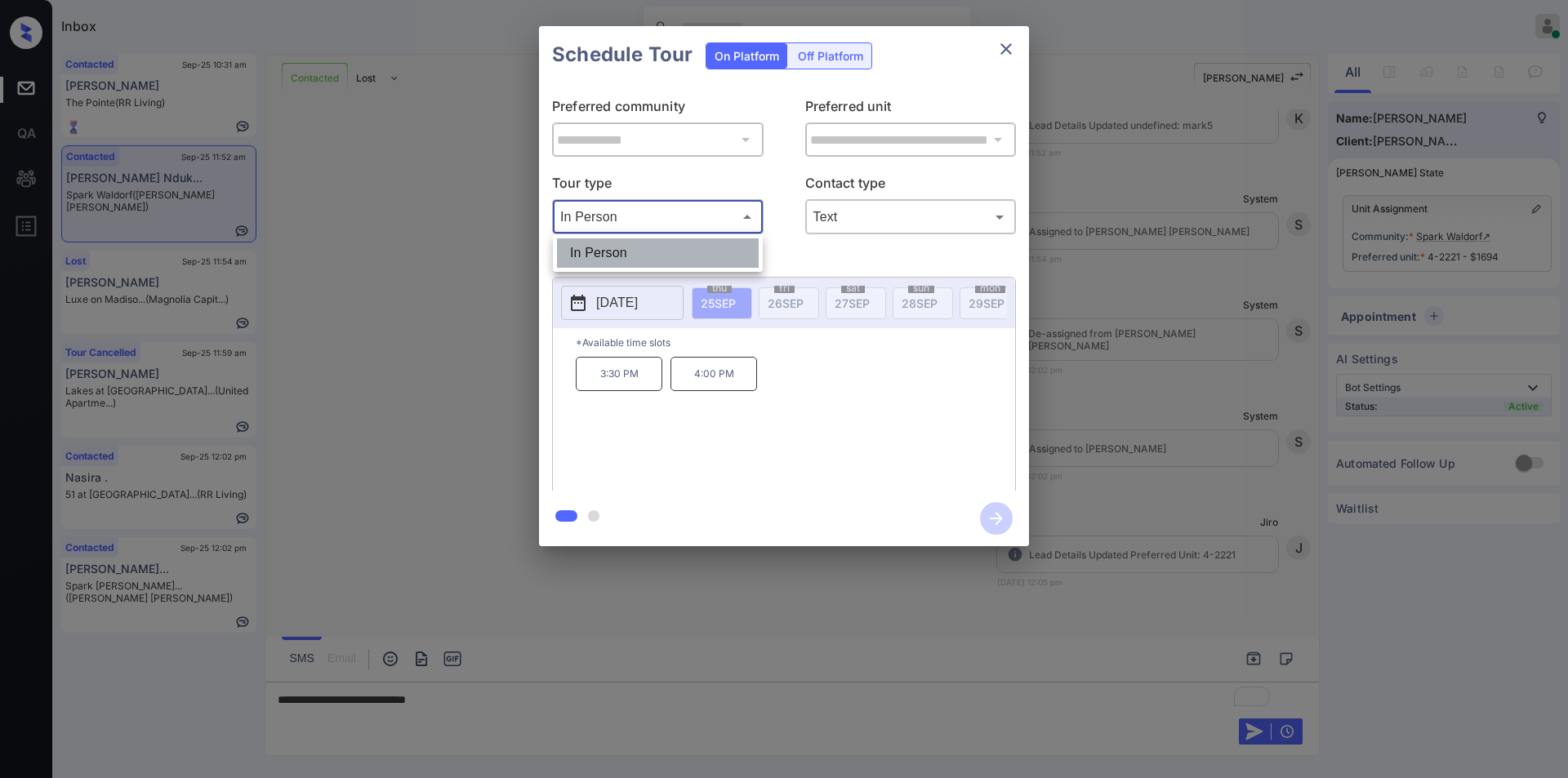
click at [654, 263] on li "In Person" at bounding box center [657, 253] width 202 height 30
click at [638, 310] on p "[DATE]" at bounding box center [617, 303] width 41 height 20
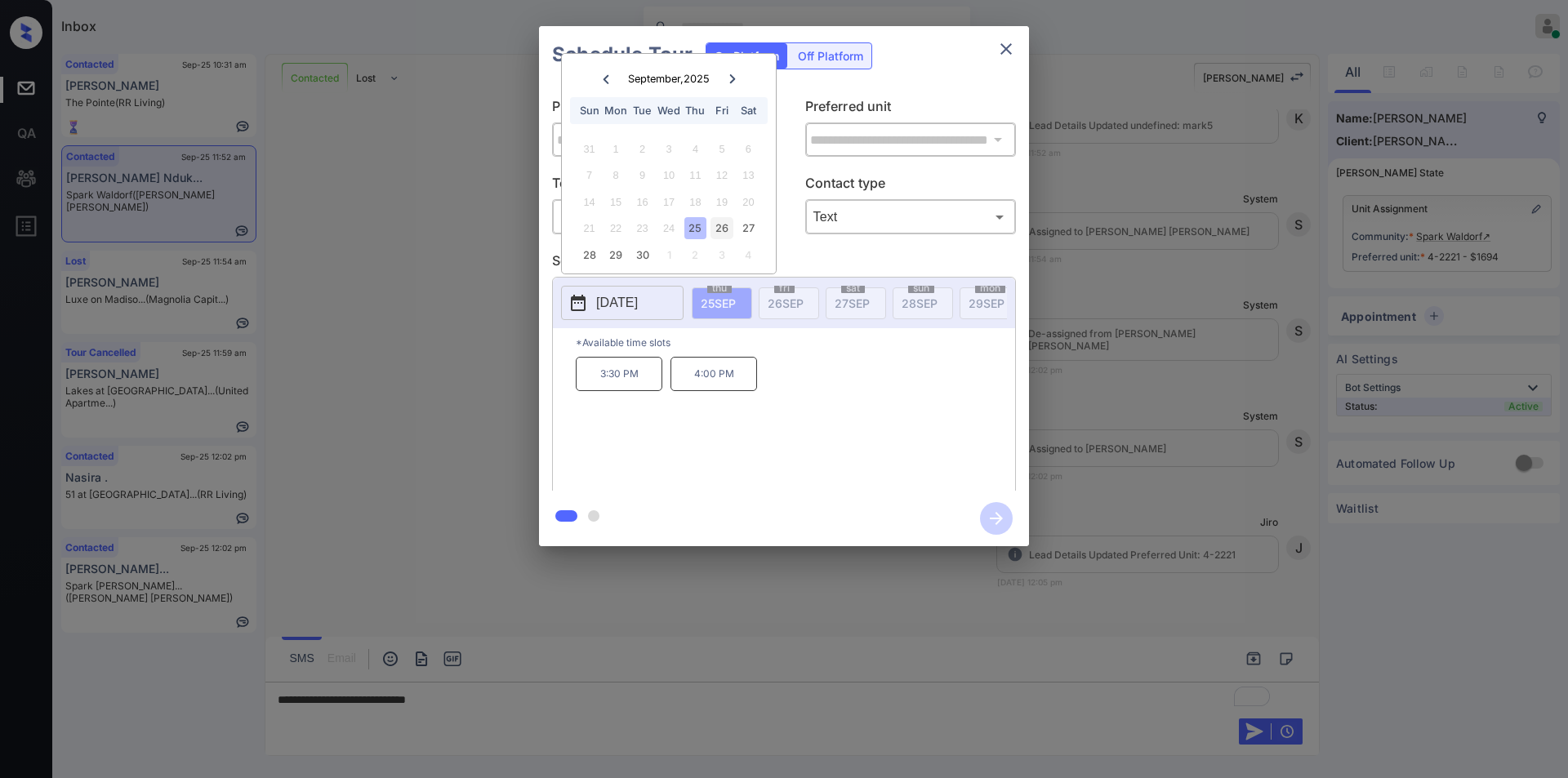
click at [721, 225] on div "26" at bounding box center [722, 228] width 22 height 22
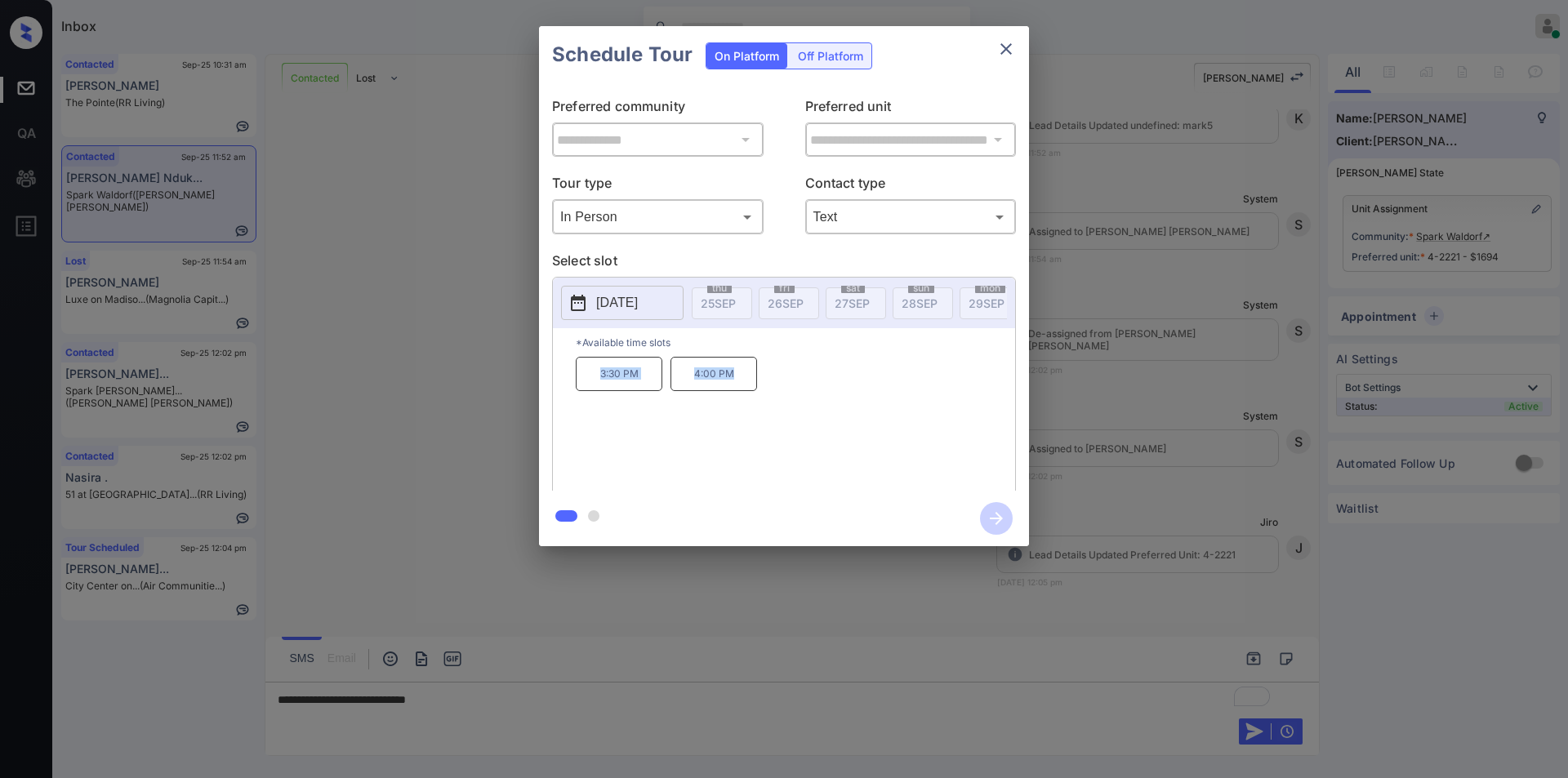
drag, startPoint x: 587, startPoint y: 379, endPoint x: 749, endPoint y: 373, distance: 162.1
click at [749, 373] on div "3:30 PM 4:00 PM" at bounding box center [795, 422] width 439 height 131
copy div "3:30 PM 4:00 PM"
click at [594, 289] on button "[DATE]" at bounding box center [622, 303] width 123 height 34
click at [848, 437] on div "3:30 PM 4:00 PM" at bounding box center [795, 422] width 439 height 131
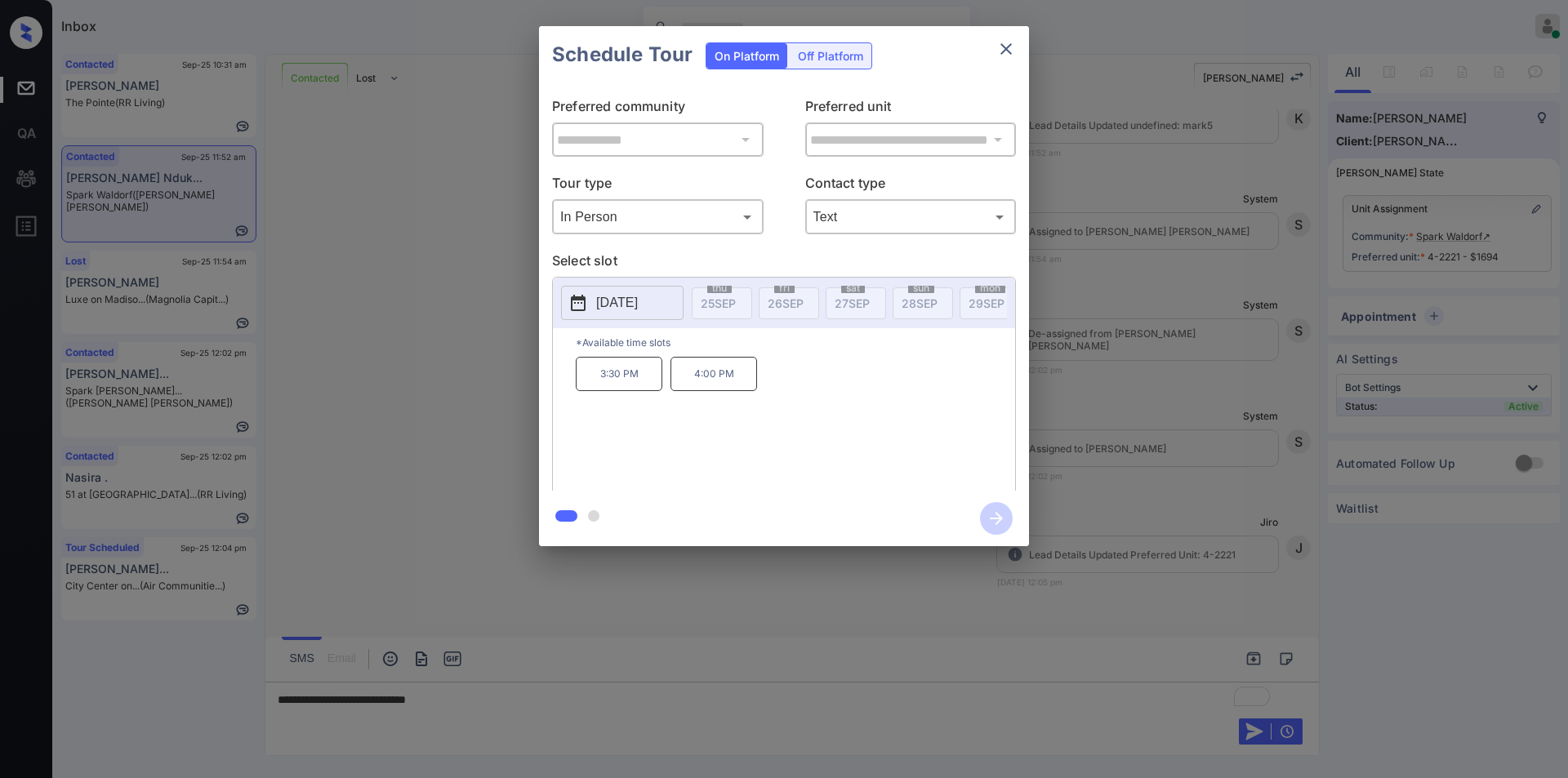
click at [616, 301] on p "[DATE]" at bounding box center [617, 303] width 41 height 20
click at [752, 221] on div "27" at bounding box center [749, 228] width 22 height 22
click at [819, 401] on div "3:30 PM 4:00 PM" at bounding box center [795, 422] width 439 height 131
click at [630, 388] on p "3:30 PM" at bounding box center [619, 374] width 87 height 34
click at [374, 520] on div "**********" at bounding box center [784, 286] width 1568 height 573
